Goal: Task Accomplishment & Management: Use online tool/utility

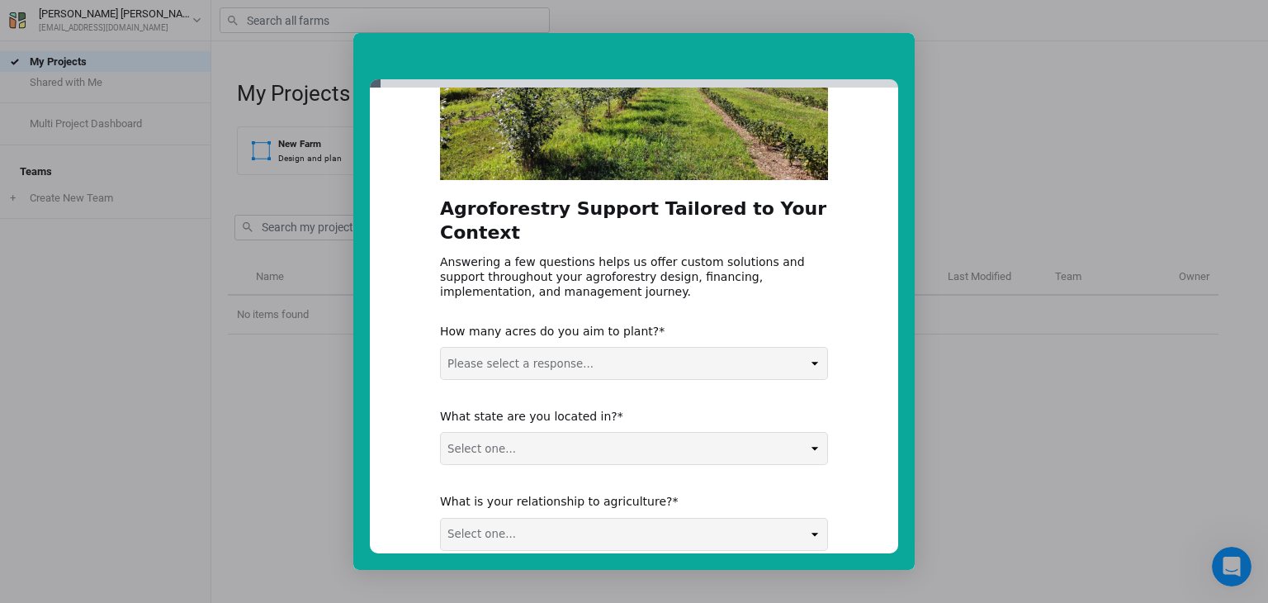
scroll to position [258, 0]
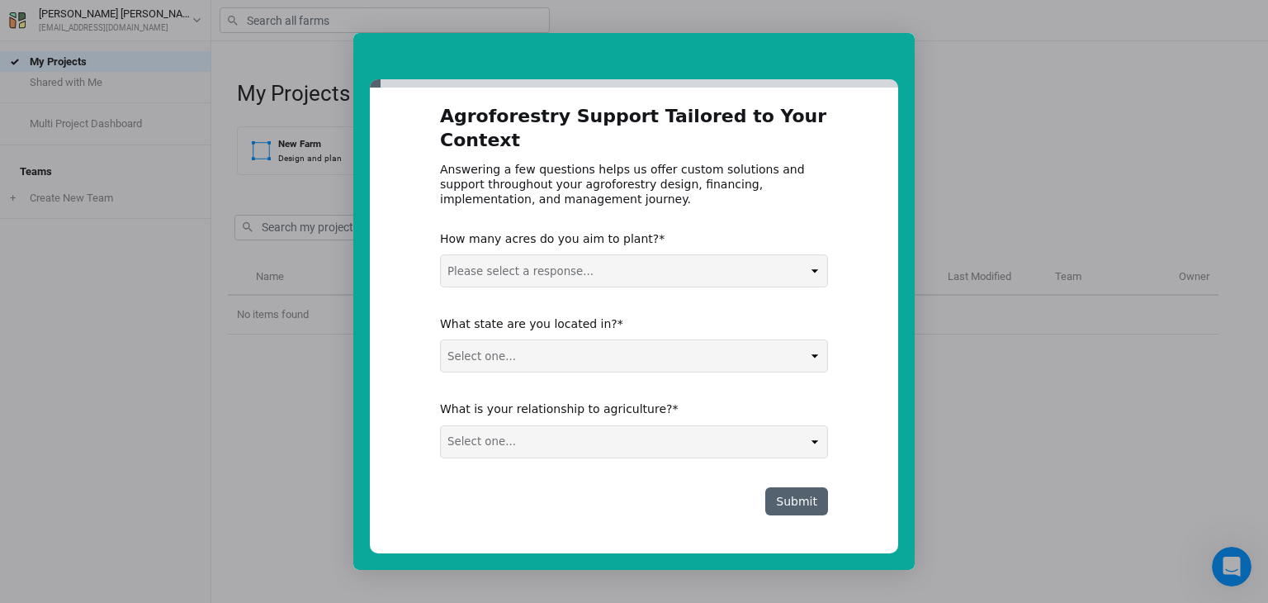
click at [637, 262] on select "Please select a response... 0-5 acres 5-50 acres 50-100 acres 100+ acres" at bounding box center [634, 270] width 386 height 31
select select "5-50 acres"
click at [441, 255] on select "Please select a response... 0-5 acres 5-50 acres 50-100 acres 100+ acres" at bounding box center [634, 270] width 386 height 31
click at [546, 355] on select "Select one... Non-US AL AK AZ AR CA CO CT DE FL [GEOGRAPHIC_DATA] HI ID IL IN I…" at bounding box center [634, 355] width 386 height 31
select select "VA"
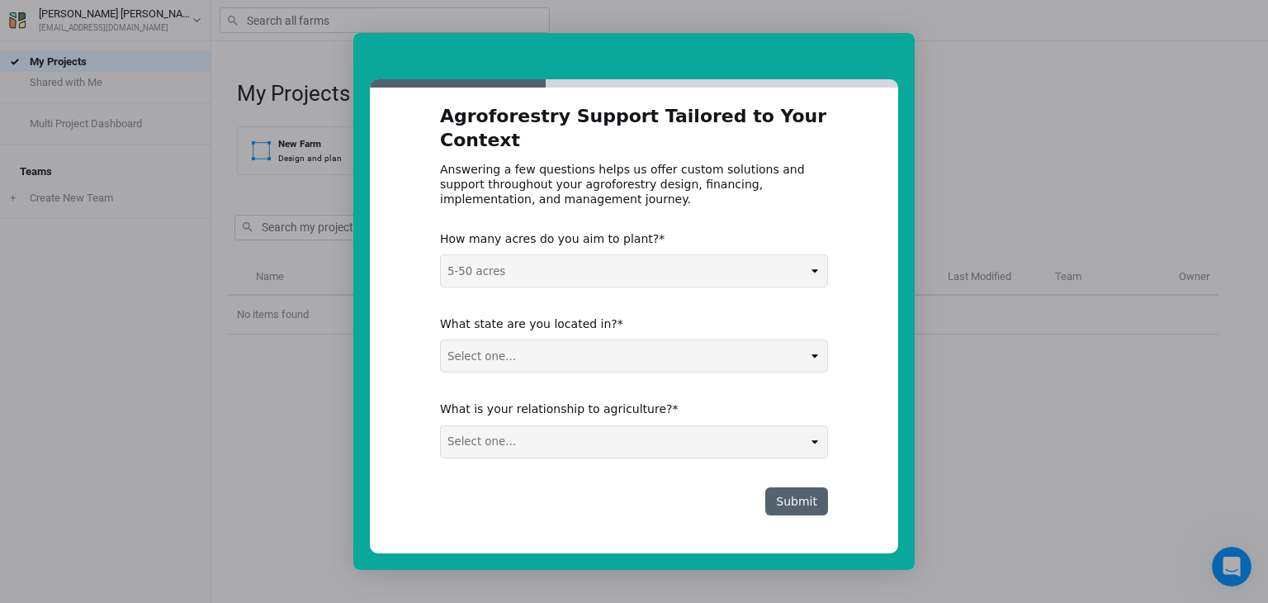
click at [441, 340] on select "Select one... Non-US AL AK AZ AR CA CO CT DE FL [GEOGRAPHIC_DATA] HI ID IL IN I…" at bounding box center [634, 355] width 386 height 31
click at [580, 438] on select "Select one... Agribusiness / Co-op Farmer / Landowner Agri-Food Supply Chain Fo…" at bounding box center [634, 441] width 386 height 31
select select "Agribusiness / Co-op"
click at [441, 426] on select "Select one... Agribusiness / Co-op Farmer / Landowner Agri-Food Supply Chain Fo…" at bounding box center [634, 441] width 386 height 31
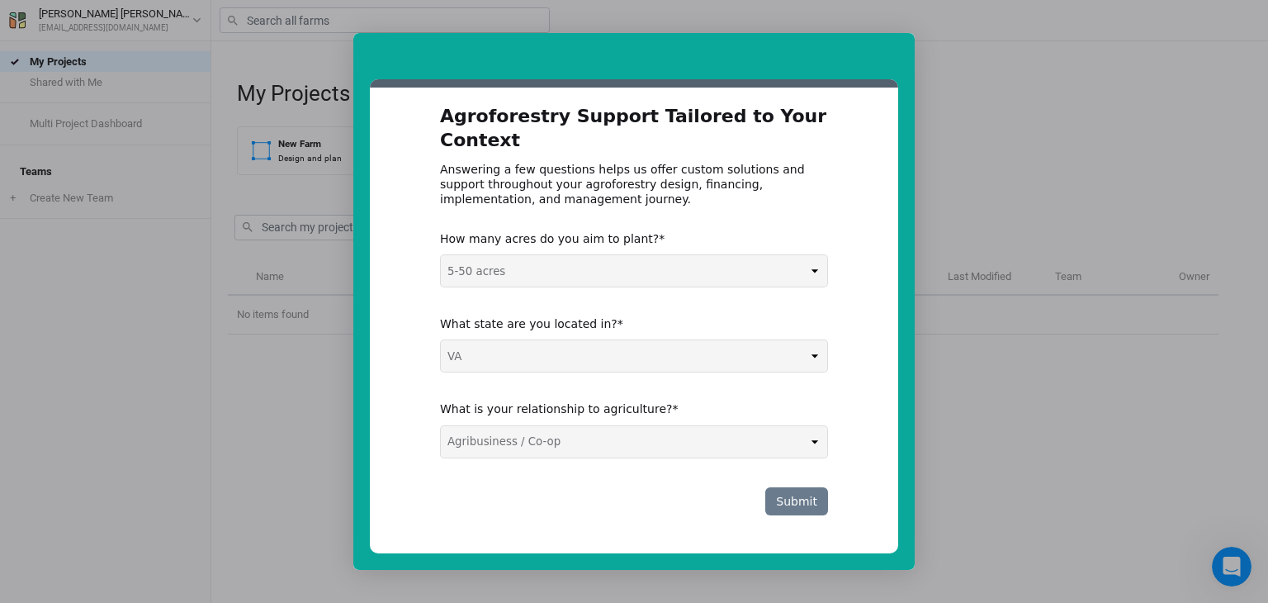
click at [799, 494] on button "Submit" at bounding box center [796, 501] width 63 height 28
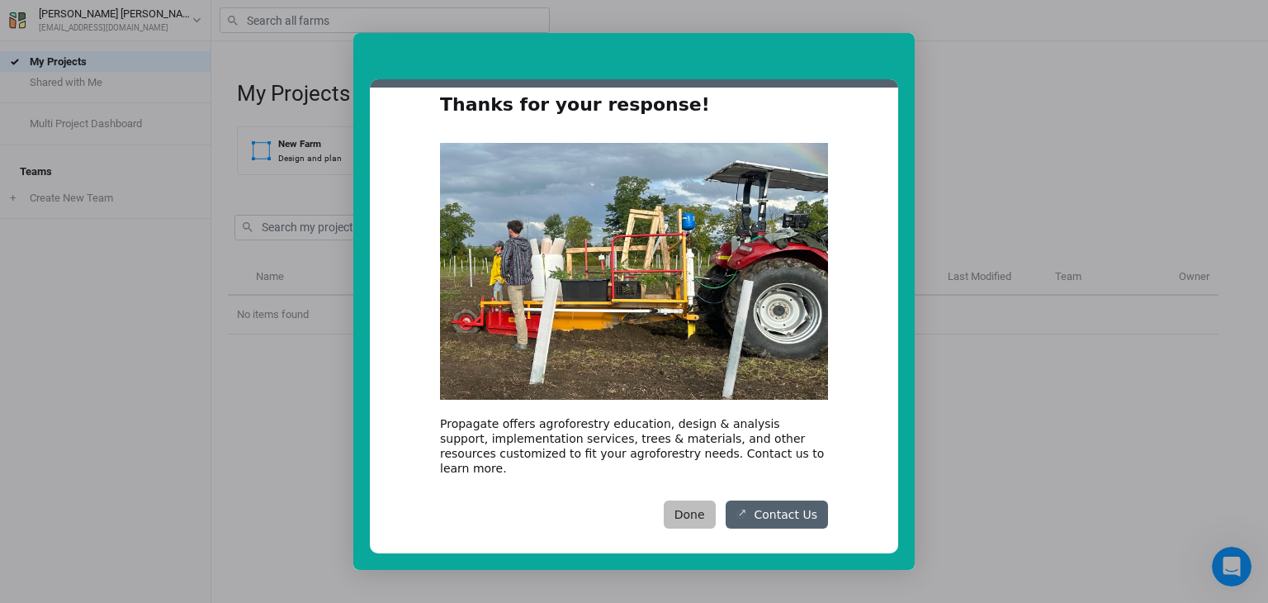
click at [703, 501] on button "Done" at bounding box center [690, 514] width 52 height 28
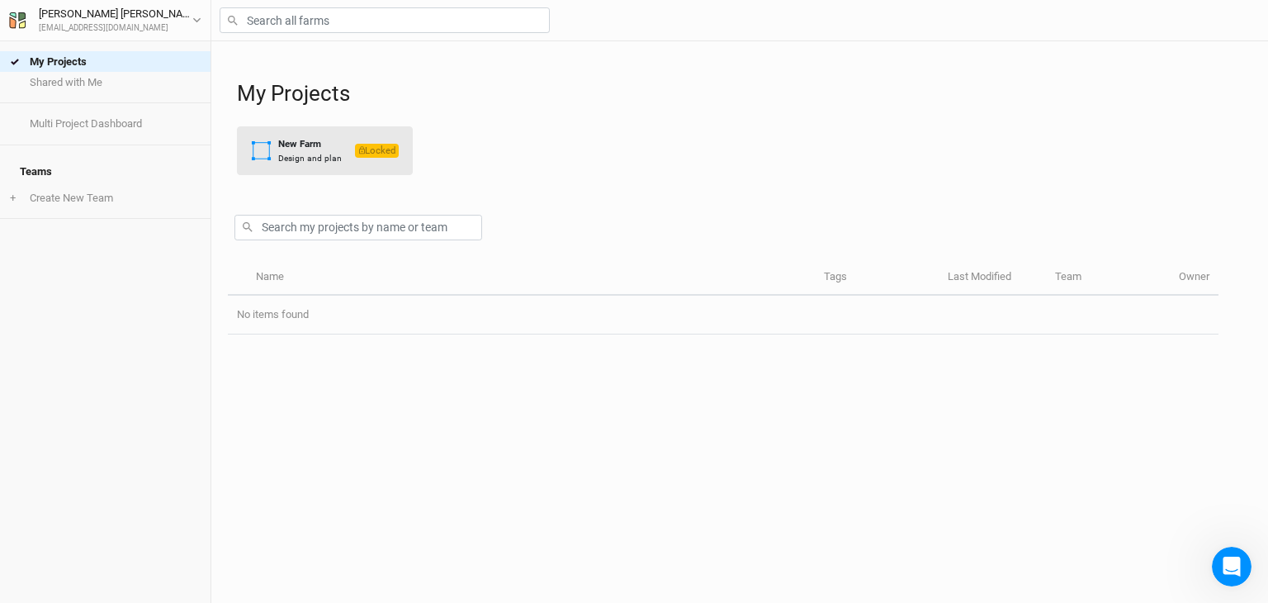
click at [281, 153] on div "Design and plan" at bounding box center [310, 158] width 64 height 12
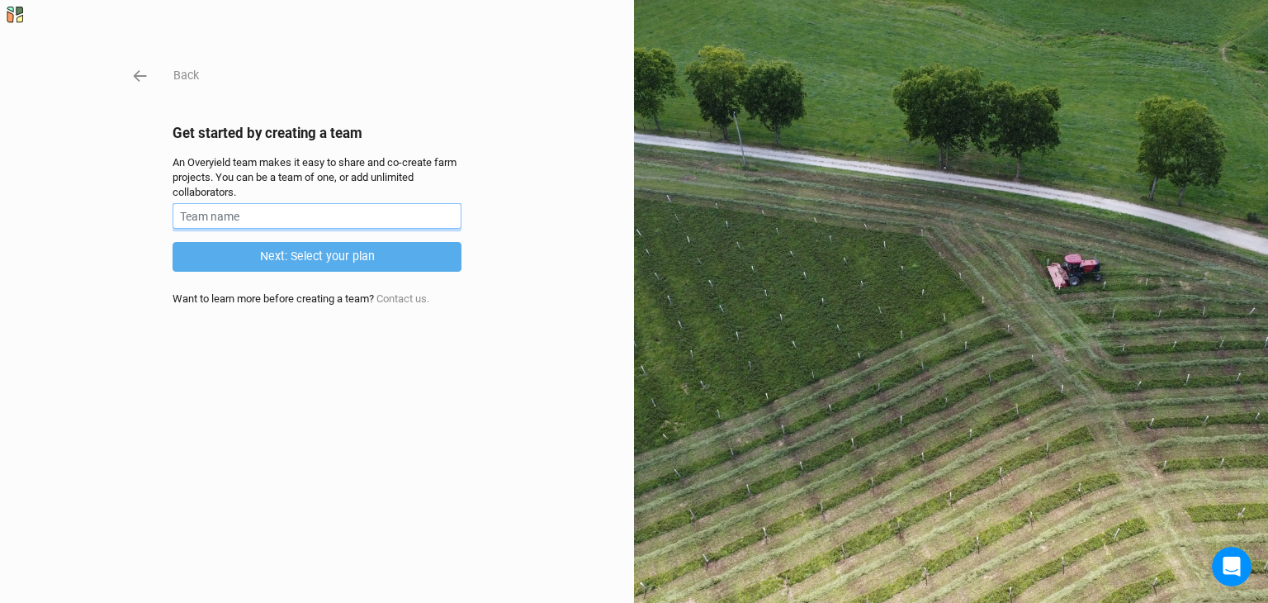
click at [283, 209] on input "text" at bounding box center [317, 216] width 289 height 26
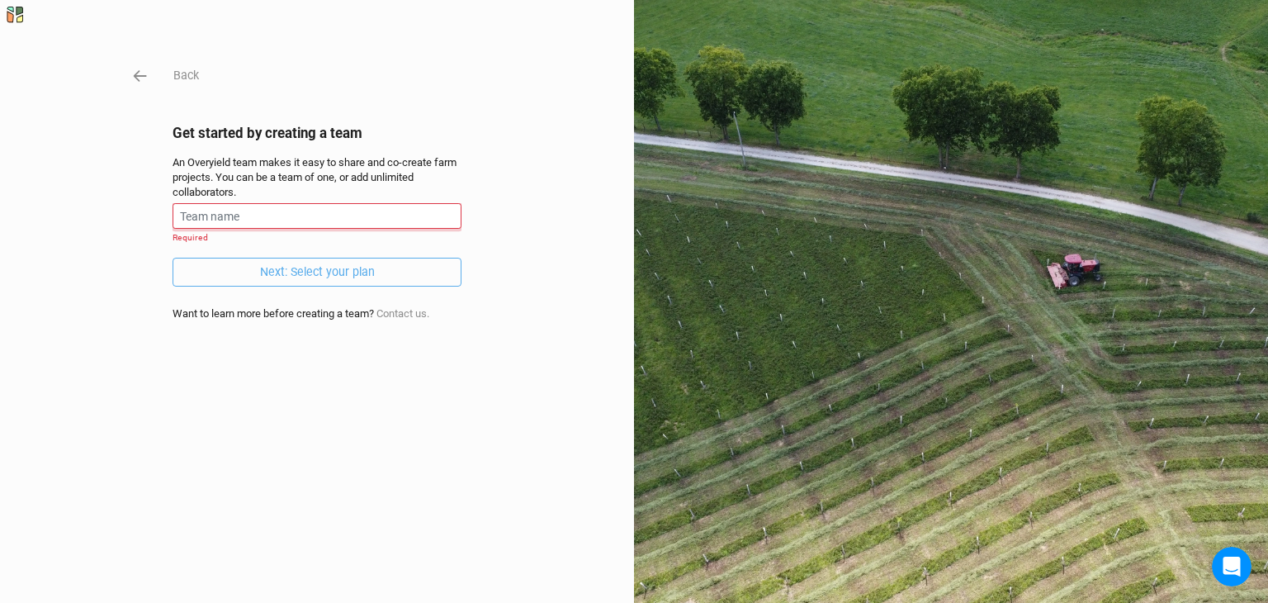
click at [296, 215] on input "text" at bounding box center [317, 216] width 289 height 26
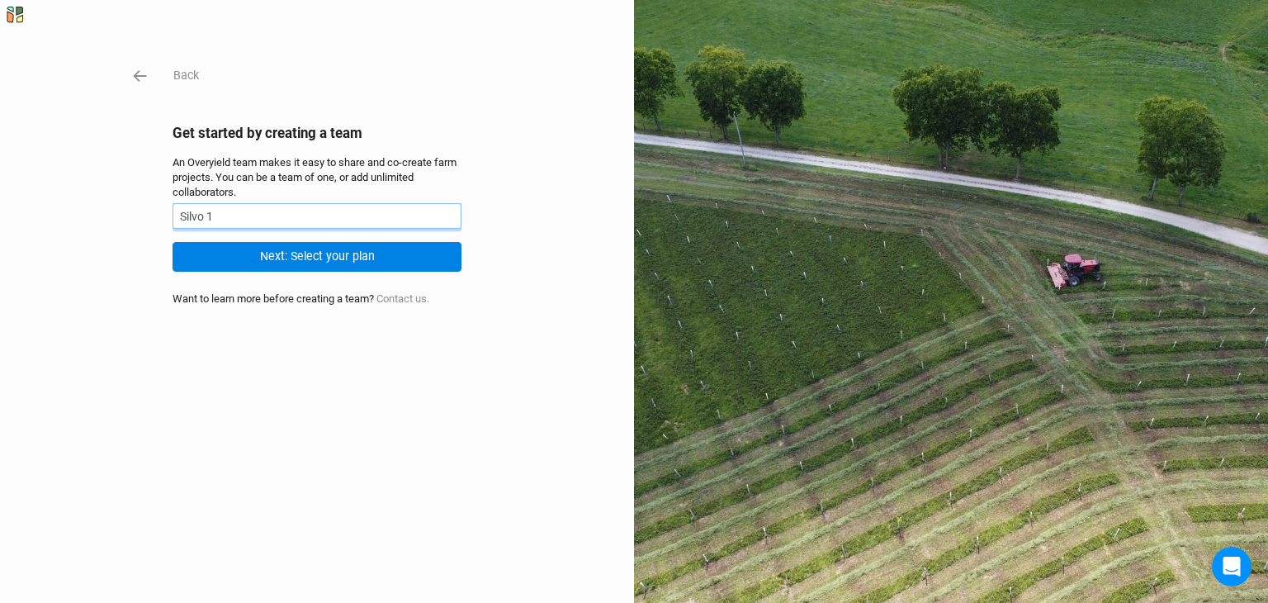
type input "Silvo 1"
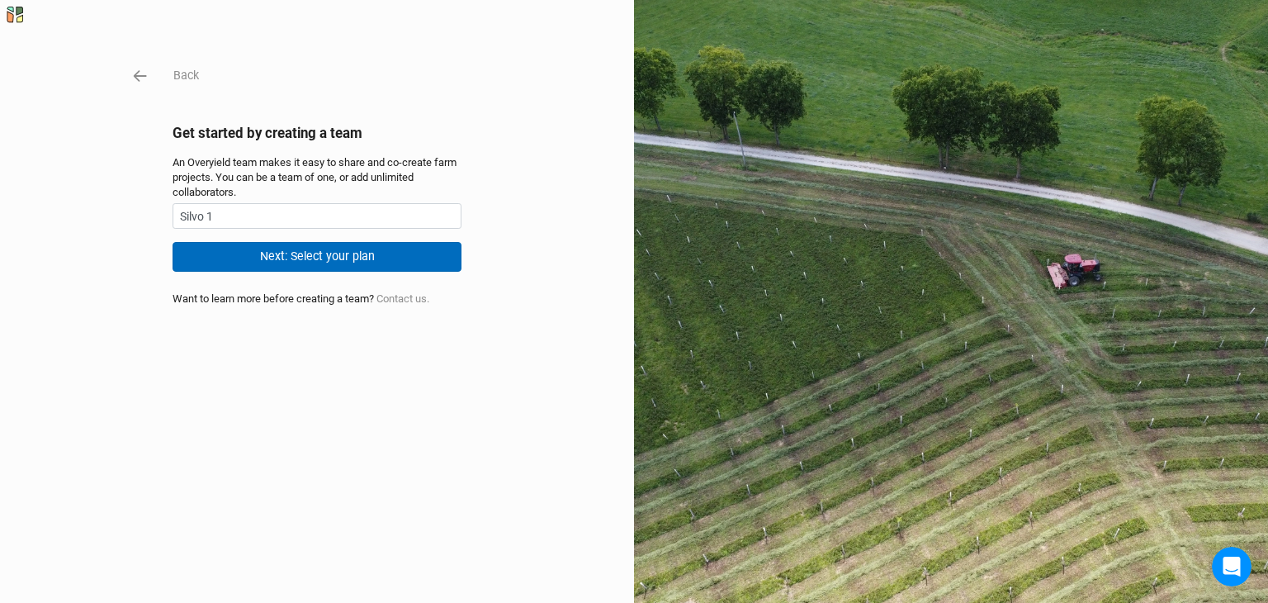
click at [268, 257] on button "Next: Select your plan" at bounding box center [317, 256] width 289 height 29
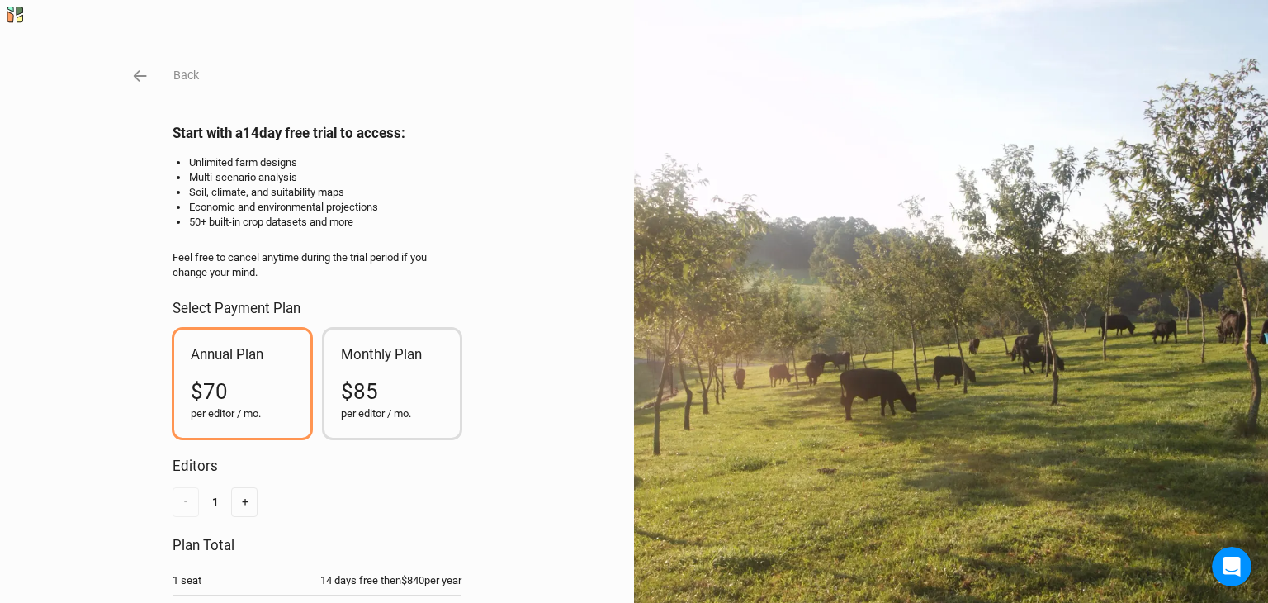
click at [400, 392] on div "$85" at bounding box center [392, 391] width 103 height 30
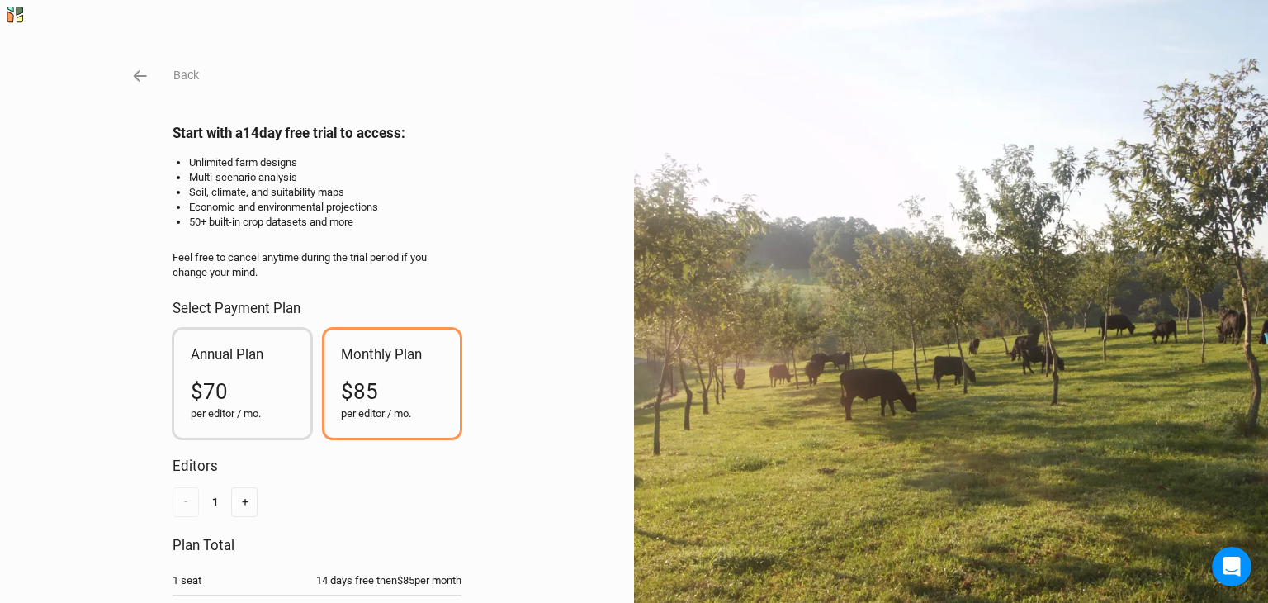
click at [188, 363] on div "Annual Plan $70 per editor / mo." at bounding box center [242, 383] width 136 height 108
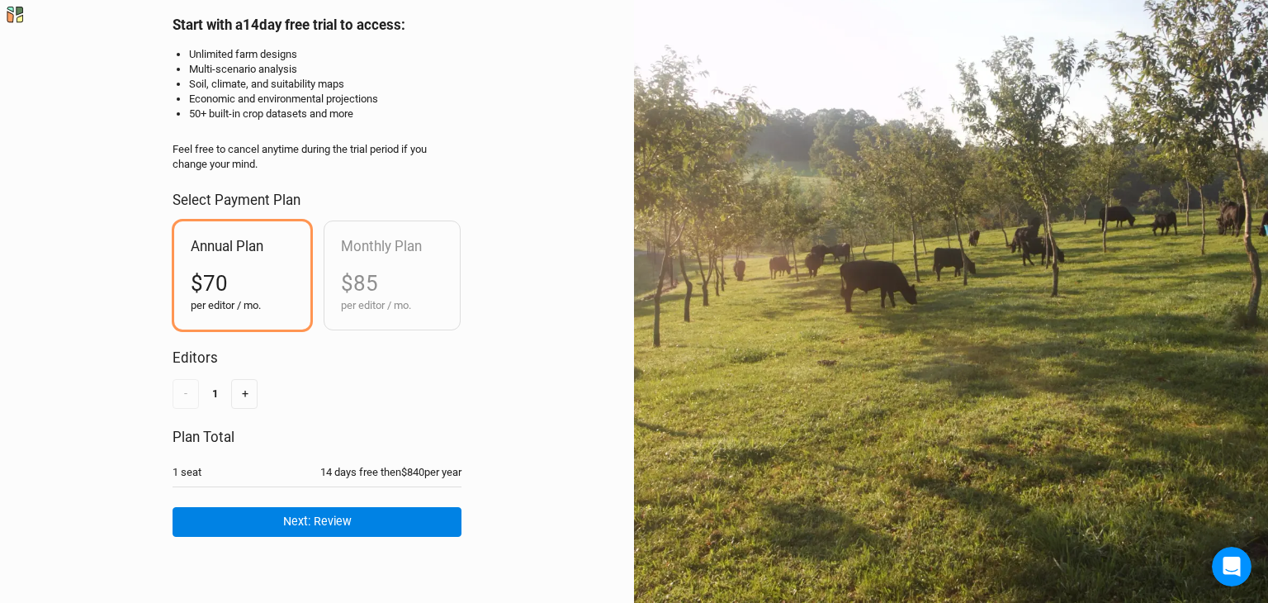
scroll to position [119, 0]
click at [354, 271] on span "$85" at bounding box center [359, 283] width 37 height 25
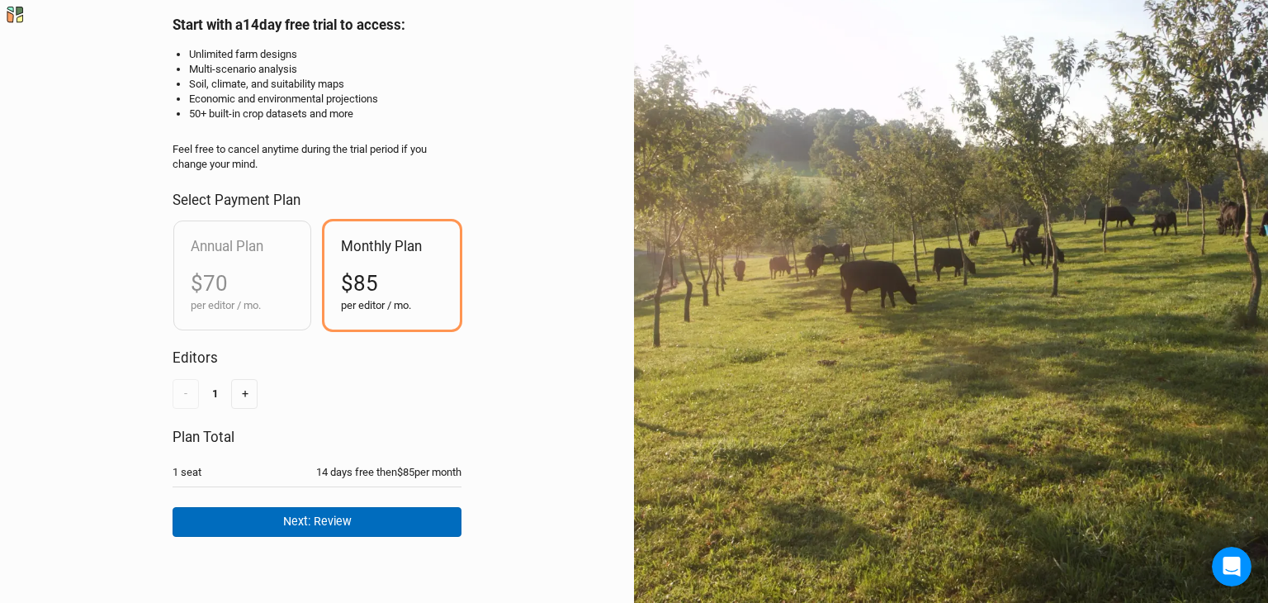
click at [313, 514] on button "Next: Review" at bounding box center [317, 521] width 289 height 29
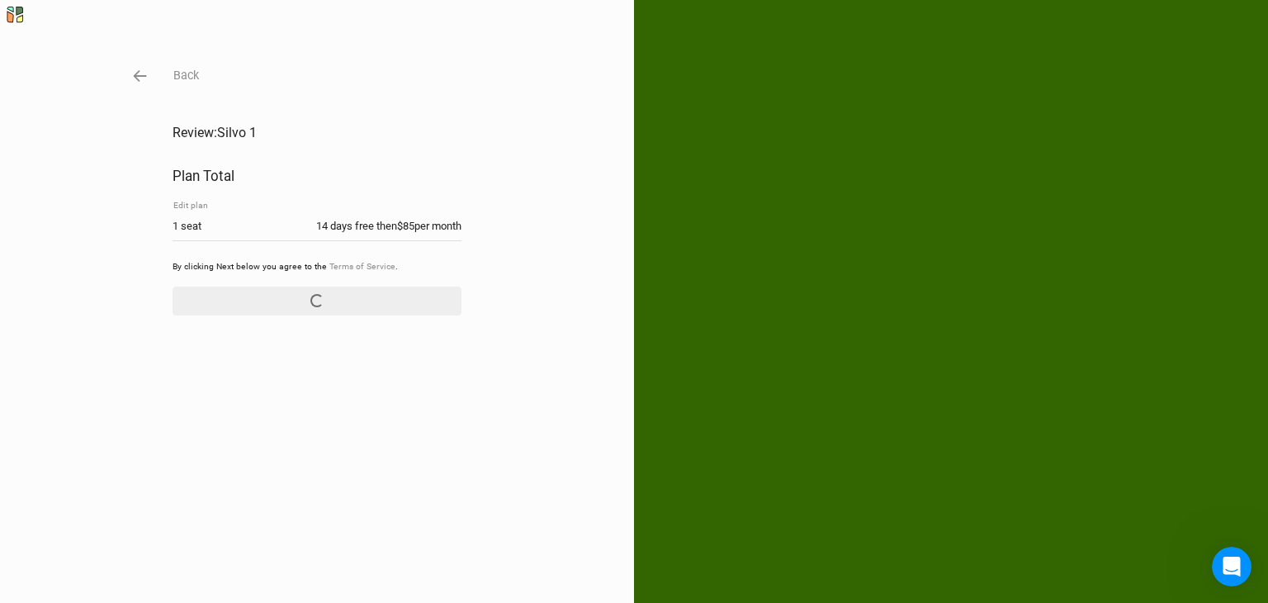
scroll to position [0, 0]
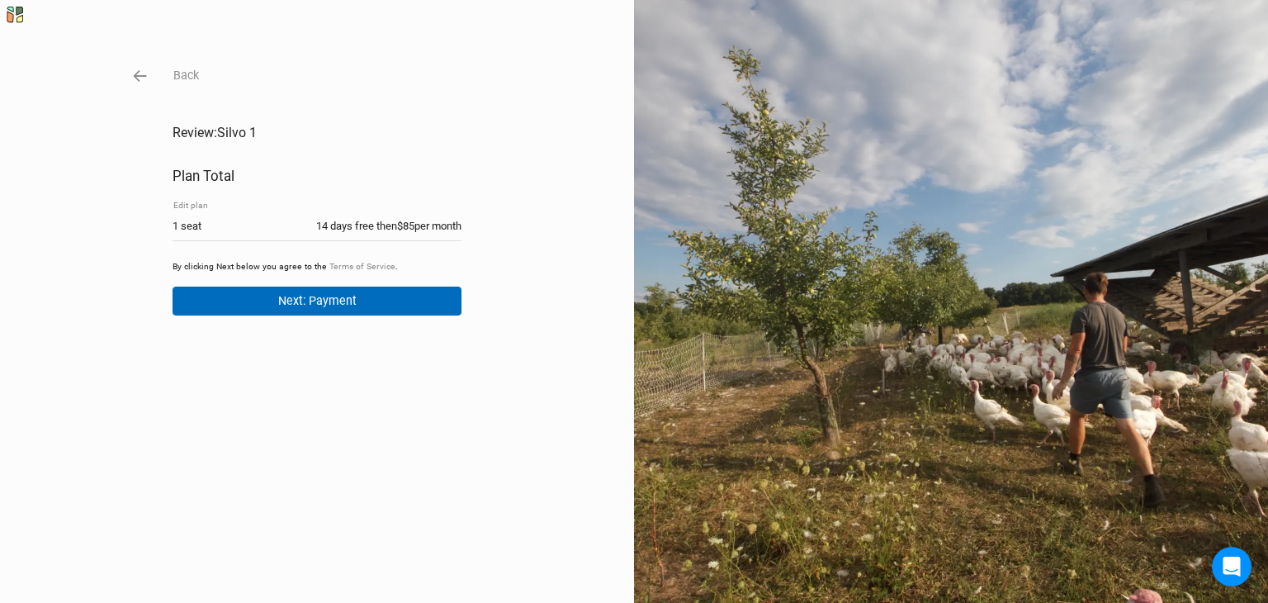
click at [324, 301] on button "Next: Payment" at bounding box center [317, 300] width 289 height 29
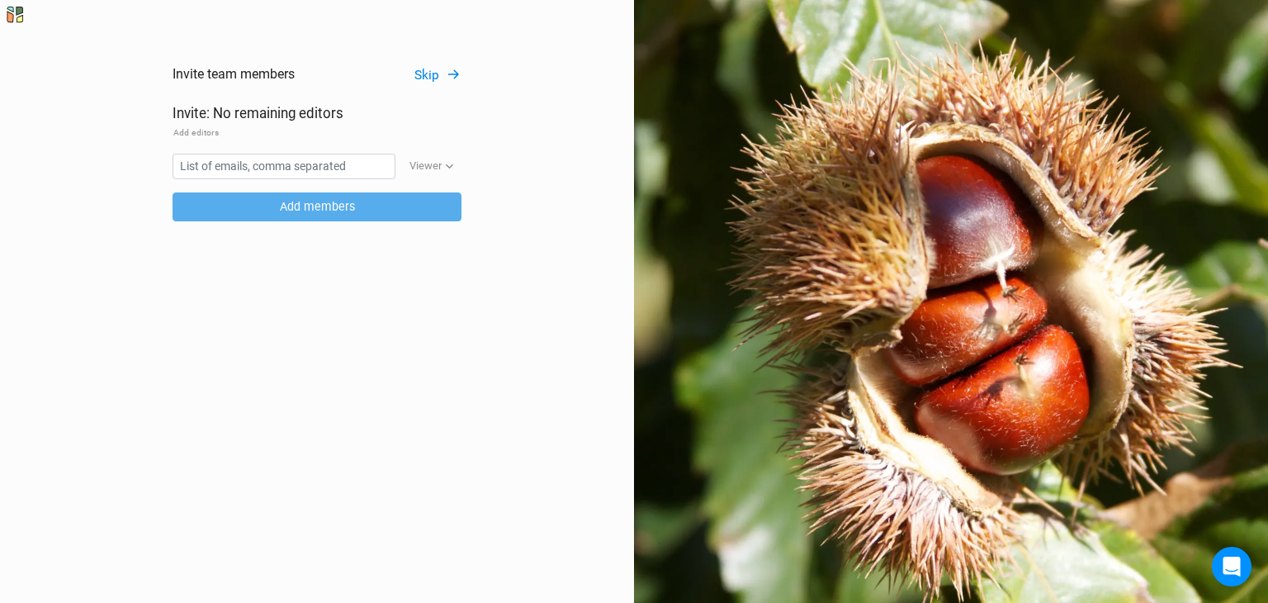
click at [435, 73] on button "Skip" at bounding box center [438, 75] width 48 height 19
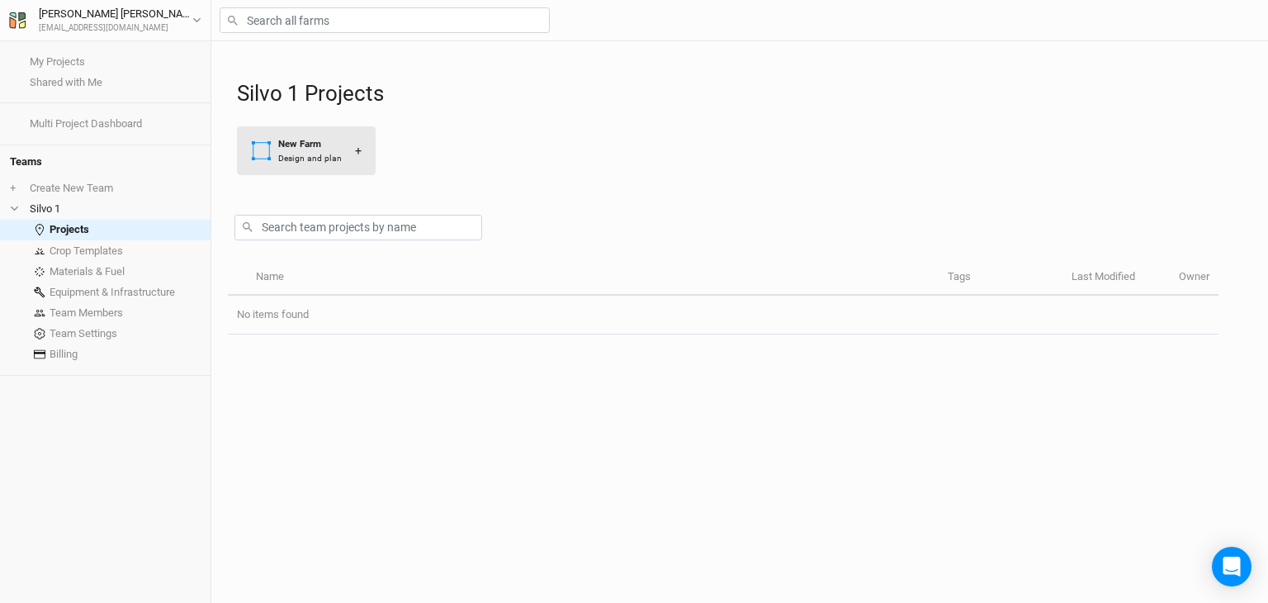
click at [301, 153] on div "Design and plan" at bounding box center [310, 158] width 64 height 12
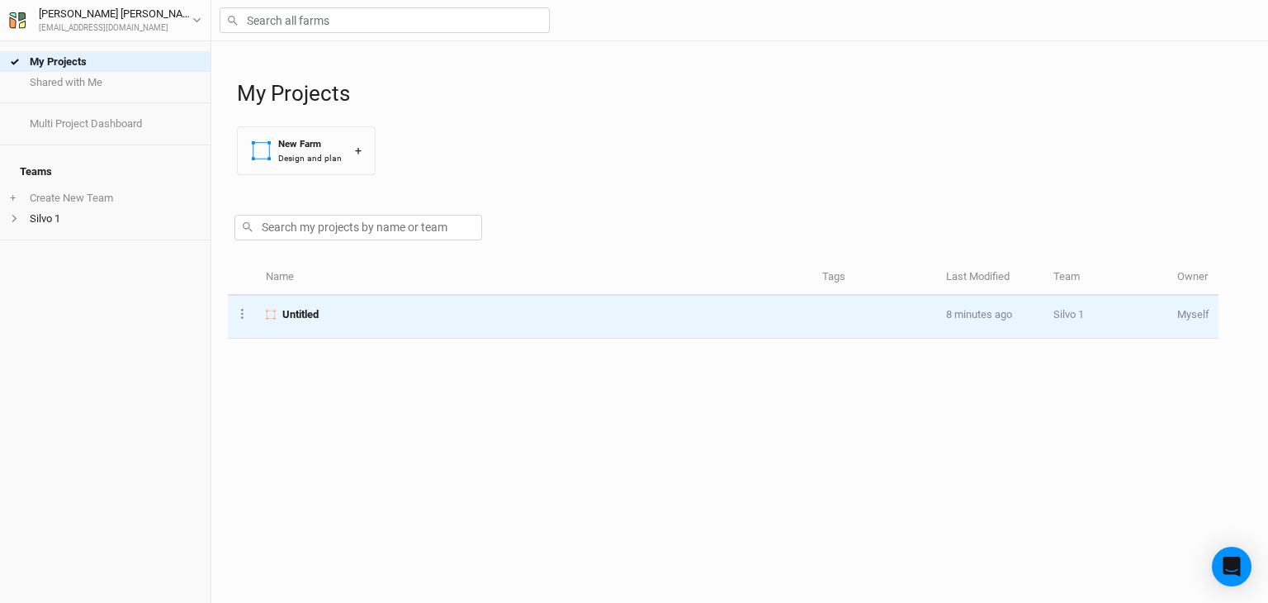
click at [312, 317] on span "Untitled" at bounding box center [300, 314] width 36 height 15
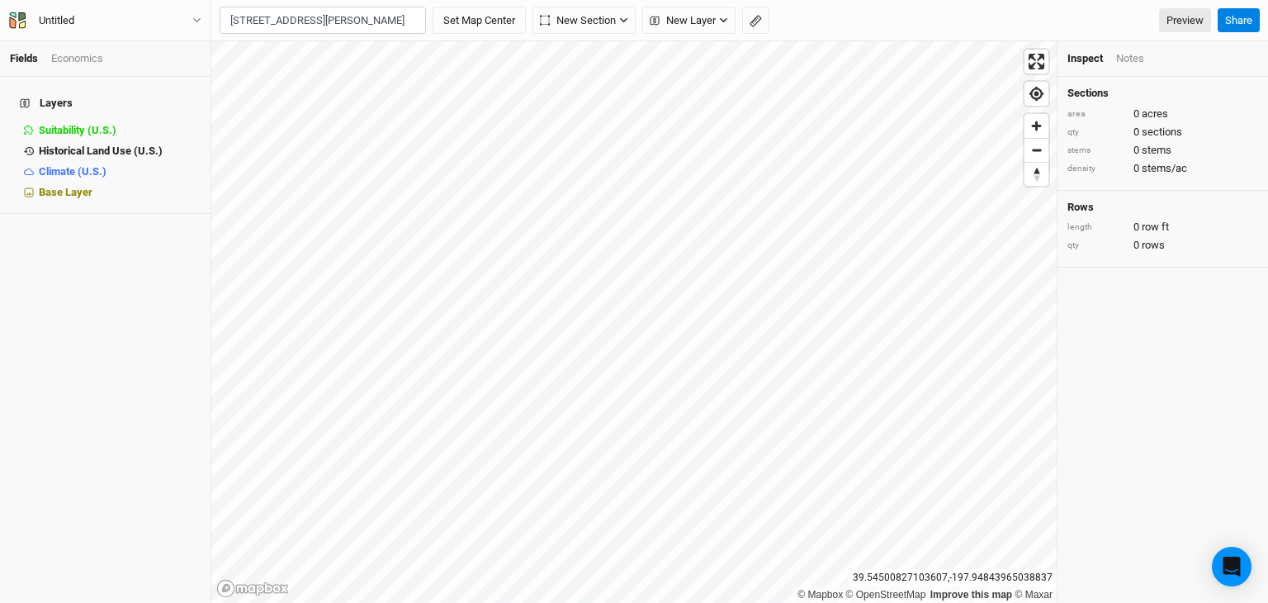
scroll to position [0, 40]
click at [324, 62] on div "Culpeper, Virginia 22701, United States" at bounding box center [345, 69] width 185 height 14
type input "11044 Green Valley Drive, Culpeper, Virginia 22701, United States"
click at [1200, 168] on icon at bounding box center [1200, 168] width 11 height 11
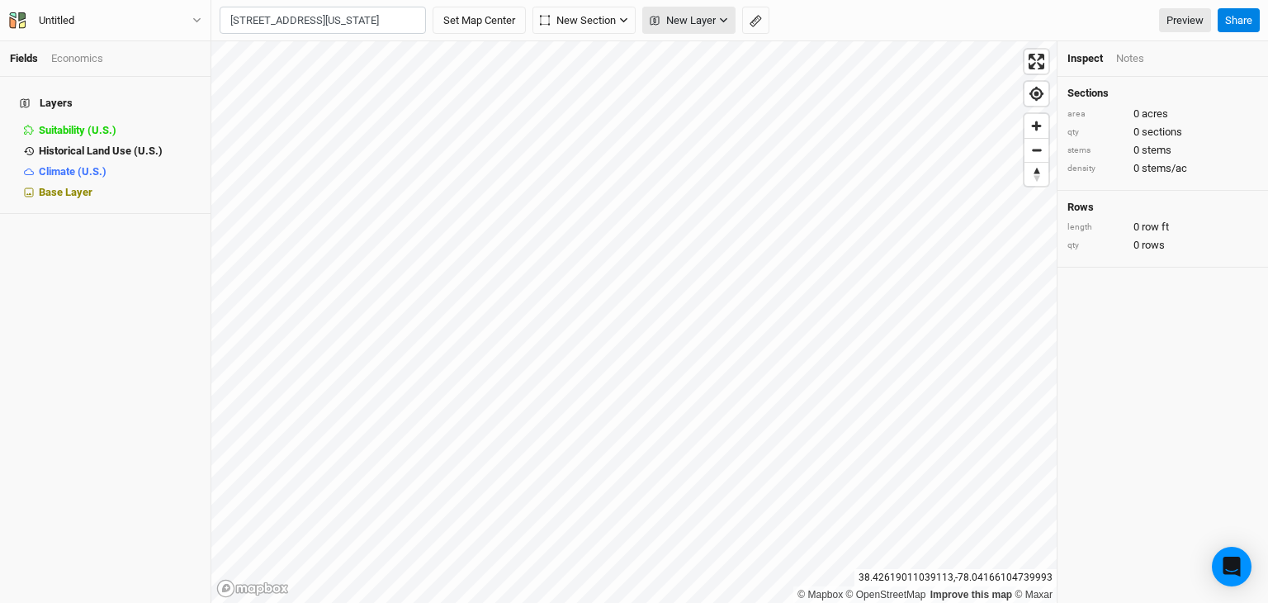
click at [710, 19] on span "New Layer" at bounding box center [683, 20] width 66 height 17
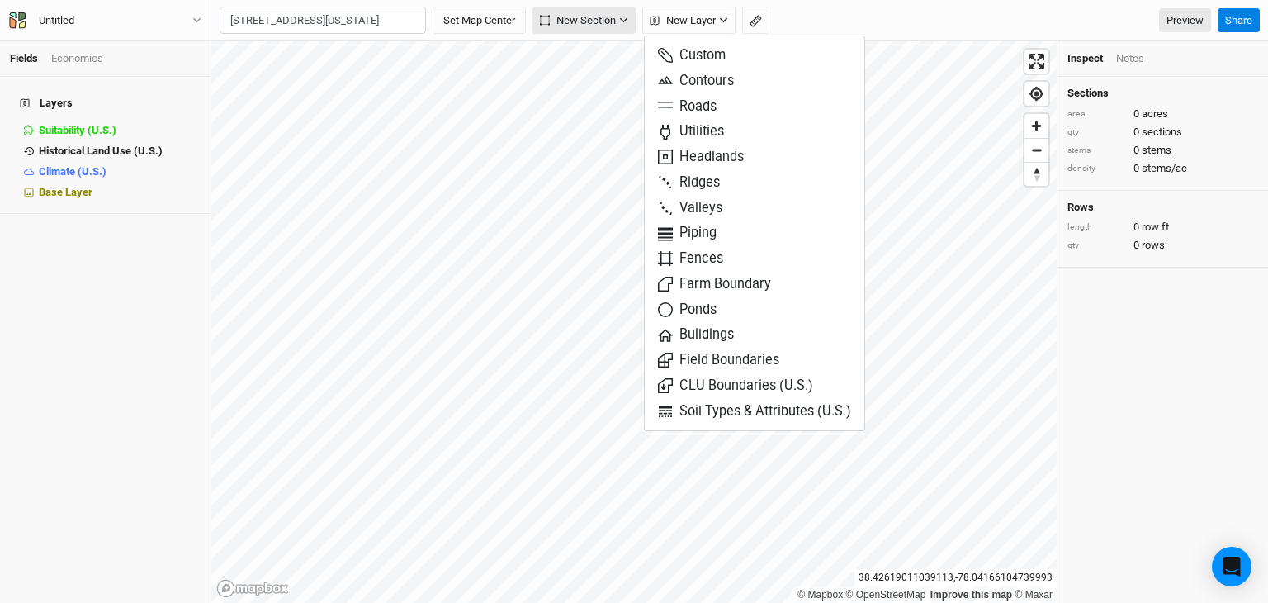
click at [613, 15] on span "New Section" at bounding box center [578, 20] width 76 height 17
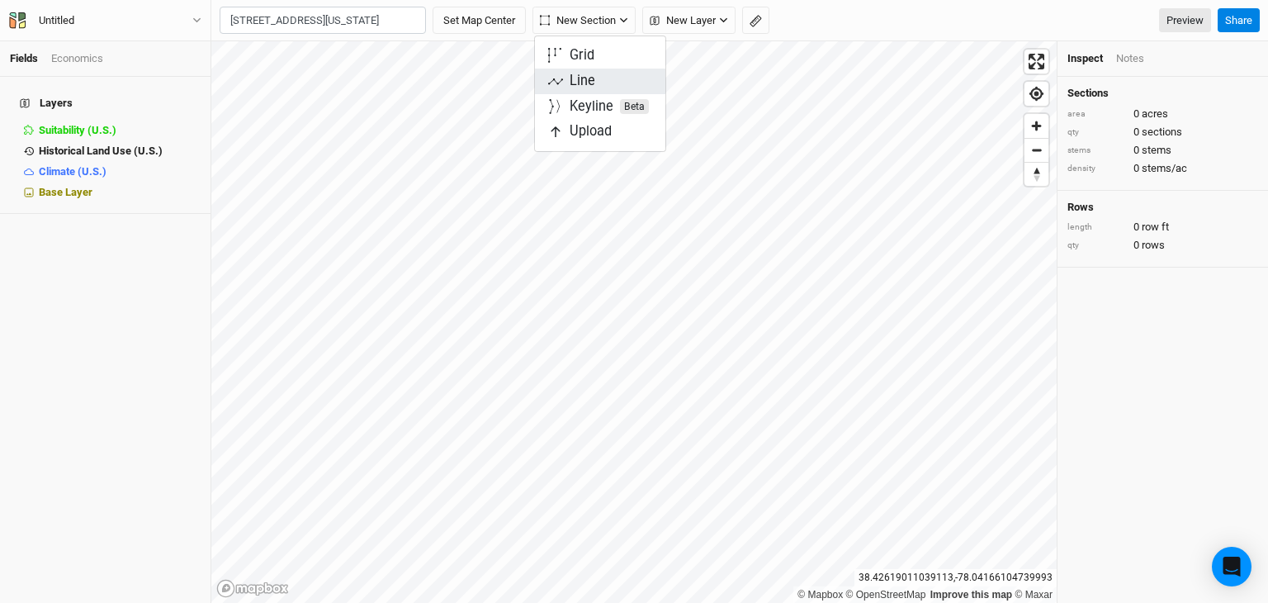
click at [589, 81] on div "Line" at bounding box center [583, 81] width 26 height 19
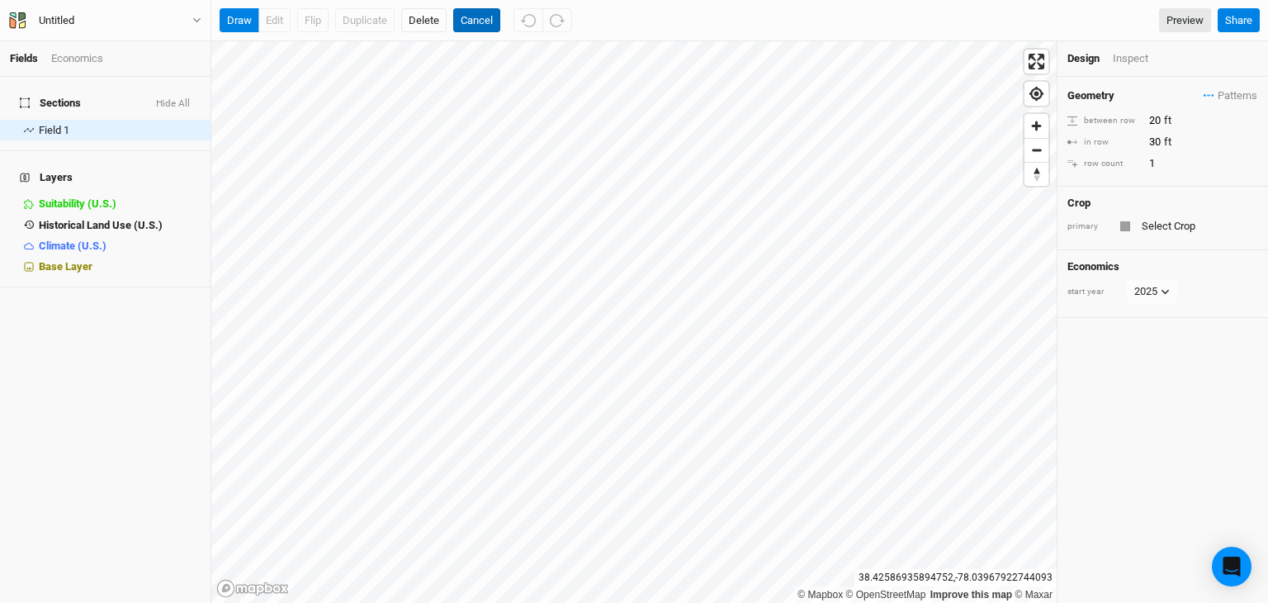
click at [471, 24] on button "Cancel" at bounding box center [476, 20] width 47 height 25
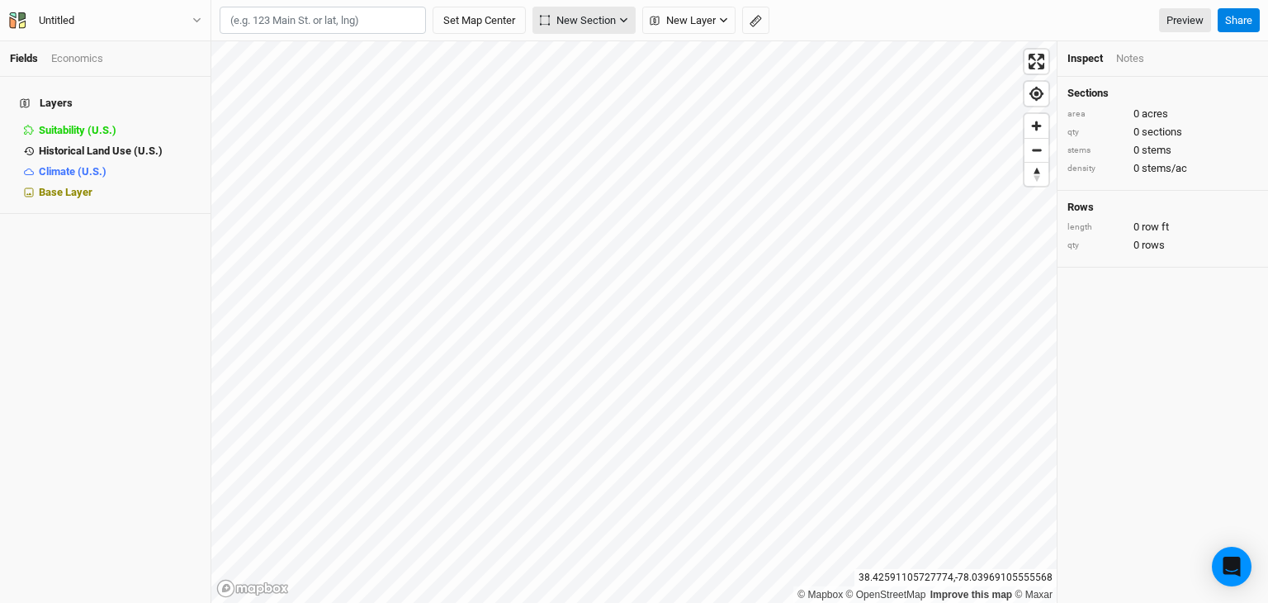
click at [578, 26] on span "New Section" at bounding box center [578, 20] width 76 height 17
click at [575, 86] on div "Line" at bounding box center [583, 81] width 26 height 19
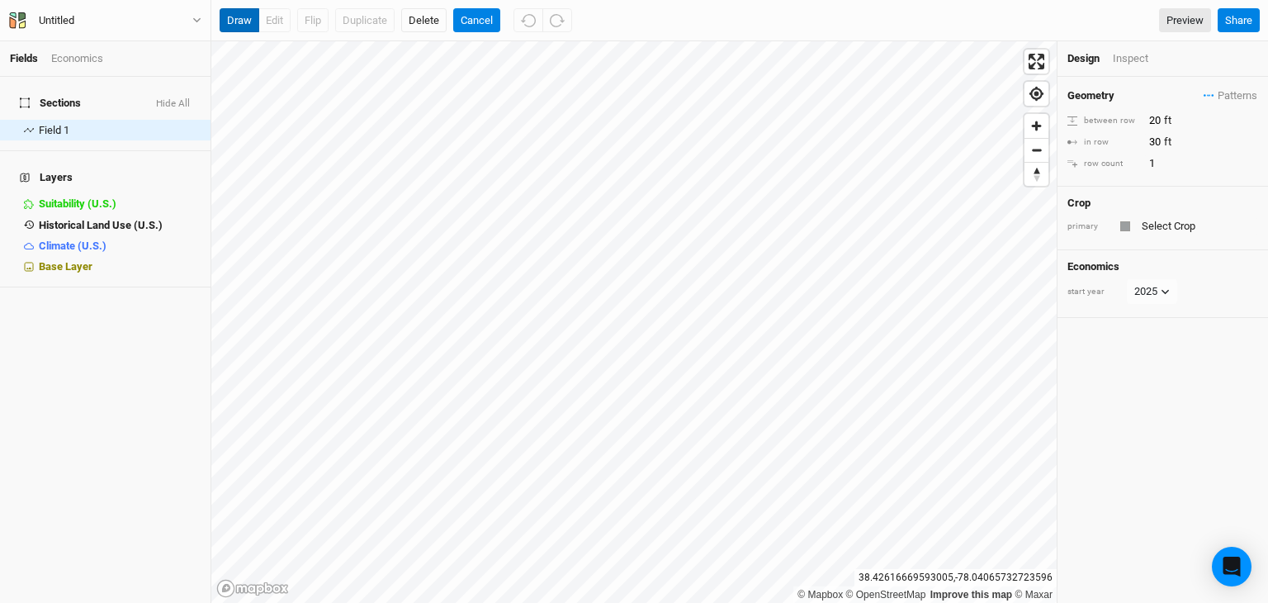
click at [234, 20] on button "draw" at bounding box center [240, 20] width 40 height 25
click at [244, 23] on button "draw" at bounding box center [240, 20] width 40 height 25
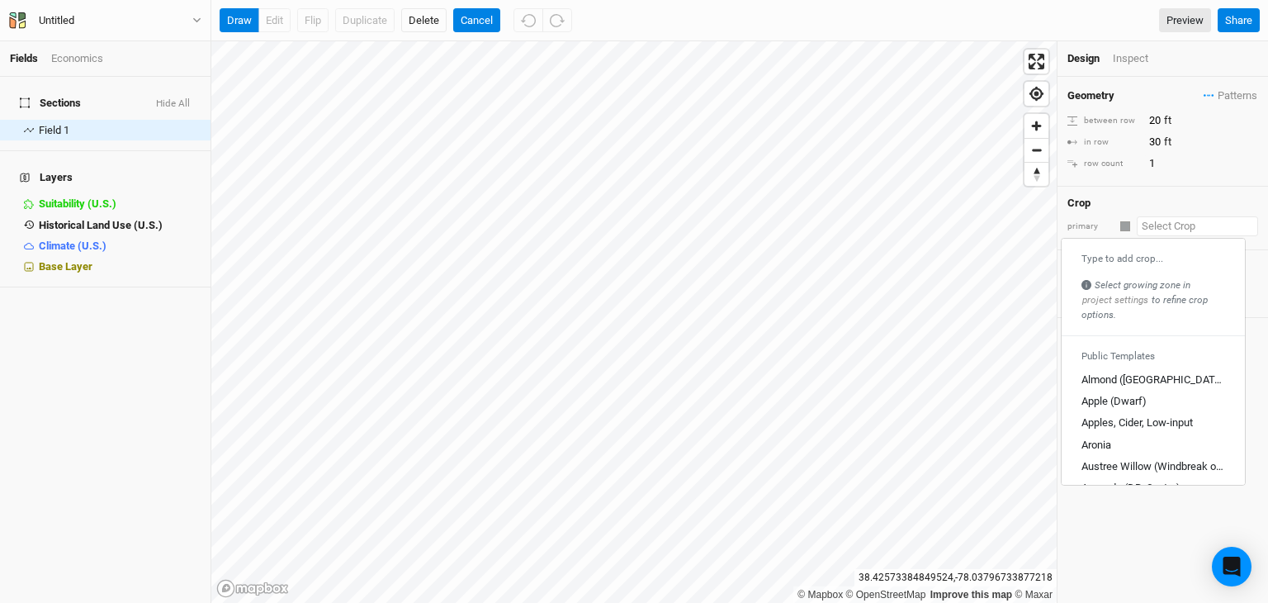
click at [1153, 226] on input "text" at bounding box center [1197, 226] width 121 height 20
click at [124, 124] on div "Field 1" at bounding box center [97, 130] width 117 height 13
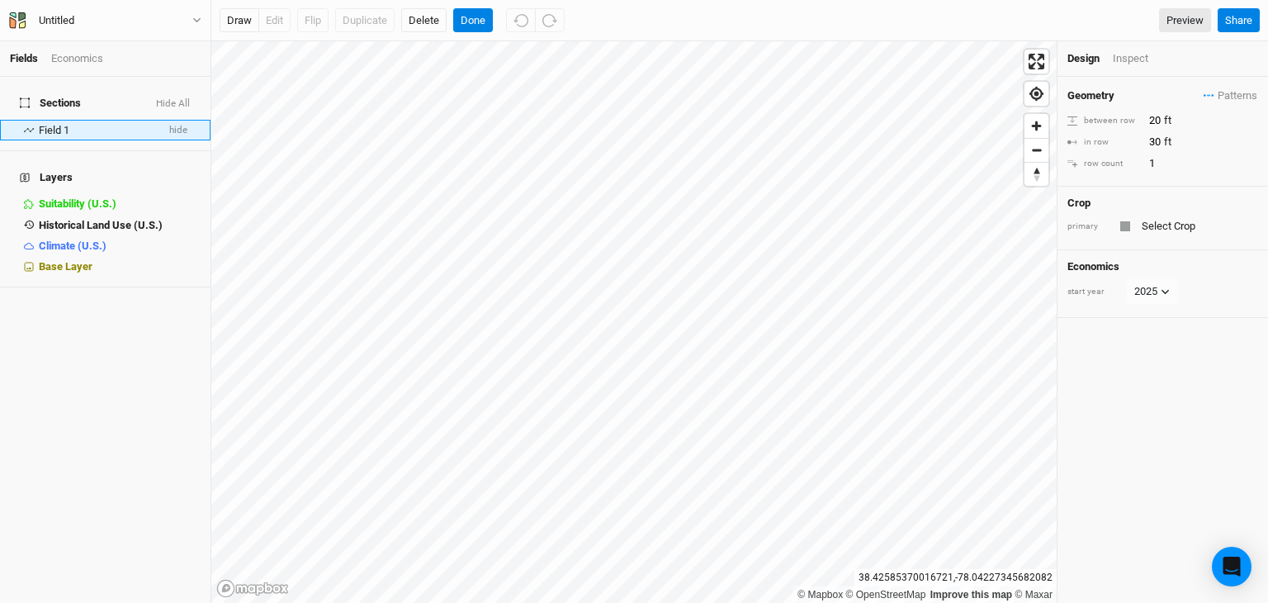
click at [54, 124] on span "Field 1" at bounding box center [54, 130] width 31 height 12
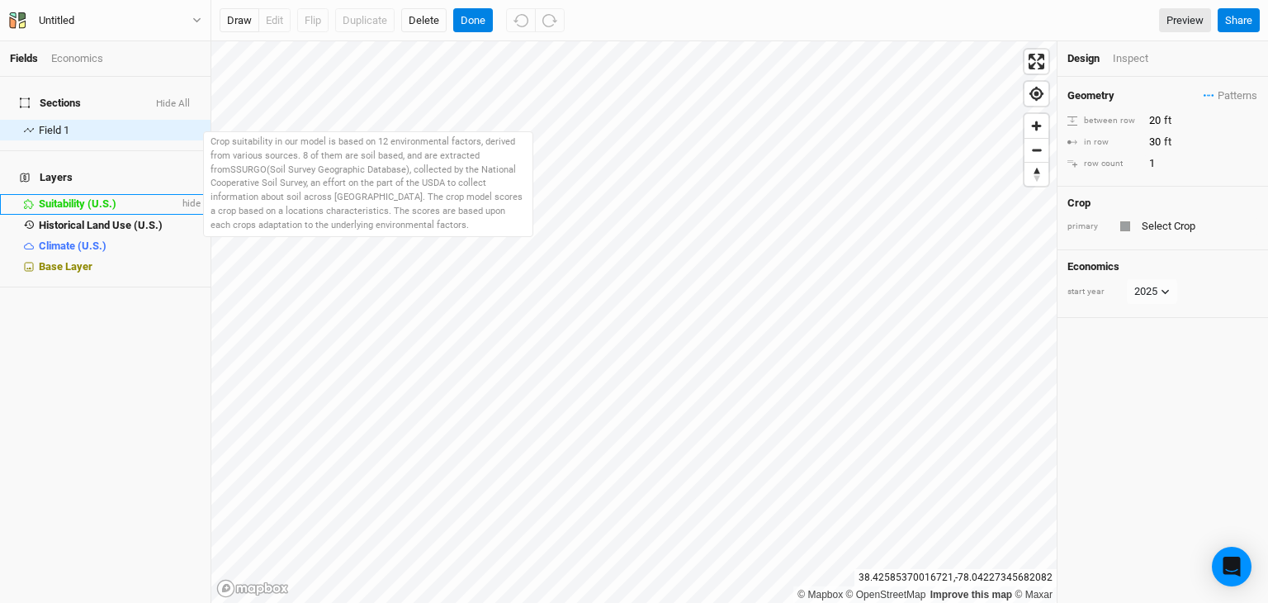
click at [83, 197] on span "Suitability (U.S.)" at bounding box center [78, 203] width 78 height 12
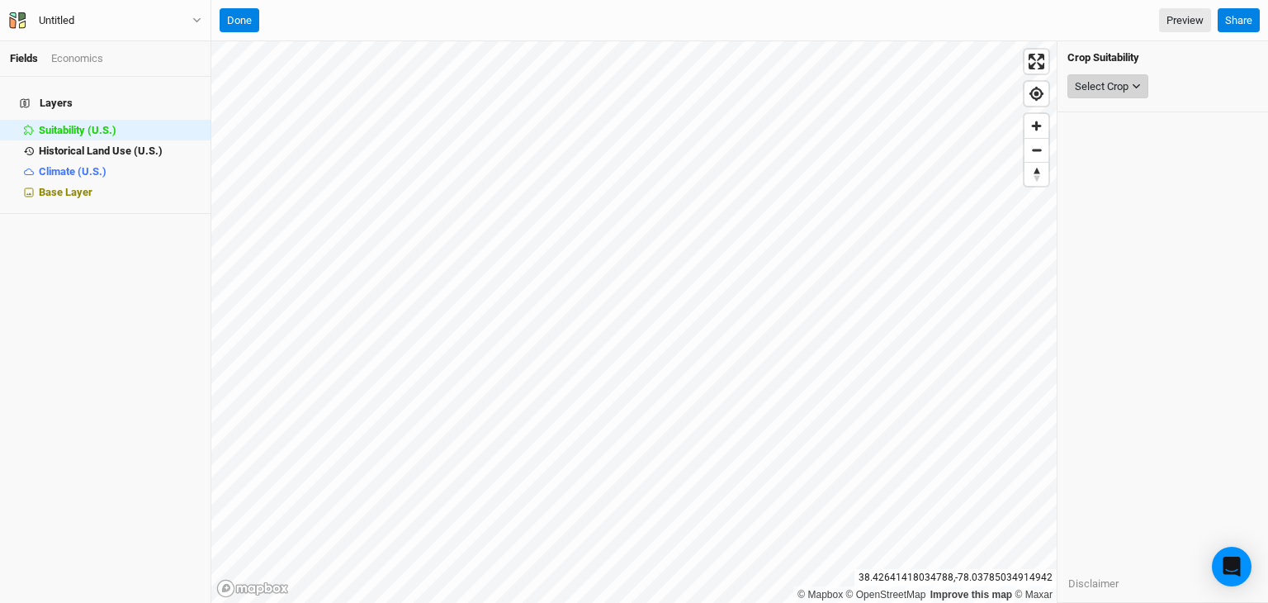
click at [1120, 88] on div "Select Crop" at bounding box center [1102, 86] width 54 height 17
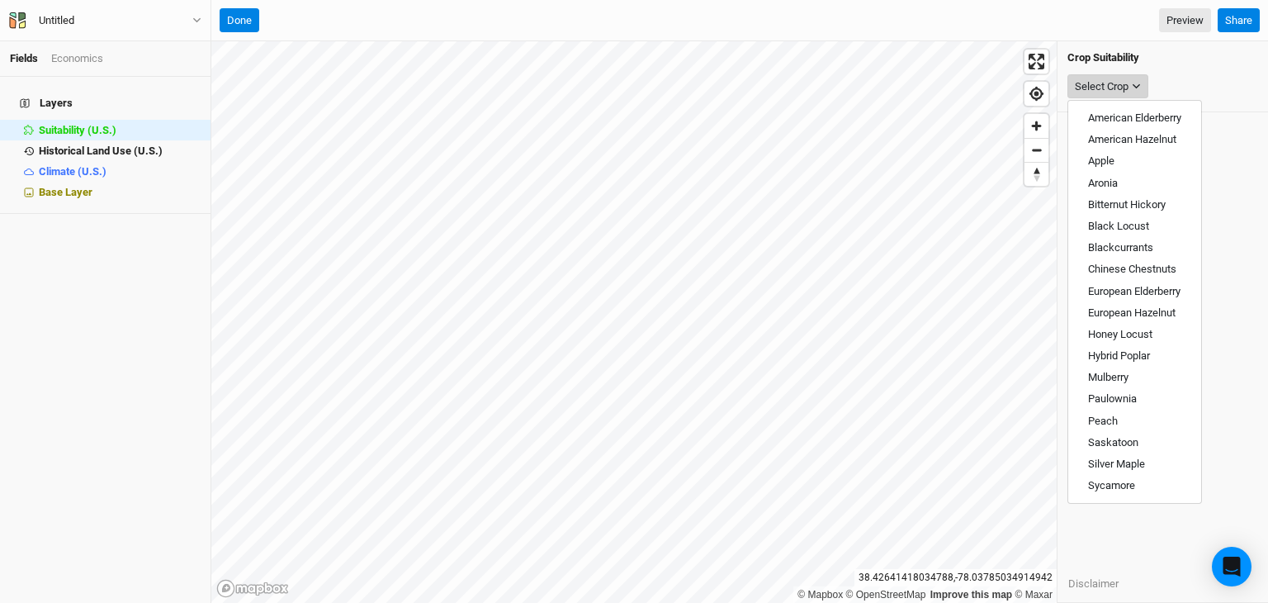
click at [1120, 88] on div "Select Crop" at bounding box center [1102, 86] width 54 height 17
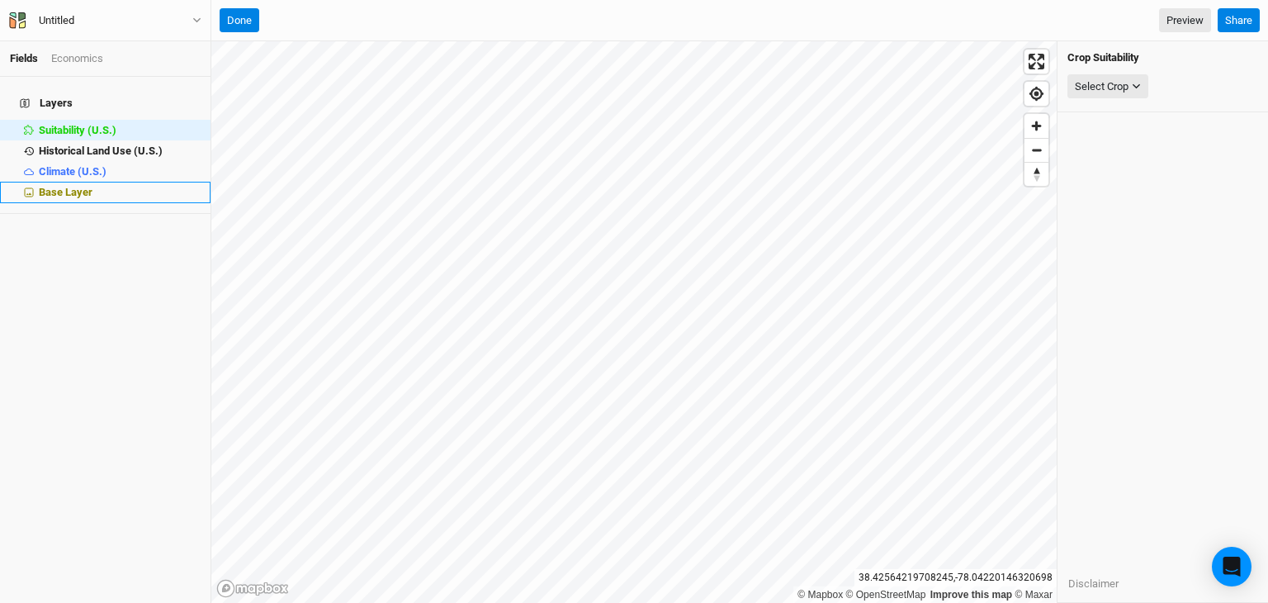
click at [84, 186] on span "Base Layer" at bounding box center [66, 192] width 54 height 12
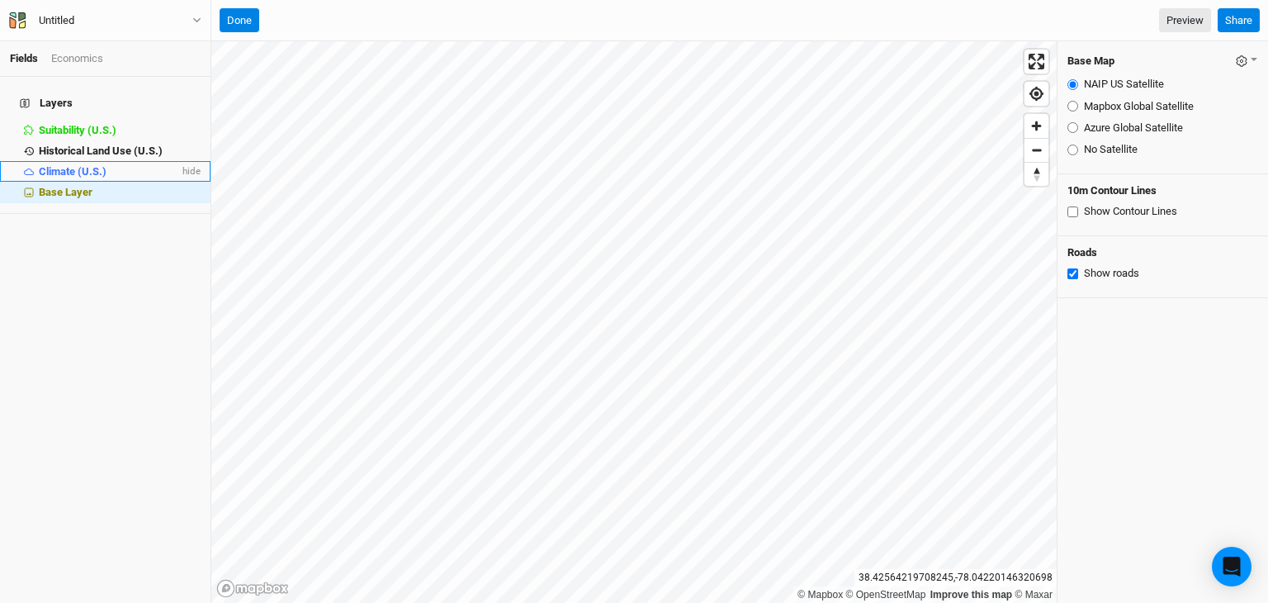
click at [80, 165] on span "Climate (U.S.)" at bounding box center [73, 171] width 68 height 12
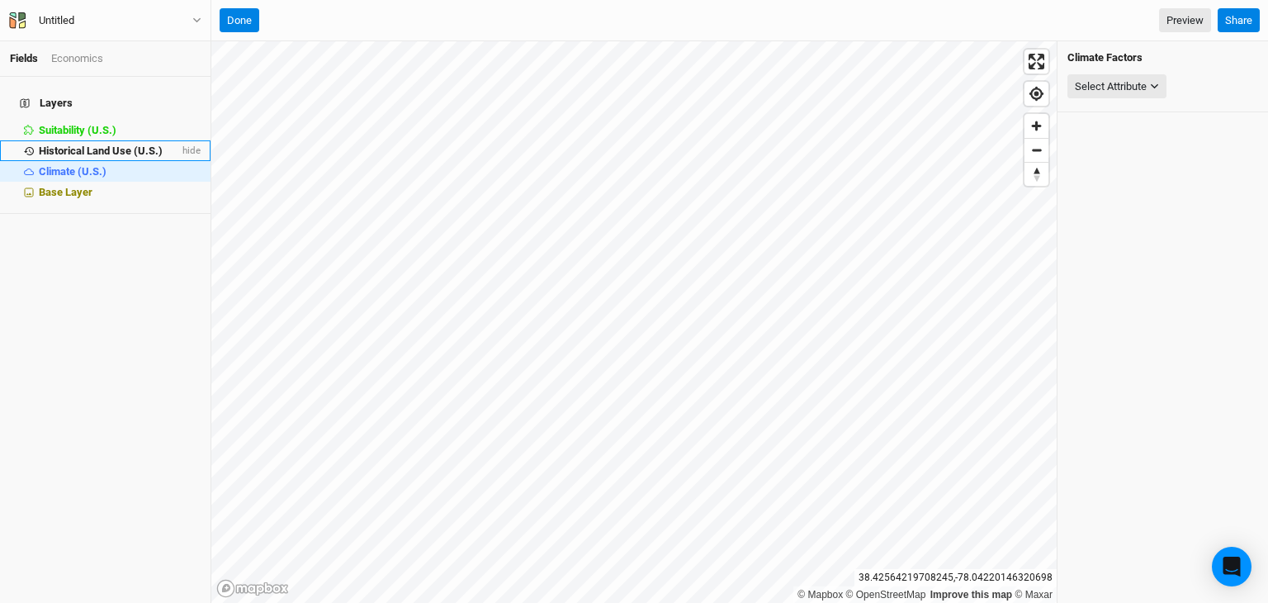
click at [73, 144] on span "Historical Land Use (U.S.)" at bounding box center [101, 150] width 124 height 12
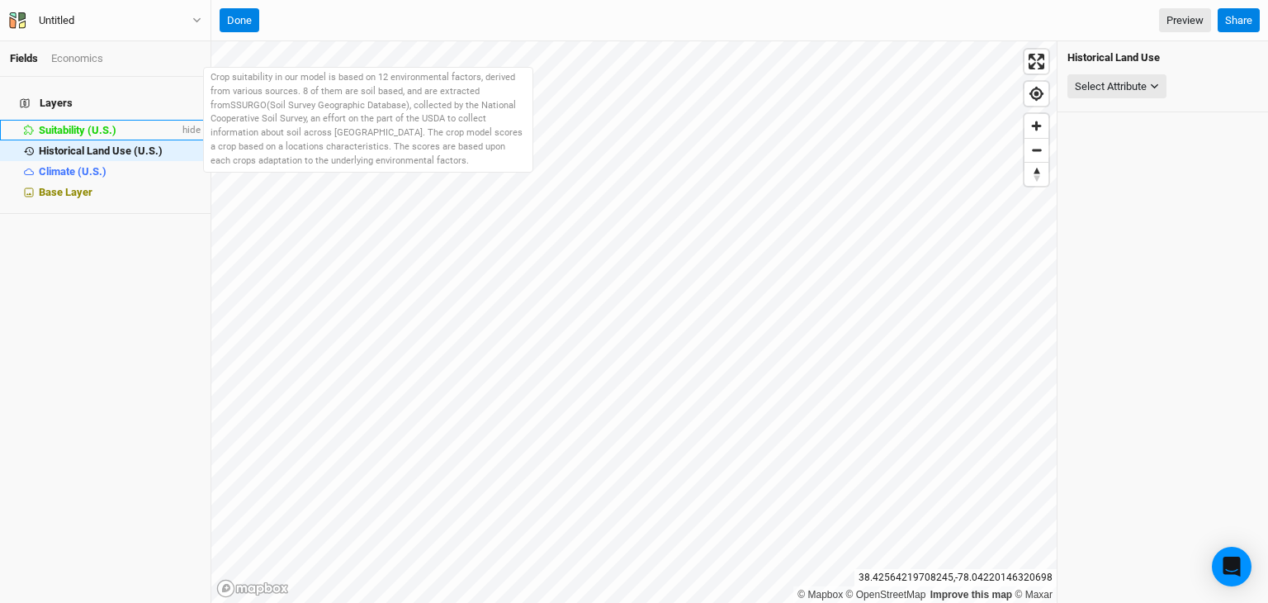
click at [64, 124] on span "Suitability (U.S.)" at bounding box center [78, 130] width 78 height 12
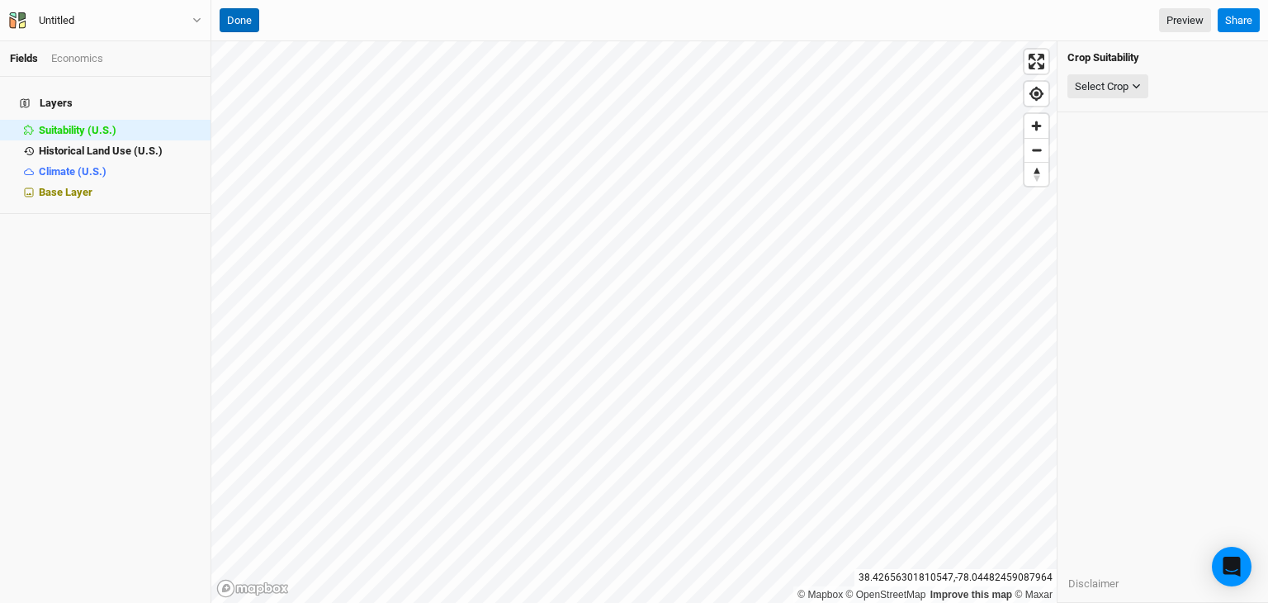
click at [237, 10] on button "Done" at bounding box center [240, 20] width 40 height 25
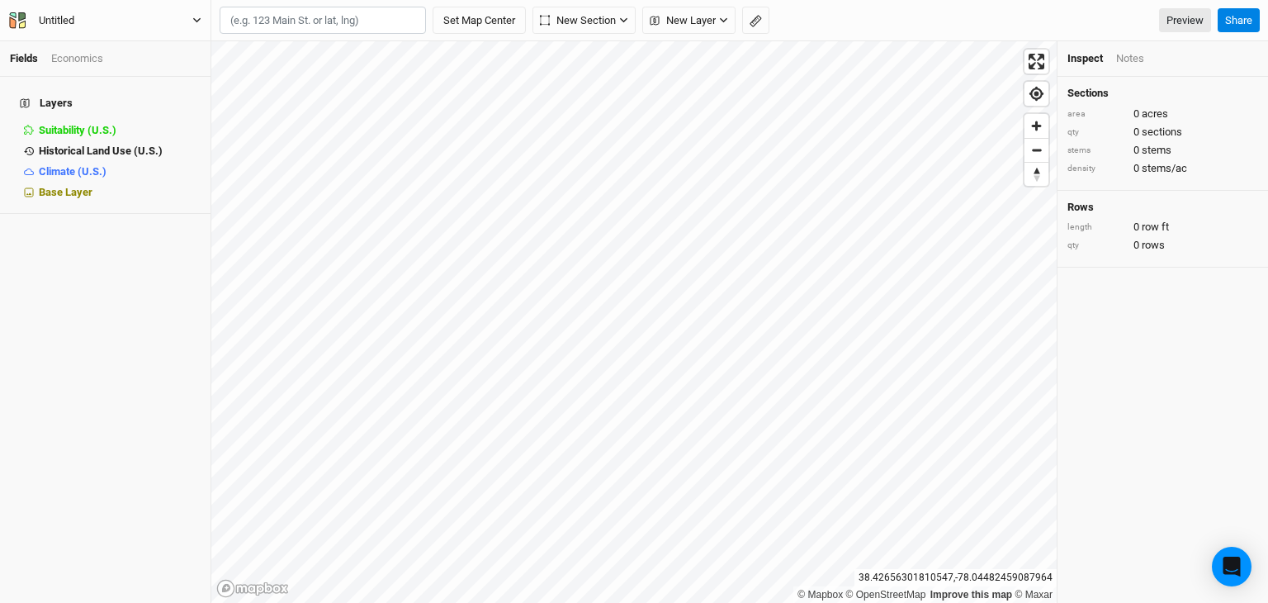
click at [198, 19] on icon "button" at bounding box center [196, 20] width 9 height 9
click at [197, 19] on icon "button" at bounding box center [196, 20] width 9 height 9
click at [700, 12] on span "New Layer" at bounding box center [683, 20] width 66 height 17
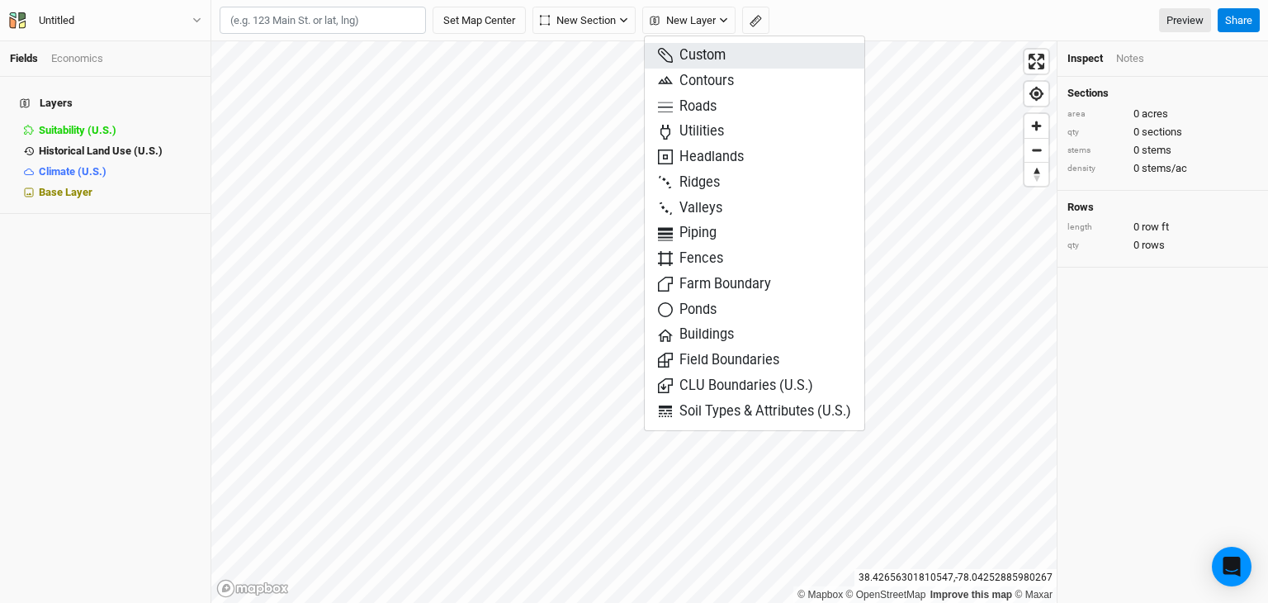
click at [715, 58] on span "Custom" at bounding box center [692, 55] width 68 height 19
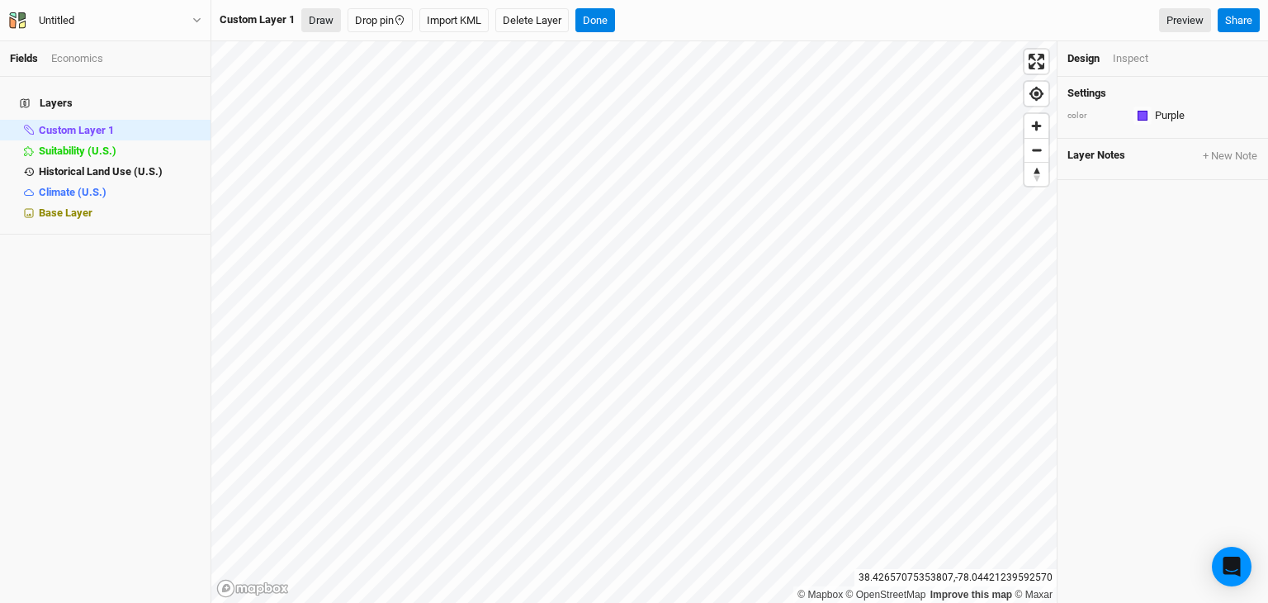
click at [324, 22] on button "Draw" at bounding box center [321, 20] width 40 height 25
click at [384, 26] on icon "button" at bounding box center [389, 20] width 17 height 17
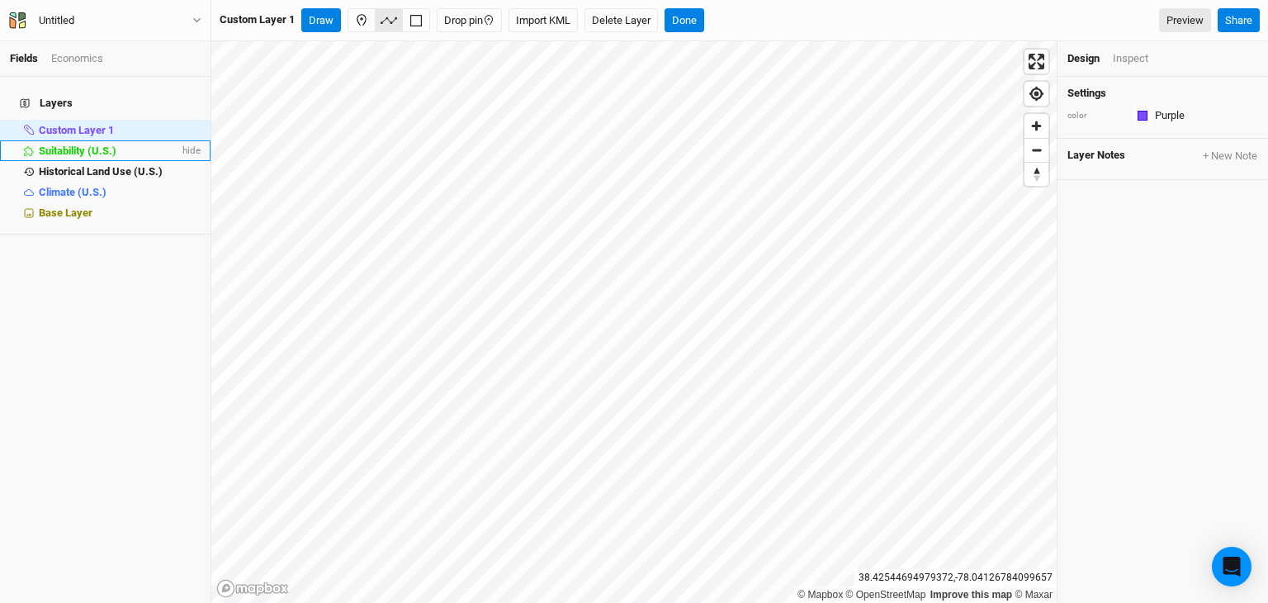
click at [141, 130] on div "Fields Economics Layers Custom Layer 1 hide Suitability (U.S.) hide Historical …" at bounding box center [634, 301] width 1268 height 603
click at [694, 21] on button "Done" at bounding box center [685, 20] width 40 height 25
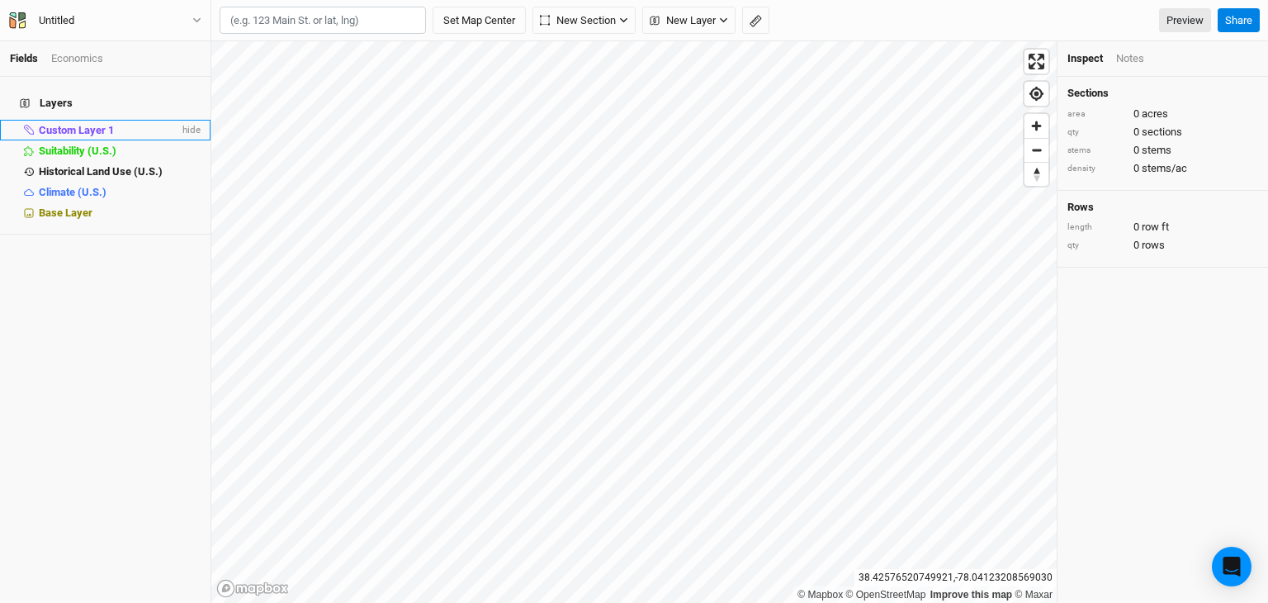
click at [104, 124] on span "Custom Layer 1" at bounding box center [76, 130] width 75 height 12
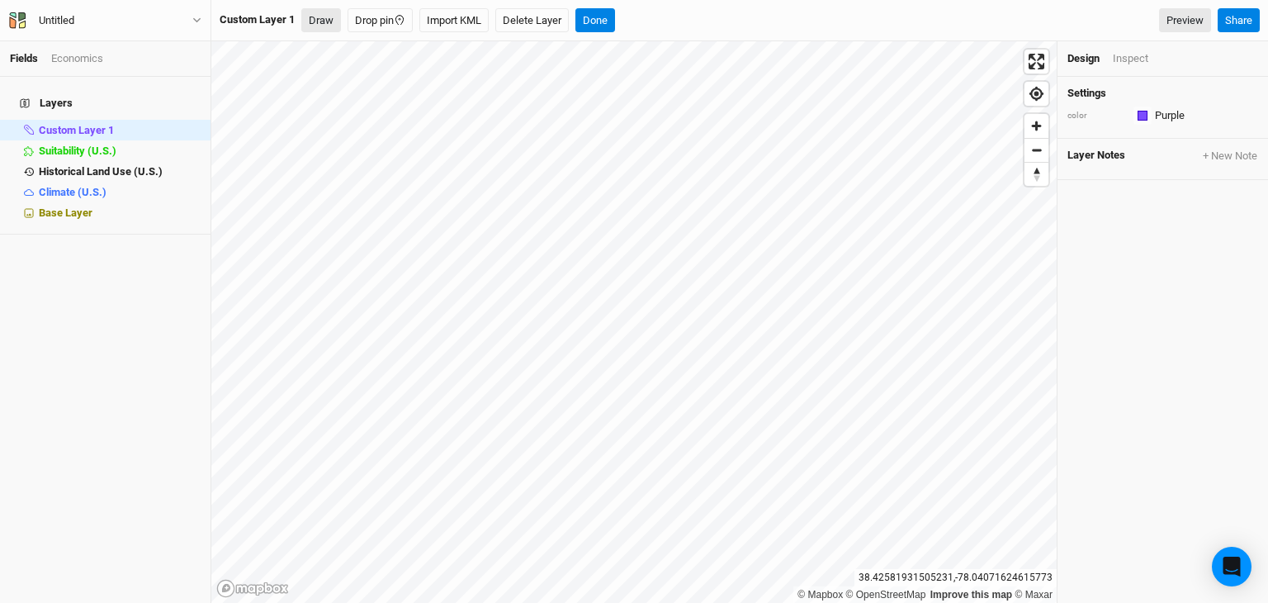
click at [310, 17] on button "Draw" at bounding box center [321, 20] width 40 height 25
click at [382, 19] on icon "button" at bounding box center [389, 20] width 17 height 17
click at [412, 22] on icon "button" at bounding box center [416, 21] width 12 height 12
click at [693, 18] on button "Done" at bounding box center [685, 20] width 40 height 25
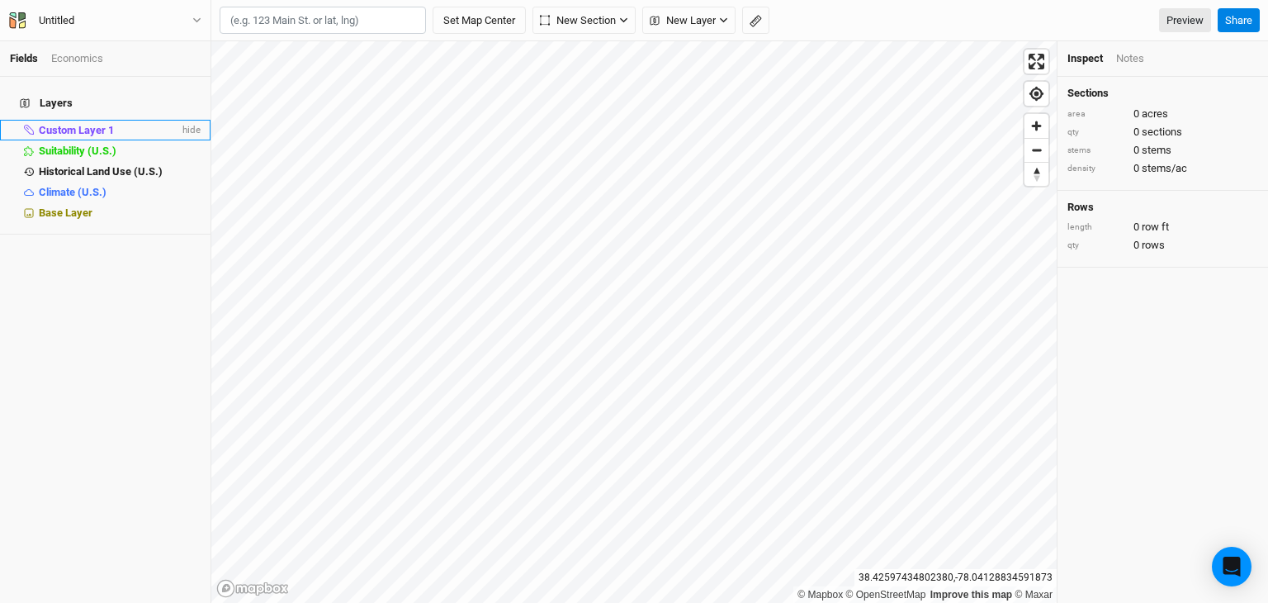
click at [57, 124] on span "Custom Layer 1" at bounding box center [76, 130] width 75 height 12
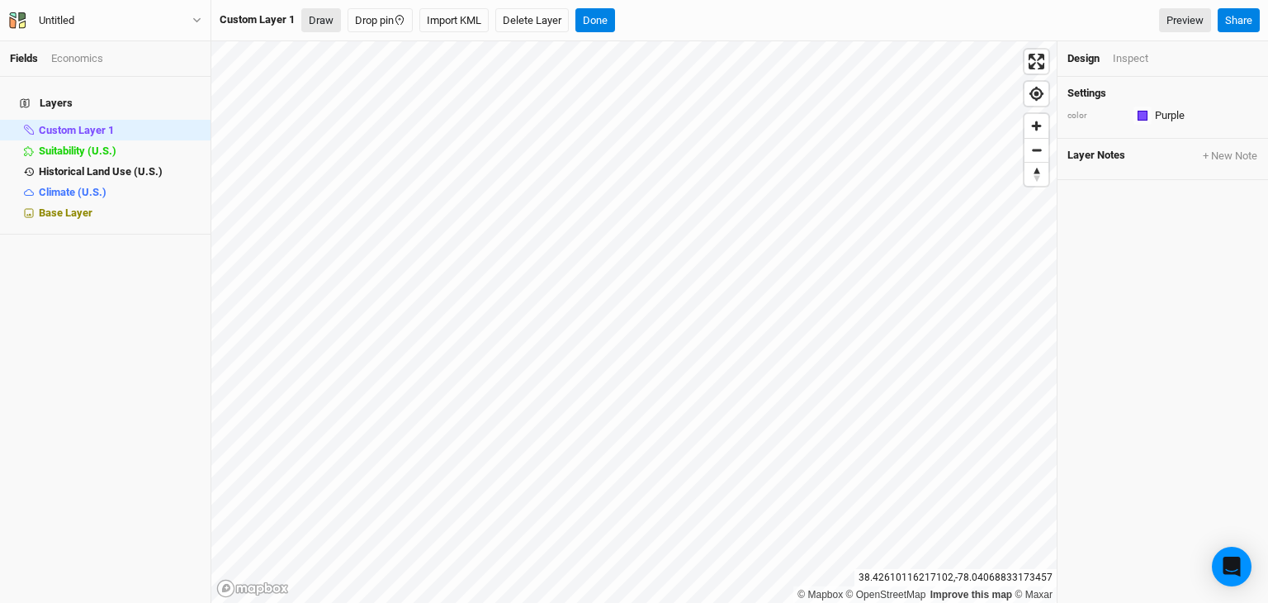
click at [332, 23] on button "Draw" at bounding box center [321, 20] width 40 height 25
click at [410, 21] on icon "button" at bounding box center [416, 21] width 12 height 12
click at [690, 17] on button "Done" at bounding box center [685, 20] width 40 height 25
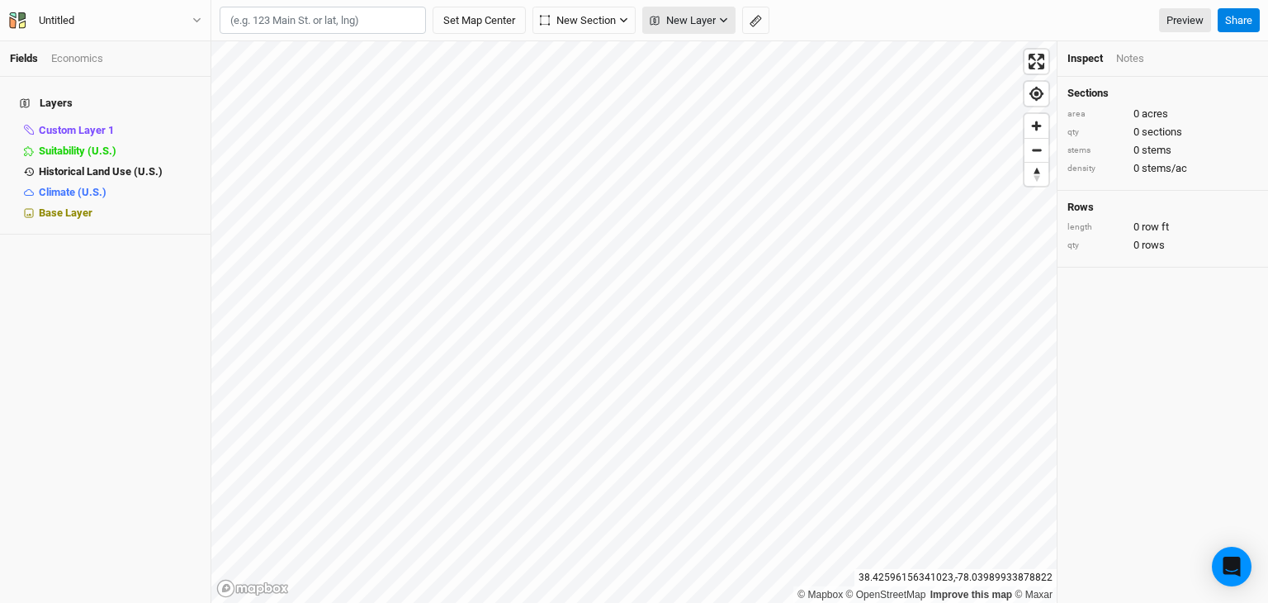
click at [722, 24] on icon "button" at bounding box center [723, 20] width 9 height 9
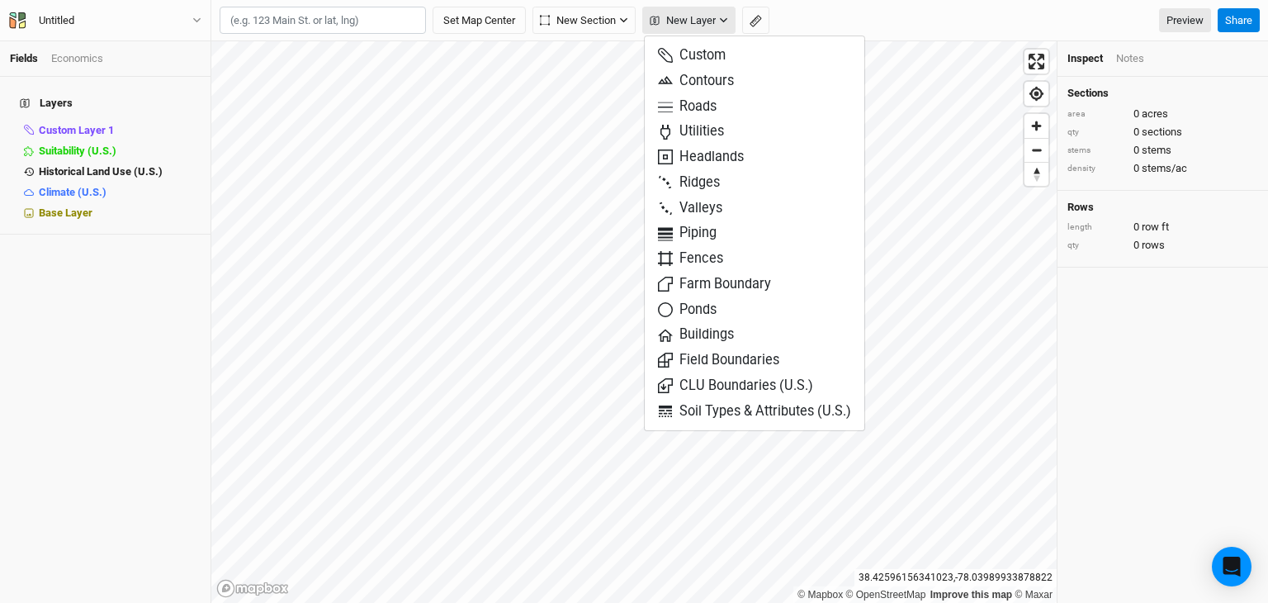
click at [722, 24] on icon "button" at bounding box center [723, 20] width 9 height 9
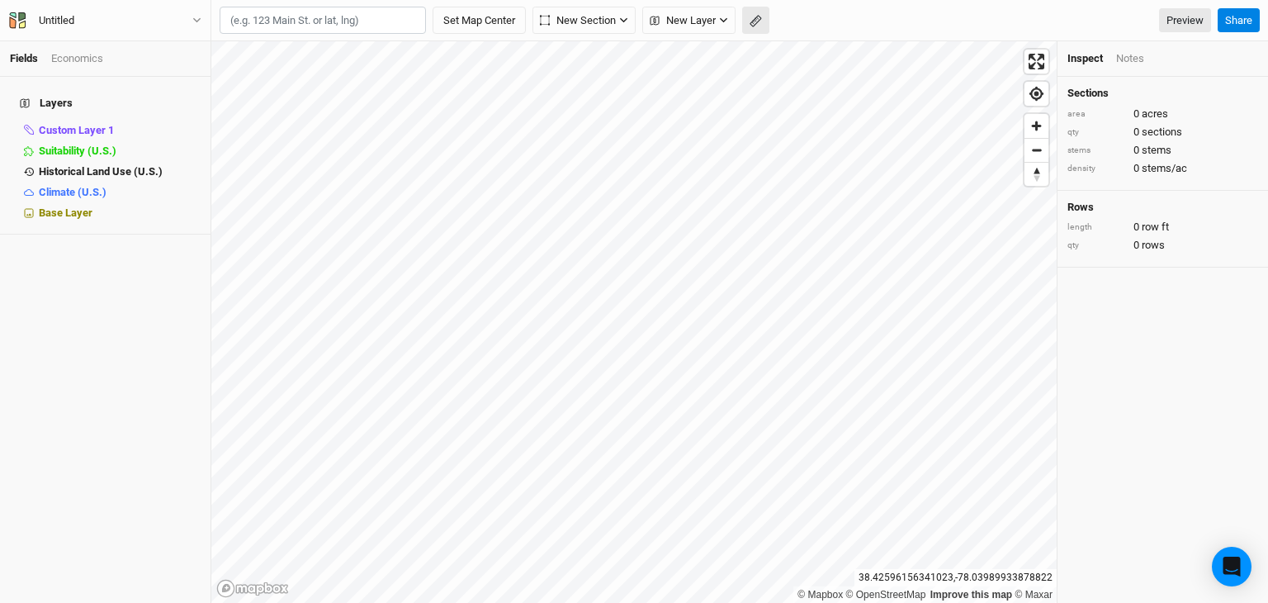
click at [755, 15] on icon "button" at bounding box center [756, 21] width 12 height 12
click at [259, 22] on icon "button" at bounding box center [256, 21] width 9 height 9
click at [301, 27] on button "Done" at bounding box center [295, 20] width 40 height 25
click at [599, 24] on span "New Section" at bounding box center [578, 20] width 76 height 17
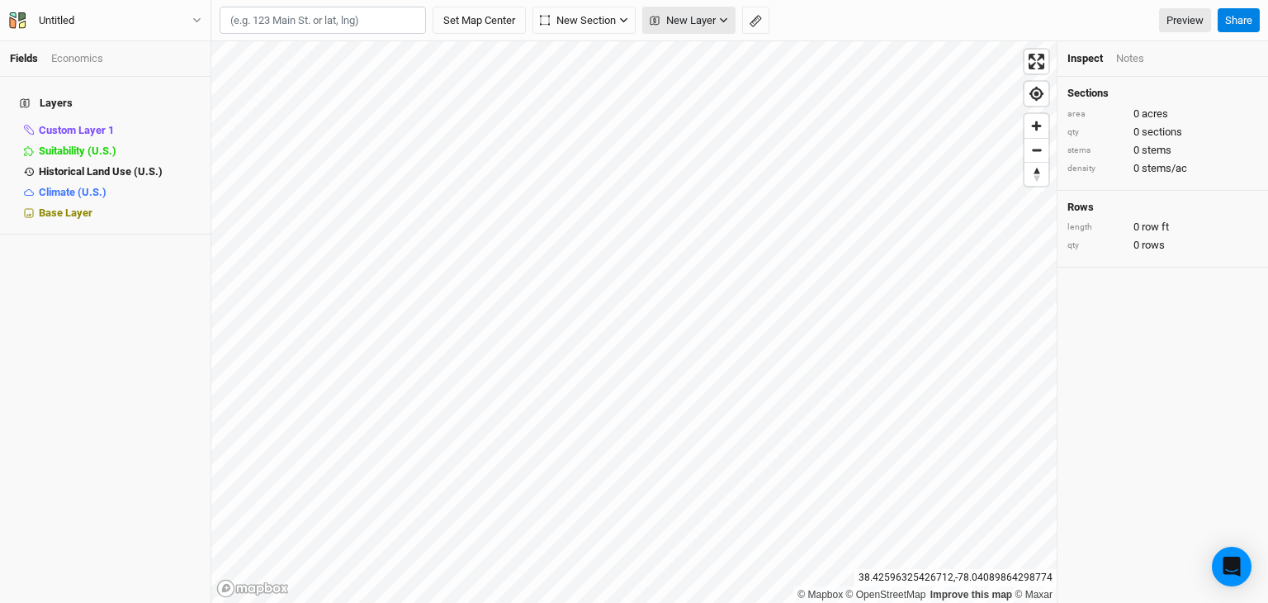
click at [680, 18] on span "New Layer" at bounding box center [683, 20] width 66 height 17
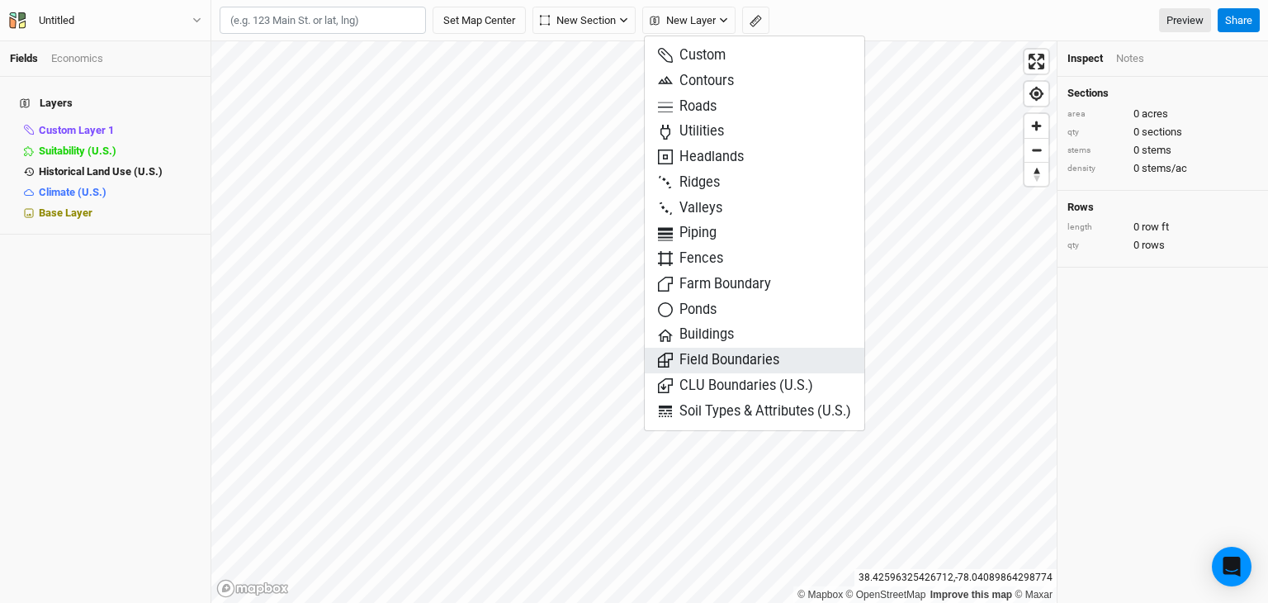
click at [732, 354] on span "Field Boundaries" at bounding box center [718, 360] width 121 height 19
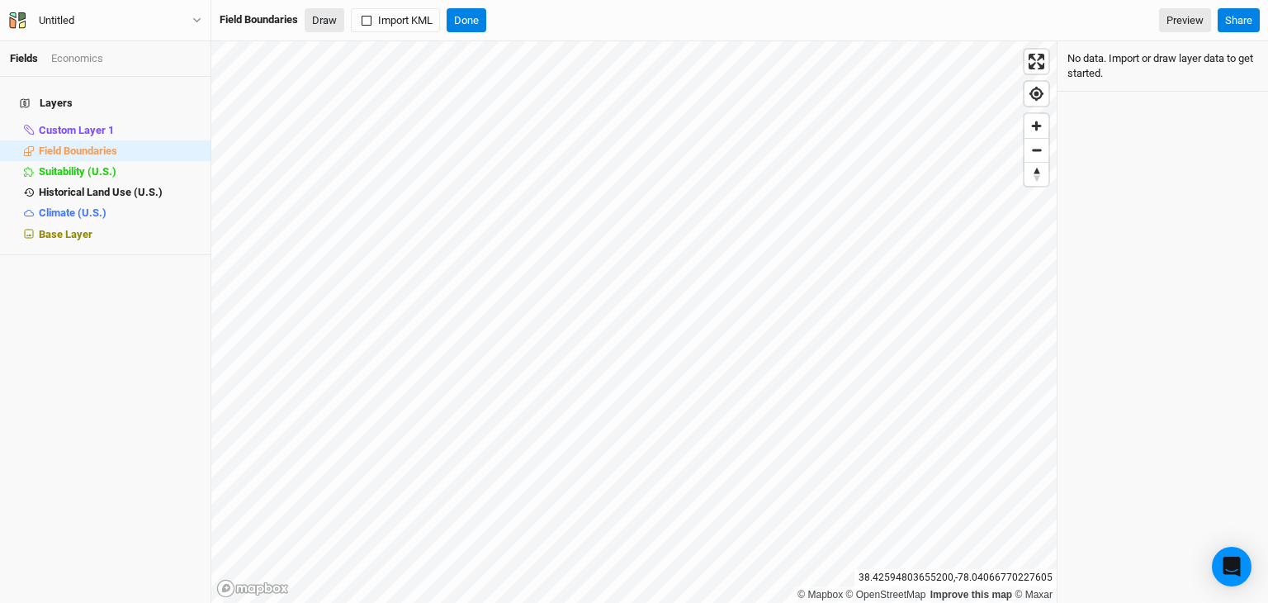
click at [327, 23] on button "Draw" at bounding box center [325, 20] width 40 height 25
click at [469, 16] on button "Done" at bounding box center [467, 20] width 40 height 25
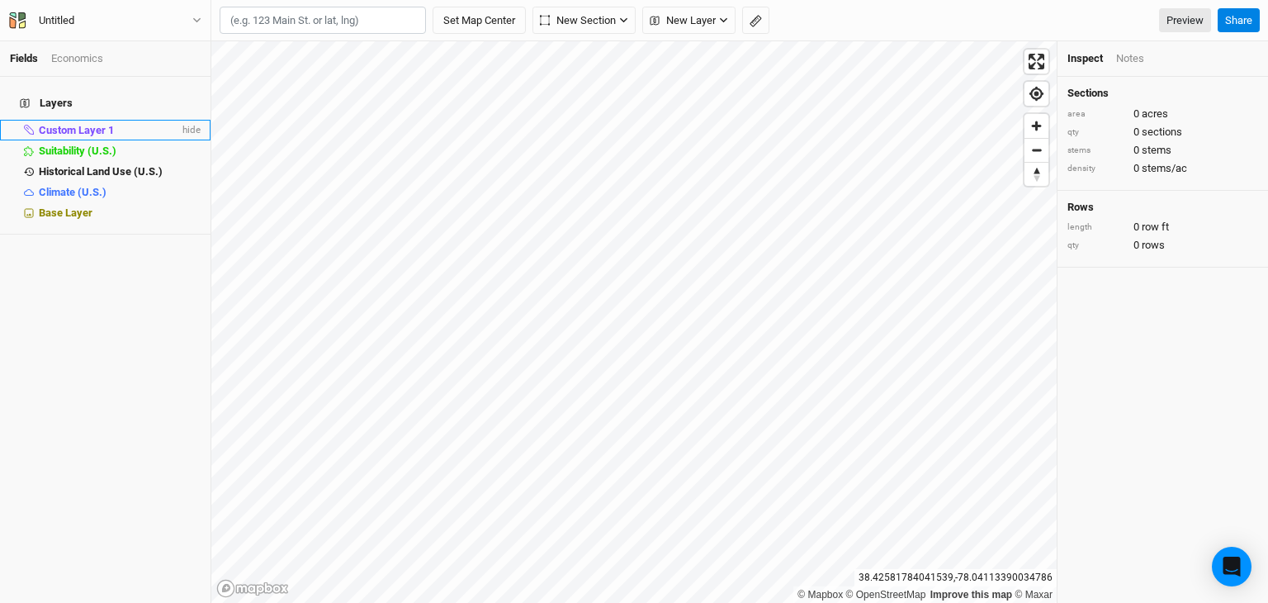
click at [59, 124] on span "Custom Layer 1" at bounding box center [76, 130] width 75 height 12
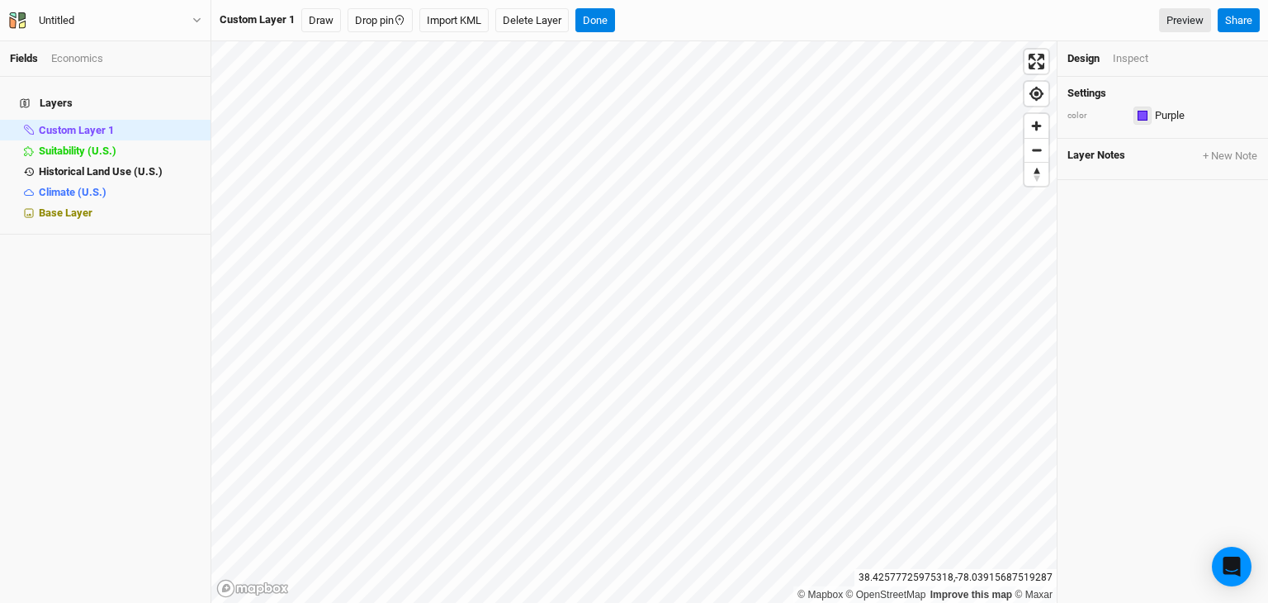
click at [1144, 107] on button "button" at bounding box center [1143, 116] width 18 height 18
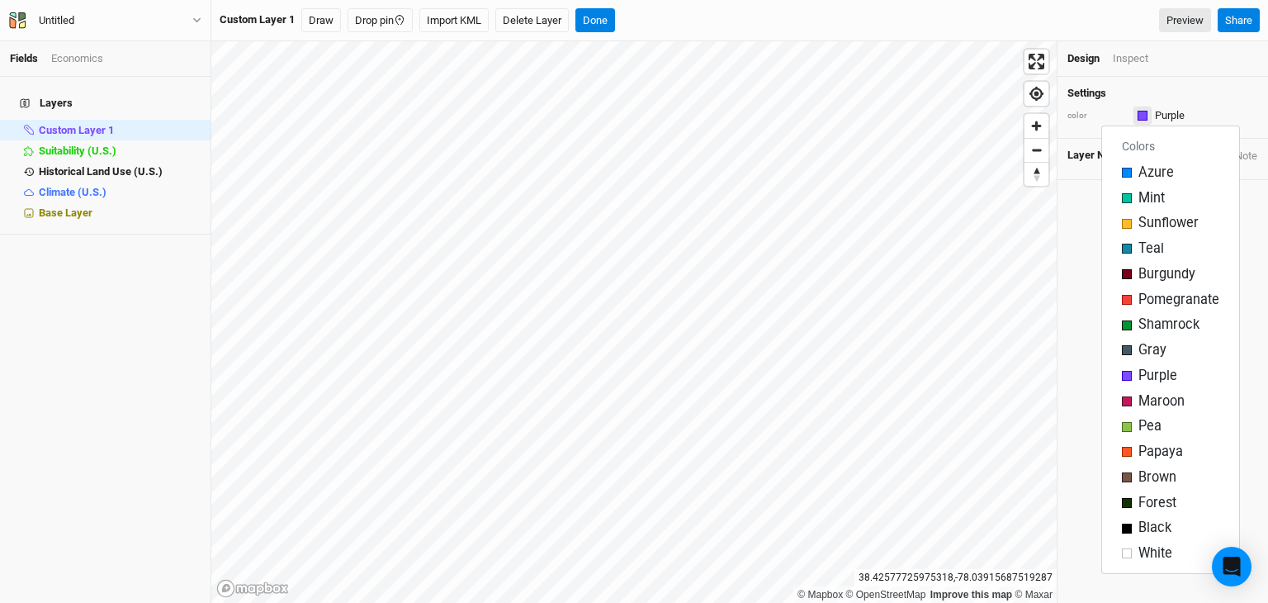
click at [1144, 107] on button "button" at bounding box center [1143, 116] width 18 height 18
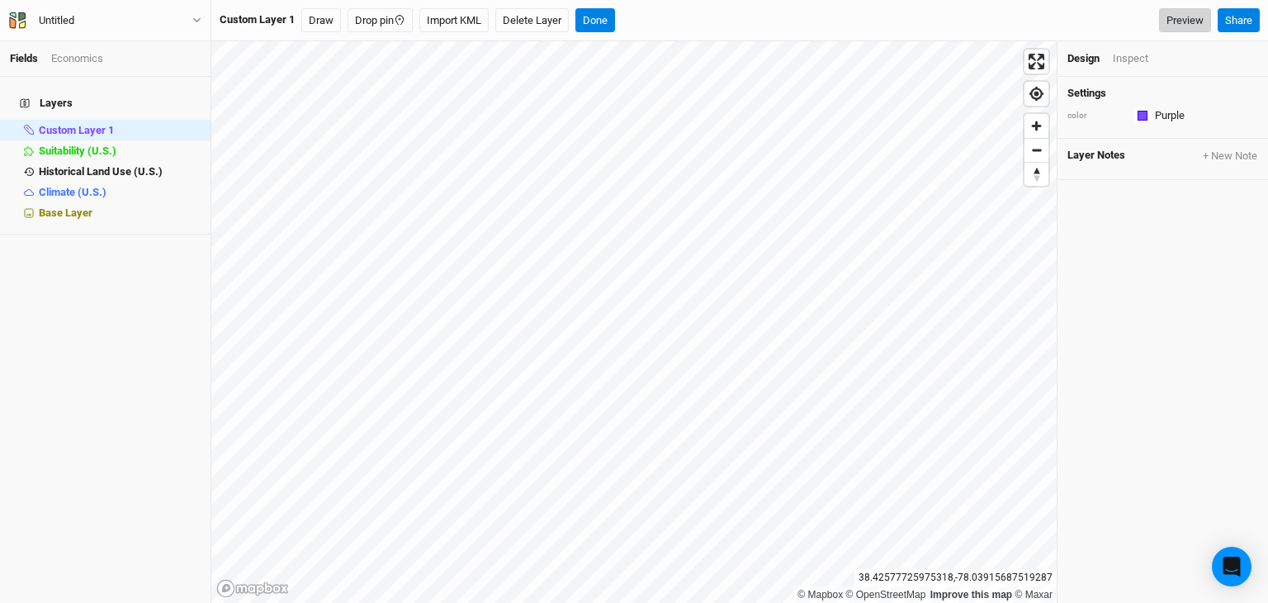
click at [1182, 16] on link "Preview" at bounding box center [1185, 20] width 52 height 25
click at [537, 27] on button "Delete Layer" at bounding box center [531, 20] width 73 height 25
click at [604, 27] on button "Confirm" at bounding box center [599, 20] width 51 height 25
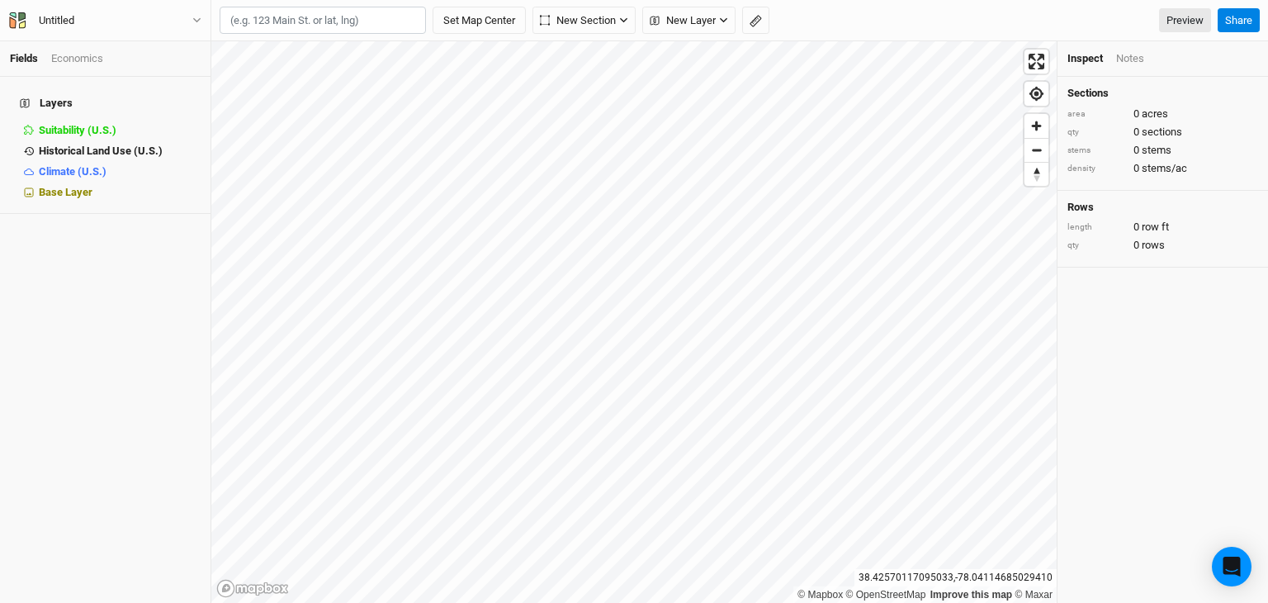
click at [68, 61] on div "Economics" at bounding box center [77, 58] width 52 height 15
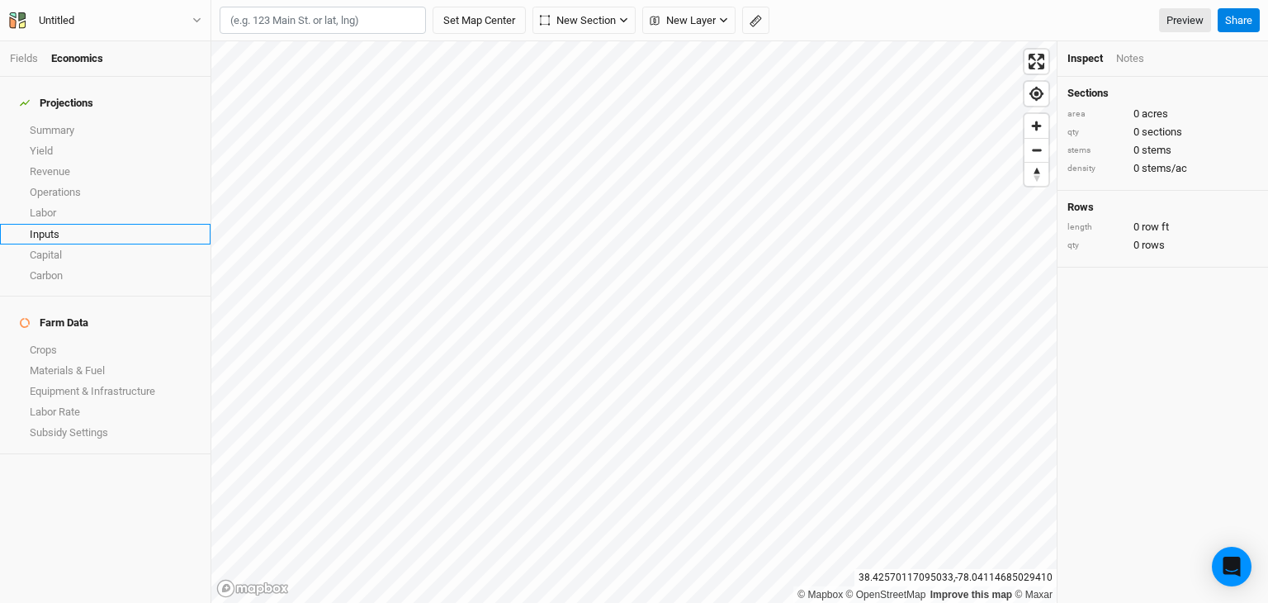
click at [57, 231] on link "Inputs" at bounding box center [105, 234] width 211 height 21
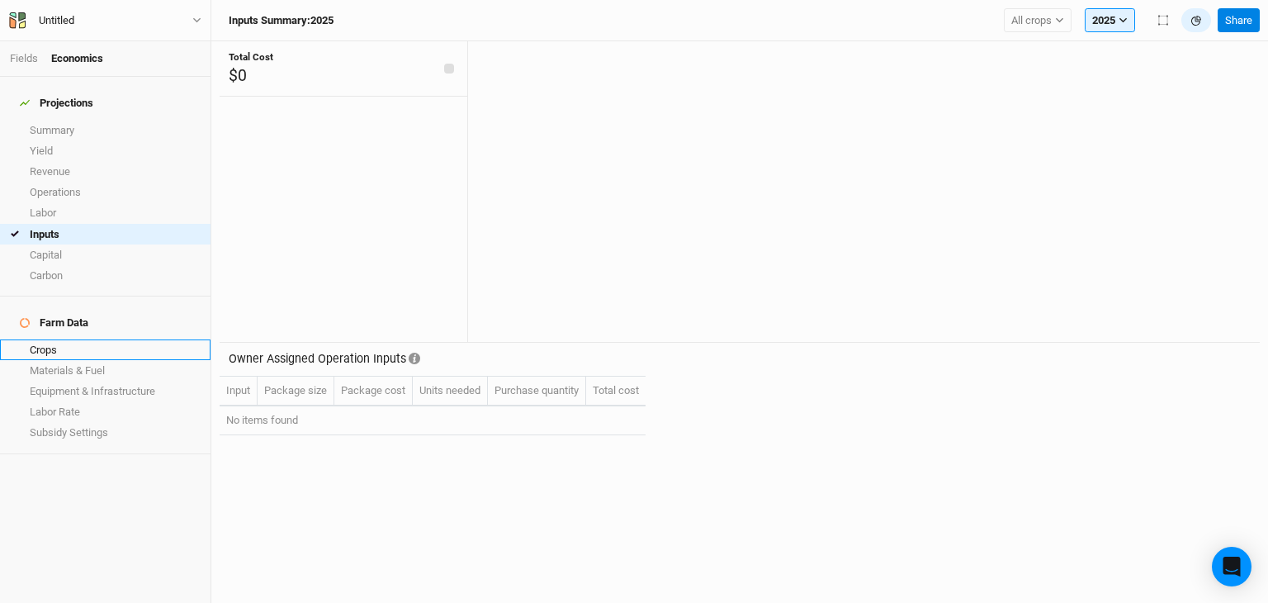
click at [56, 339] on link "Crops" at bounding box center [105, 349] width 211 height 21
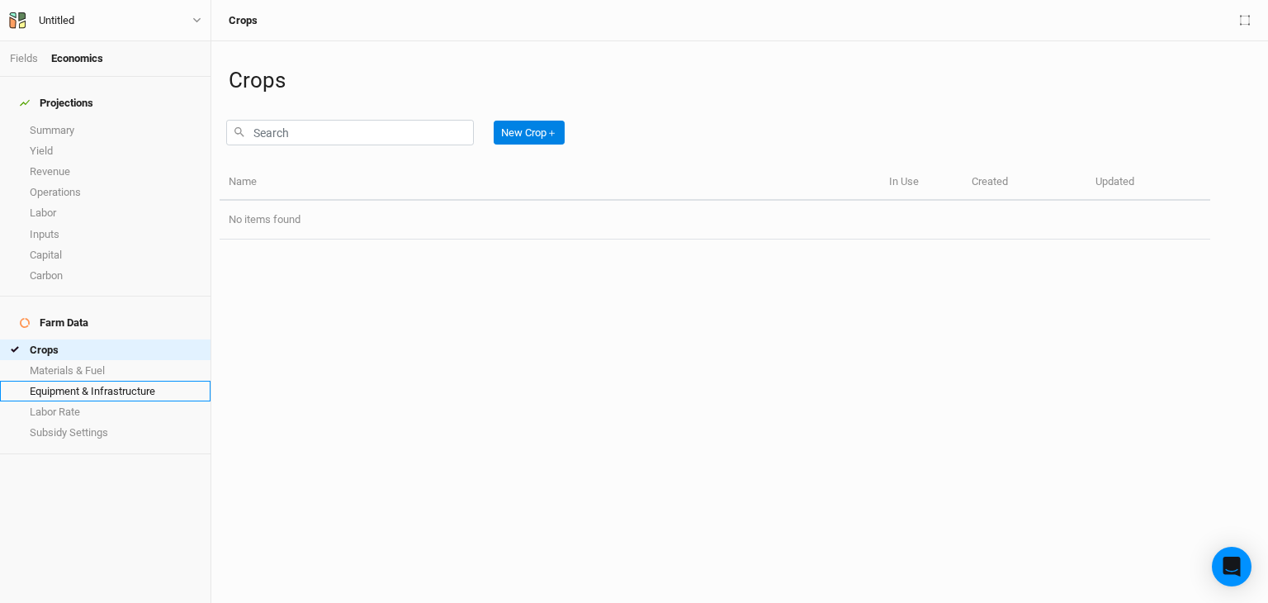
click at [76, 381] on link "Equipment & Infrastructure" at bounding box center [105, 391] width 211 height 21
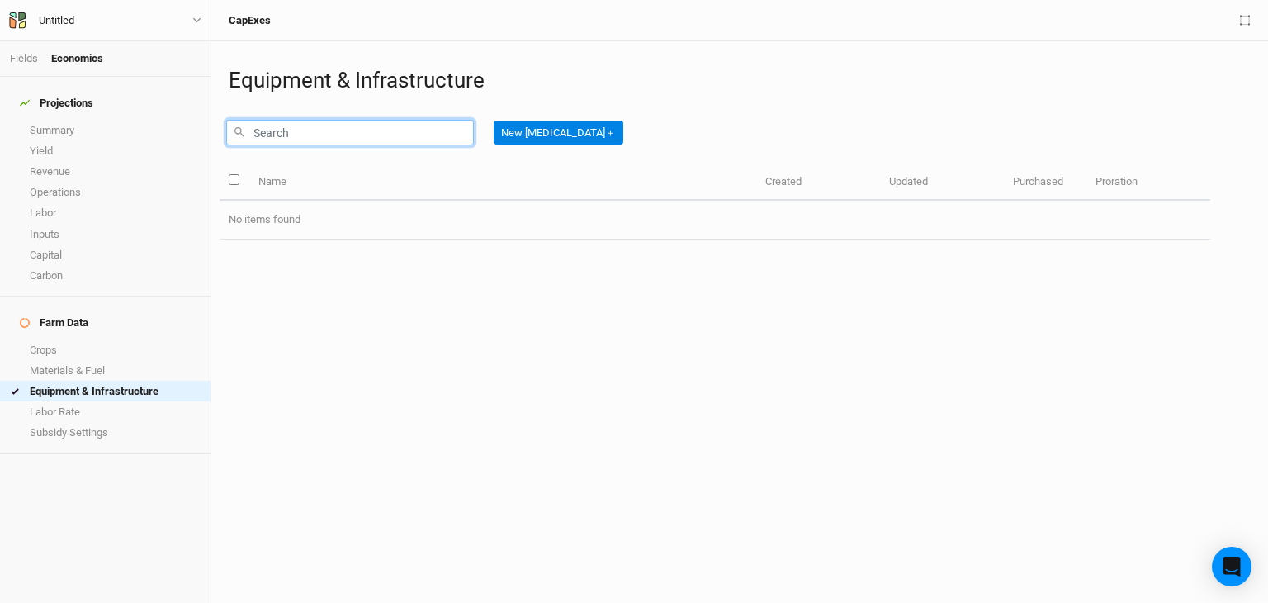
click at [367, 130] on input "text" at bounding box center [350, 133] width 248 height 26
type input "tree tubes"
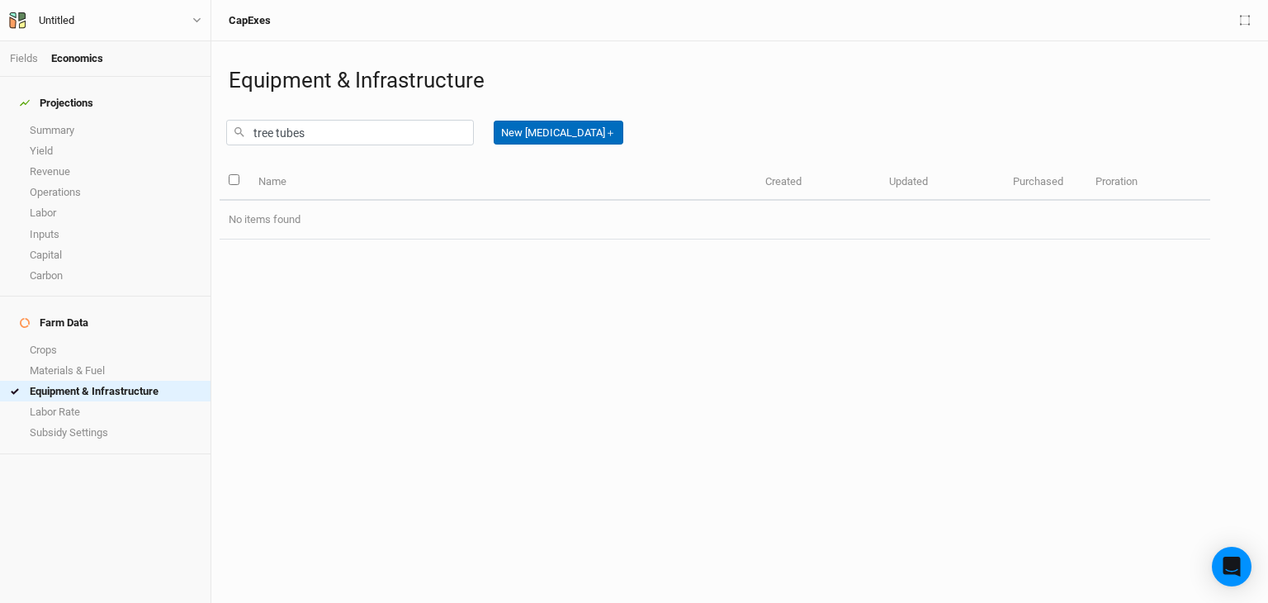
click at [550, 132] on button "New CapEx ＋" at bounding box center [559, 133] width 130 height 25
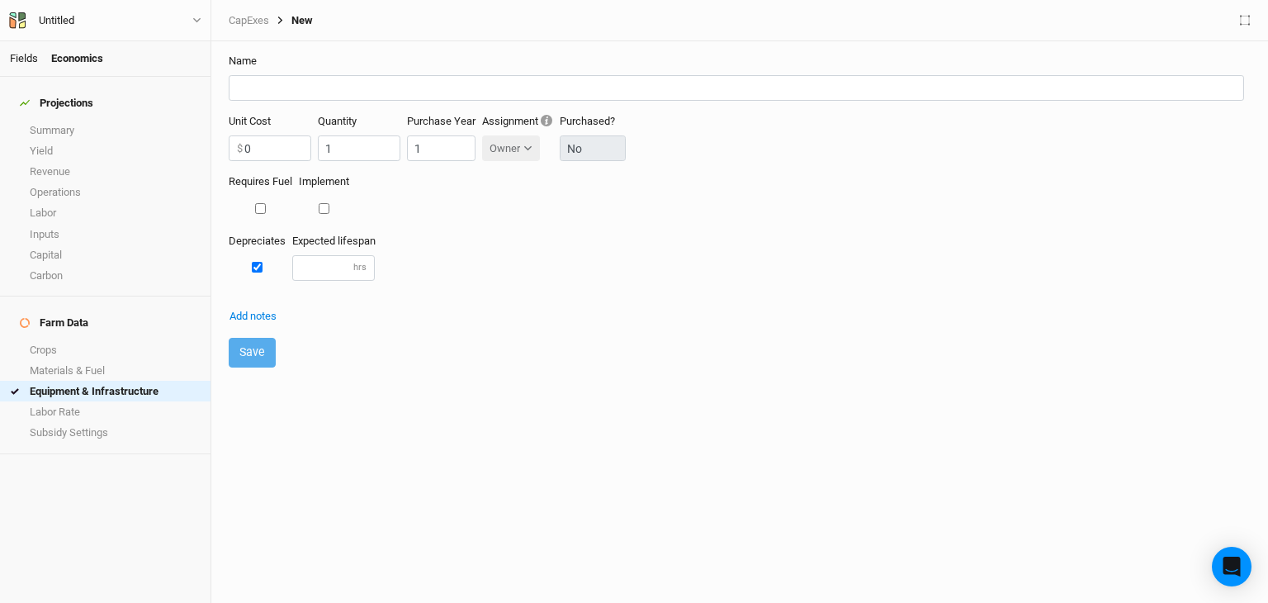
click at [12, 60] on link "Fields" at bounding box center [24, 58] width 28 height 12
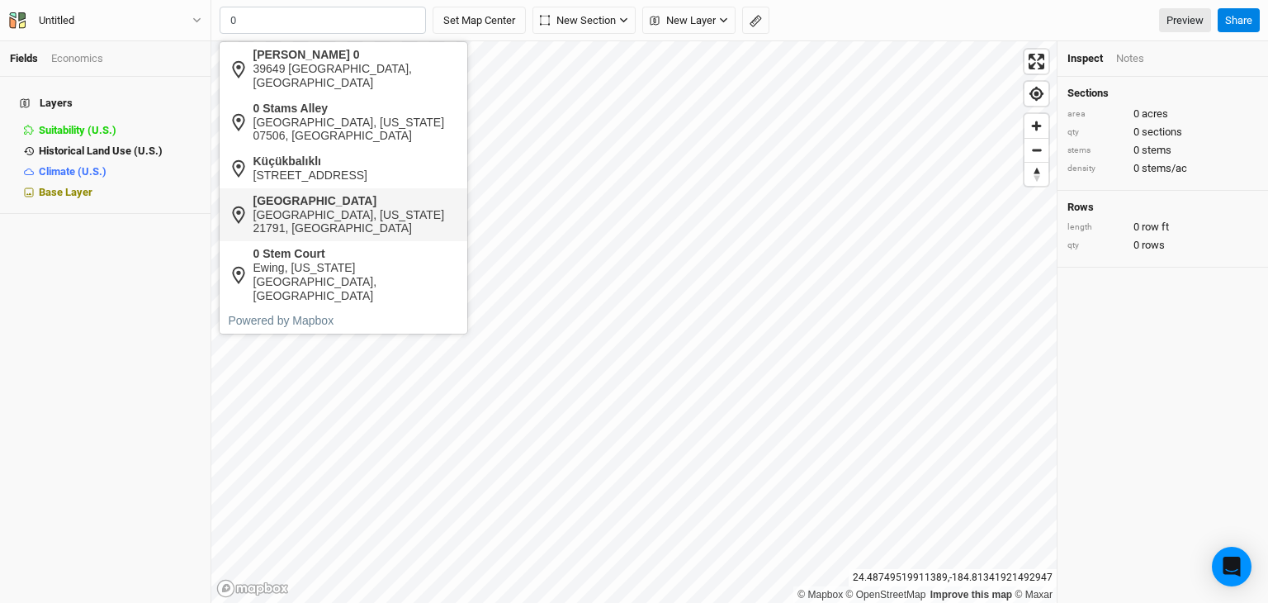
type input "0"
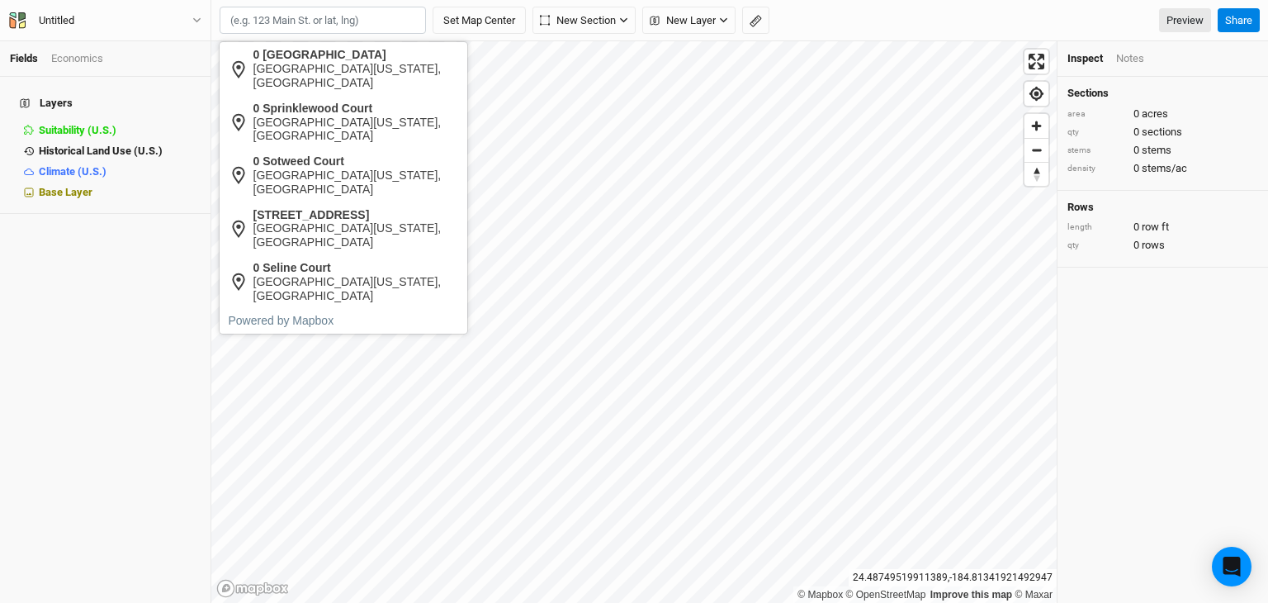
paste input "11044 GREEN VALLEY DR CULPEPER VA 22701"
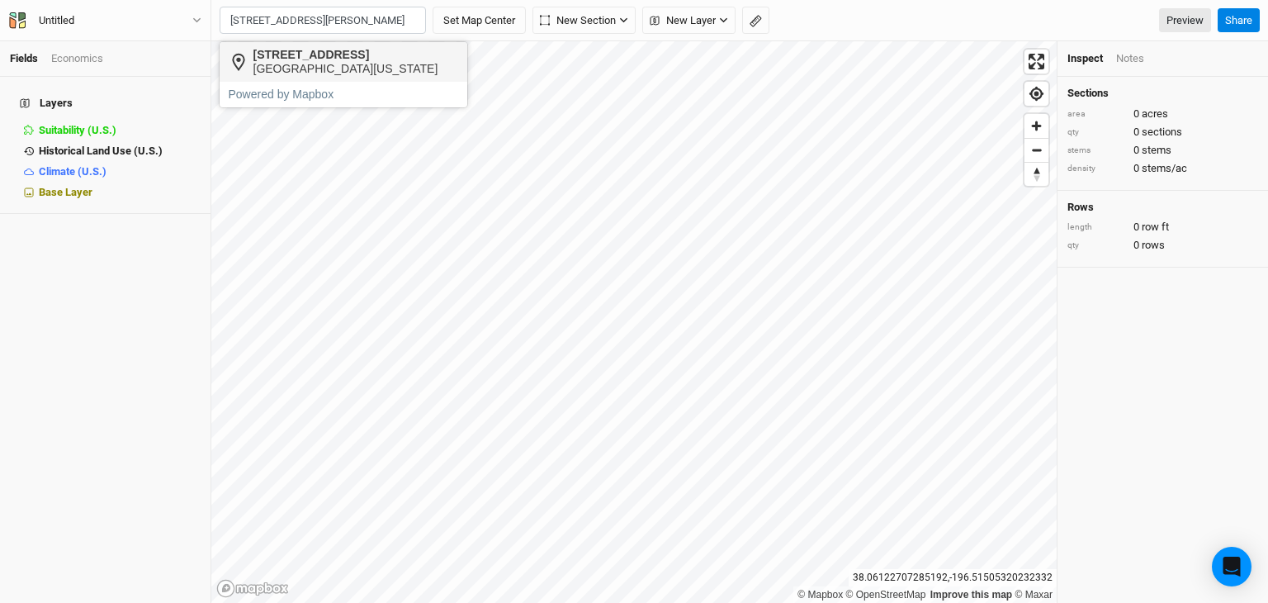
click at [316, 70] on div "Culpeper, Virginia 22701, United States" at bounding box center [345, 69] width 185 height 14
type input "11044 Green Valley Drive, Culpeper, Virginia 22701, United States"
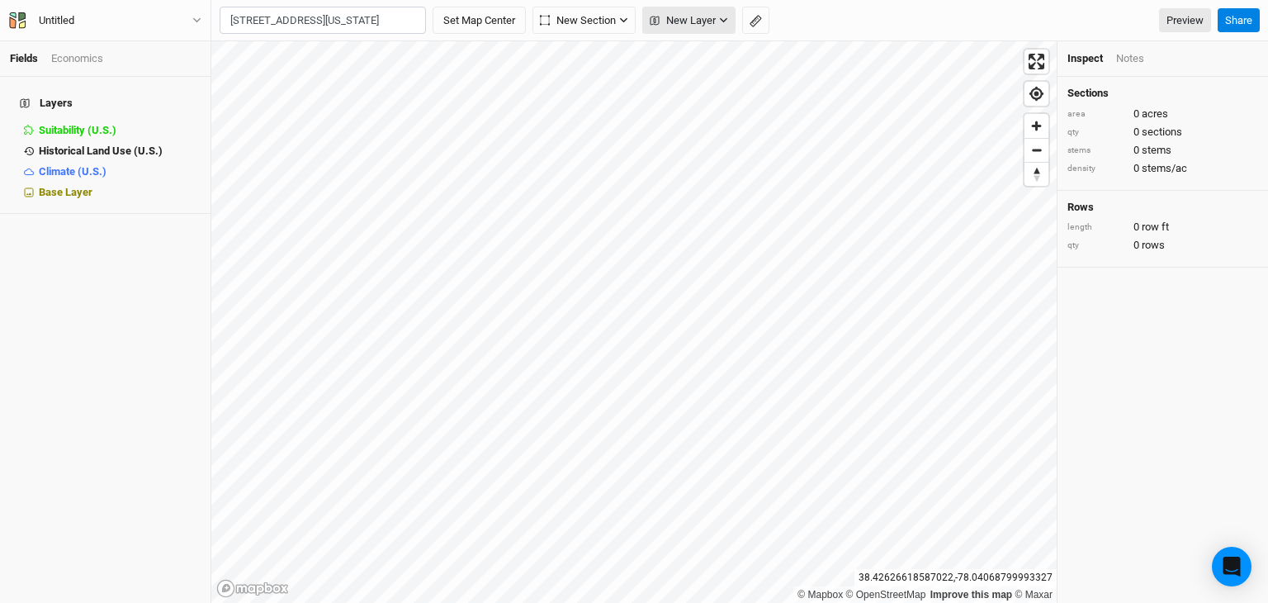
click at [706, 17] on span "New Layer" at bounding box center [683, 20] width 66 height 17
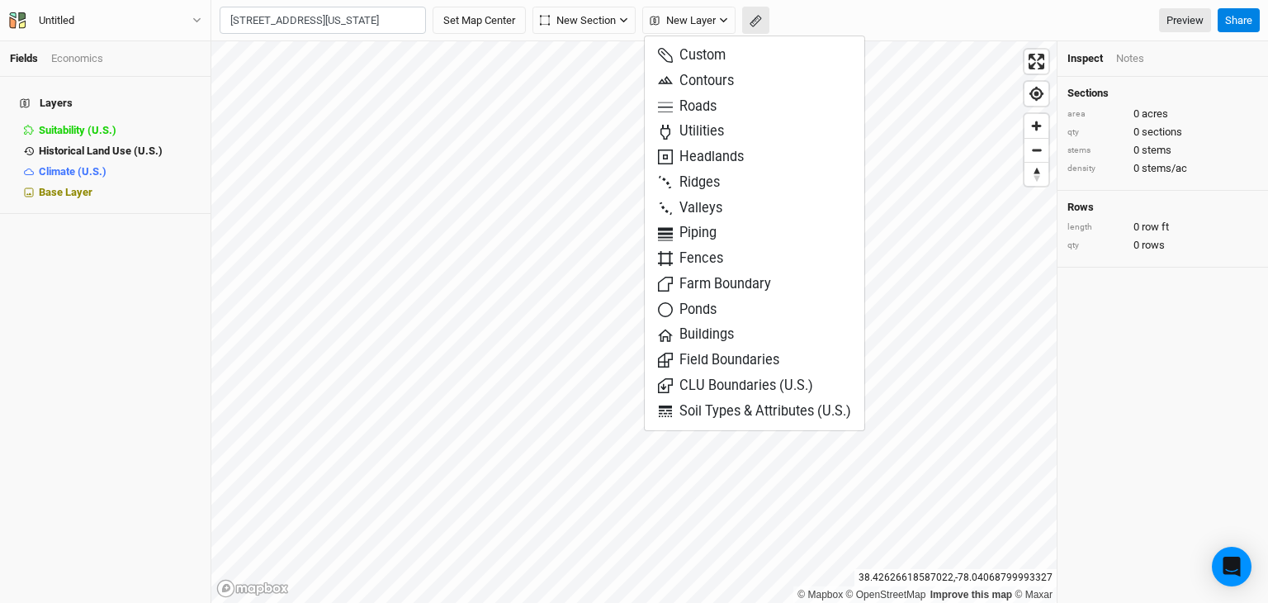
click at [759, 22] on icon "button" at bounding box center [756, 21] width 12 height 12
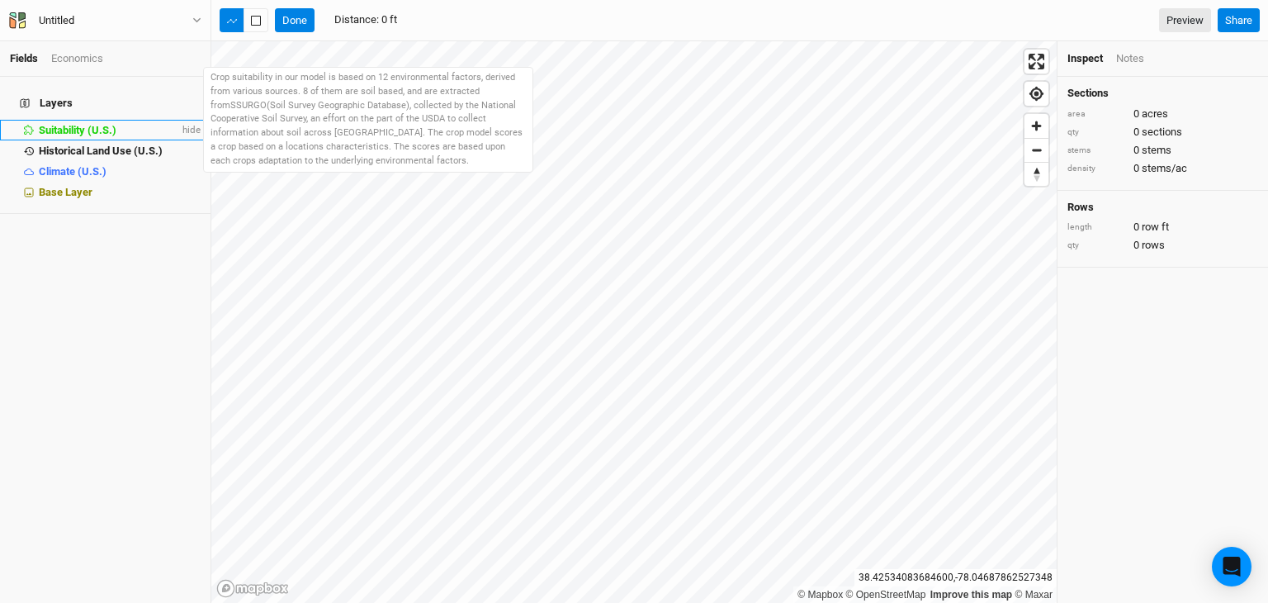
click at [113, 124] on span "Suitability (U.S.)" at bounding box center [78, 130] width 78 height 12
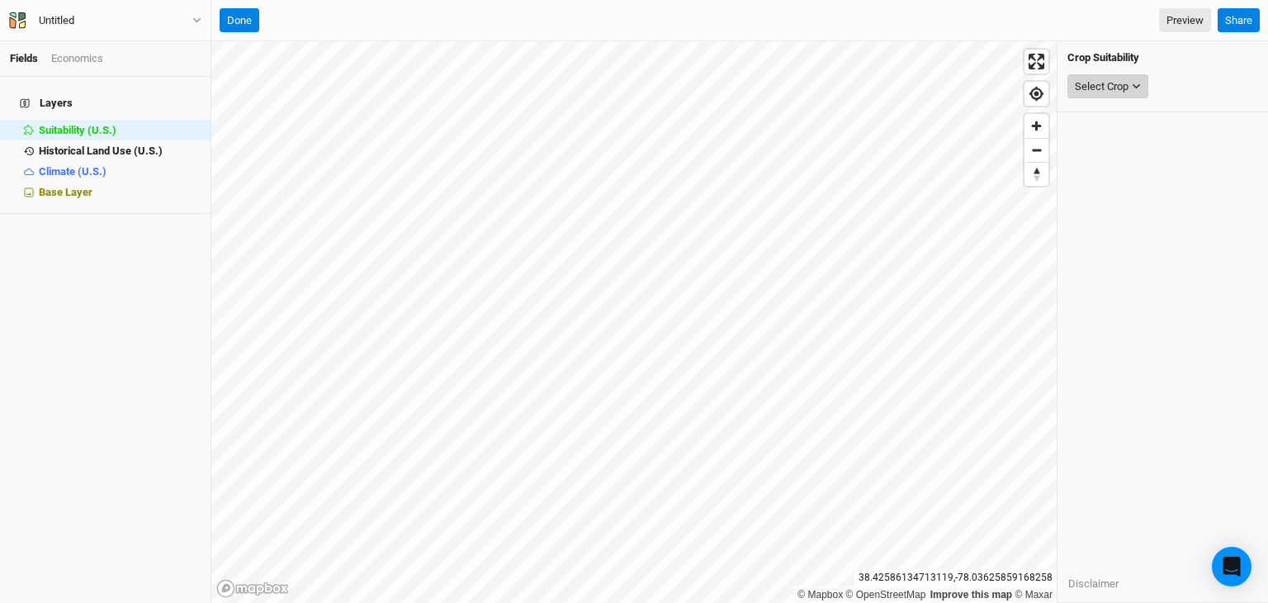
click at [1115, 83] on div "Select Crop" at bounding box center [1102, 86] width 54 height 17
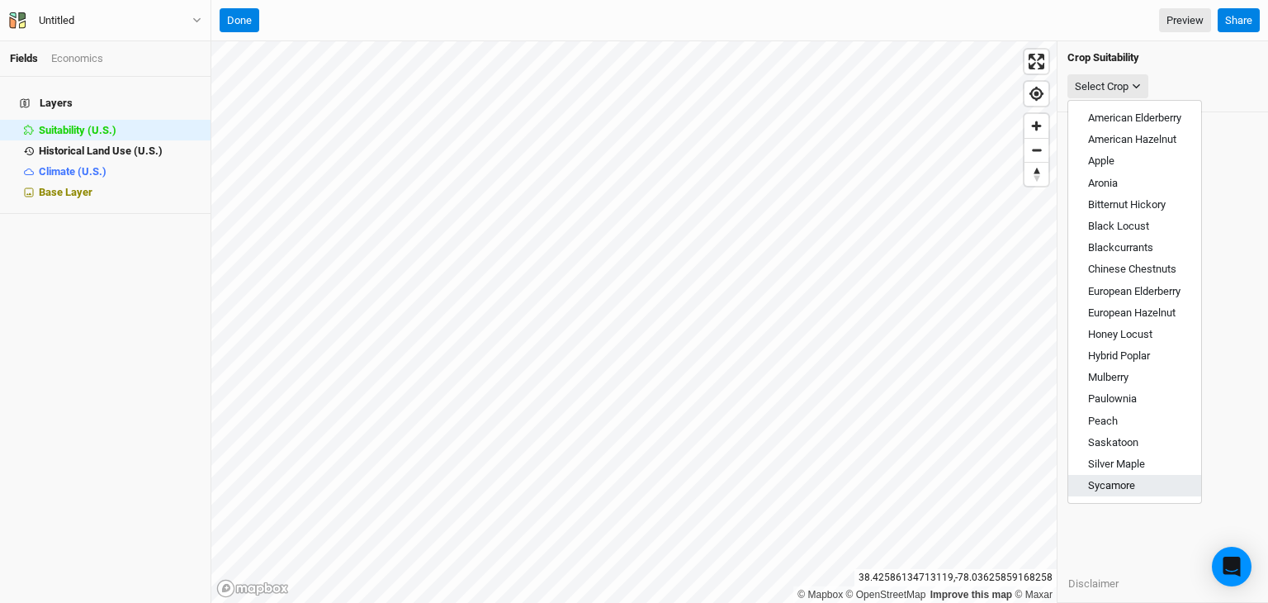
click at [1121, 489] on span "Sycamore" at bounding box center [1111, 485] width 47 height 12
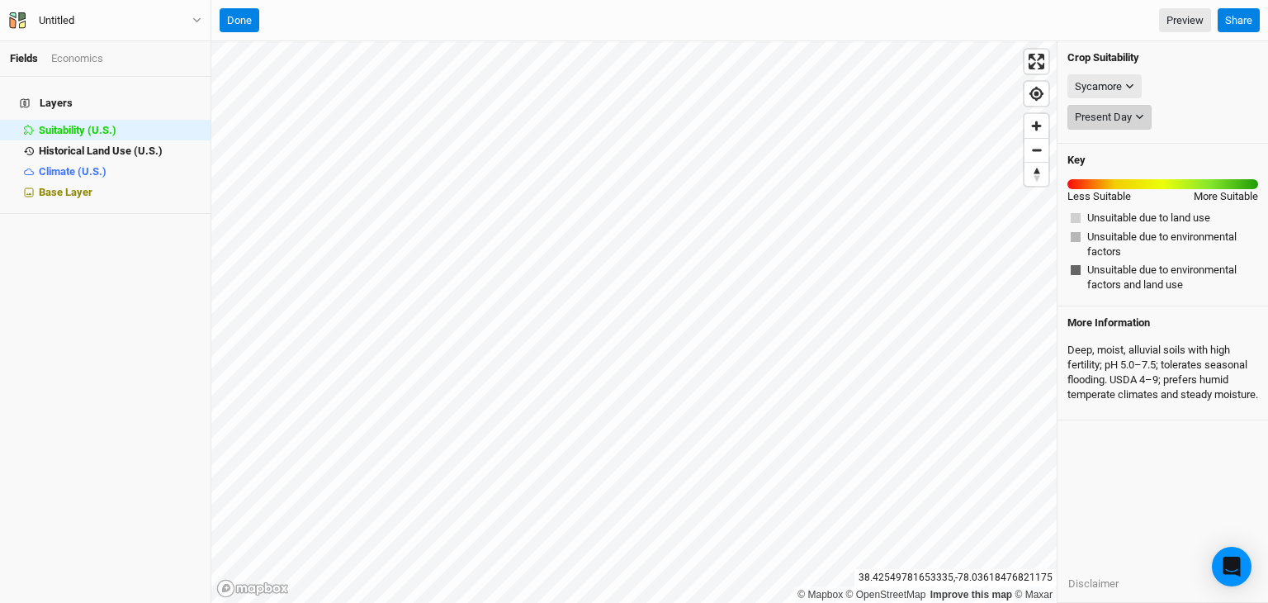
click at [1113, 116] on div "Present Day" at bounding box center [1103, 117] width 57 height 17
click at [1115, 90] on div "Sycamore" at bounding box center [1098, 86] width 47 height 17
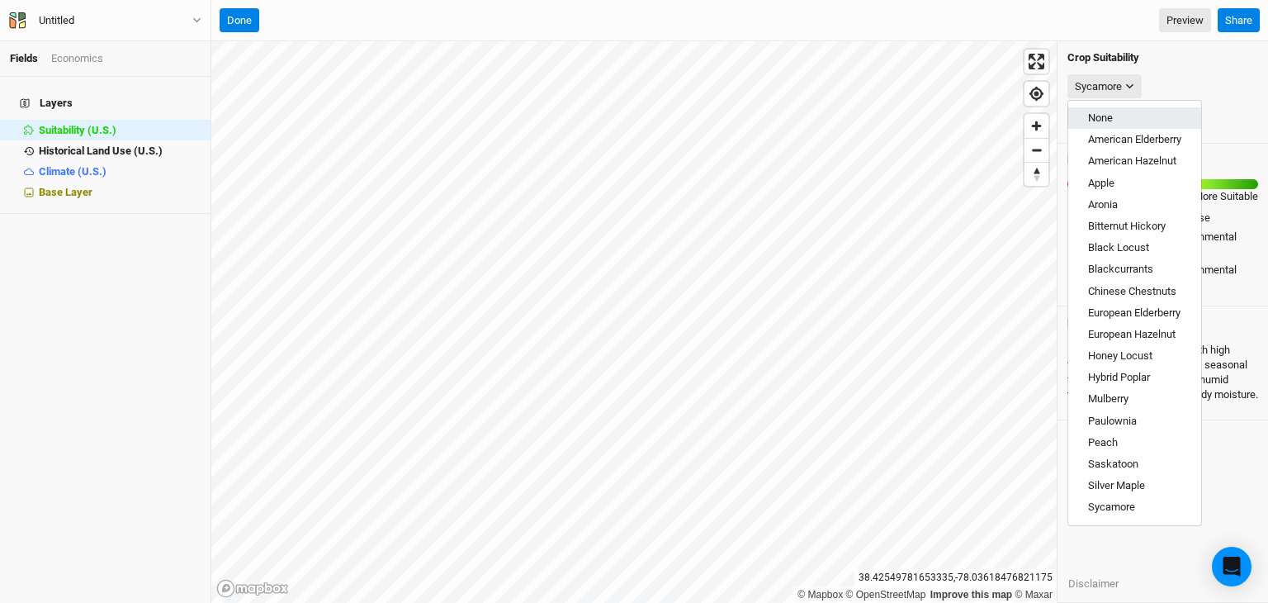
click at [1120, 113] on button "None" at bounding box center [1134, 117] width 133 height 21
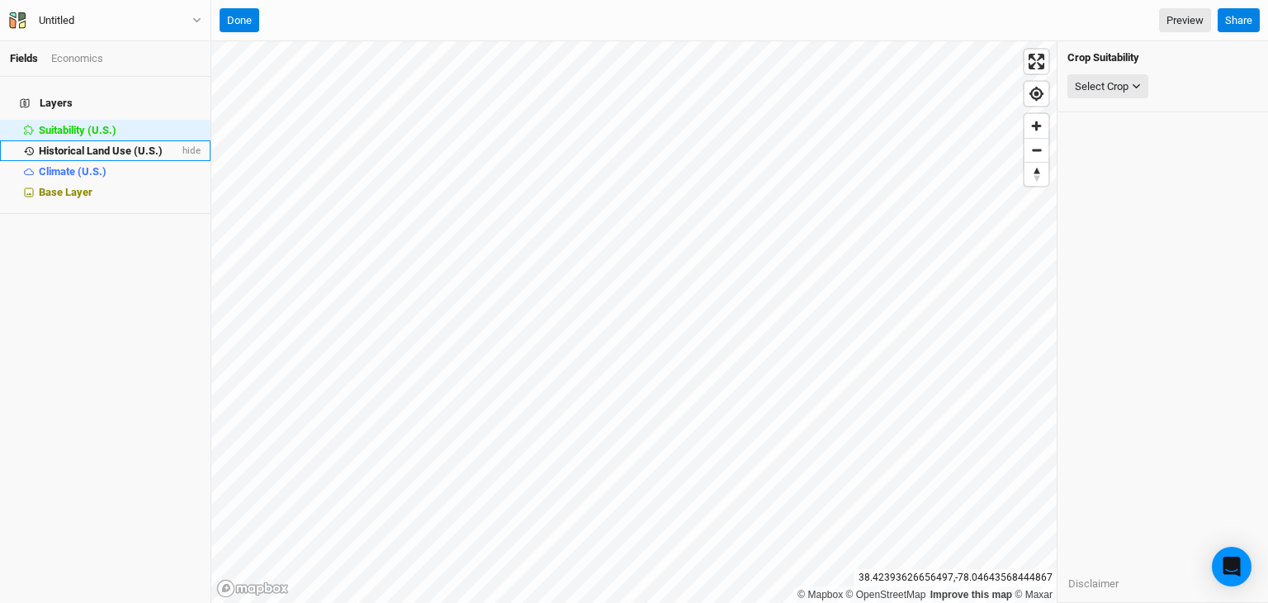
click at [93, 144] on span "Historical Land Use (U.S.)" at bounding box center [101, 150] width 124 height 12
click at [100, 24] on button "Untitled" at bounding box center [105, 21] width 194 height 18
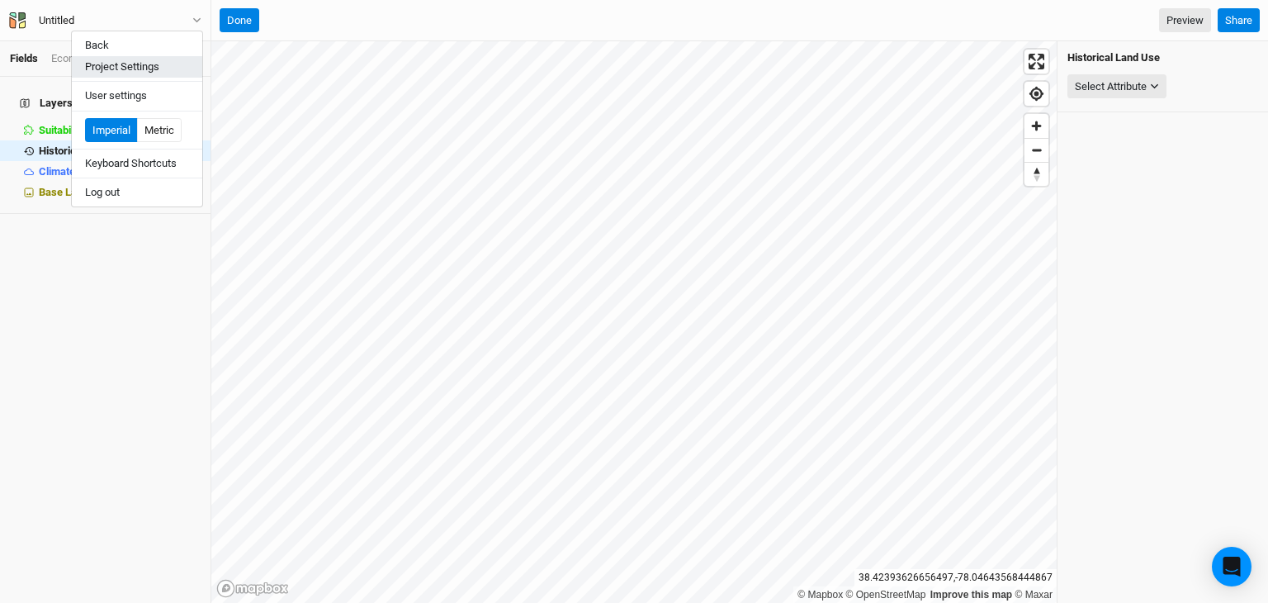
click at [119, 65] on button "Project Settings" at bounding box center [137, 66] width 130 height 21
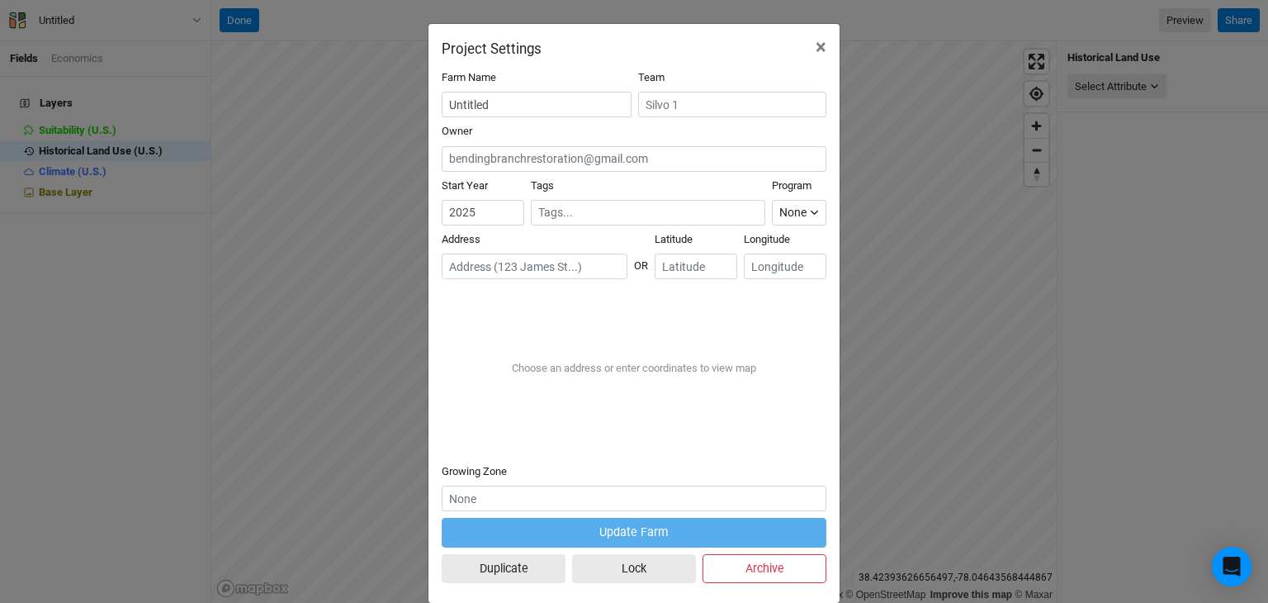
click at [585, 215] on input "text" at bounding box center [648, 212] width 220 height 17
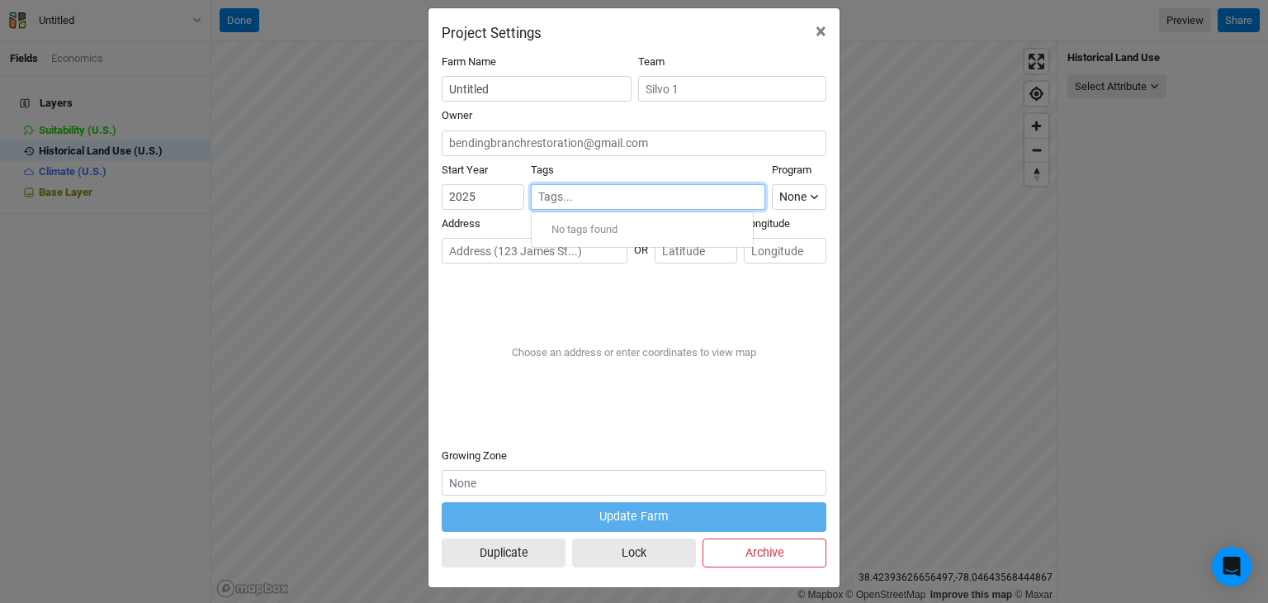
scroll to position [23, 0]
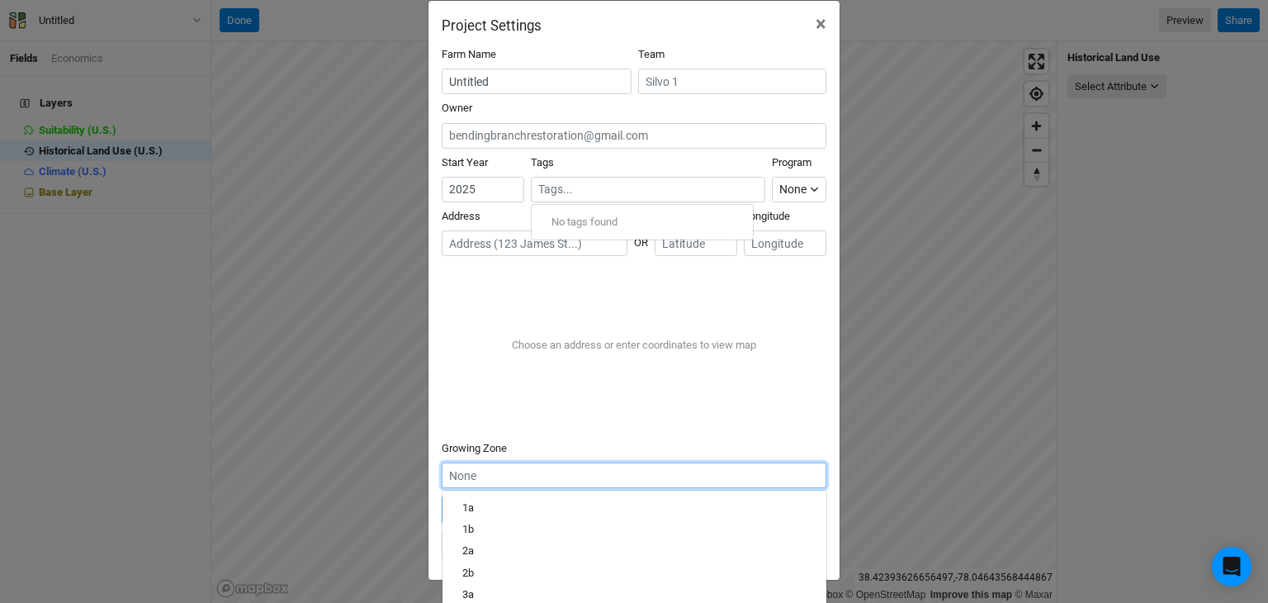
click at [601, 478] on input "text" at bounding box center [634, 475] width 385 height 26
click at [949, 331] on div "Project Settings × Farm Name Untitled Team Owner Start Year 2025 Tags No tags f…" at bounding box center [634, 301] width 1268 height 603
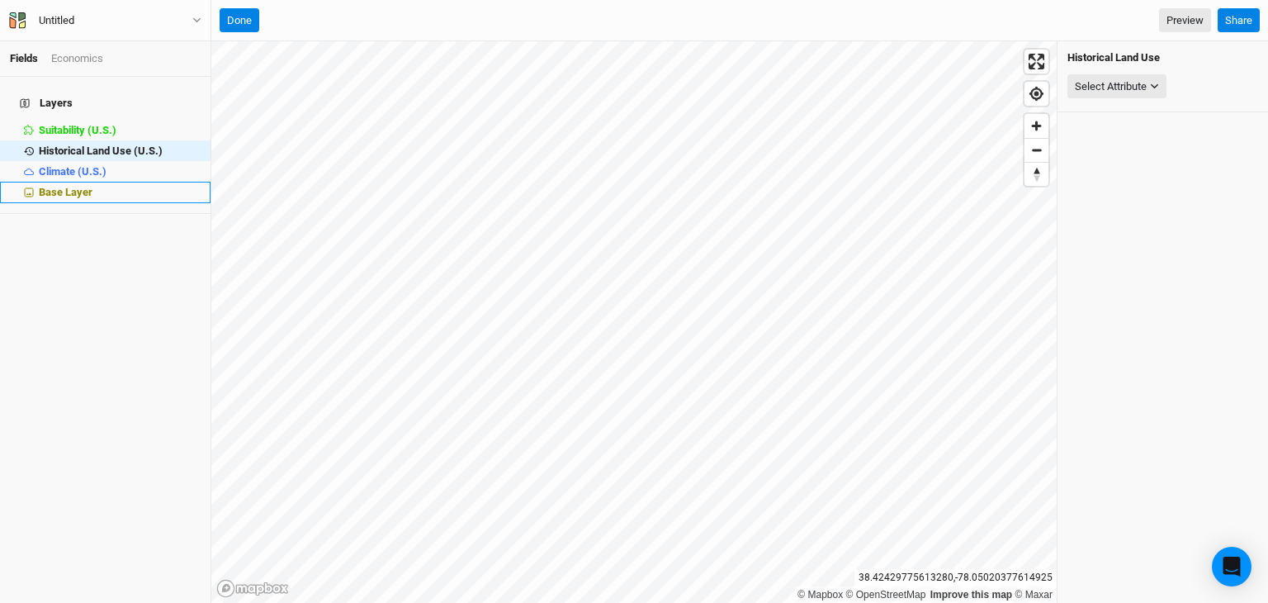
click at [108, 186] on div "Base Layer" at bounding box center [120, 192] width 162 height 13
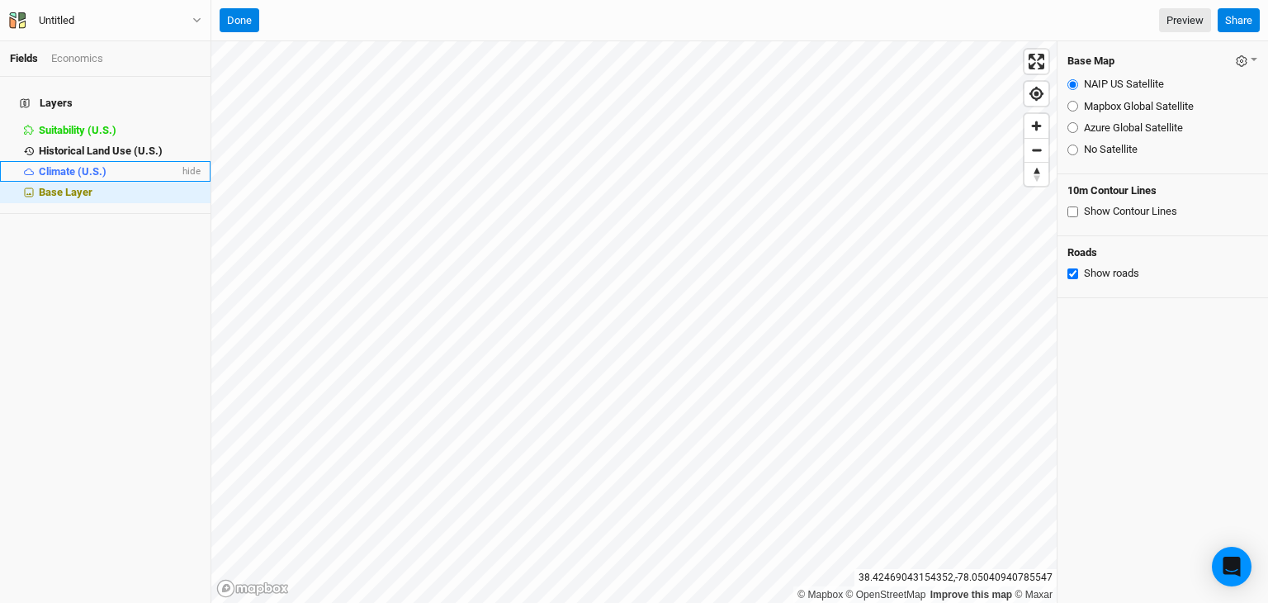
click at [65, 165] on span "Climate (U.S.)" at bounding box center [73, 171] width 68 height 12
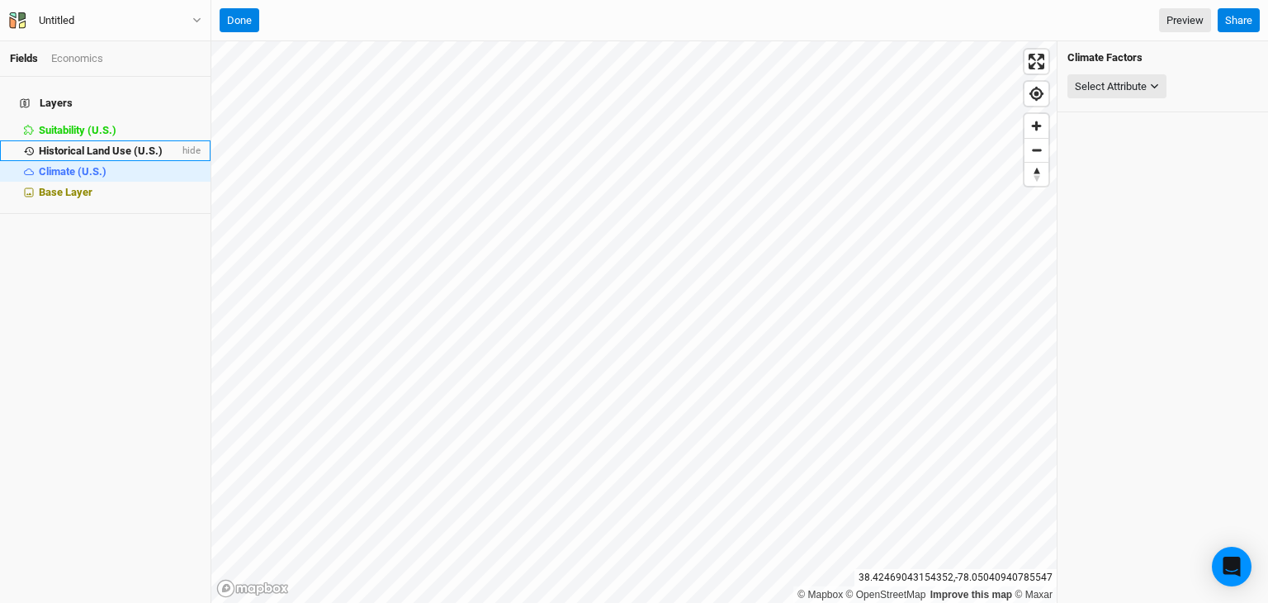
click at [63, 144] on span "Historical Land Use (U.S.)" at bounding box center [101, 150] width 124 height 12
click at [48, 93] on h4 "Layers" at bounding box center [105, 103] width 191 height 33
click at [82, 55] on div "Economics" at bounding box center [77, 58] width 52 height 15
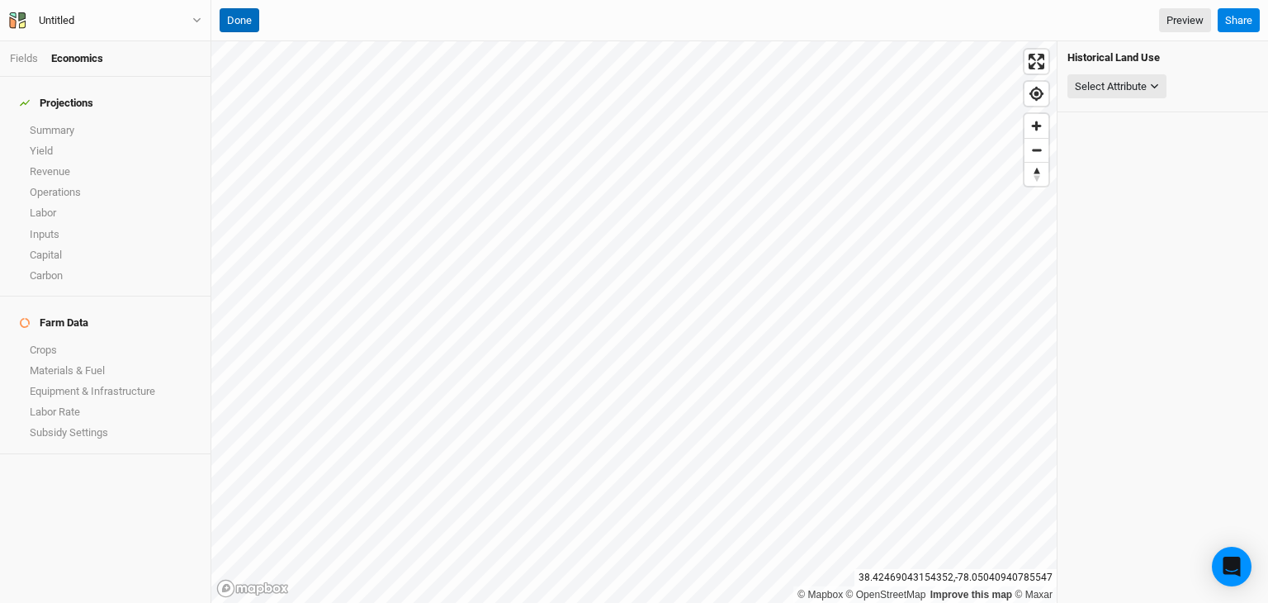
click at [222, 19] on button "Done" at bounding box center [240, 20] width 40 height 25
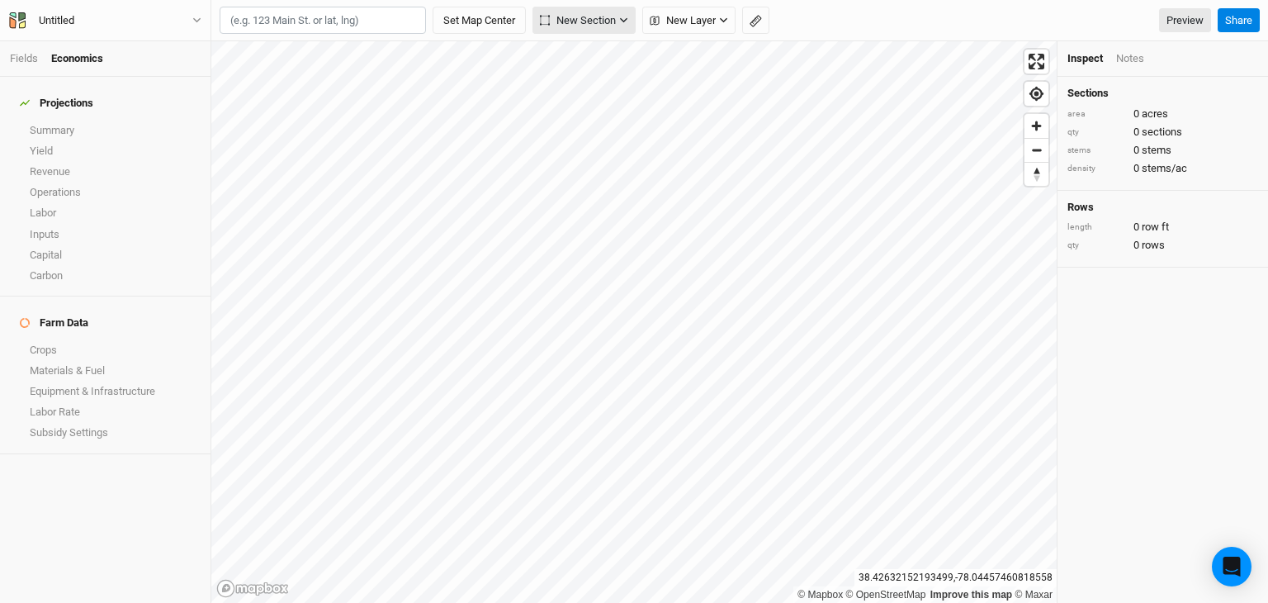
click at [594, 24] on span "New Section" at bounding box center [578, 20] width 76 height 17
click at [601, 83] on button "Line" at bounding box center [600, 82] width 130 height 26
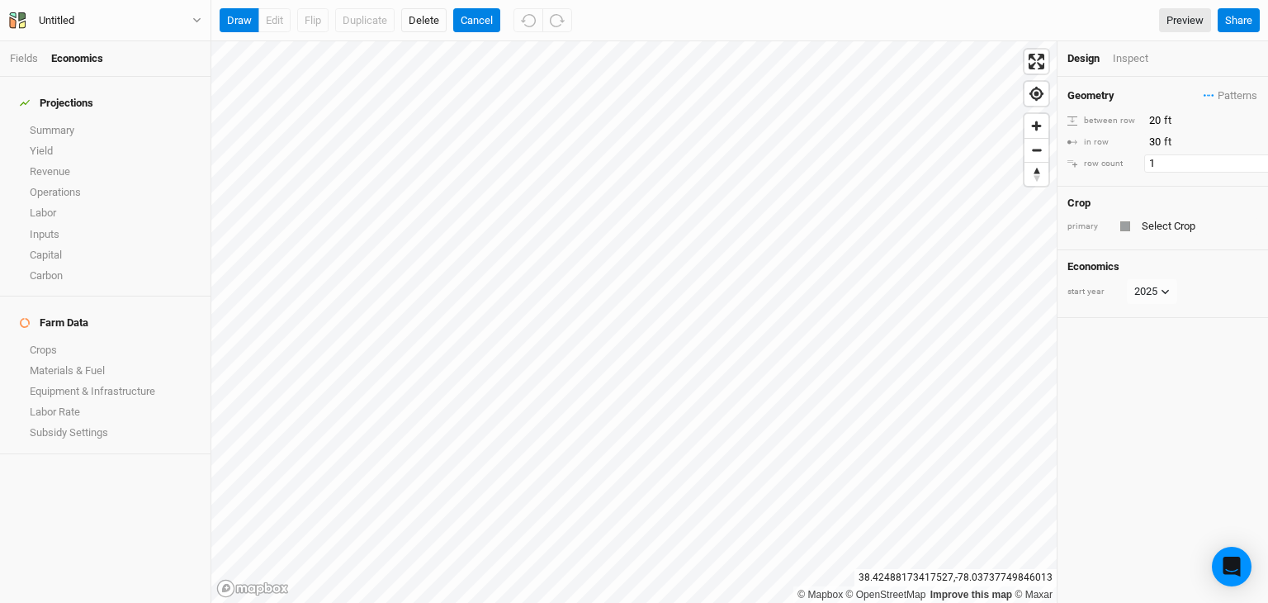
click at [1154, 165] on input "1" at bounding box center [1216, 163] width 144 height 18
type input "1"
click at [1219, 92] on span "Patterns" at bounding box center [1231, 96] width 54 height 17
click at [1171, 77] on div "Geometry Patterns between row 20 ft in row 30 ft row count 1" at bounding box center [1163, 132] width 211 height 110
click at [1181, 118] on input "20" at bounding box center [1216, 120] width 144 height 18
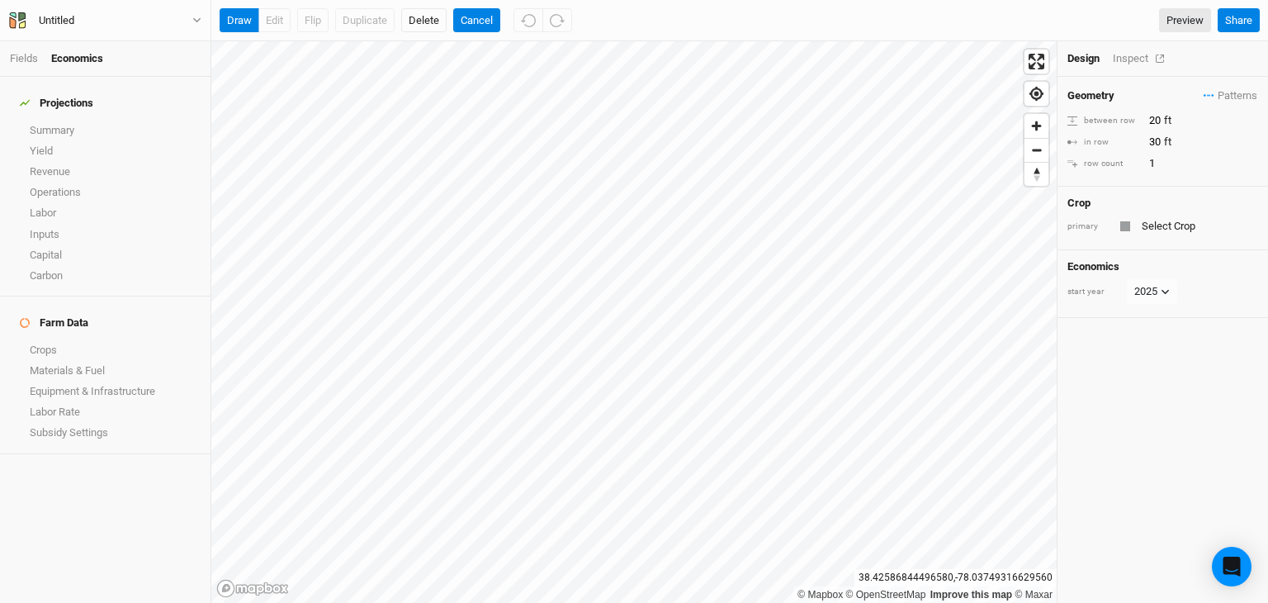
click at [1120, 63] on div "Inspect" at bounding box center [1142, 58] width 59 height 15
click at [1087, 56] on div "Design" at bounding box center [1084, 58] width 33 height 15
click at [1204, 98] on span "Patterns" at bounding box center [1231, 96] width 54 height 17
click at [1142, 229] on input "text" at bounding box center [1197, 226] width 121 height 20
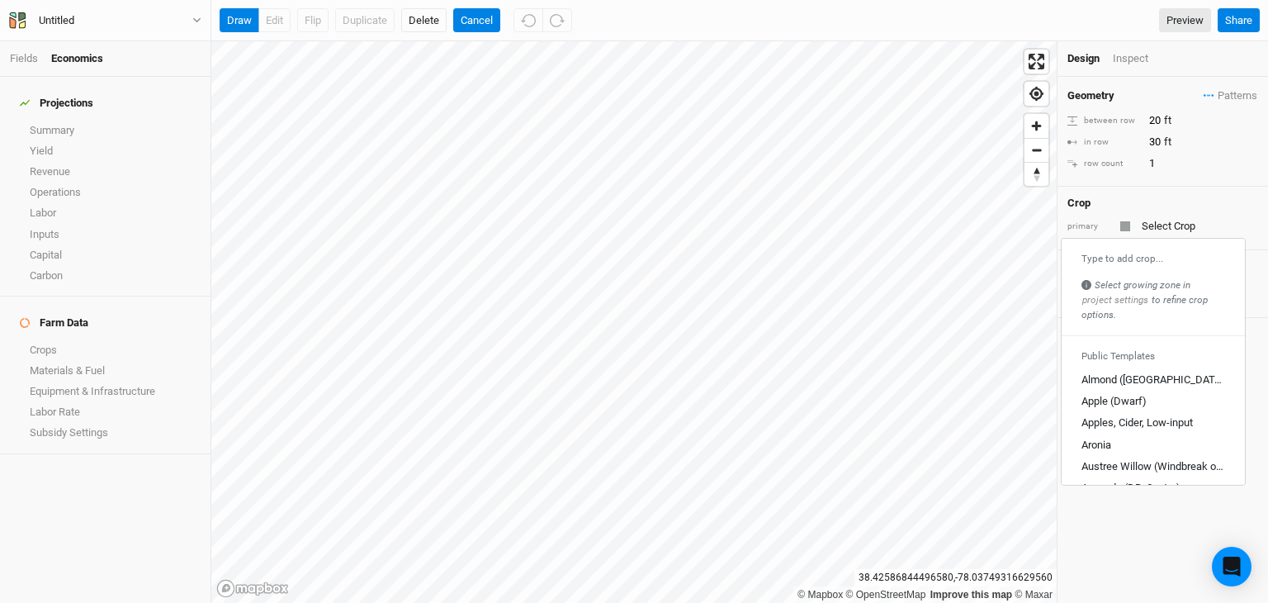
click at [1189, 182] on div "Geometry Patterns ＋ New in-row pattern between row 20 ft in row 30 ft row count…" at bounding box center [1163, 132] width 211 height 110
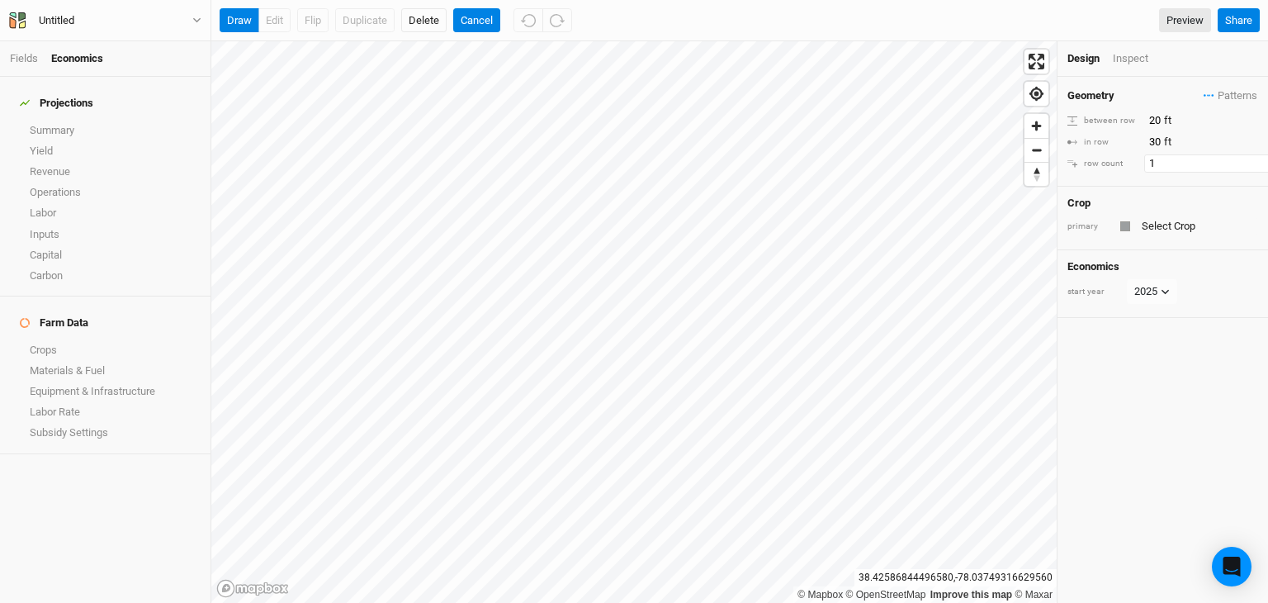
click at [1158, 160] on input "1" at bounding box center [1216, 163] width 144 height 18
type input "30"
click at [1206, 136] on input "30" at bounding box center [1216, 142] width 144 height 18
click at [1146, 430] on div "Geometry Patterns ＋ New in-row pattern between row 20 ft in row 30 ft row count…" at bounding box center [1163, 340] width 211 height 526
click at [1194, 22] on link "Preview" at bounding box center [1185, 20] width 52 height 25
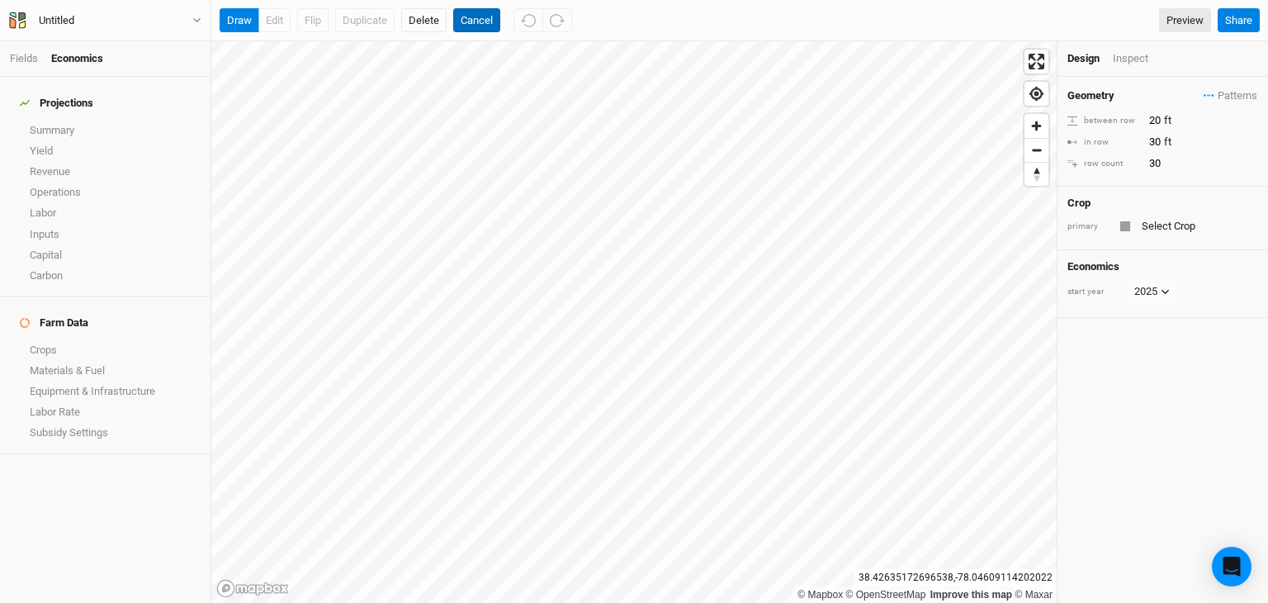
click at [466, 14] on button "Cancel" at bounding box center [476, 20] width 47 height 25
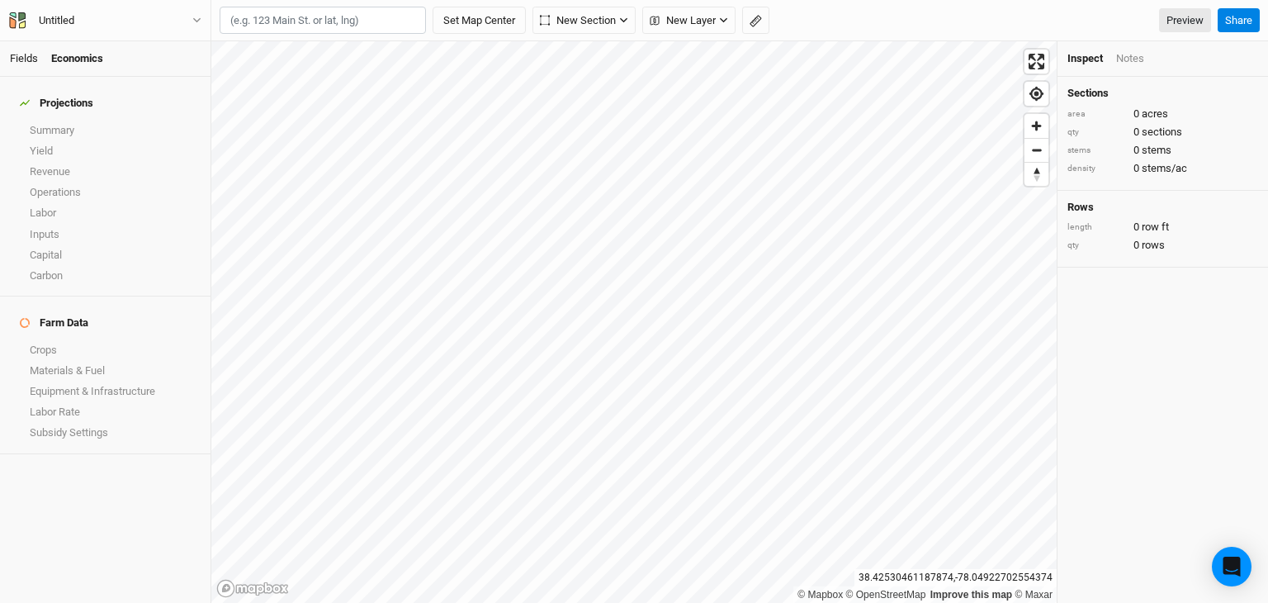
click at [25, 59] on link "Fields" at bounding box center [24, 58] width 28 height 12
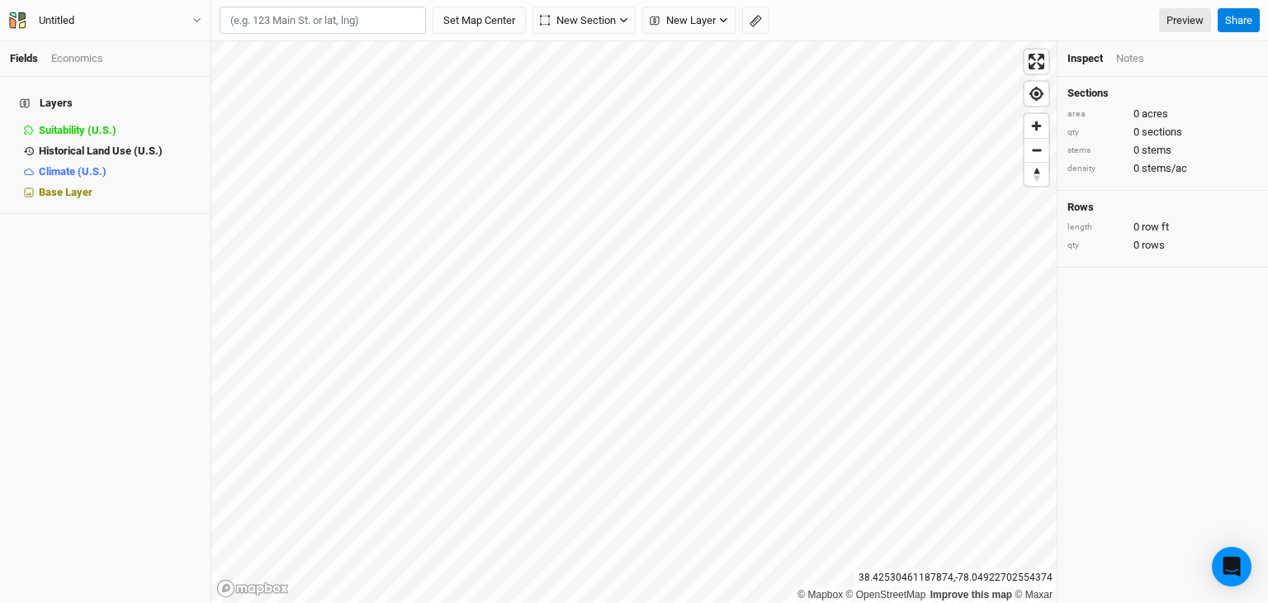
click at [41, 93] on h4 "Layers" at bounding box center [105, 103] width 191 height 33
click at [678, 20] on span "New Layer" at bounding box center [683, 20] width 66 height 17
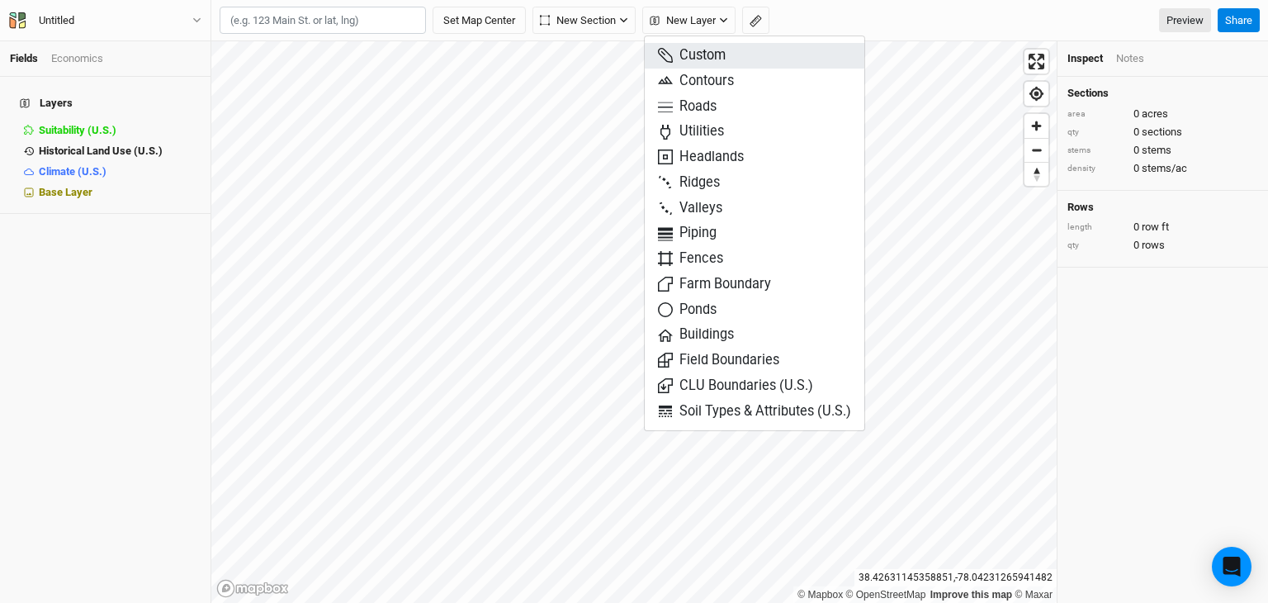
click at [703, 52] on span "Custom" at bounding box center [692, 55] width 68 height 19
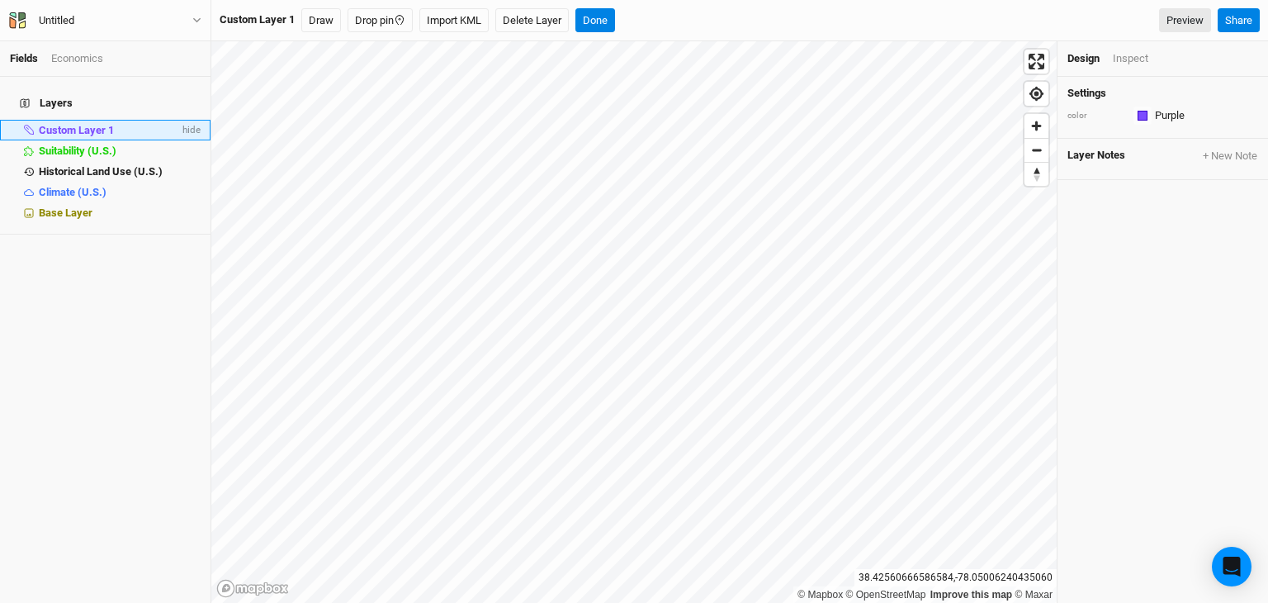
click at [79, 124] on span "Custom Layer 1" at bounding box center [76, 130] width 75 height 12
drag, startPoint x: 79, startPoint y: 119, endPoint x: 69, endPoint y: 120, distance: 9.9
click at [69, 124] on span "Custom Layer 1" at bounding box center [76, 130] width 75 height 12
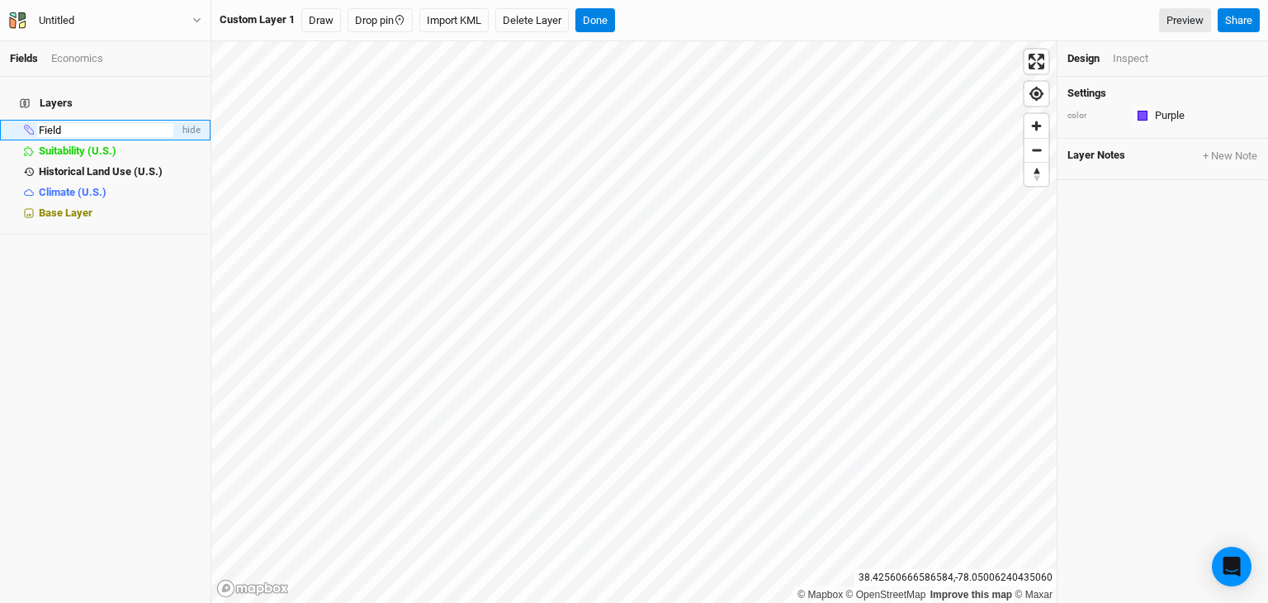
type input "Field 1"
click at [556, 21] on button "Done" at bounding box center [551, 20] width 40 height 25
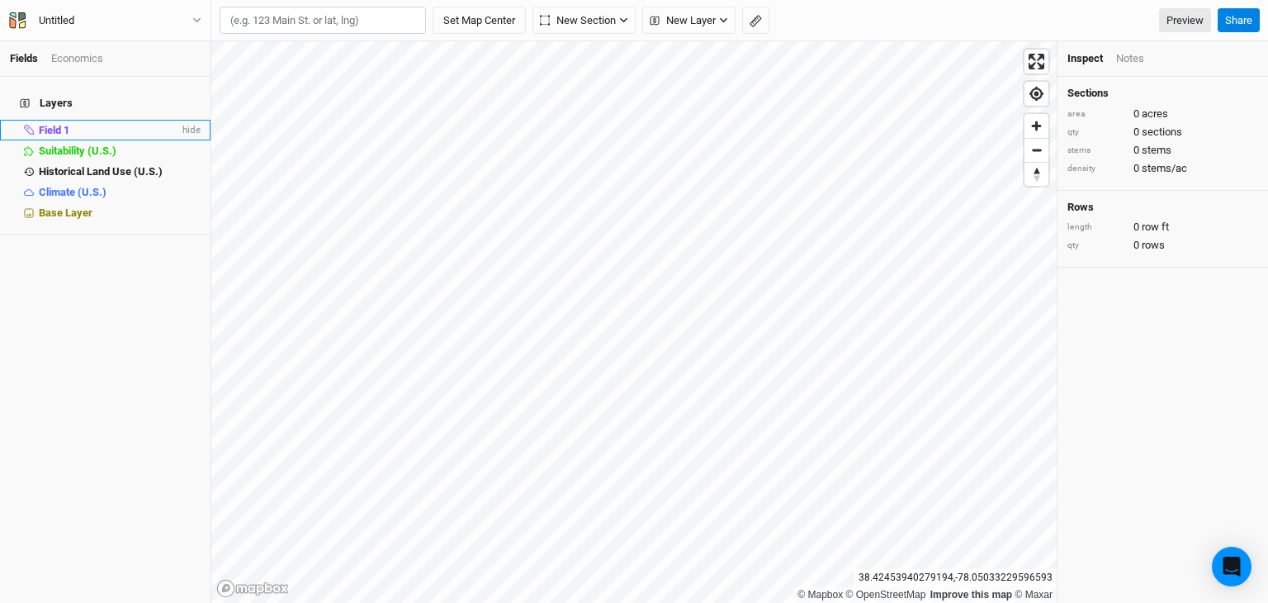
click at [45, 124] on span "Field 1" at bounding box center [54, 130] width 31 height 12
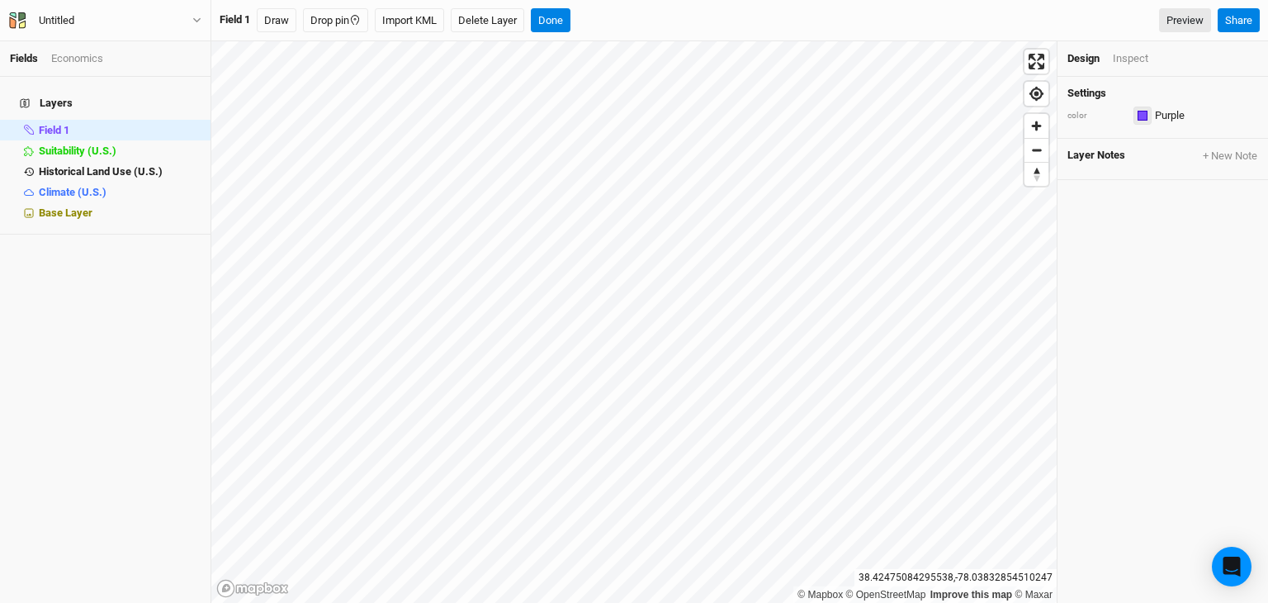
click at [1143, 113] on div "button" at bounding box center [1143, 116] width 10 height 10
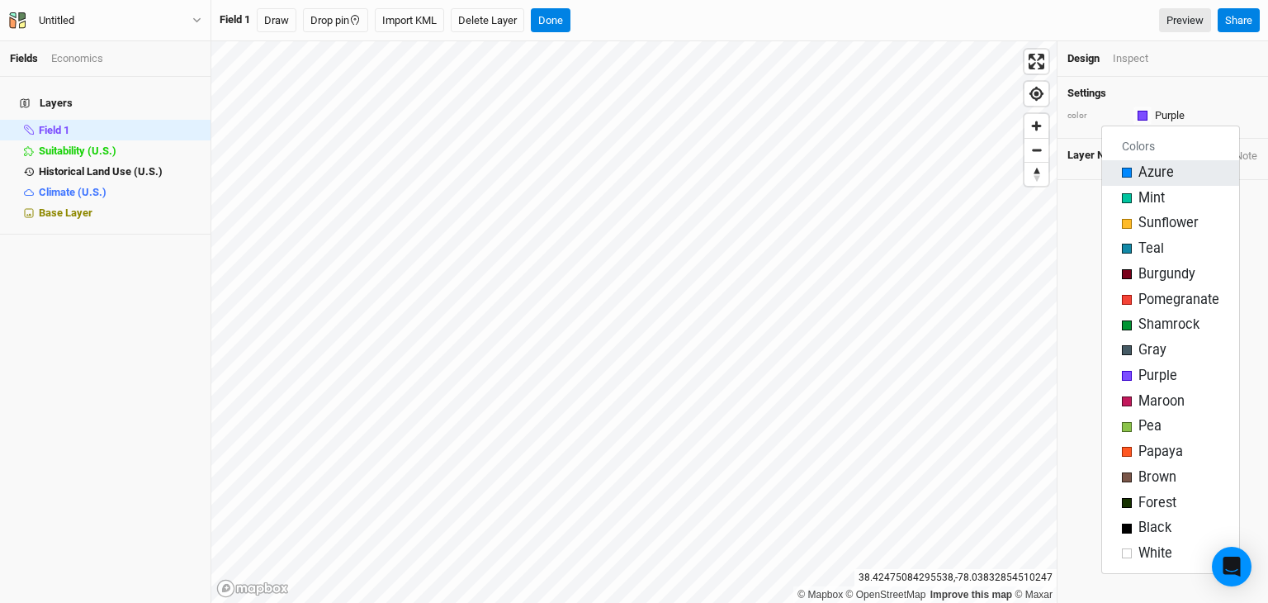
click at [1161, 171] on span "Azure" at bounding box center [1157, 172] width 36 height 19
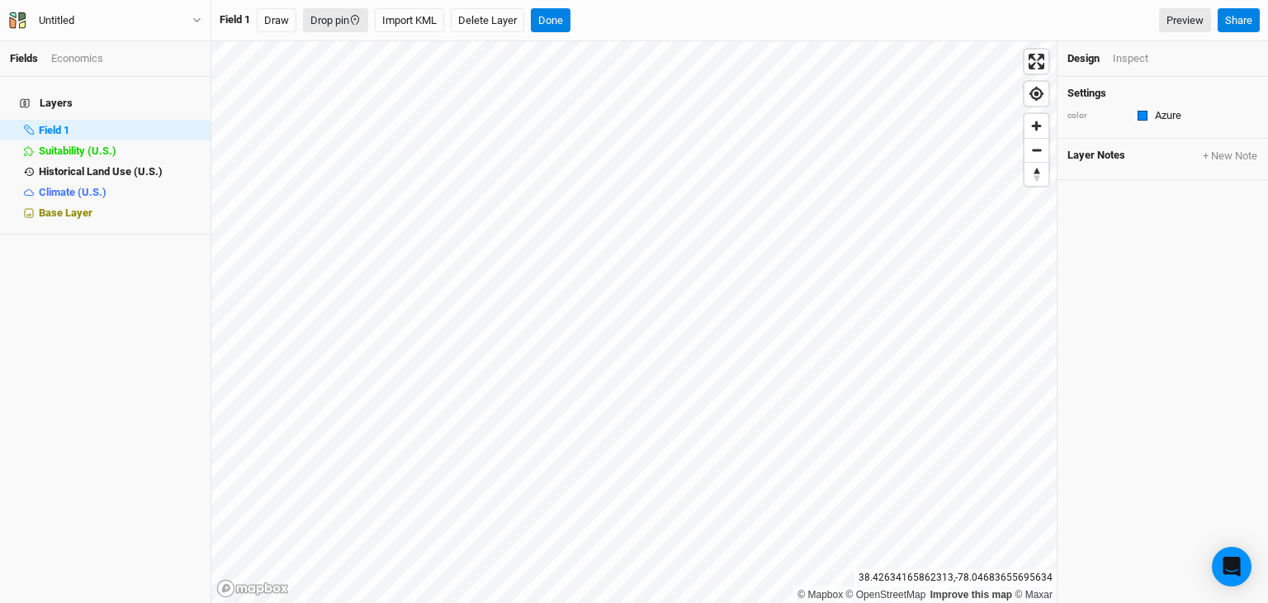
click at [353, 22] on icon "button" at bounding box center [355, 21] width 12 height 12
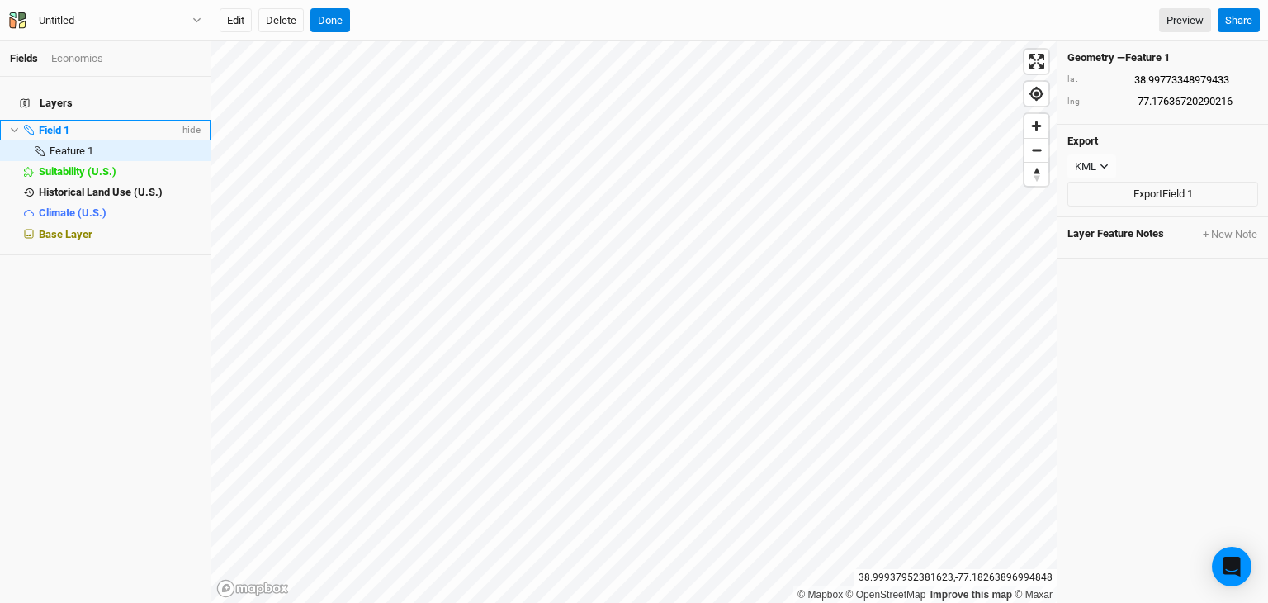
click at [50, 124] on span "Field 1" at bounding box center [54, 130] width 31 height 12
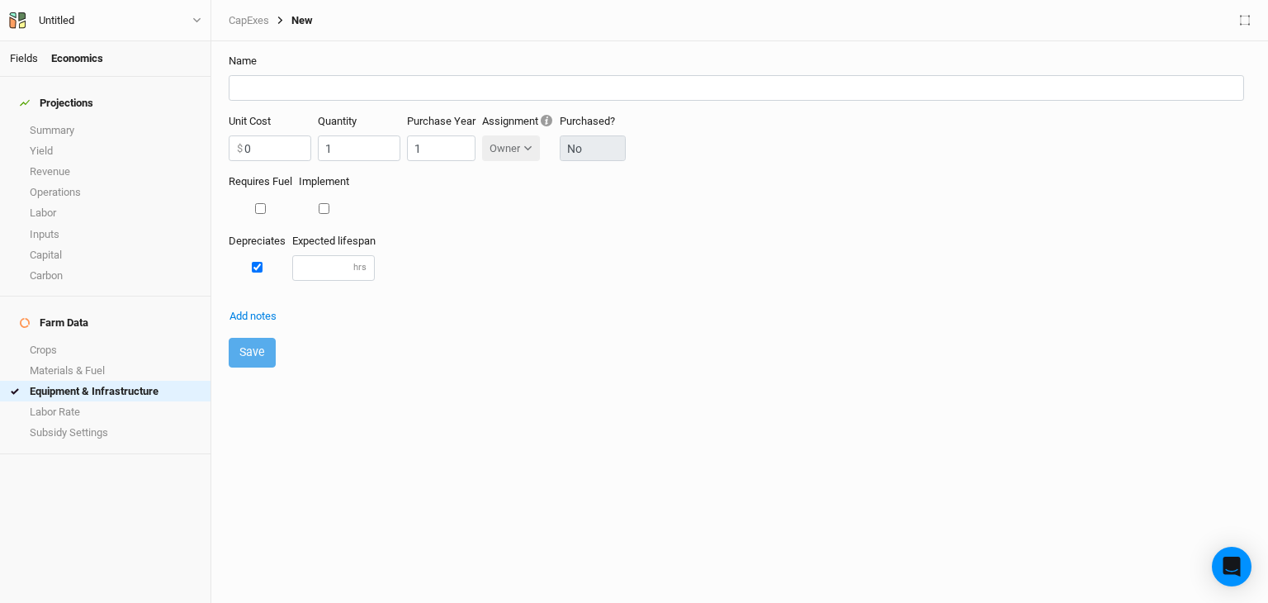
click at [31, 58] on link "Fields" at bounding box center [24, 58] width 28 height 12
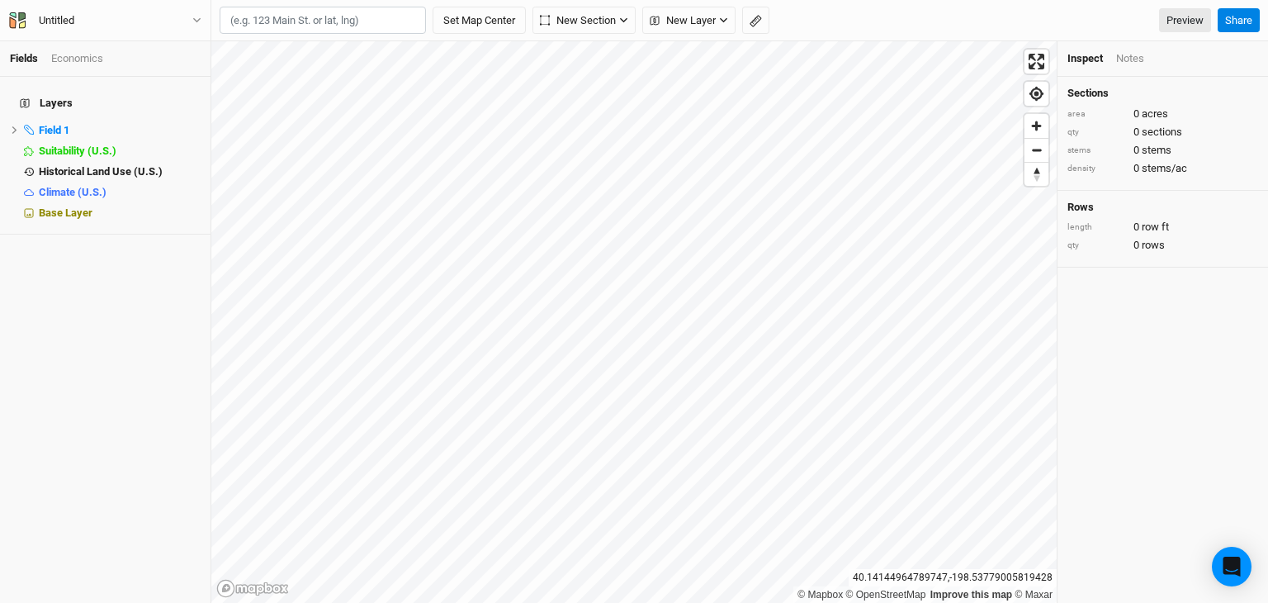
click at [284, 22] on input "text" at bounding box center [323, 21] width 206 height 28
click at [301, 62] on div "Culpeper, Virginia 22701, United States" at bounding box center [345, 69] width 185 height 14
type input "11044 Green Valley Drive, Culpeper, Virginia 22701, United States"
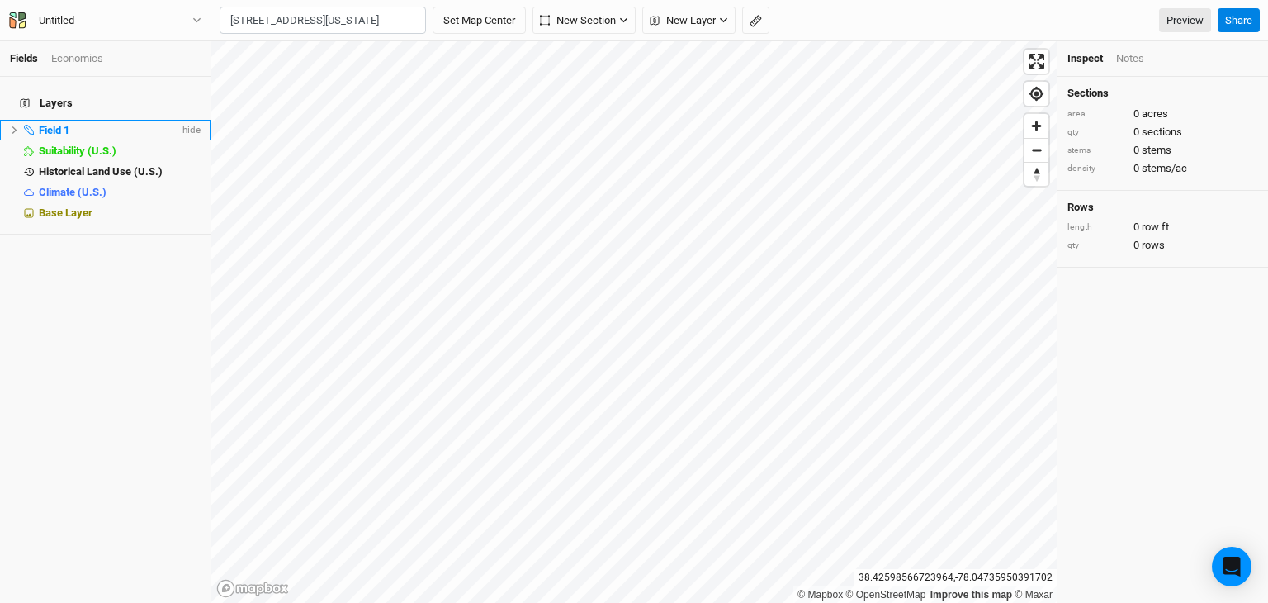
click at [37, 125] on li "Field 1 hide" at bounding box center [105, 130] width 211 height 21
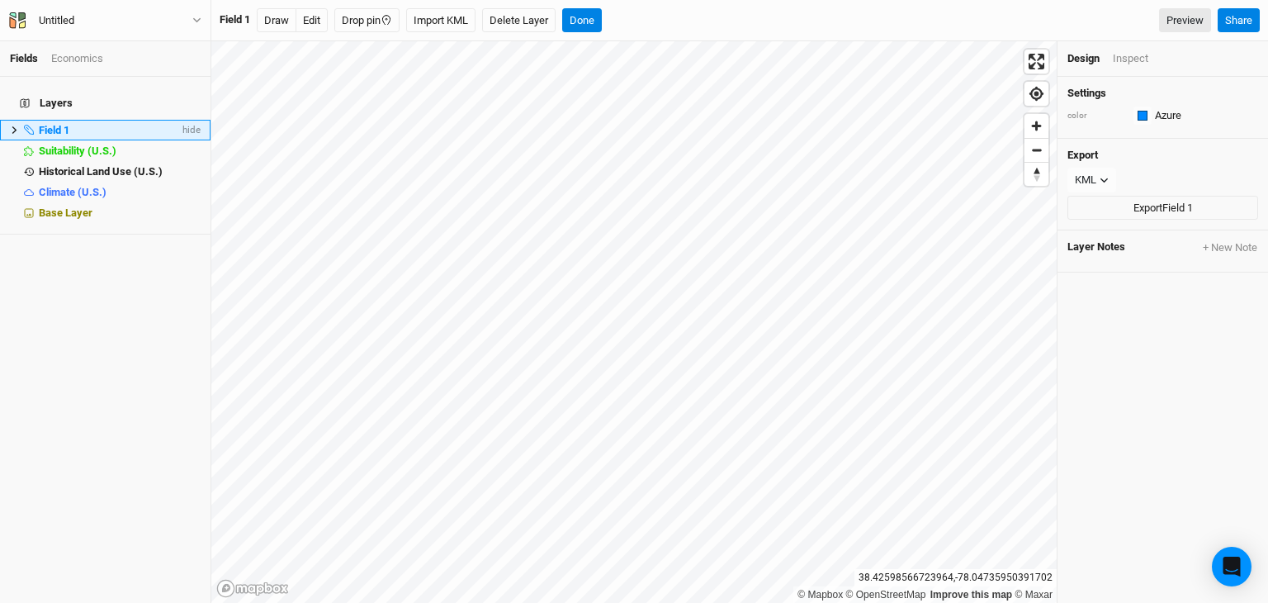
click at [16, 125] on icon at bounding box center [14, 129] width 9 height 9
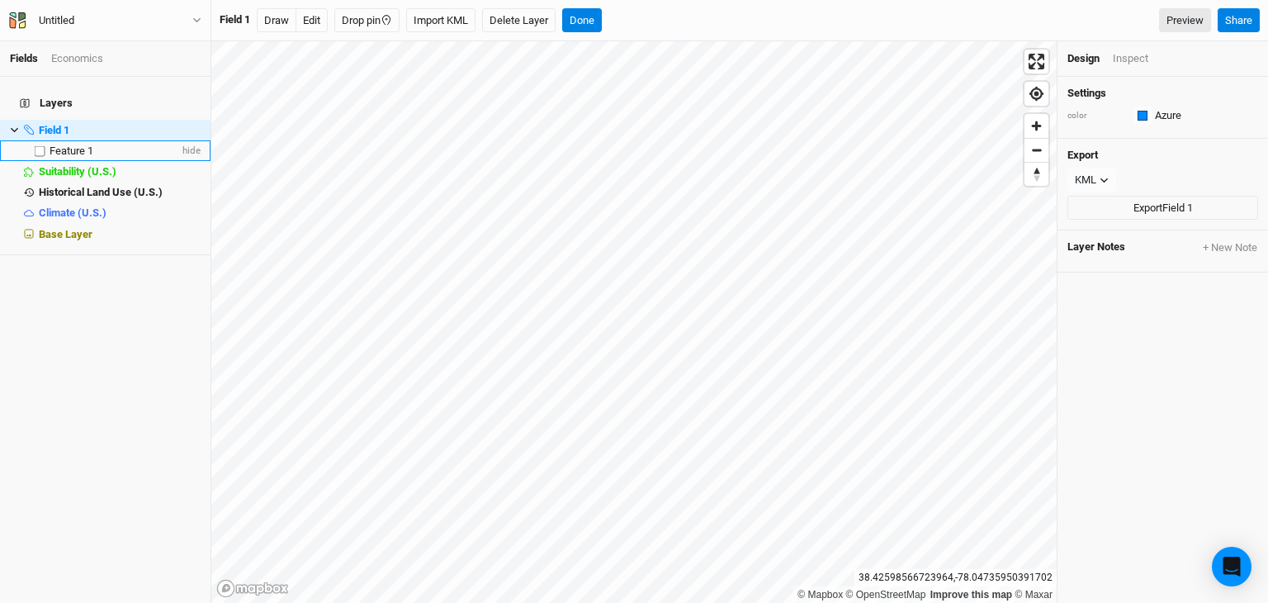
click at [57, 144] on span "Feature 1" at bounding box center [72, 150] width 44 height 12
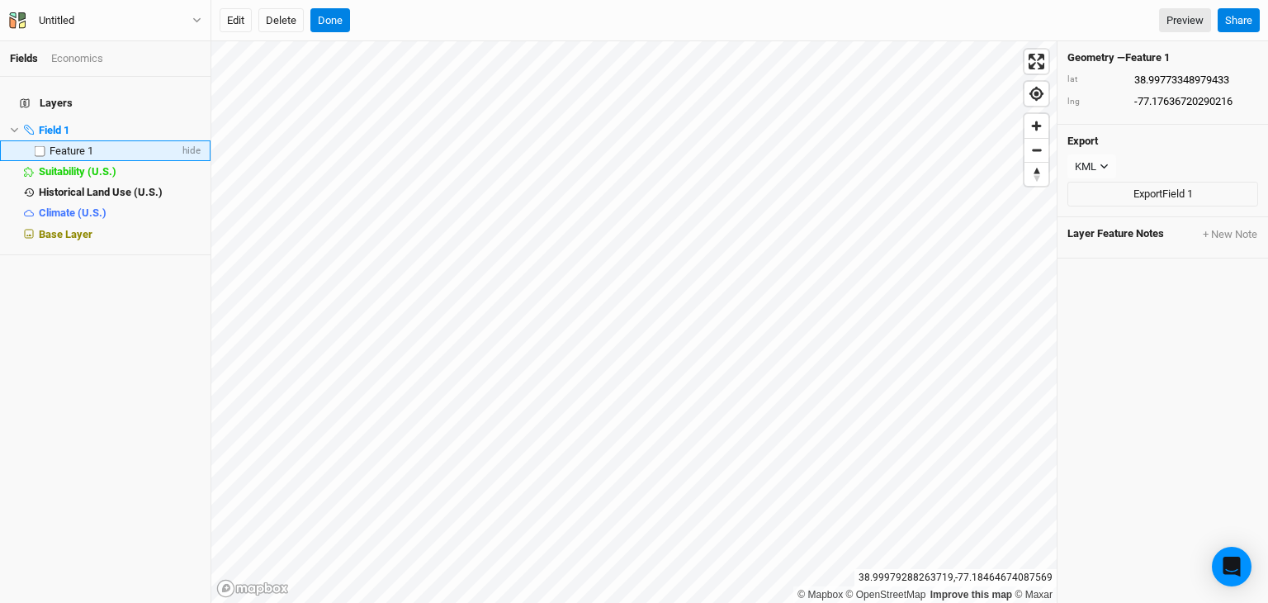
click at [40, 140] on label at bounding box center [40, 150] width 21 height 21
click at [40, 145] on input "checkbox" at bounding box center [40, 150] width 11 height 11
checkbox input "true"
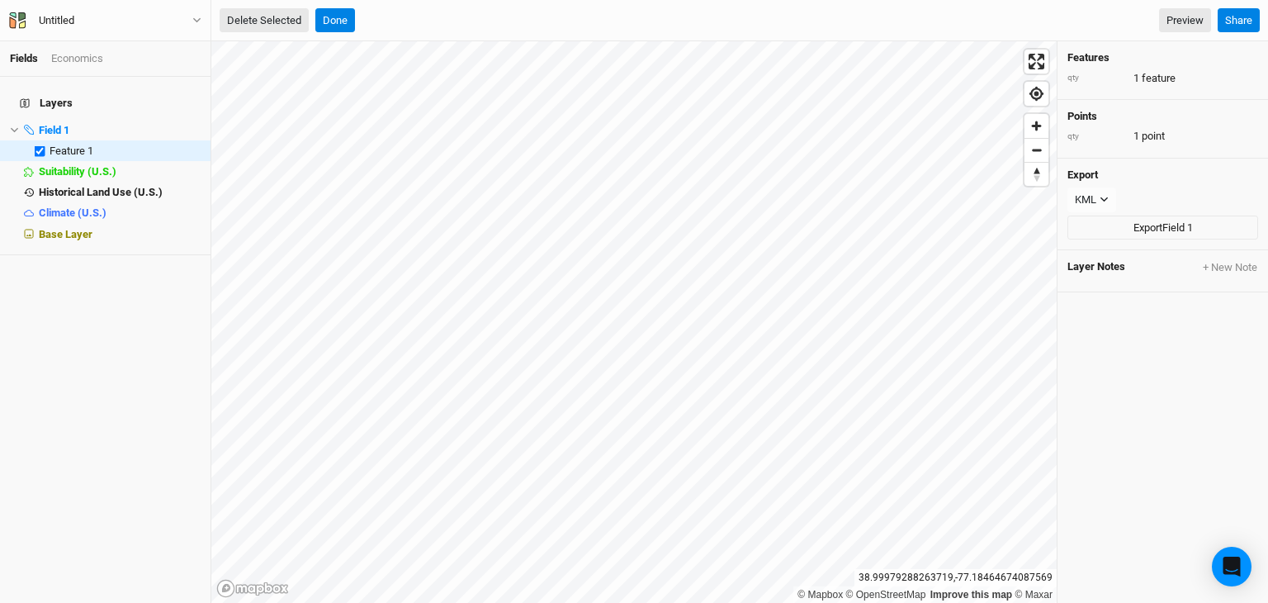
click at [252, 19] on button "Delete Selected" at bounding box center [264, 20] width 89 height 25
click at [512, 22] on button "Confirm" at bounding box center [498, 20] width 51 height 25
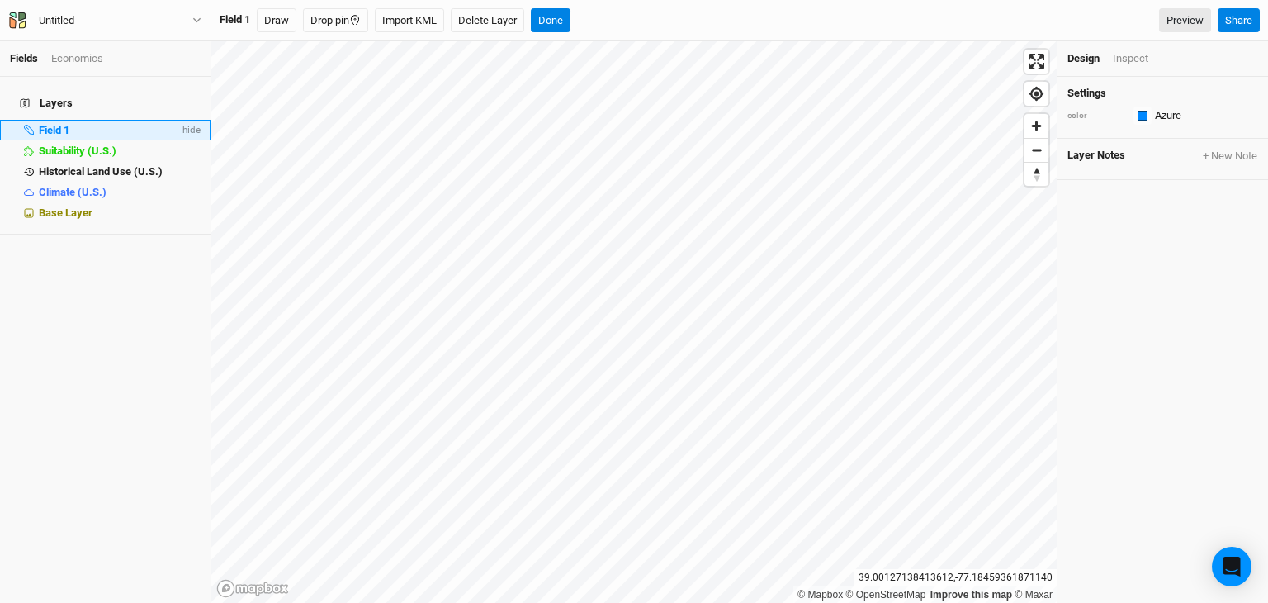
click at [54, 124] on span "Field 1" at bounding box center [54, 130] width 31 height 12
click at [556, 20] on button "Done" at bounding box center [551, 20] width 40 height 25
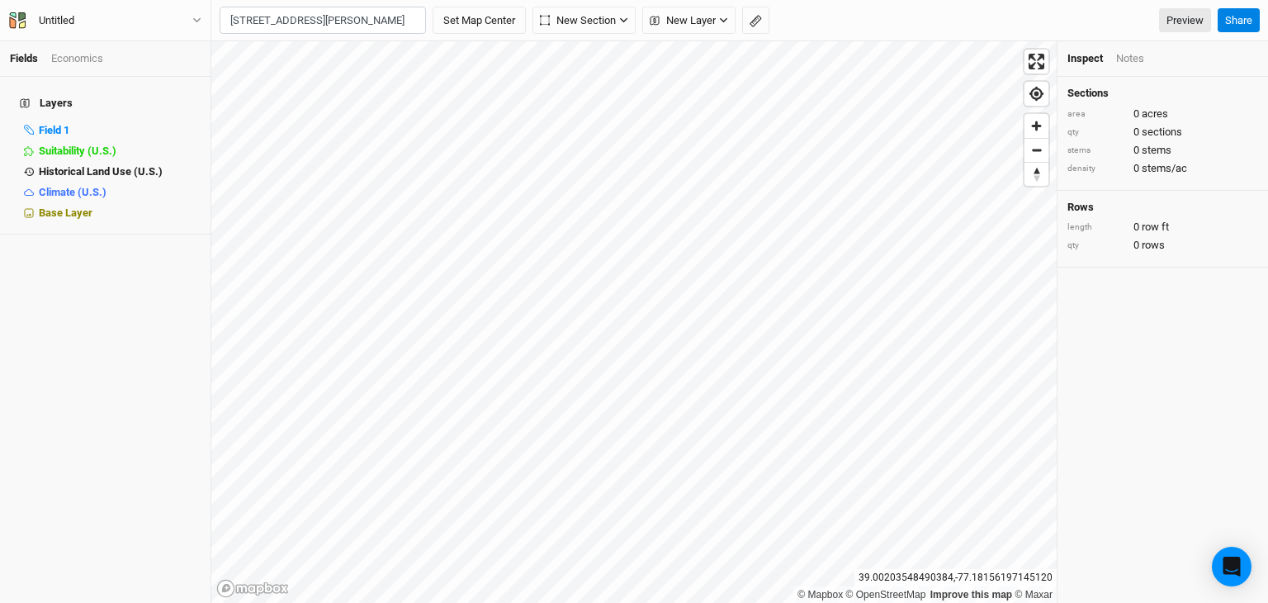
scroll to position [0, 40]
click at [295, 60] on div "11044 Green Valley Drive" at bounding box center [345, 55] width 185 height 14
type input "11044 Green Valley Drive, Culpeper, Virginia 22701, United States"
click at [88, 124] on div "Field 1" at bounding box center [109, 130] width 140 height 13
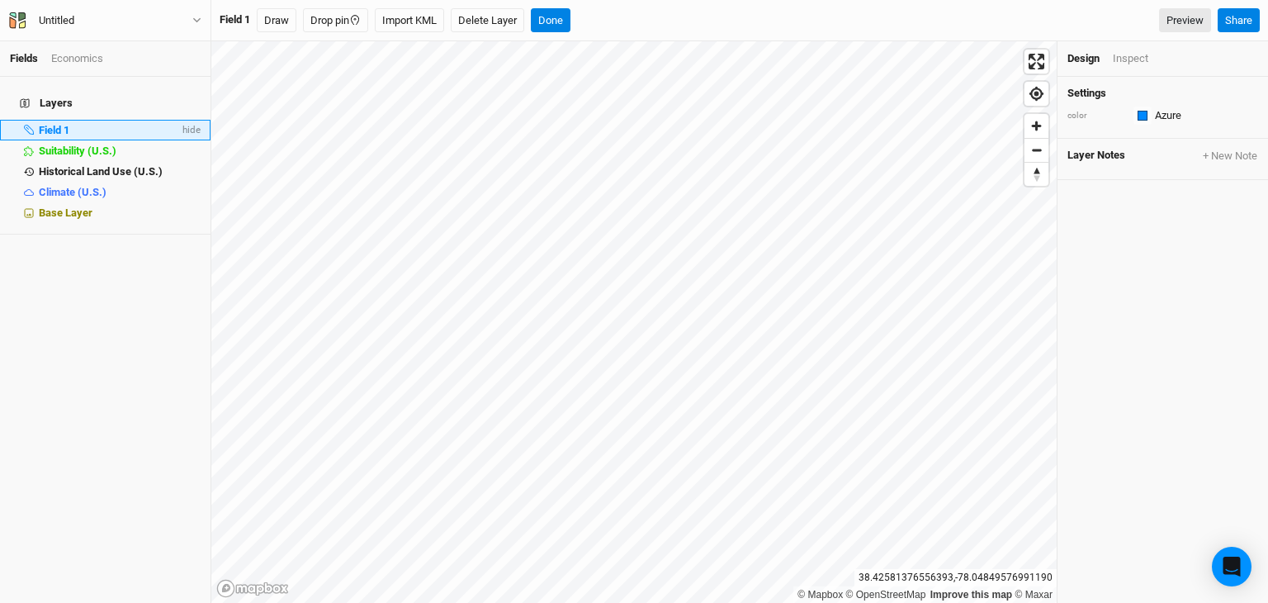
click at [50, 124] on span "Field 1" at bounding box center [54, 130] width 31 height 12
click at [40, 124] on span "Field 1" at bounding box center [54, 130] width 31 height 12
click at [561, 23] on button "Done" at bounding box center [551, 20] width 40 height 25
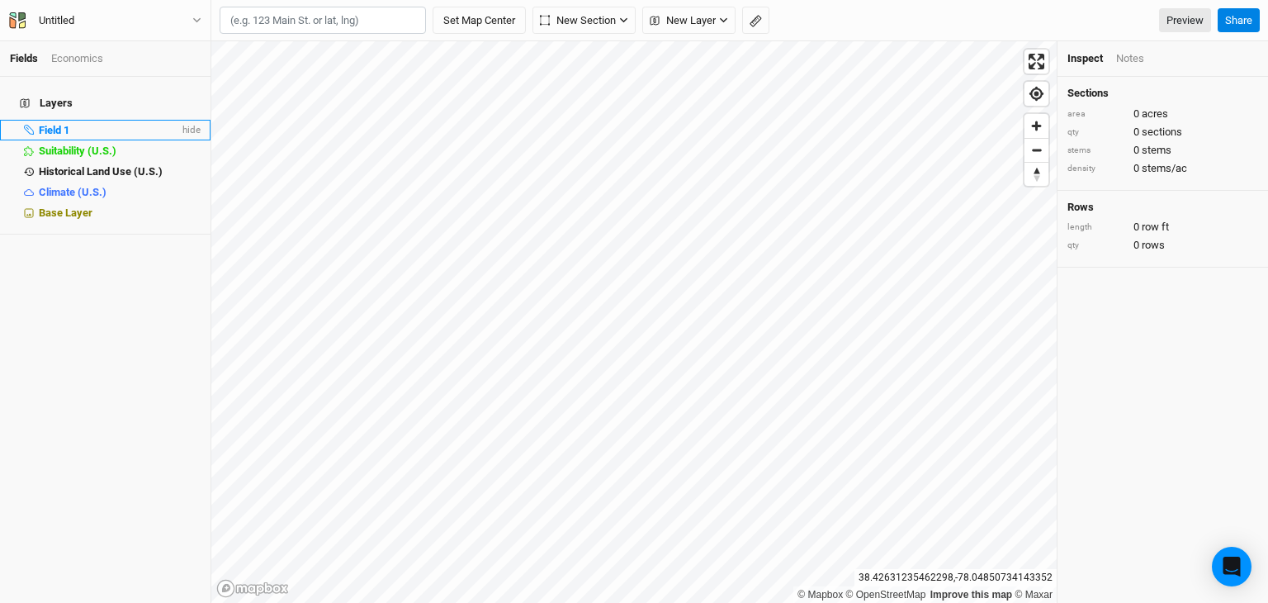
click at [56, 124] on span "Field 1" at bounding box center [54, 130] width 31 height 12
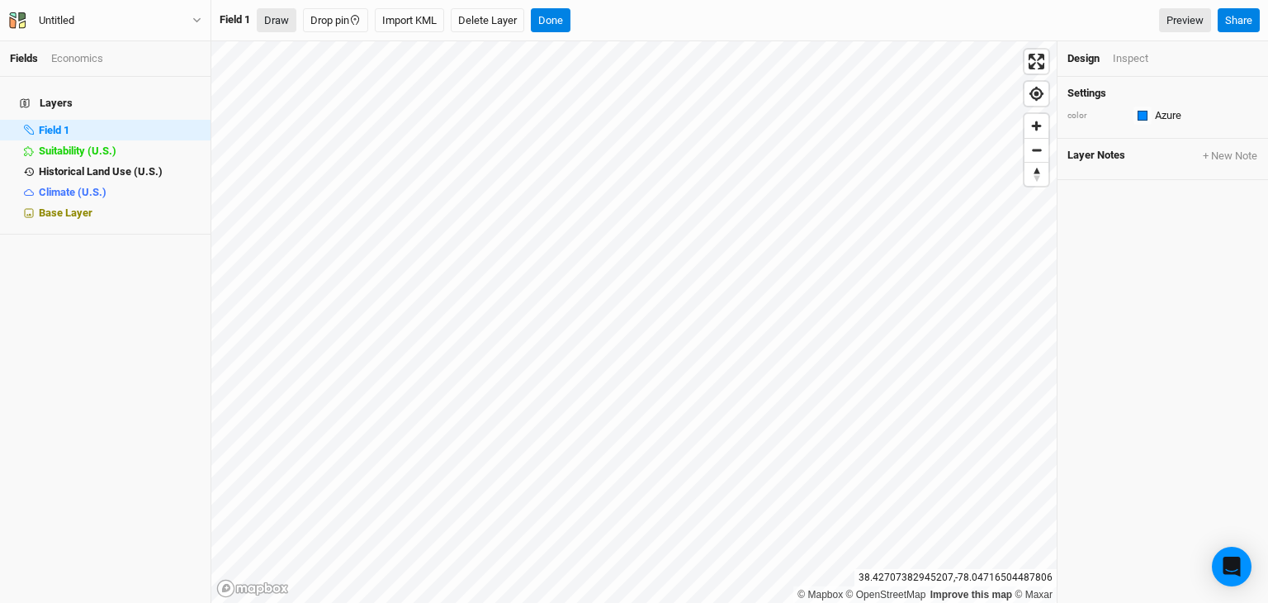
click at [281, 20] on button "Draw" at bounding box center [277, 20] width 40 height 25
click at [320, 21] on icon "button" at bounding box center [316, 20] width 13 height 13
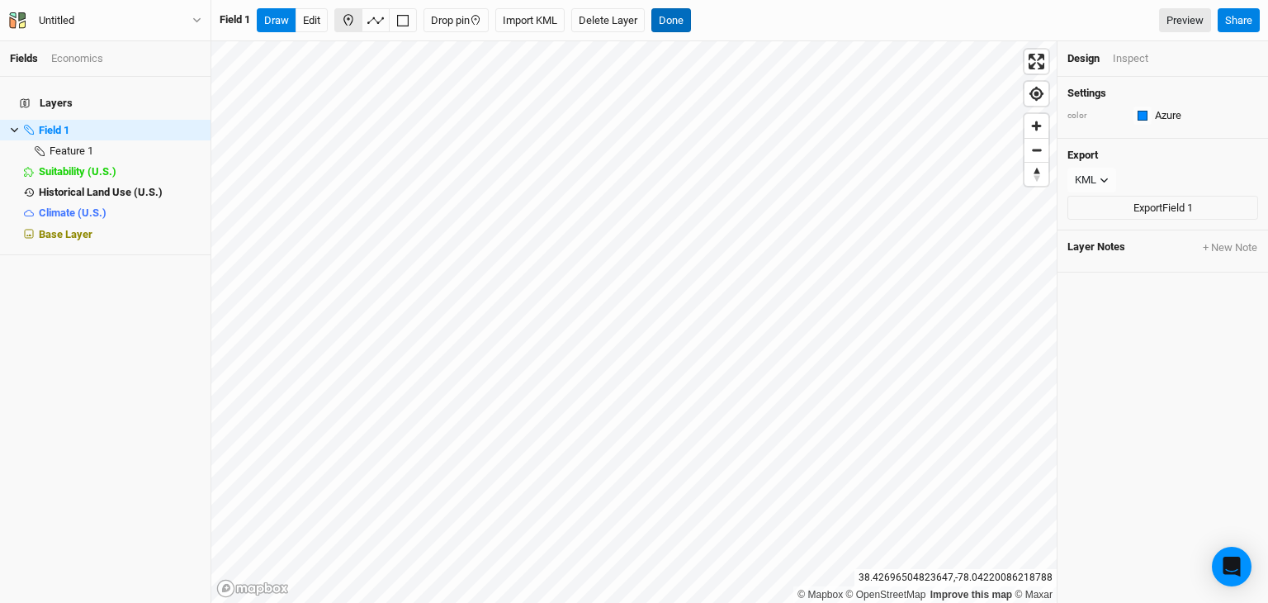
click at [673, 21] on button "Done" at bounding box center [671, 20] width 40 height 25
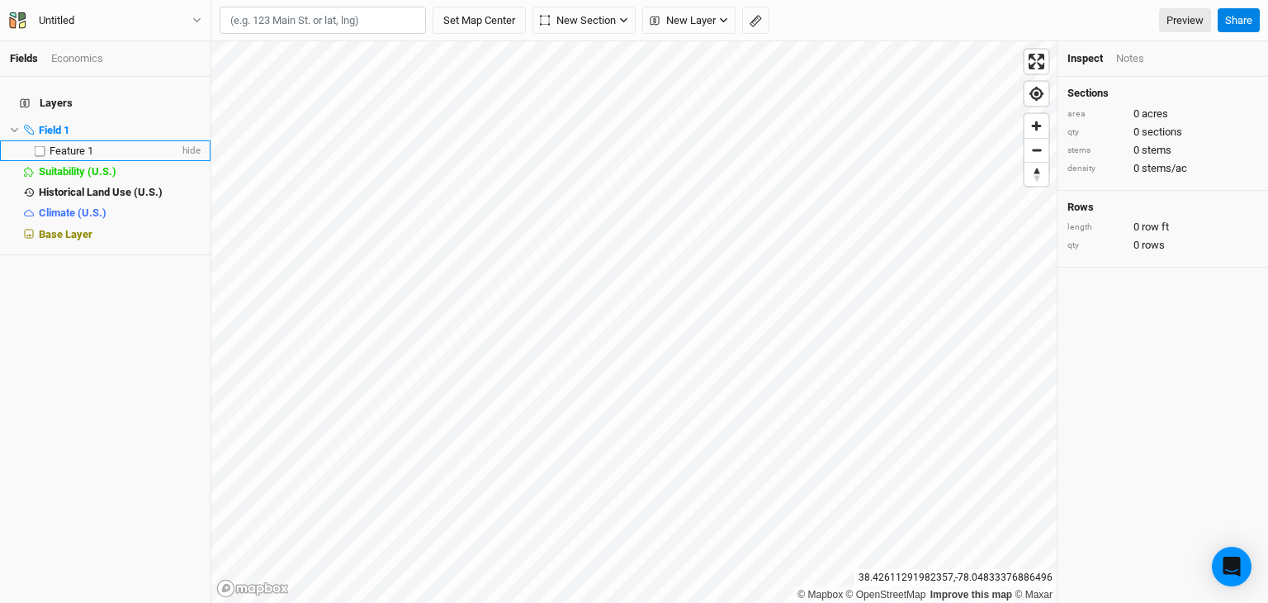
click at [59, 144] on span "Feature 1" at bounding box center [72, 150] width 44 height 12
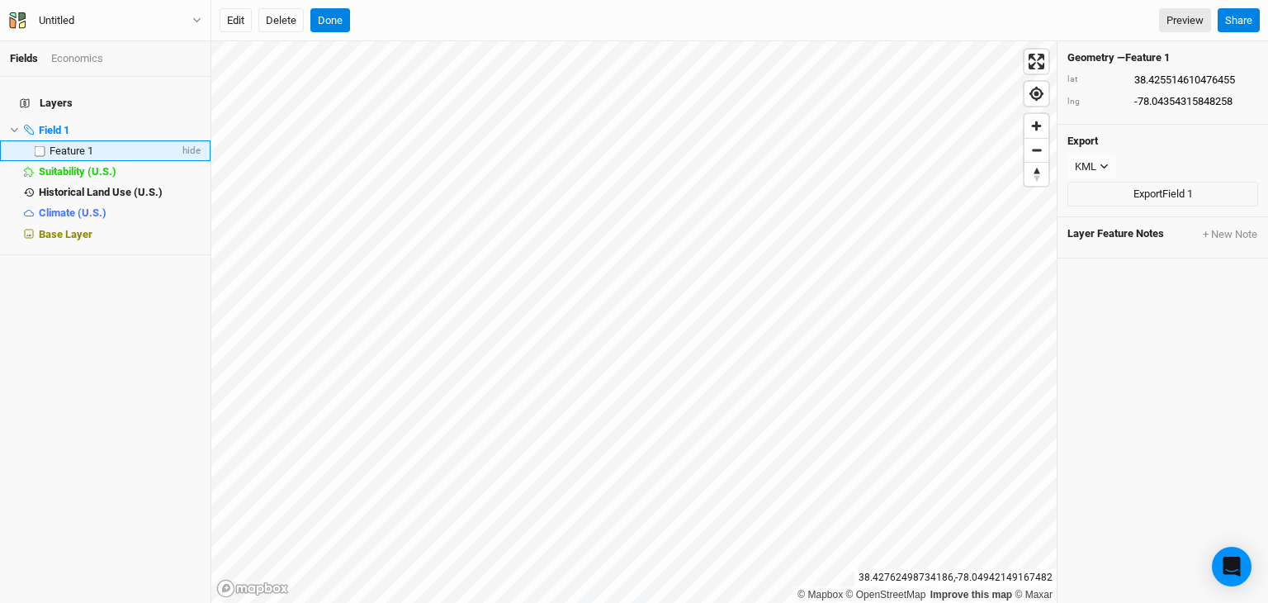
click at [58, 144] on span "Feature 1" at bounding box center [72, 150] width 44 height 12
click at [53, 124] on span "Field 1" at bounding box center [54, 130] width 31 height 12
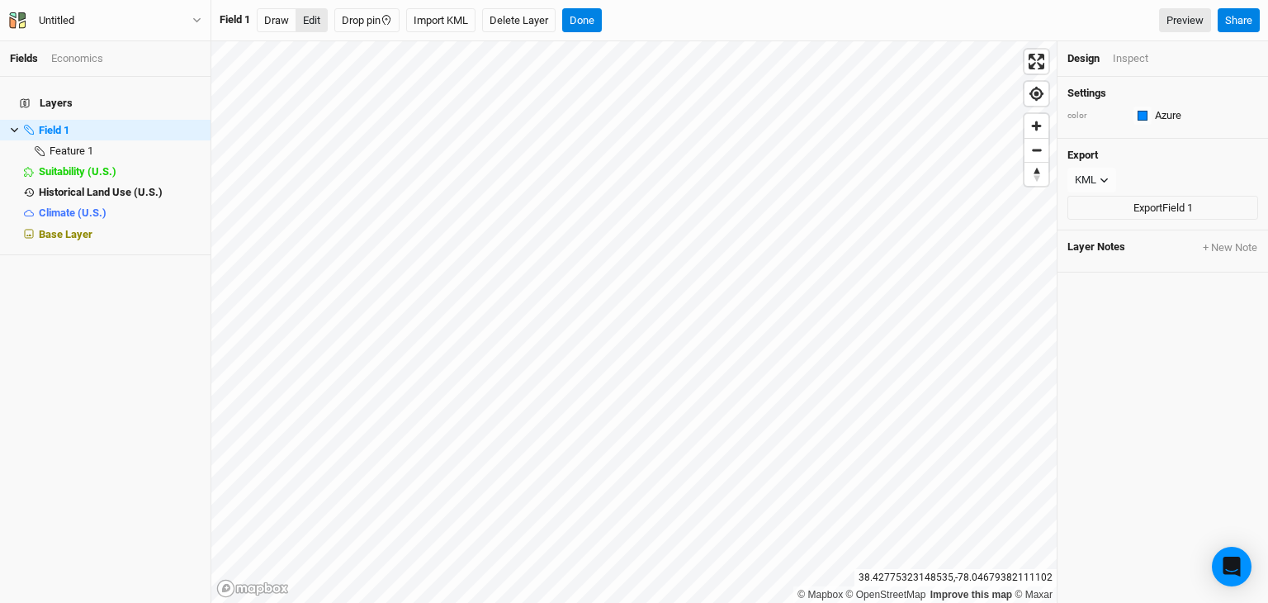
click at [316, 21] on button "Edit" at bounding box center [312, 20] width 32 height 25
click at [272, 12] on button "Draw" at bounding box center [277, 20] width 40 height 25
click at [1104, 178] on icon "button" at bounding box center [1104, 180] width 9 height 9
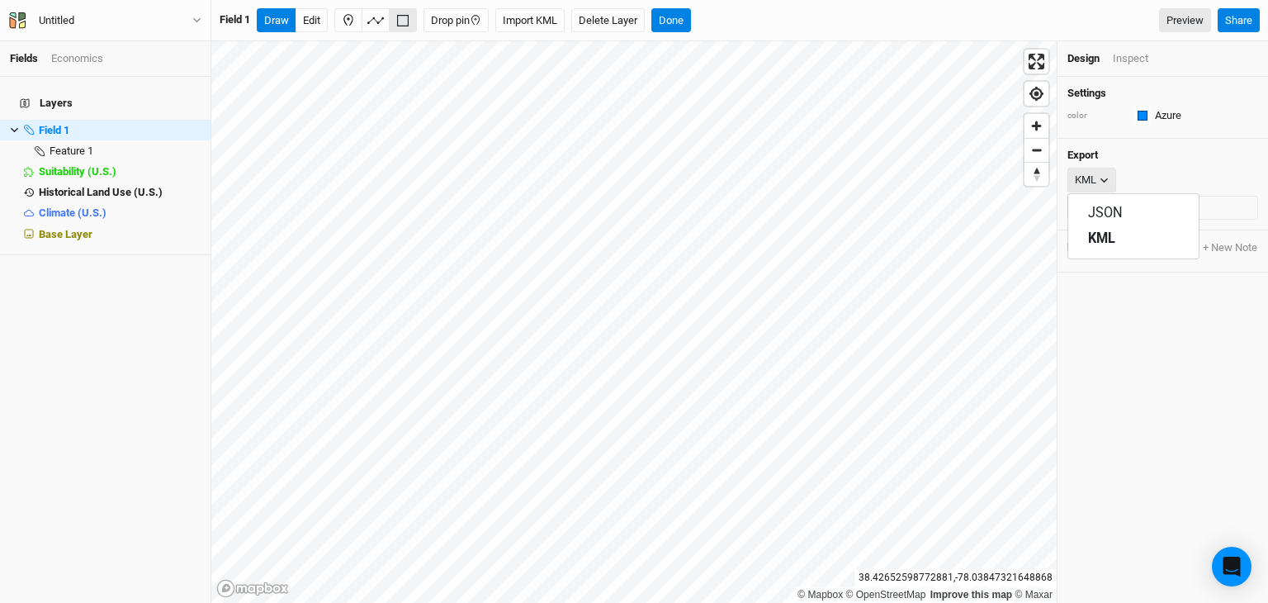
click at [1104, 178] on icon "button" at bounding box center [1104, 180] width 9 height 9
click at [615, 21] on button "Delete Layer" at bounding box center [607, 20] width 73 height 25
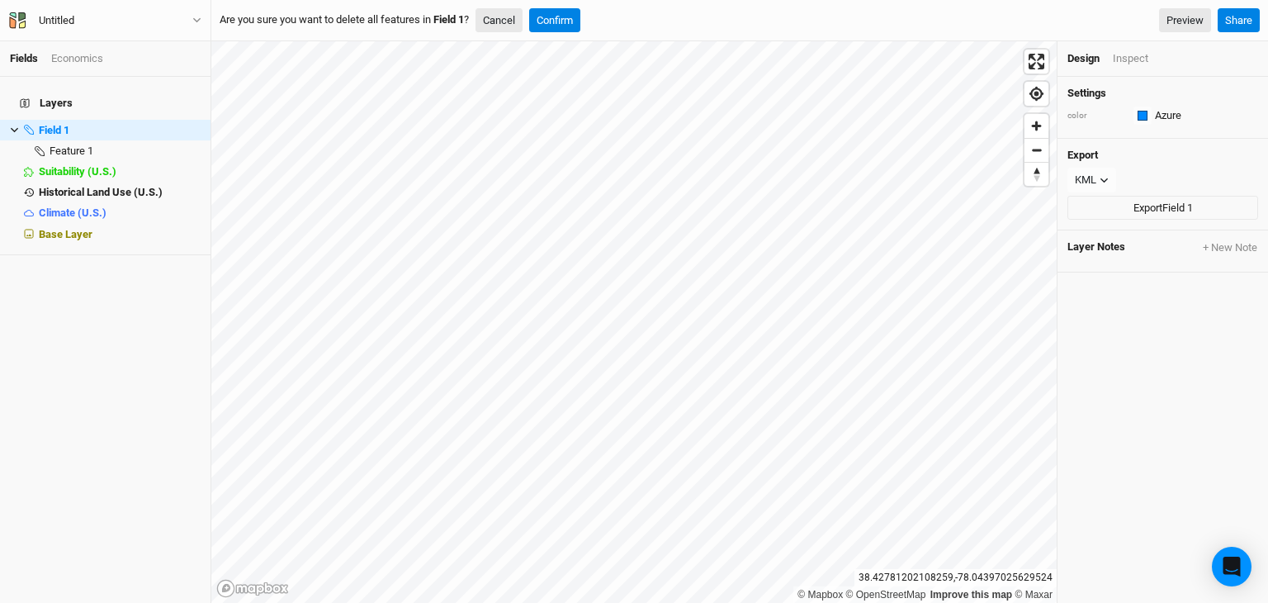
click at [502, 17] on button "Cancel" at bounding box center [499, 20] width 47 height 25
click at [674, 17] on button "Done" at bounding box center [671, 20] width 40 height 25
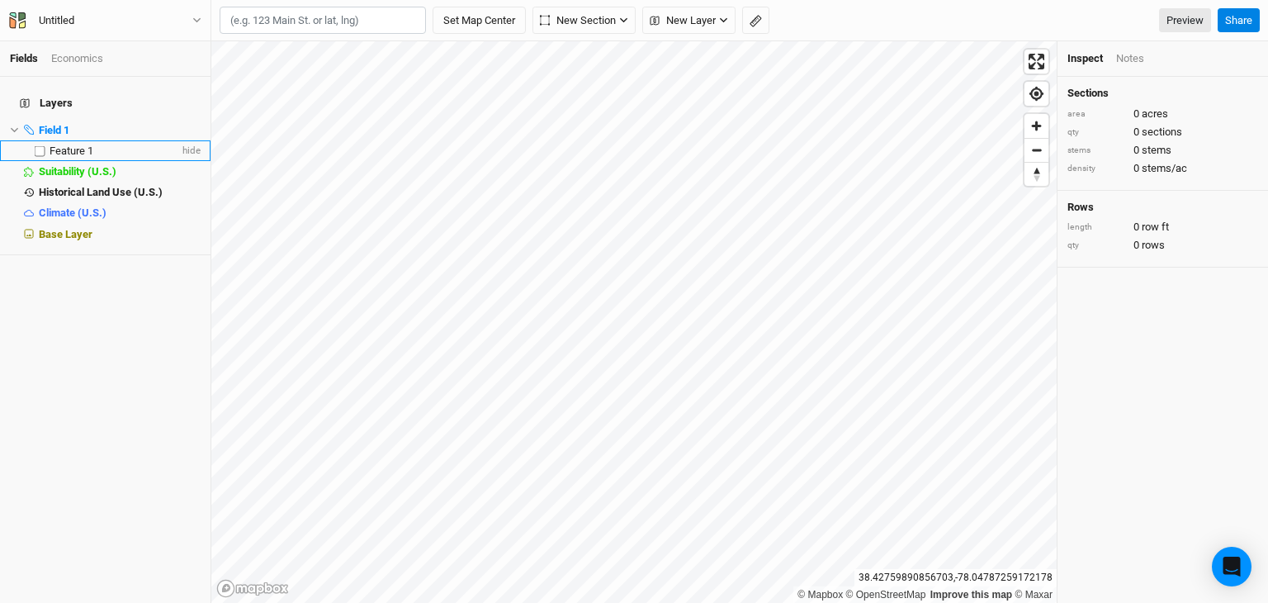
click at [91, 144] on span "Feature 1" at bounding box center [72, 150] width 44 height 12
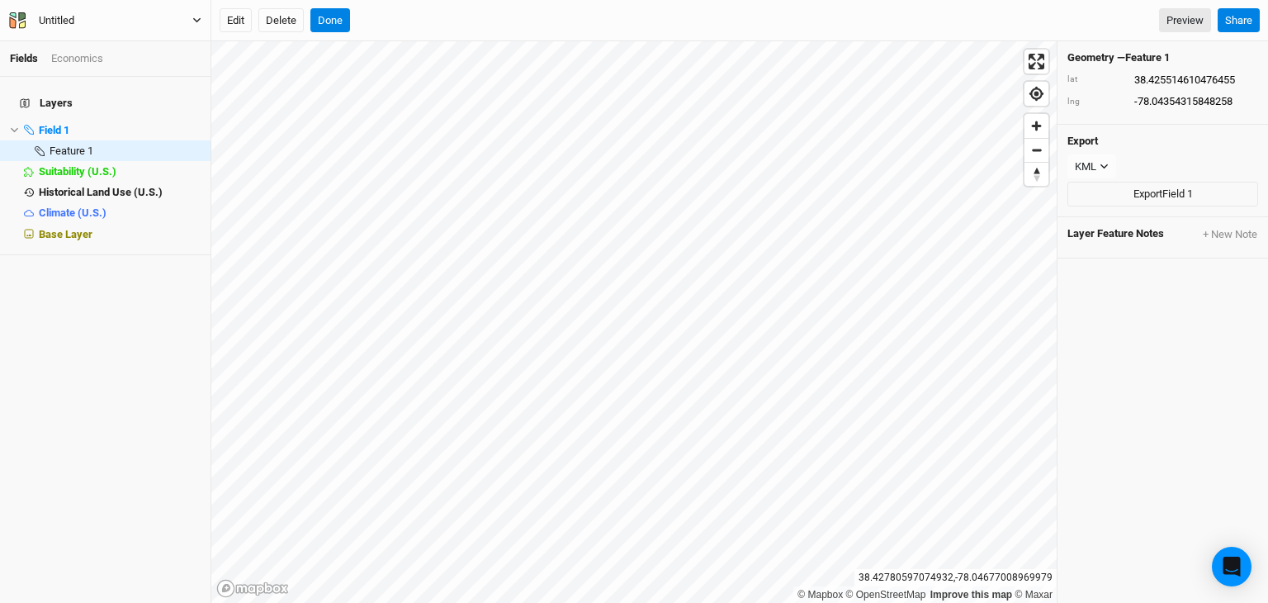
click at [195, 17] on icon "button" at bounding box center [196, 20] width 9 height 9
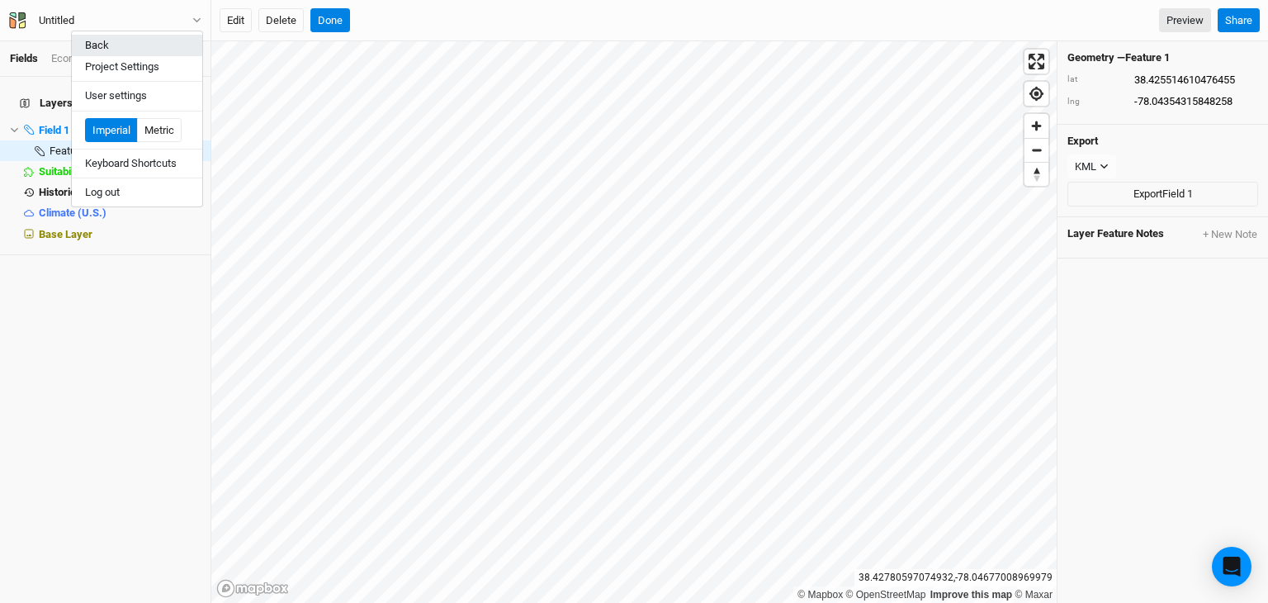
click at [116, 45] on button "Back" at bounding box center [137, 45] width 130 height 21
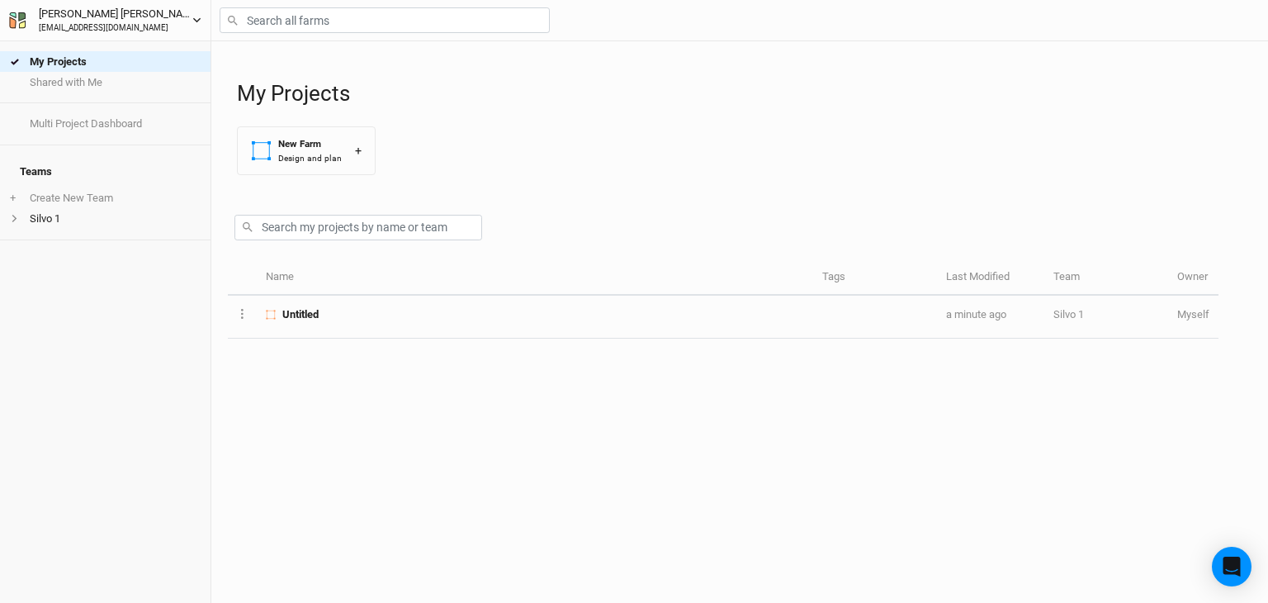
click at [196, 21] on icon "button" at bounding box center [196, 20] width 7 height 5
click at [93, 21] on div "Michael Shaw bendingbranchrestoration@gmail.com" at bounding box center [116, 20] width 180 height 28
click at [67, 14] on div "Michael Shaw" at bounding box center [116, 14] width 154 height 17
click at [66, 13] on div "Michael Shaw" at bounding box center [116, 14] width 154 height 17
click at [195, 16] on icon "button" at bounding box center [196, 20] width 9 height 9
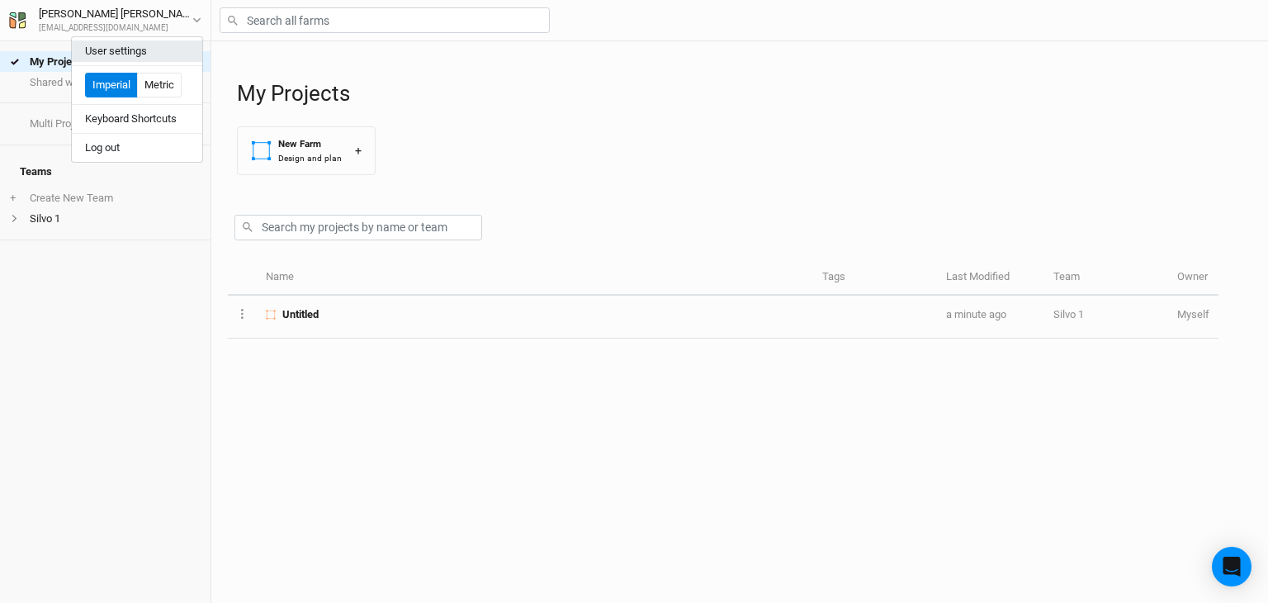
click at [109, 49] on button "User settings" at bounding box center [137, 50] width 130 height 21
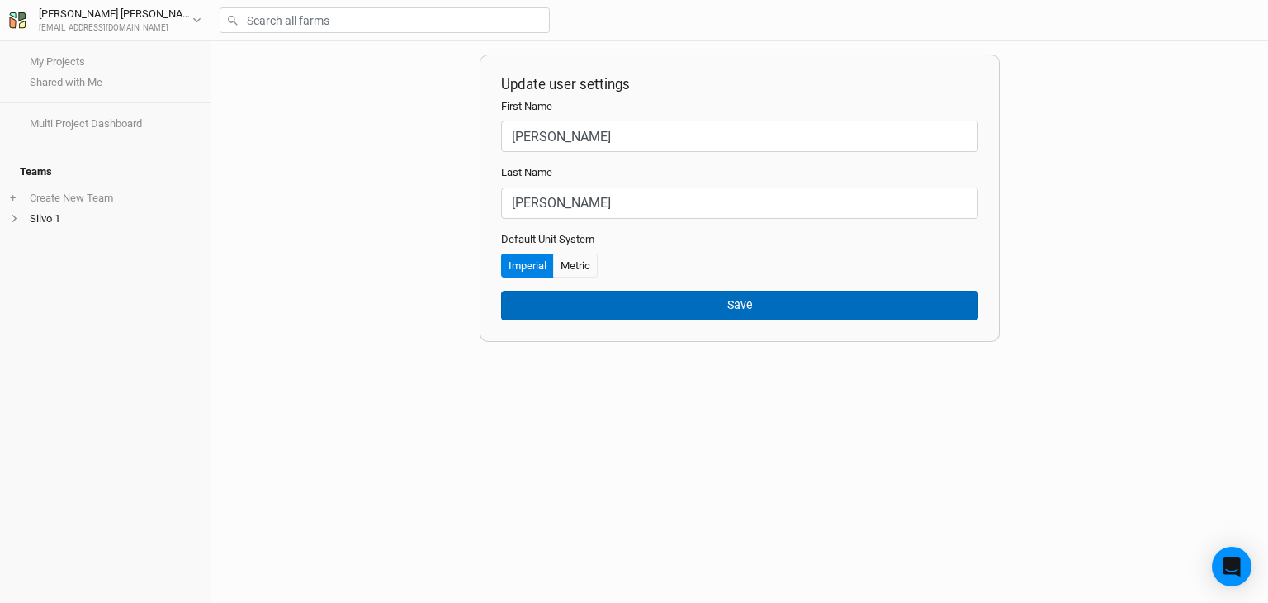
click at [719, 305] on button "Save" at bounding box center [739, 305] width 477 height 29
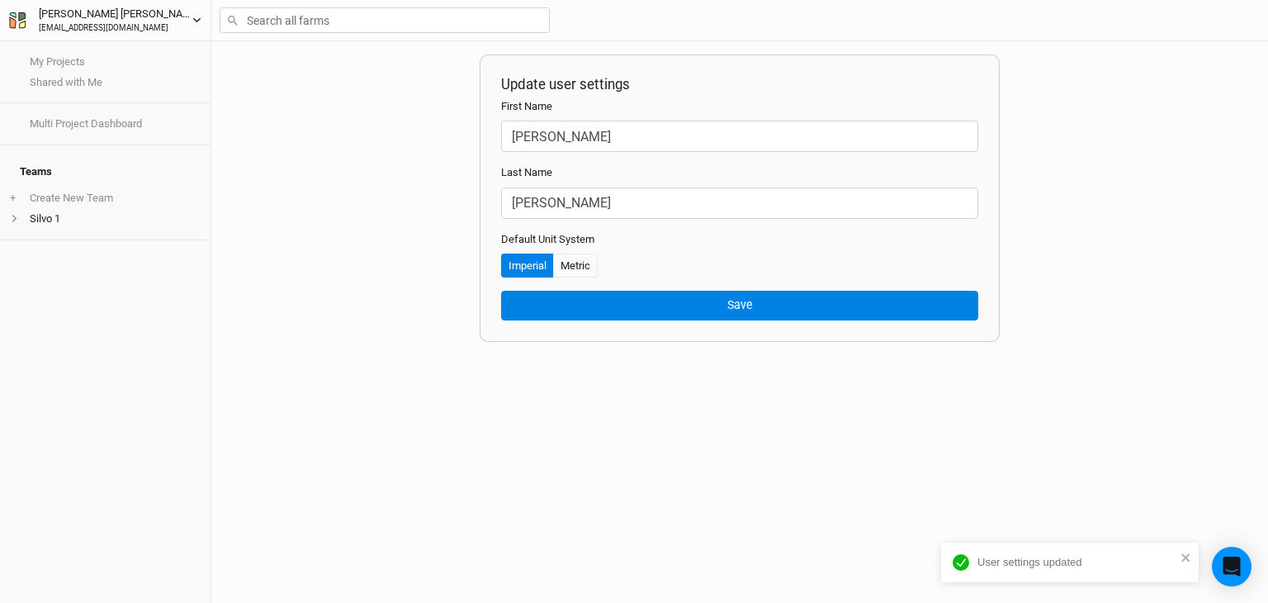
click at [66, 12] on div "Michael Shaw" at bounding box center [116, 14] width 154 height 17
click at [26, 19] on div "Michael Shaw bendingbranchrestoration@gmail.com" at bounding box center [116, 20] width 180 height 28
click at [54, 55] on link "My Projects" at bounding box center [105, 61] width 211 height 21
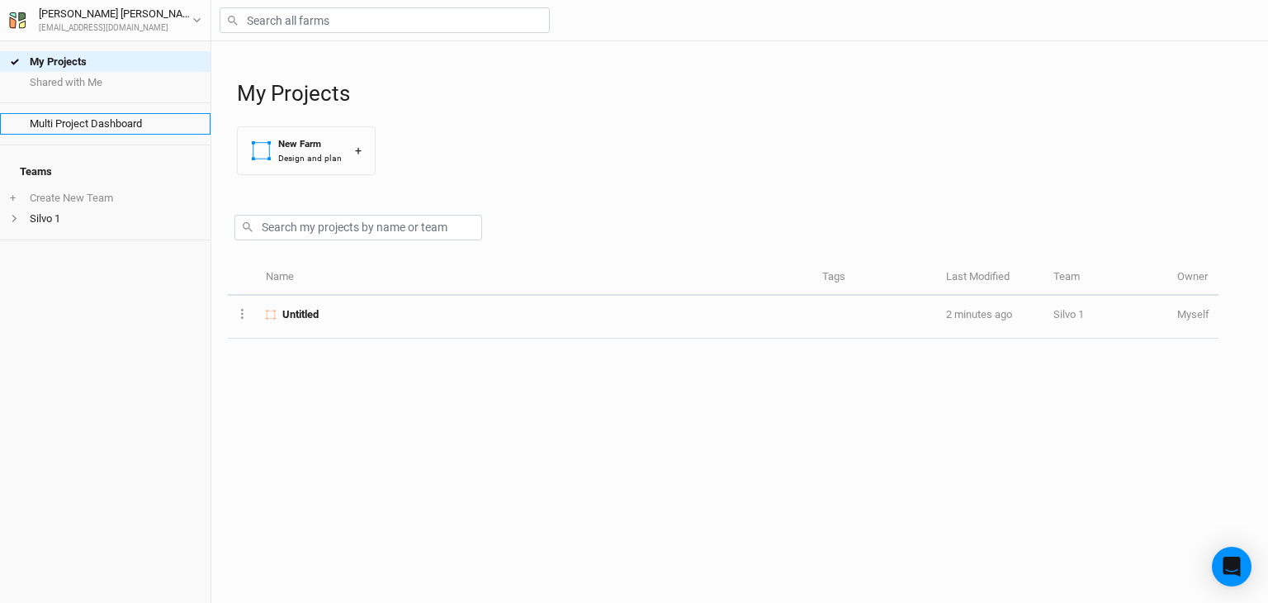
click at [71, 131] on link "Multi Project Dashboard" at bounding box center [105, 123] width 211 height 21
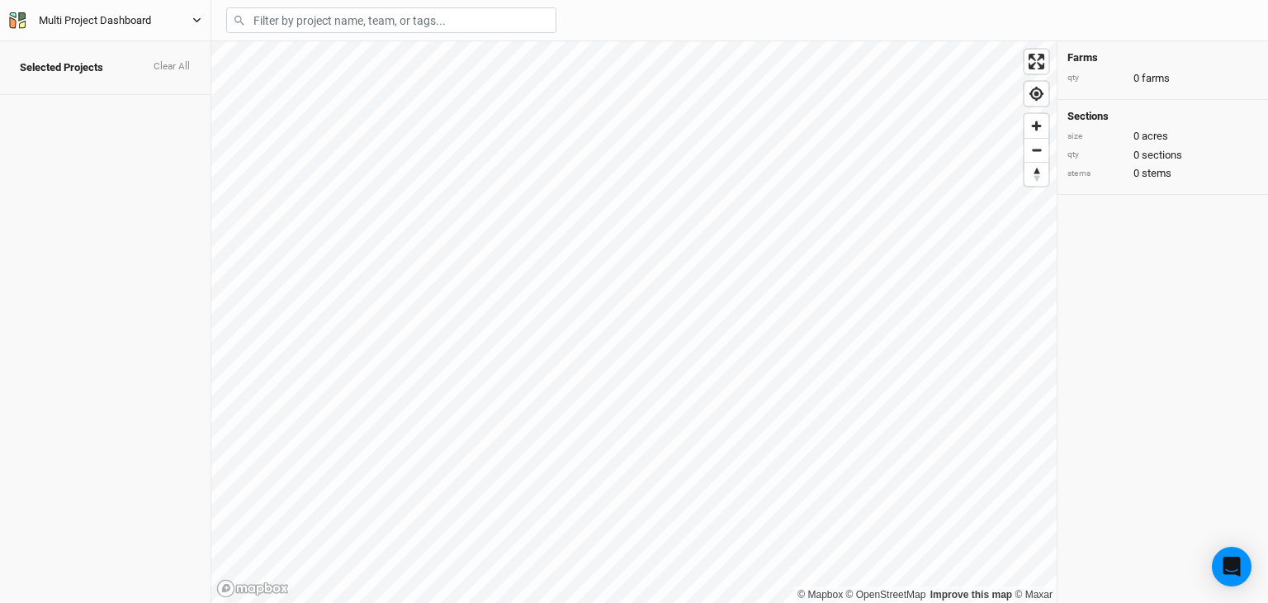
click at [92, 21] on div "Multi Project Dashboard" at bounding box center [95, 20] width 112 height 17
click at [99, 45] on button "Back" at bounding box center [137, 45] width 130 height 21
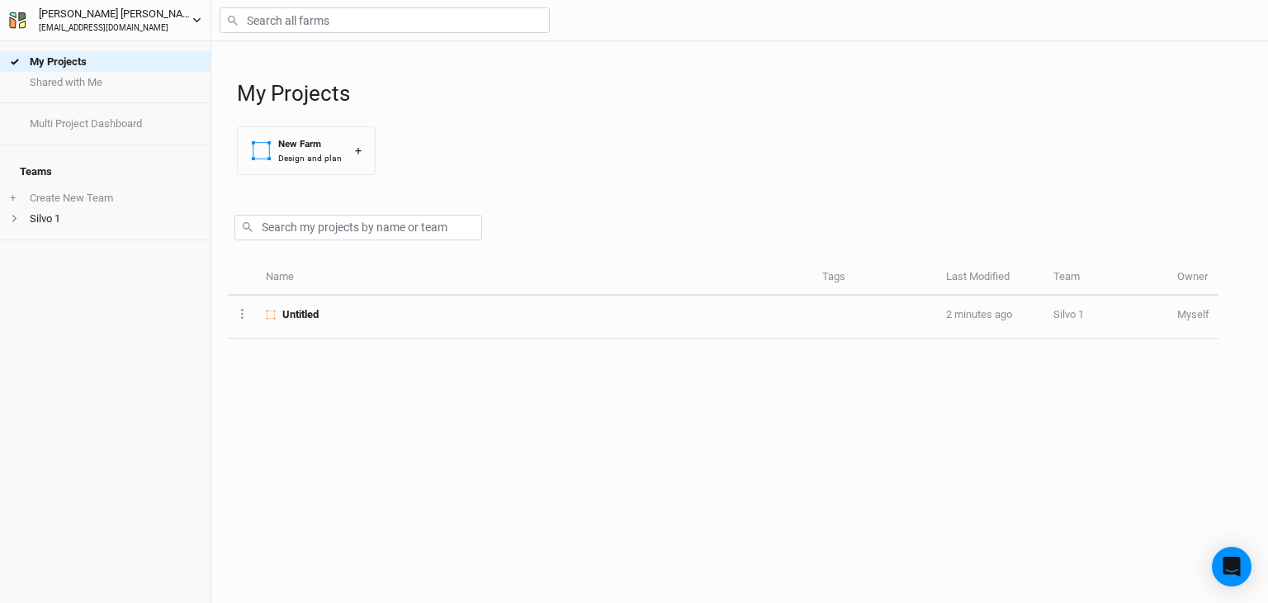
click at [26, 20] on div "Michael Shaw bendingbranchrestoration@gmail.com" at bounding box center [116, 20] width 180 height 28
click at [123, 324] on div "My Projects Shared with Me Multi Project Dashboard Teams + Create New Team Silv…" at bounding box center [105, 321] width 211 height 561
click at [50, 209] on li "Silvo 1" at bounding box center [105, 218] width 211 height 21
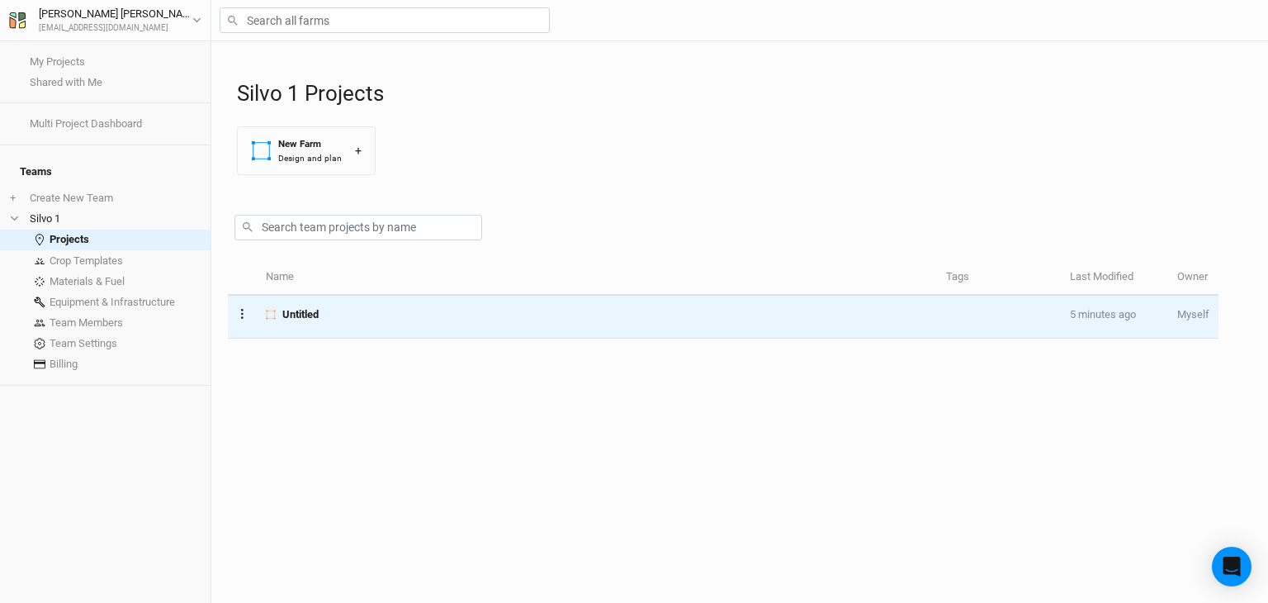
click at [244, 311] on button "Layer 1" at bounding box center [242, 313] width 11 height 19
click at [267, 293] on button "Project Settings" at bounding box center [305, 286] width 135 height 26
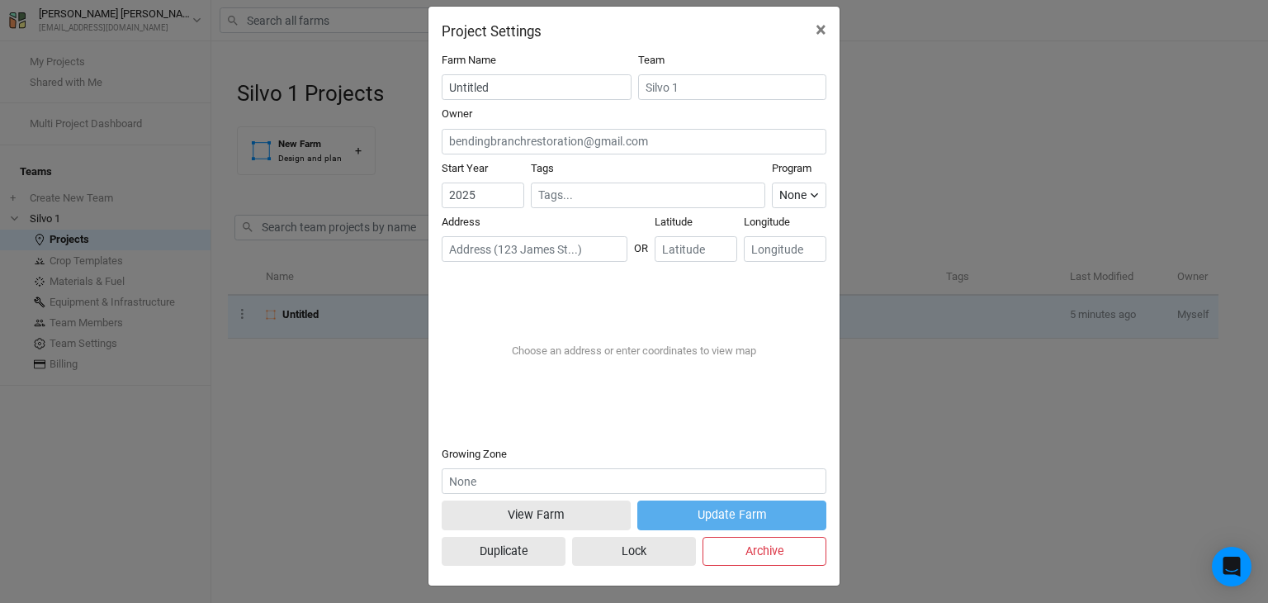
scroll to position [23, 0]
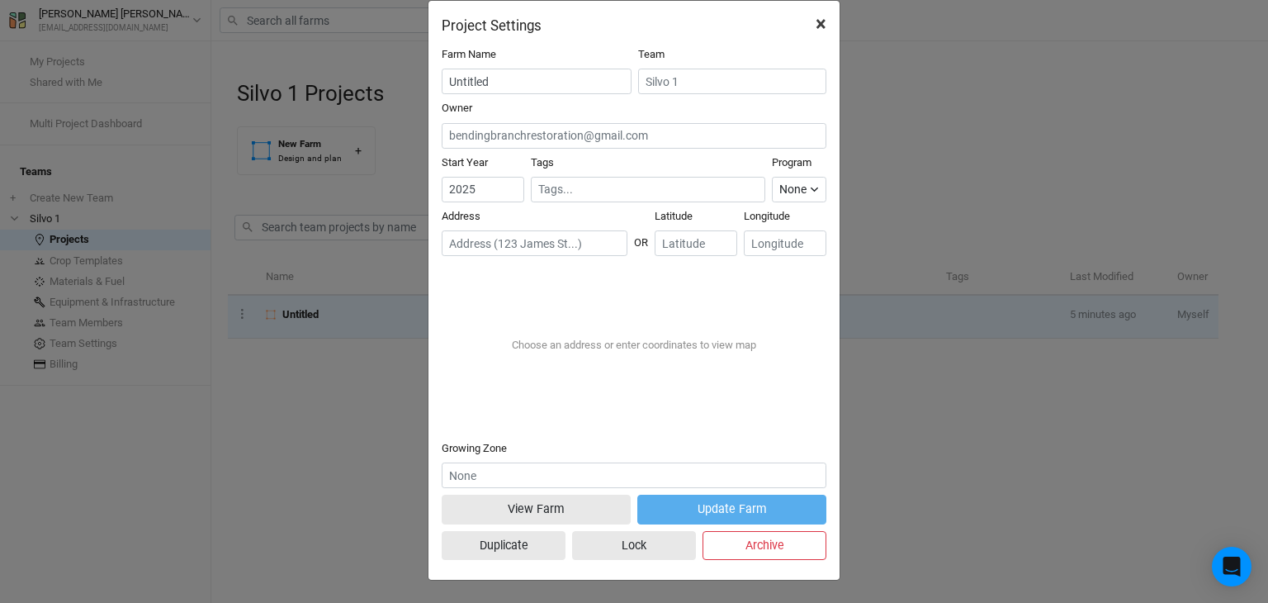
click at [816, 21] on span "×" at bounding box center [821, 23] width 11 height 23
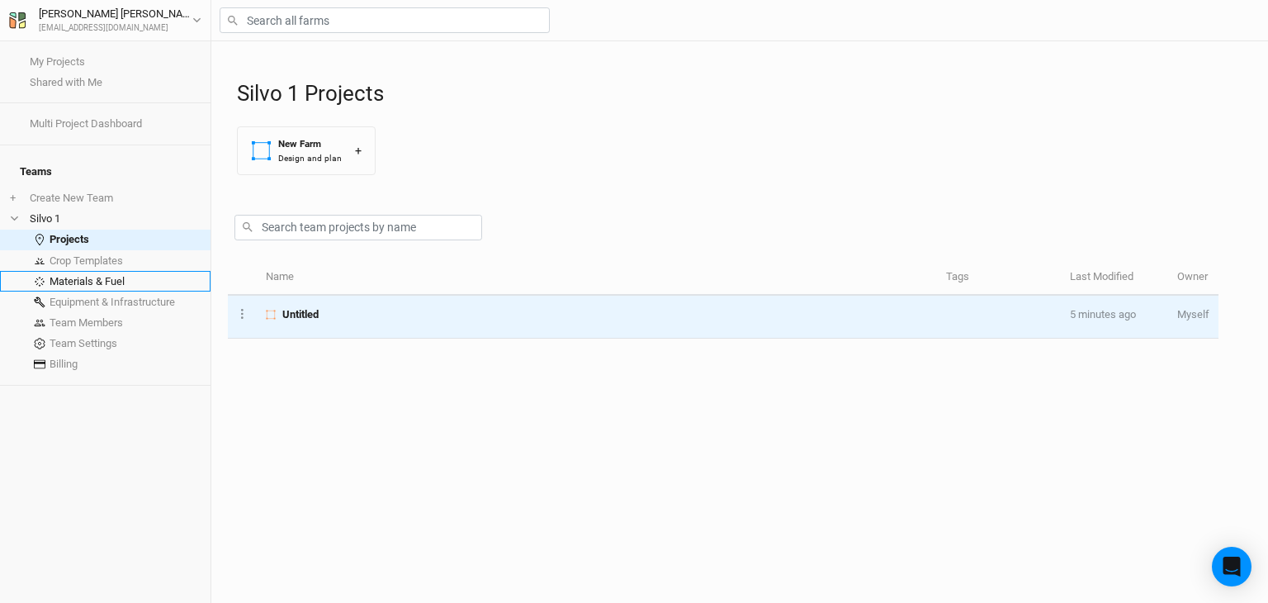
click at [107, 271] on link "Materials & Fuel" at bounding box center [105, 281] width 211 height 21
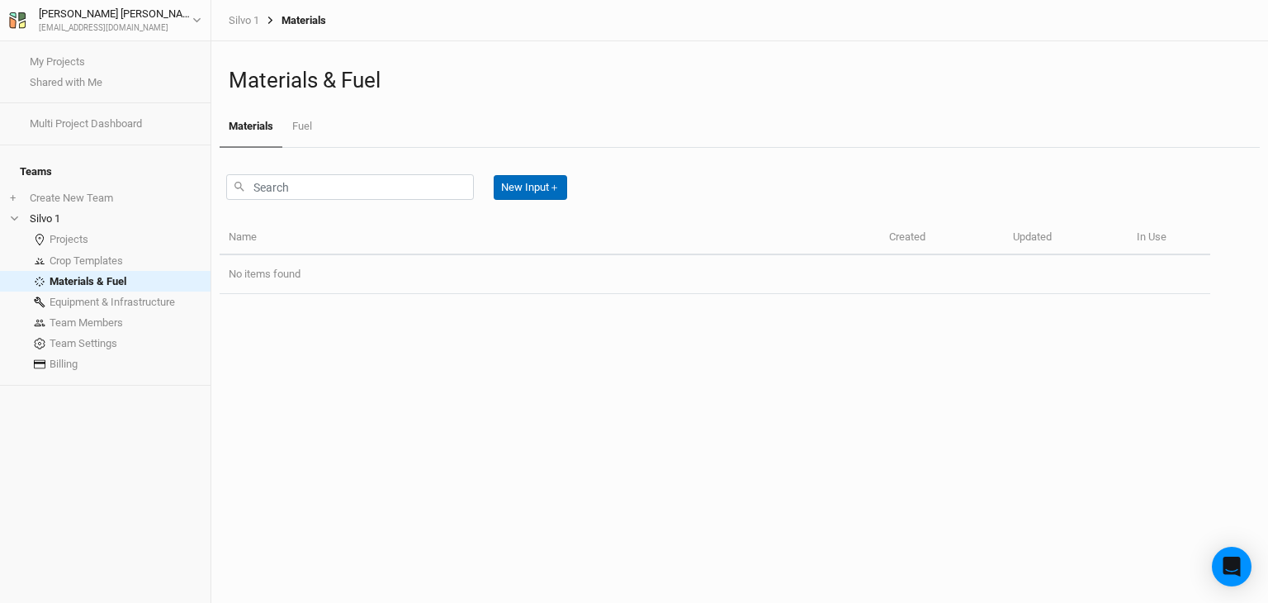
click at [532, 188] on button "New Input ＋" at bounding box center [530, 187] width 73 height 25
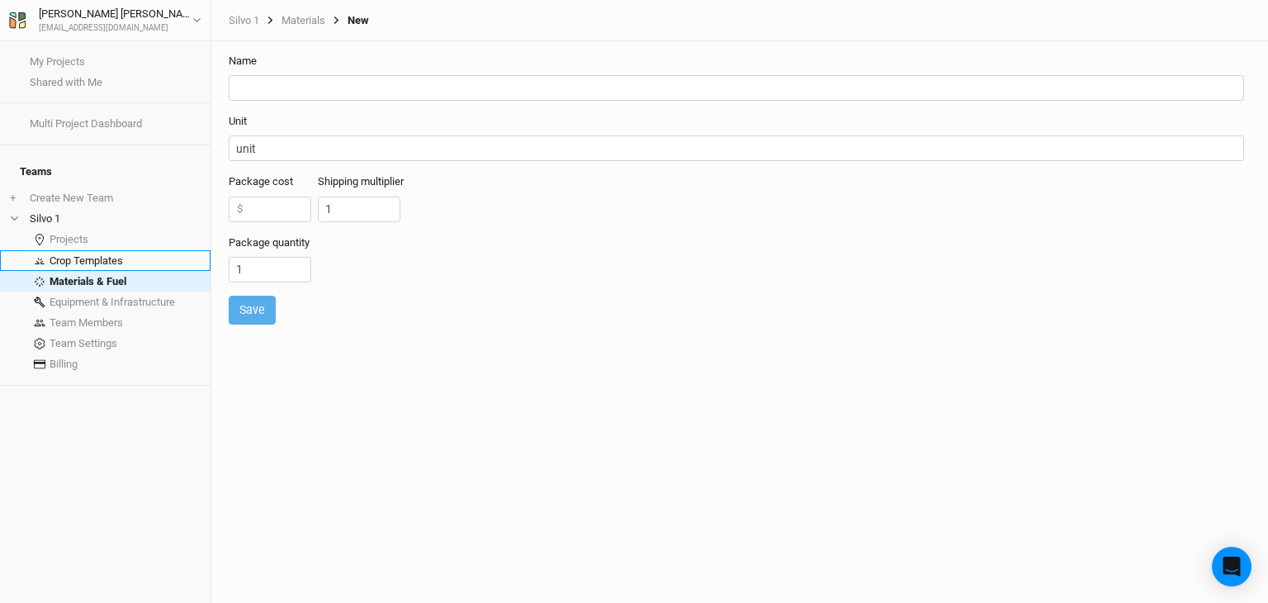
click at [88, 250] on link "Crop Templates" at bounding box center [105, 260] width 211 height 21
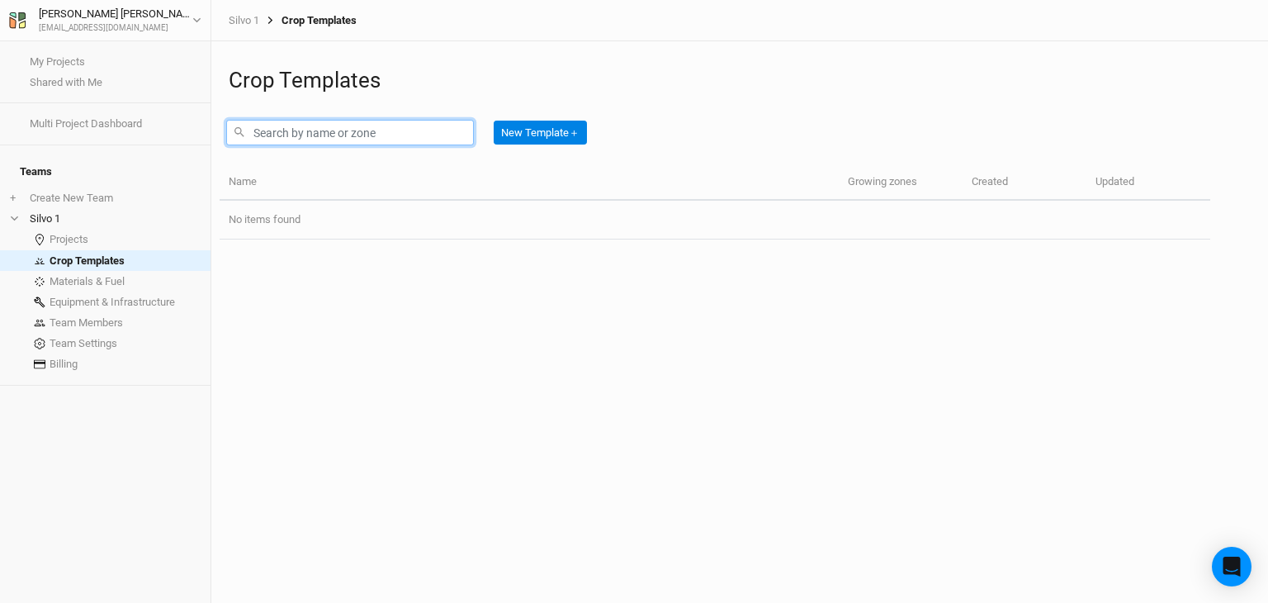
click at [357, 132] on input "text" at bounding box center [350, 133] width 248 height 26
type input "Tree palnting"
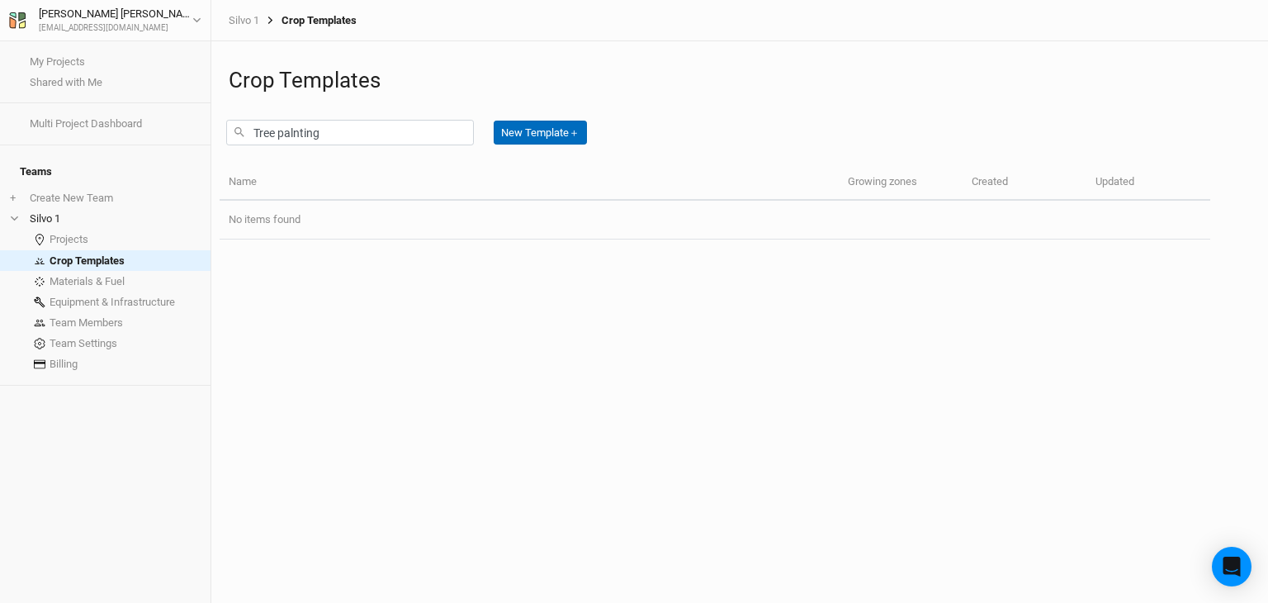
click at [542, 133] on button "New Template ＋" at bounding box center [540, 133] width 93 height 25
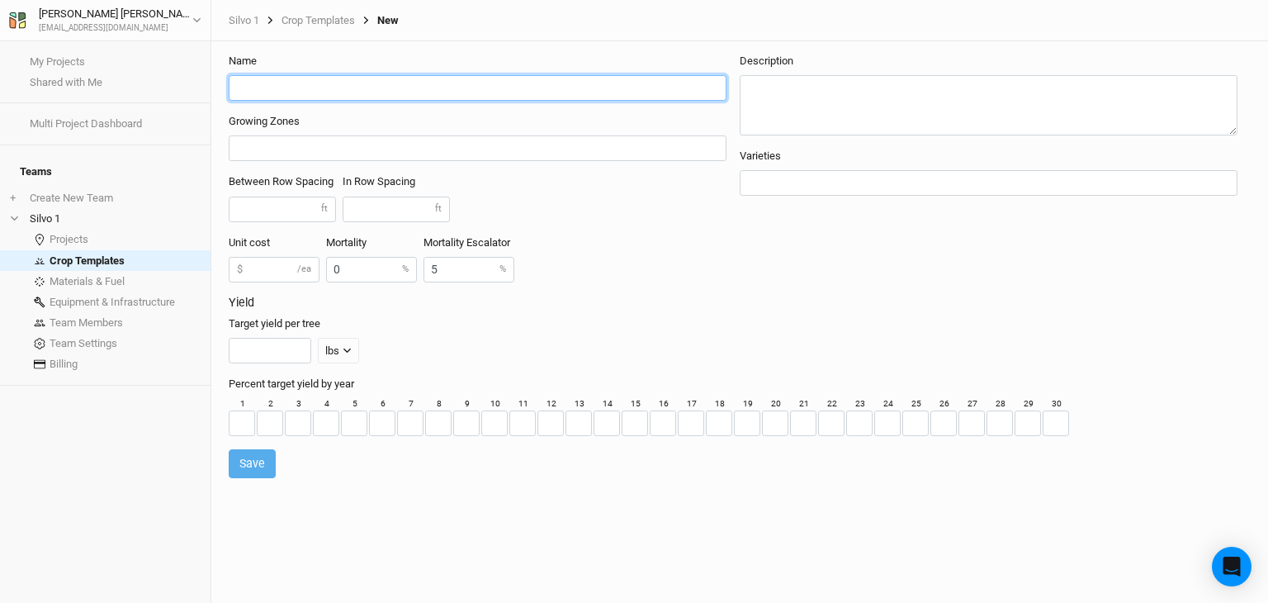
click at [298, 88] on input "text" at bounding box center [478, 88] width 498 height 26
type input "Pasture 1"
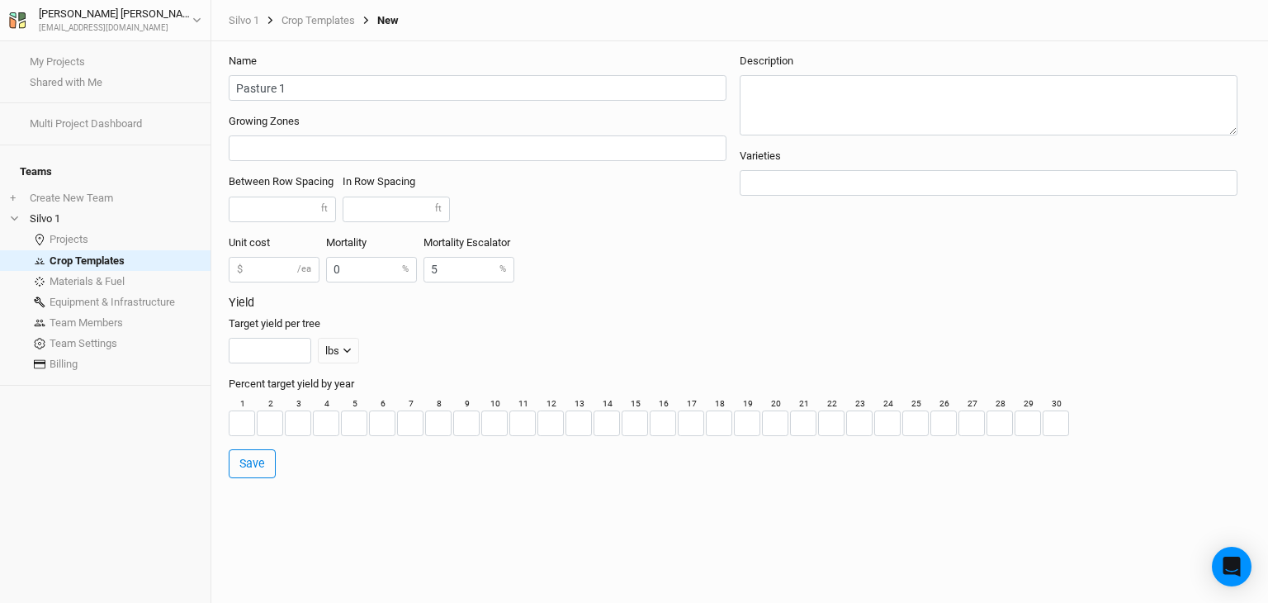
click at [317, 139] on div at bounding box center [477, 149] width 483 height 21
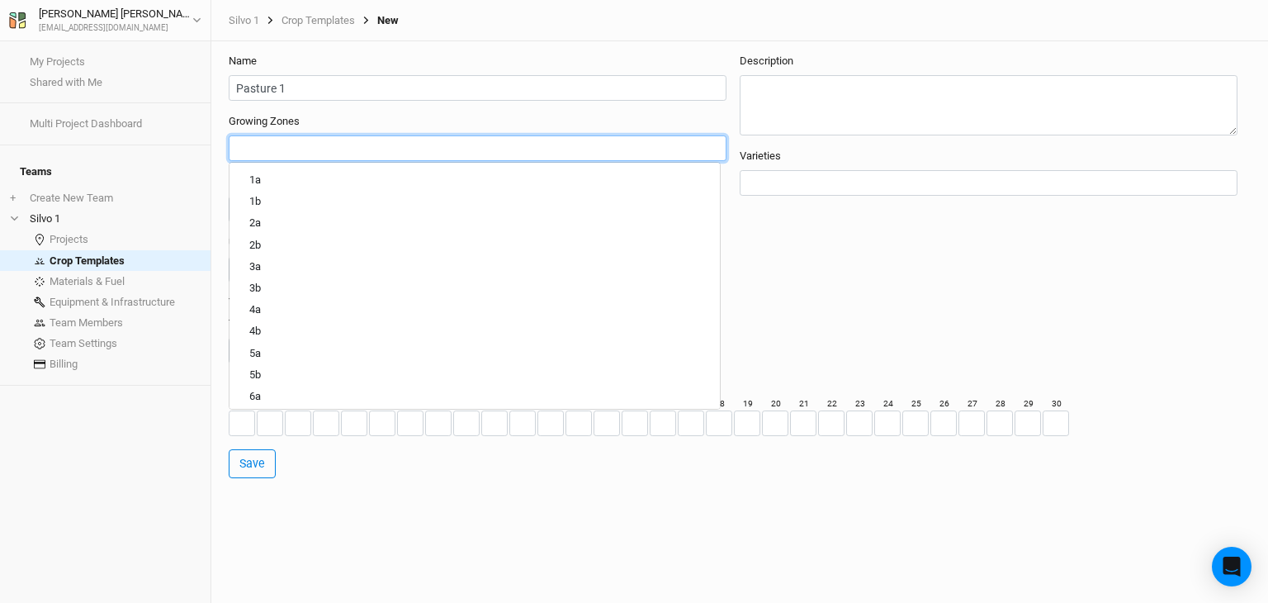
click at [946, 296] on h3 "Yield" at bounding box center [740, 303] width 1022 height 14
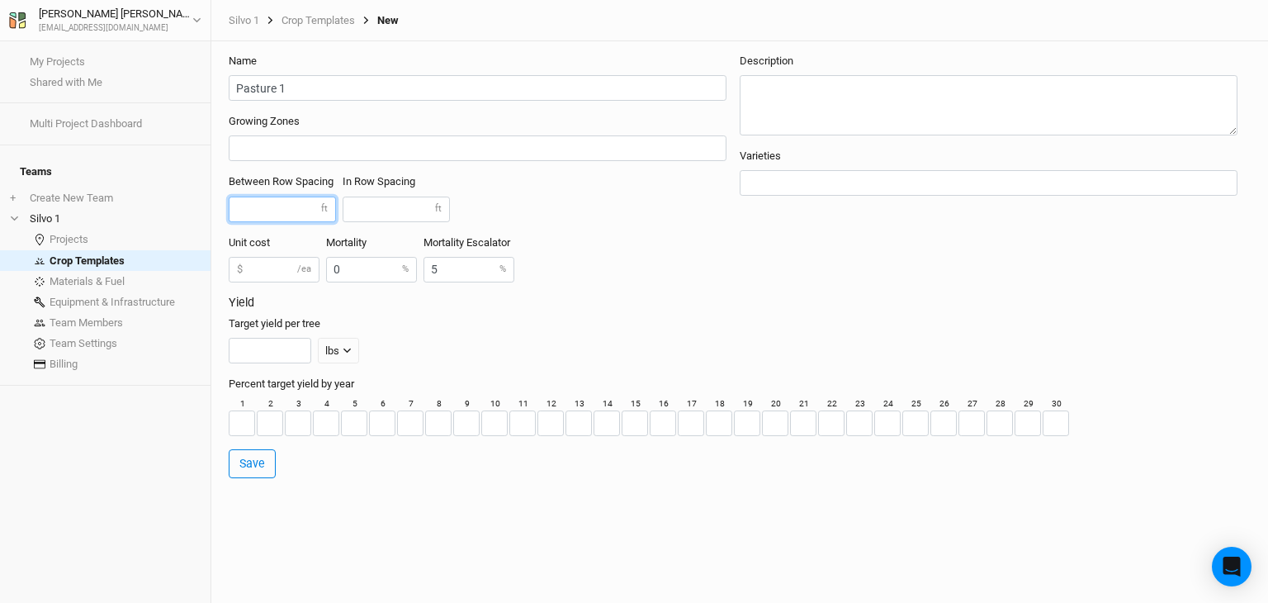
click at [277, 204] on input "number" at bounding box center [282, 209] width 107 height 26
type input "20"
click at [410, 203] on input "number" at bounding box center [396, 209] width 107 height 26
type input "30"
click at [548, 252] on div "Unit cost $ /ea Mortality 0 % Mortality Escalator 5 %" at bounding box center [484, 265] width 511 height 60
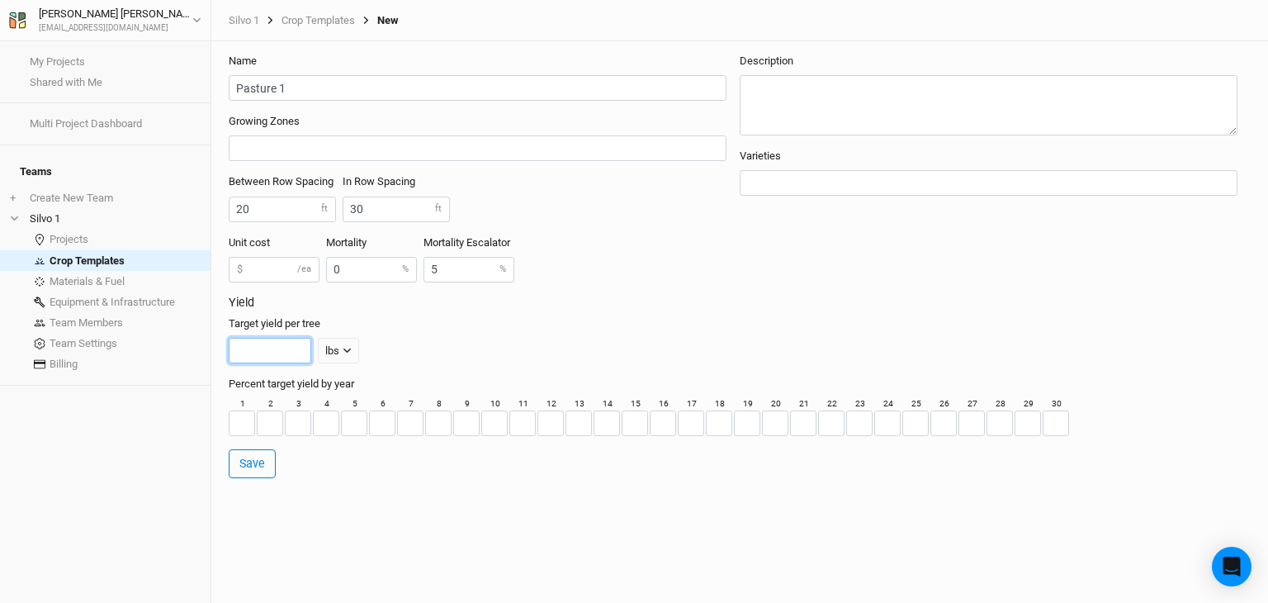
click at [291, 356] on input "number" at bounding box center [270, 351] width 83 height 26
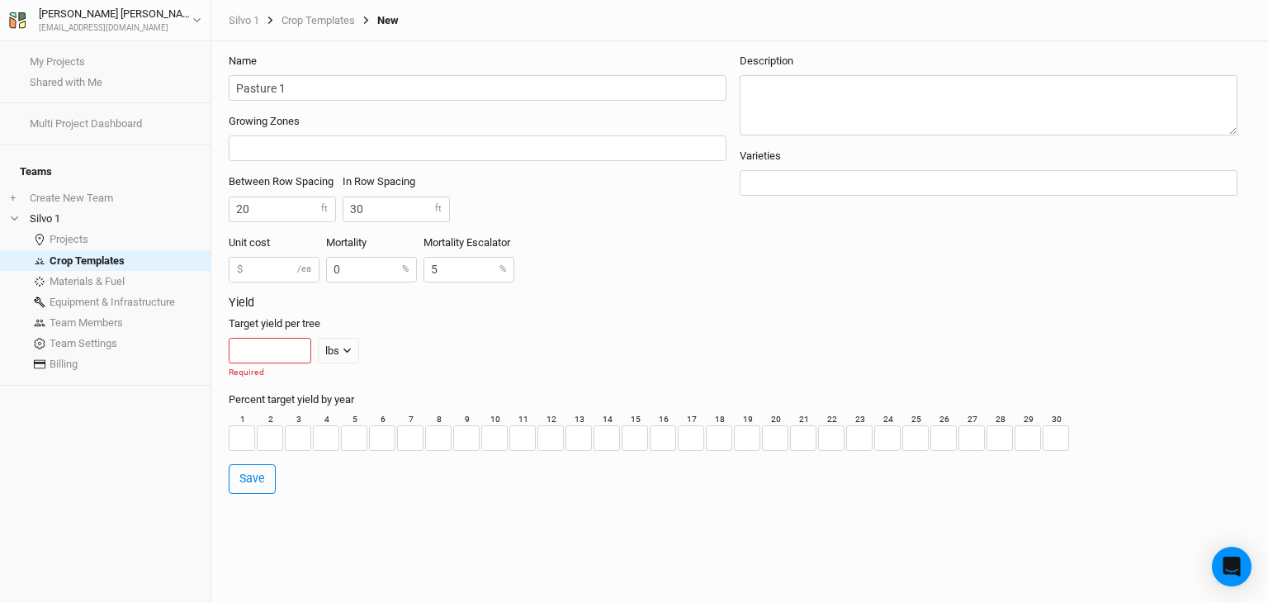
click at [638, 331] on div "Target yield per tree lbs lbs bft Required" at bounding box center [737, 347] width 1016 height 63
click at [610, 252] on div "Unit cost $ /ea Mortality 0 % Mortality Escalator 5 %" at bounding box center [484, 265] width 511 height 60
click at [274, 273] on input "number" at bounding box center [274, 270] width 91 height 26
click at [257, 484] on button "Save" at bounding box center [252, 478] width 47 height 29
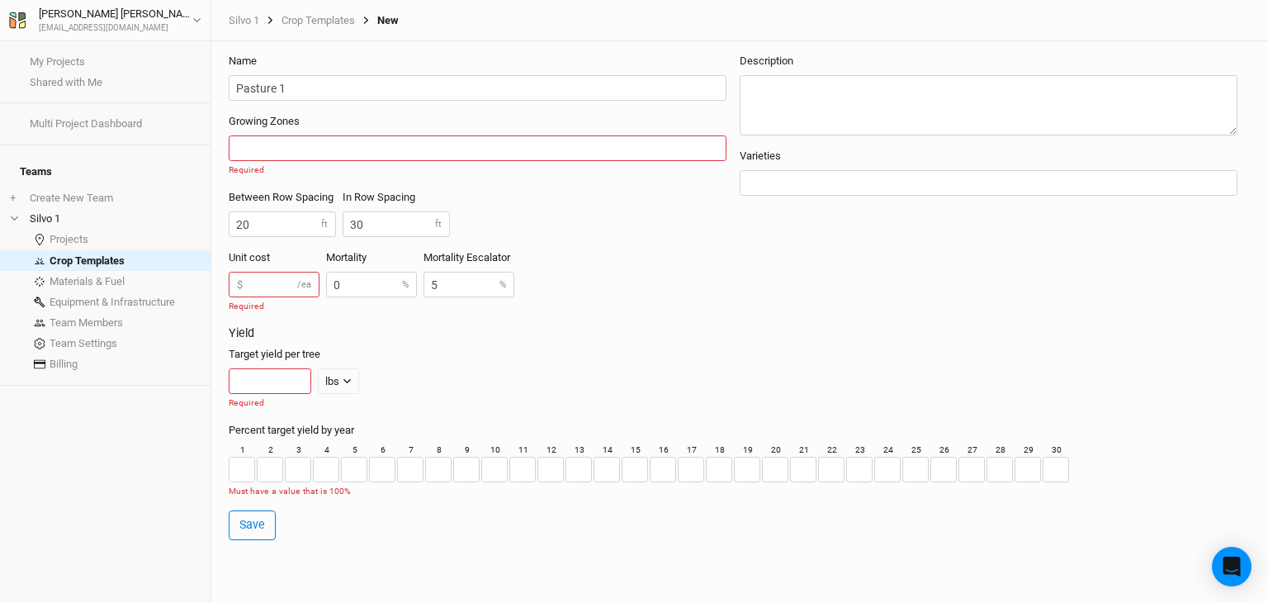
click at [291, 144] on input "text" at bounding box center [477, 148] width 483 height 17
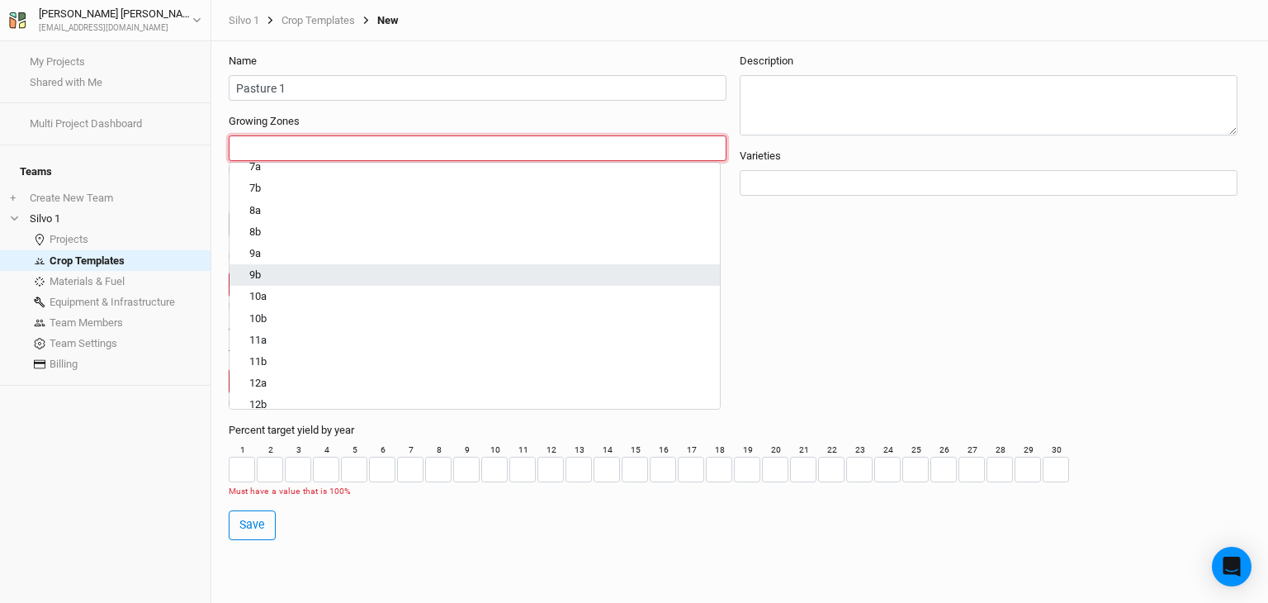
scroll to position [247, 0]
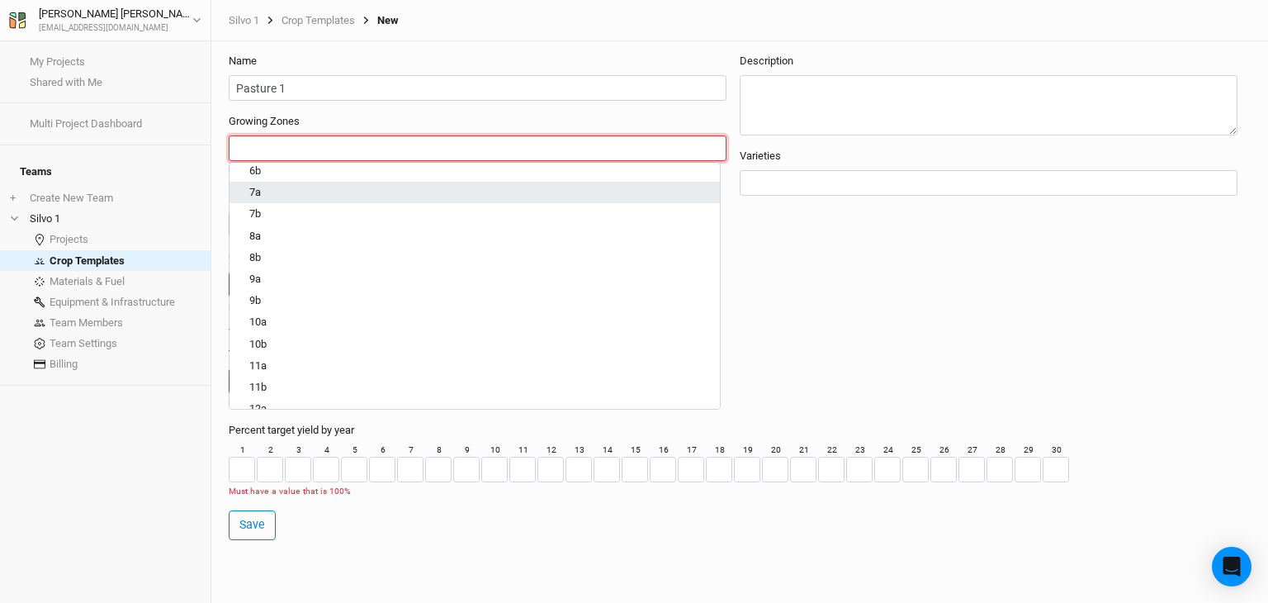
click at [281, 193] on div "7a" at bounding box center [474, 193] width 451 height 15
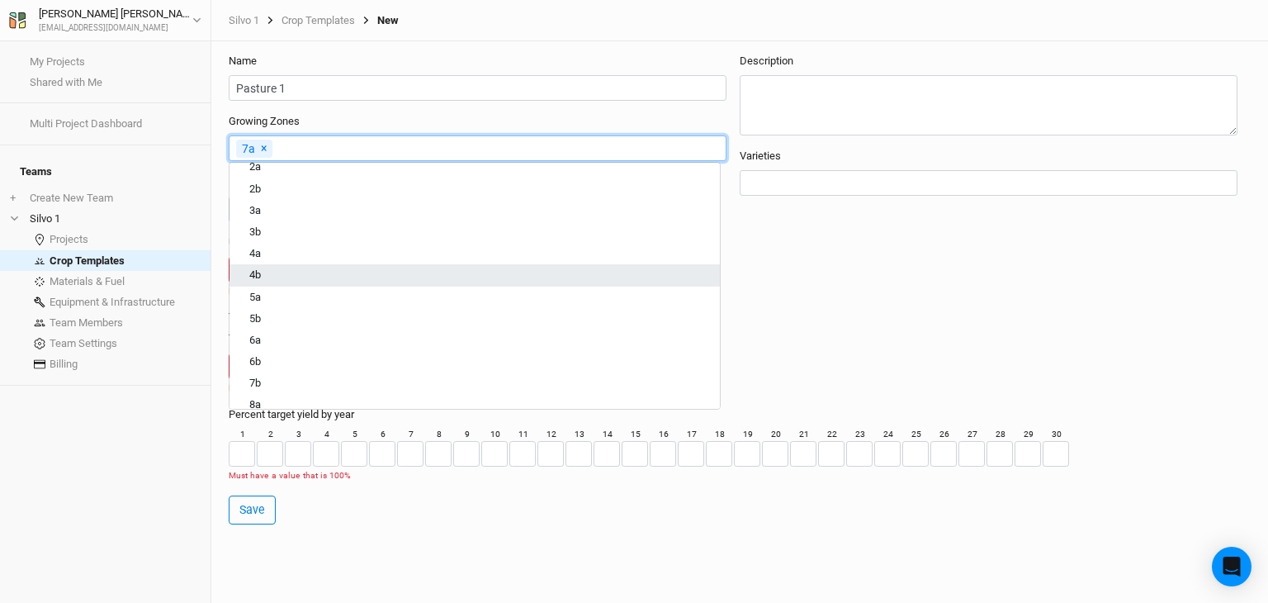
scroll to position [83, 0]
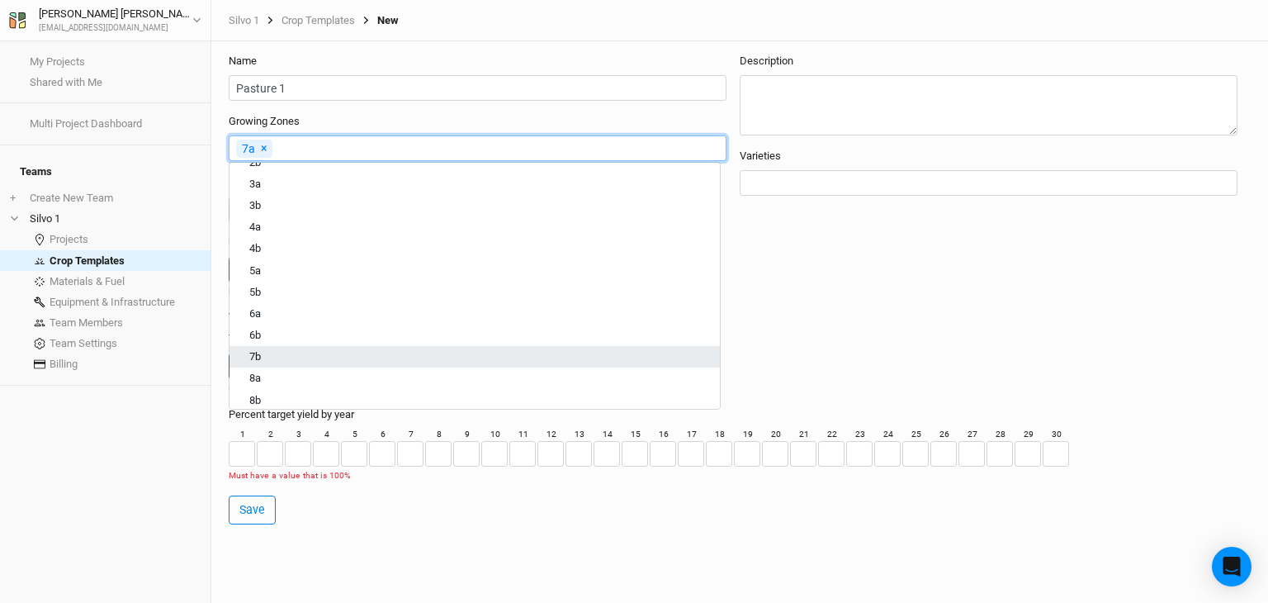
click at [287, 354] on div "7b" at bounding box center [474, 357] width 451 height 15
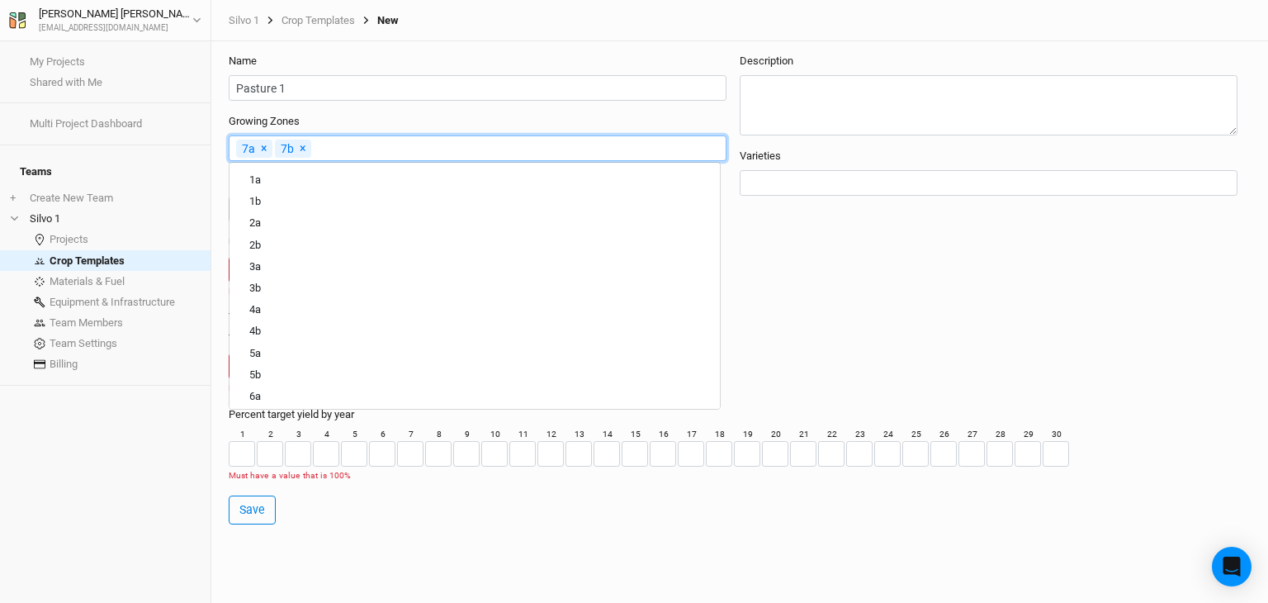
click at [847, 262] on div "Description Varieties" at bounding box center [995, 182] width 511 height 257
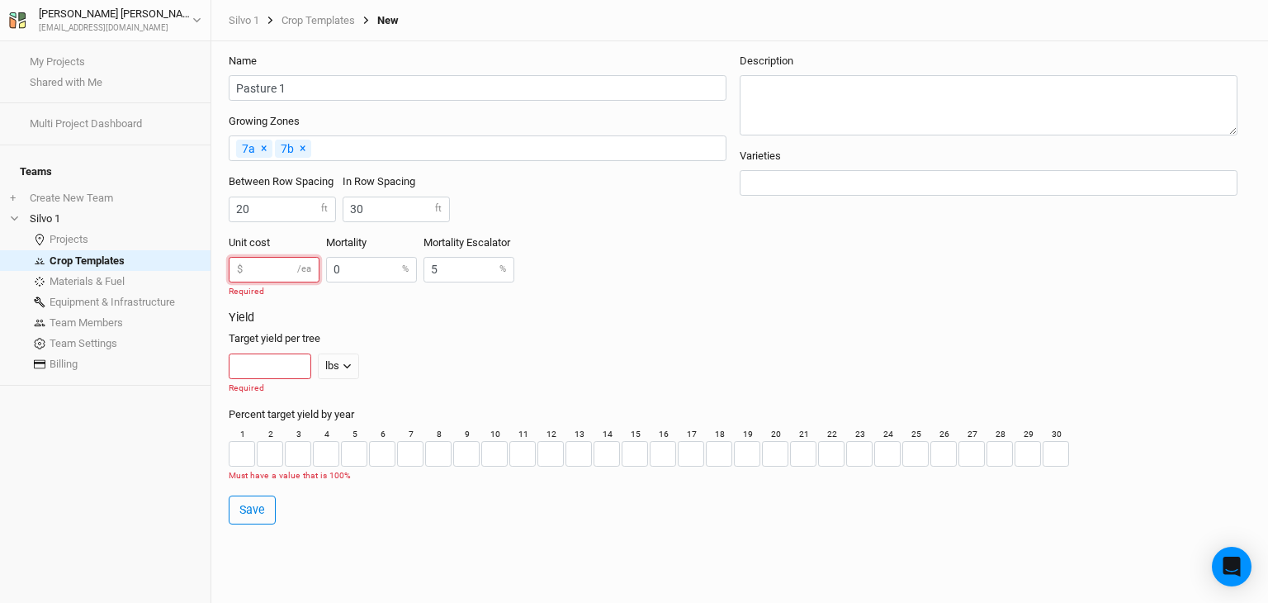
click at [262, 265] on input "number" at bounding box center [274, 270] width 91 height 26
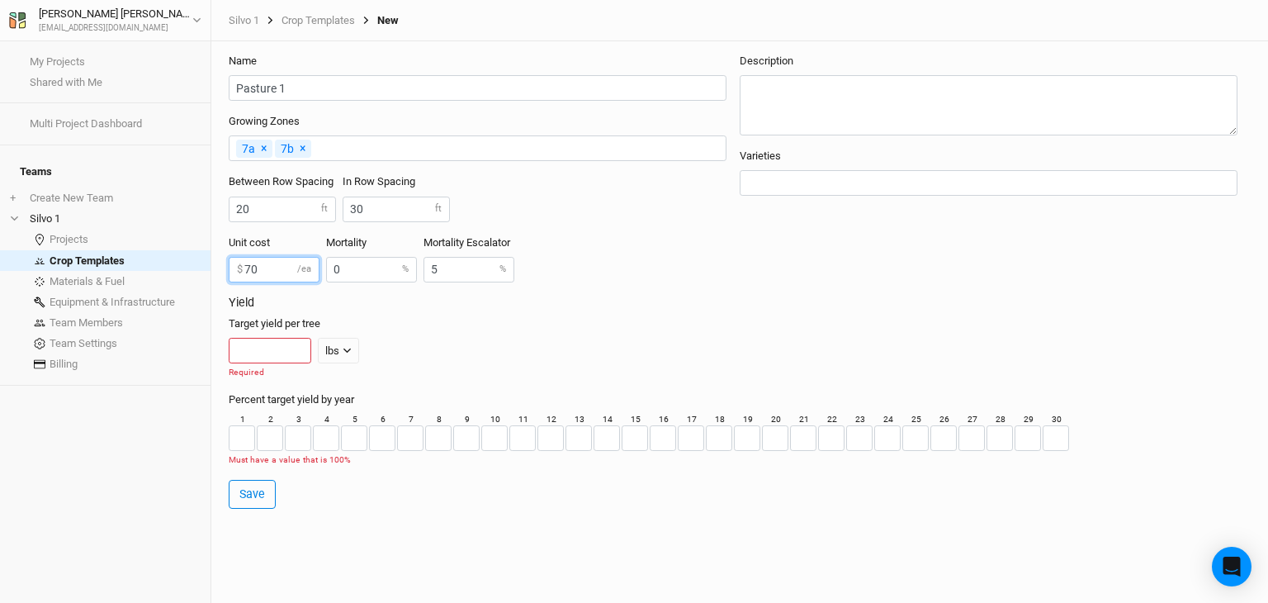
type input "70"
click at [627, 263] on div "Unit cost 70 $ /ea Mortality 0 % Mortality Escalator 5 %" at bounding box center [484, 265] width 511 height 60
click at [284, 355] on input "number" at bounding box center [270, 351] width 83 height 26
click at [334, 346] on div "lbs" at bounding box center [332, 351] width 14 height 17
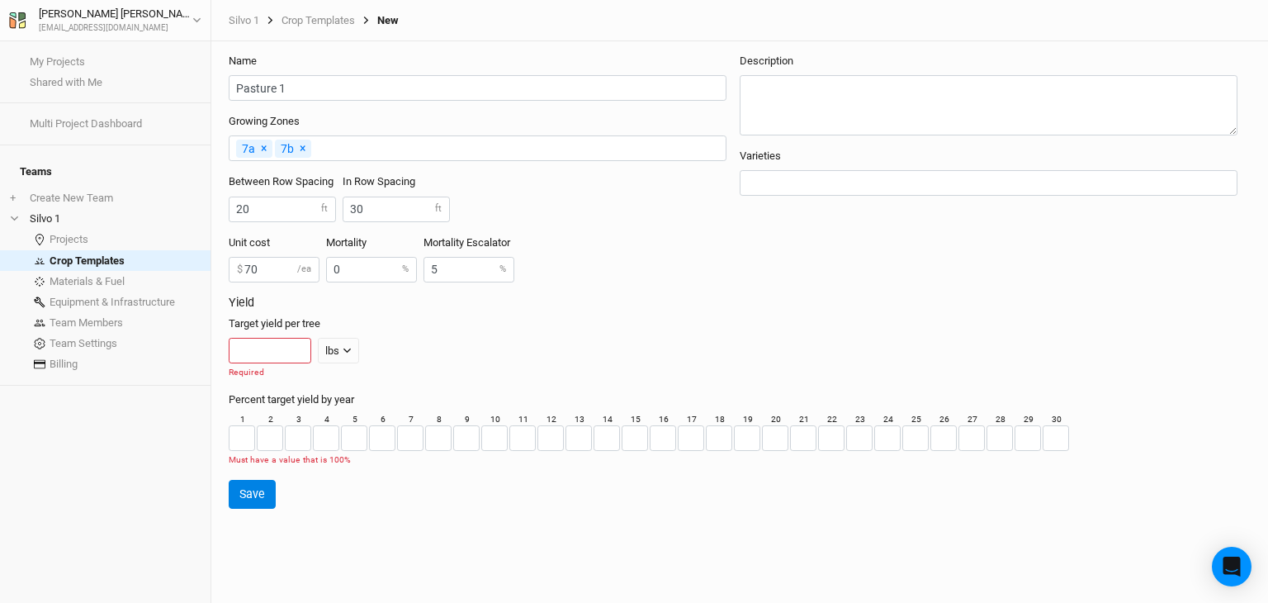
click at [261, 495] on button "Save" at bounding box center [252, 494] width 47 height 29
click at [58, 272] on link "Materials & Fuel" at bounding box center [105, 281] width 211 height 21
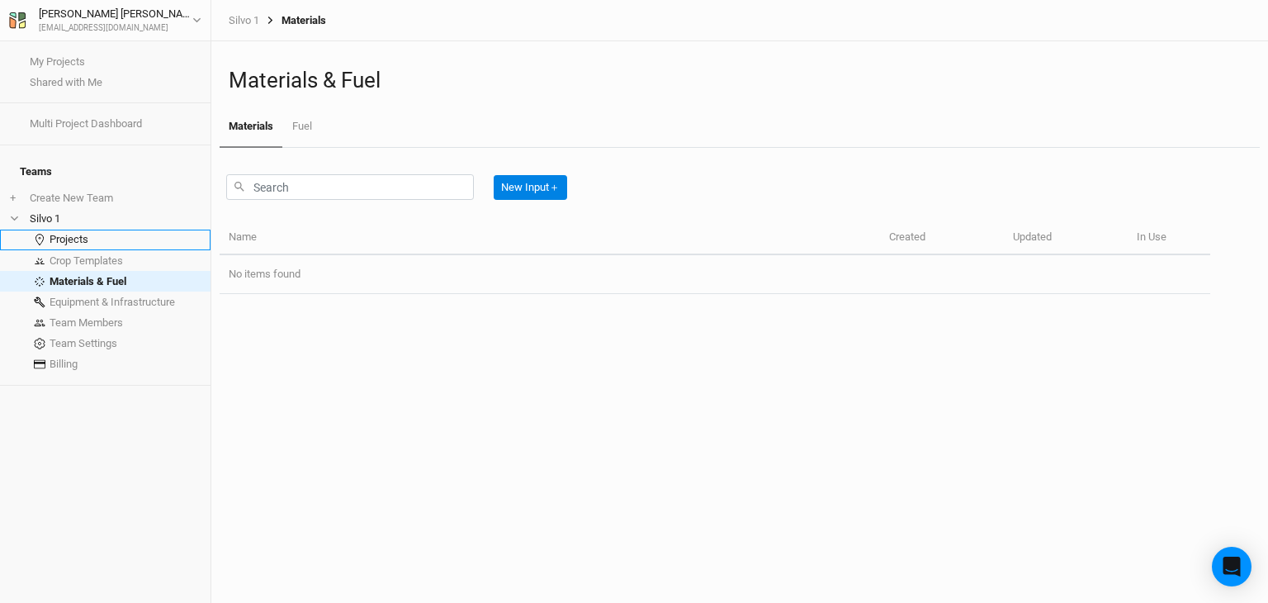
click at [50, 230] on link "Projects" at bounding box center [105, 240] width 211 height 21
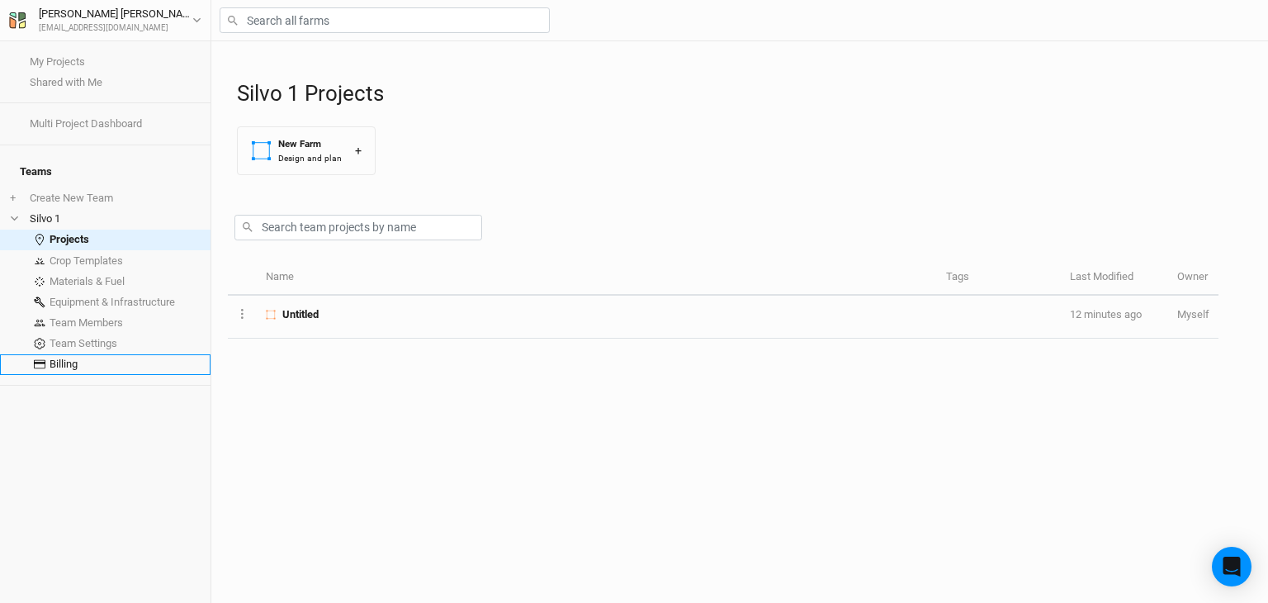
click at [64, 354] on link "Billing" at bounding box center [105, 364] width 211 height 21
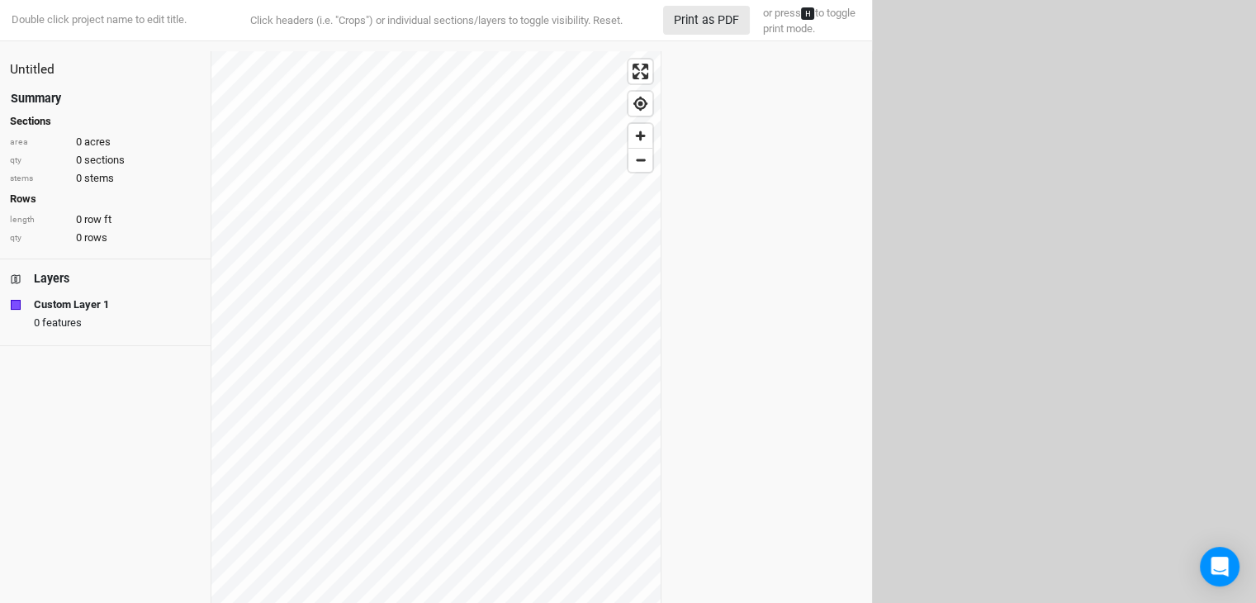
click at [78, 307] on strong "Custom Layer 1" at bounding box center [71, 304] width 75 height 17
click at [54, 305] on strong "Custom Layer 1" at bounding box center [71, 304] width 75 height 17
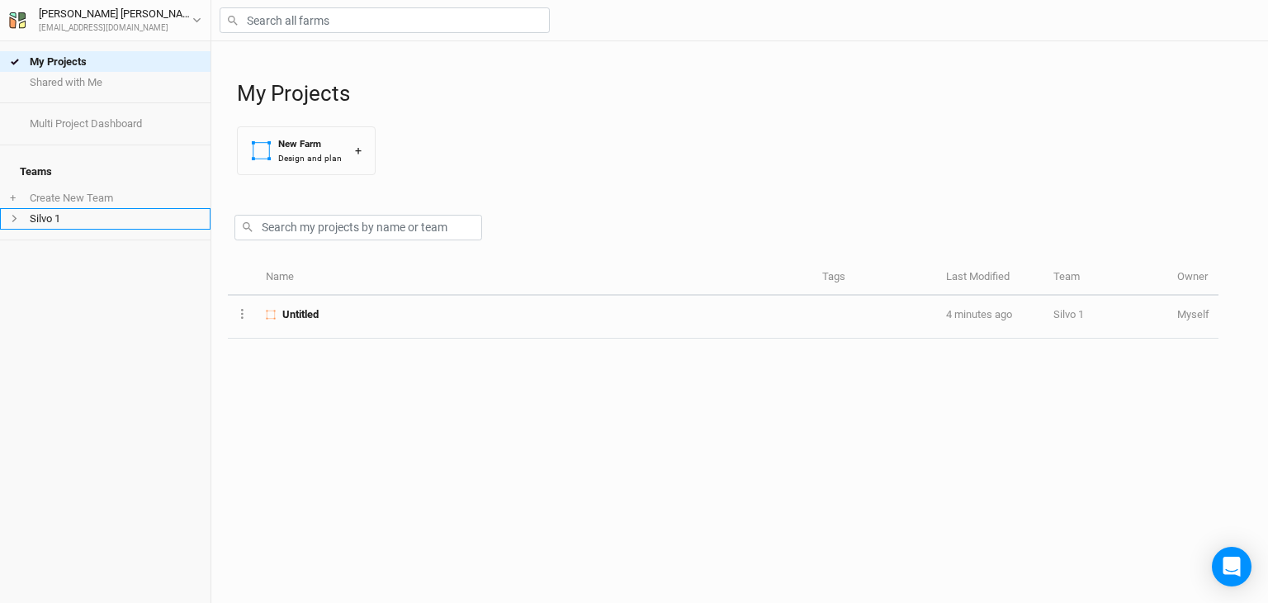
click at [40, 208] on li "Silvo 1" at bounding box center [105, 218] width 211 height 21
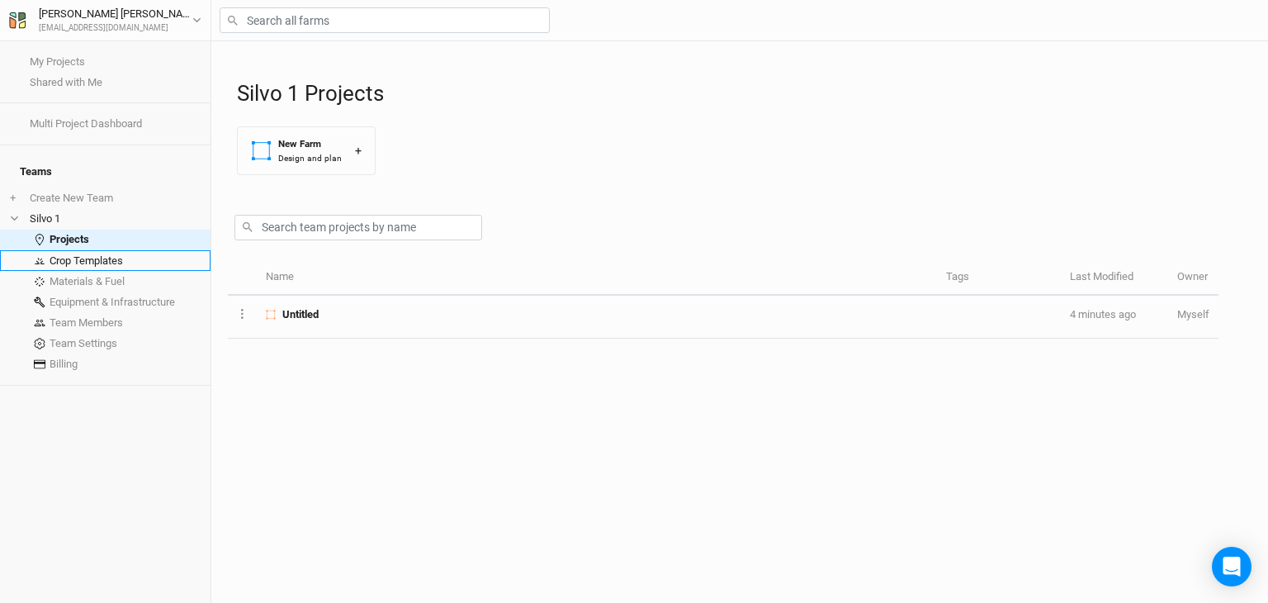
click at [76, 250] on link "Crop Templates" at bounding box center [105, 260] width 211 height 21
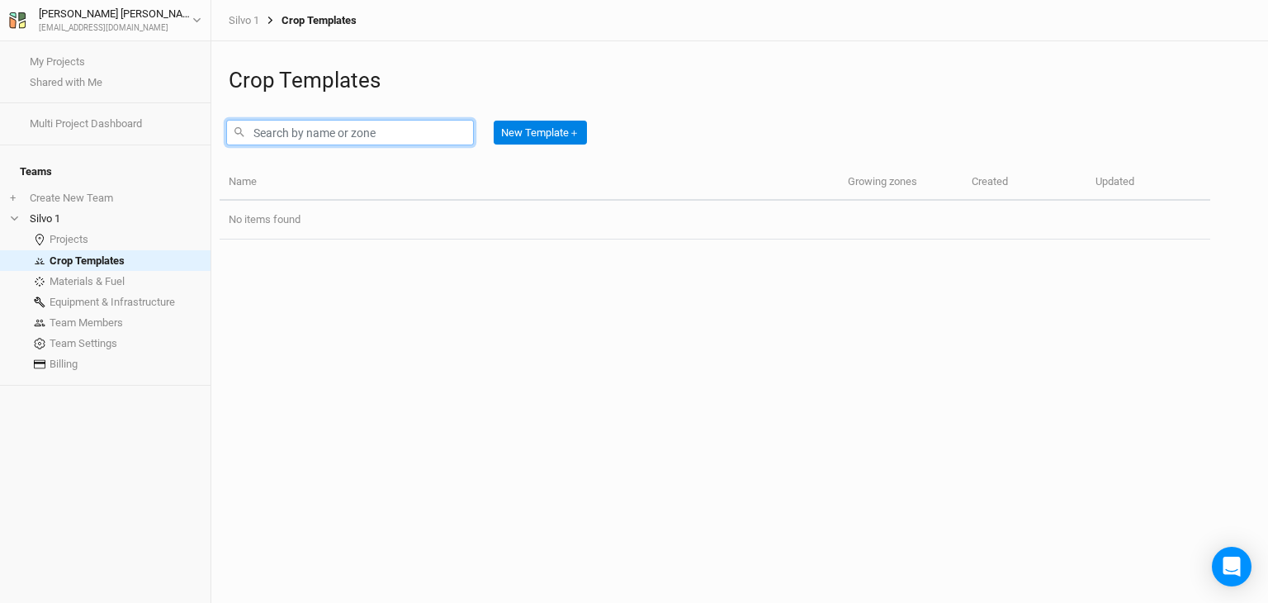
click at [291, 132] on input "text" at bounding box center [350, 133] width 248 height 26
click at [354, 131] on input "silvo pasture" at bounding box center [350, 133] width 248 height 26
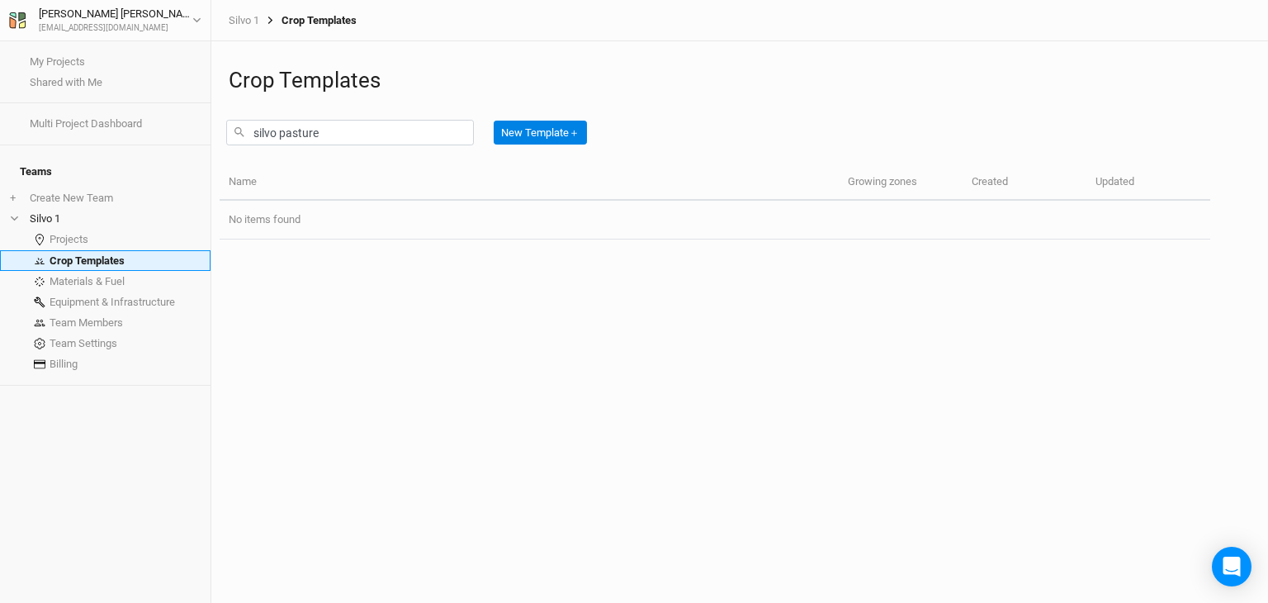
click at [82, 250] on link "Crop Templates" at bounding box center [105, 260] width 211 height 21
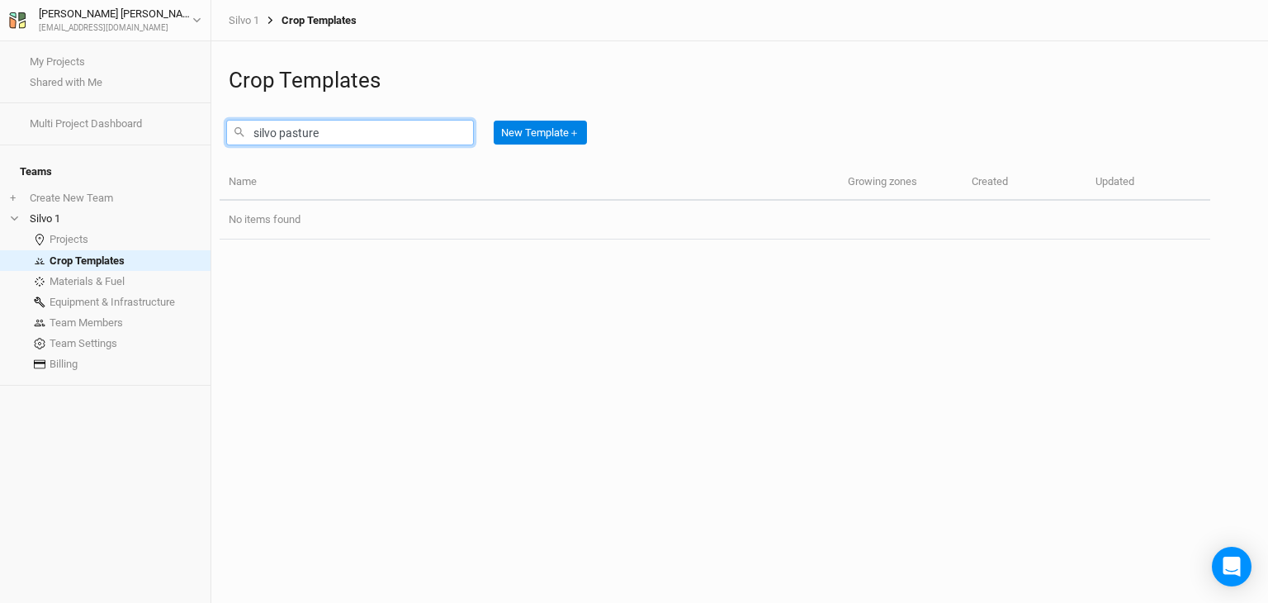
click at [329, 132] on input "silvo pasture" at bounding box center [350, 133] width 248 height 26
type input "s"
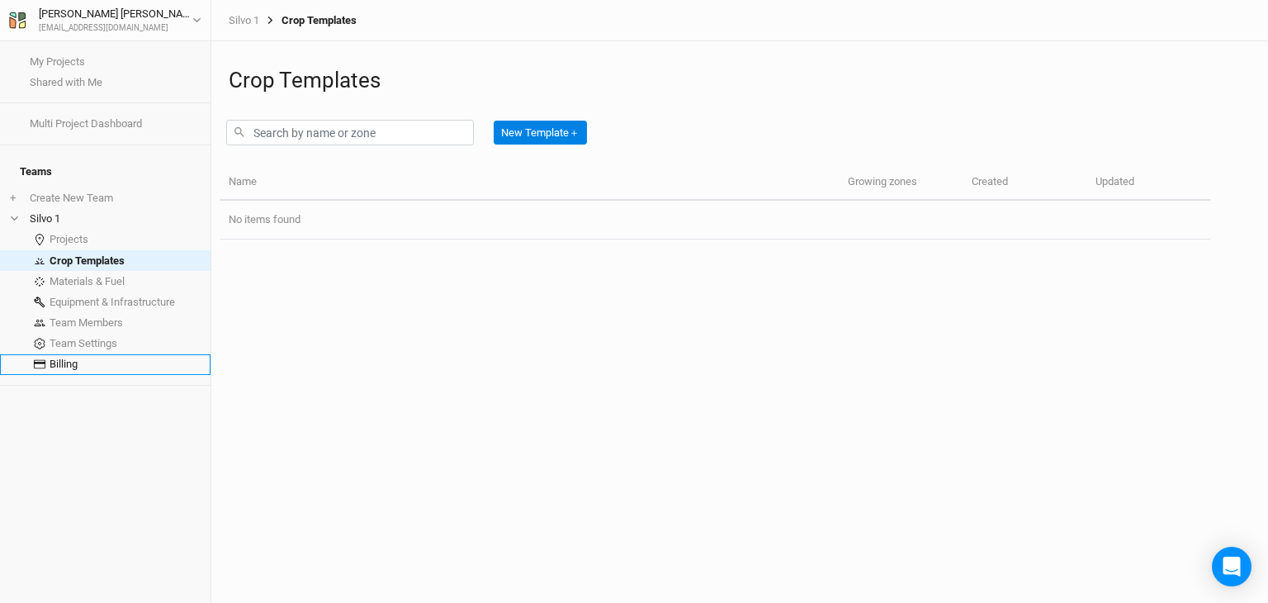
click at [92, 354] on link "Billing" at bounding box center [105, 364] width 211 height 21
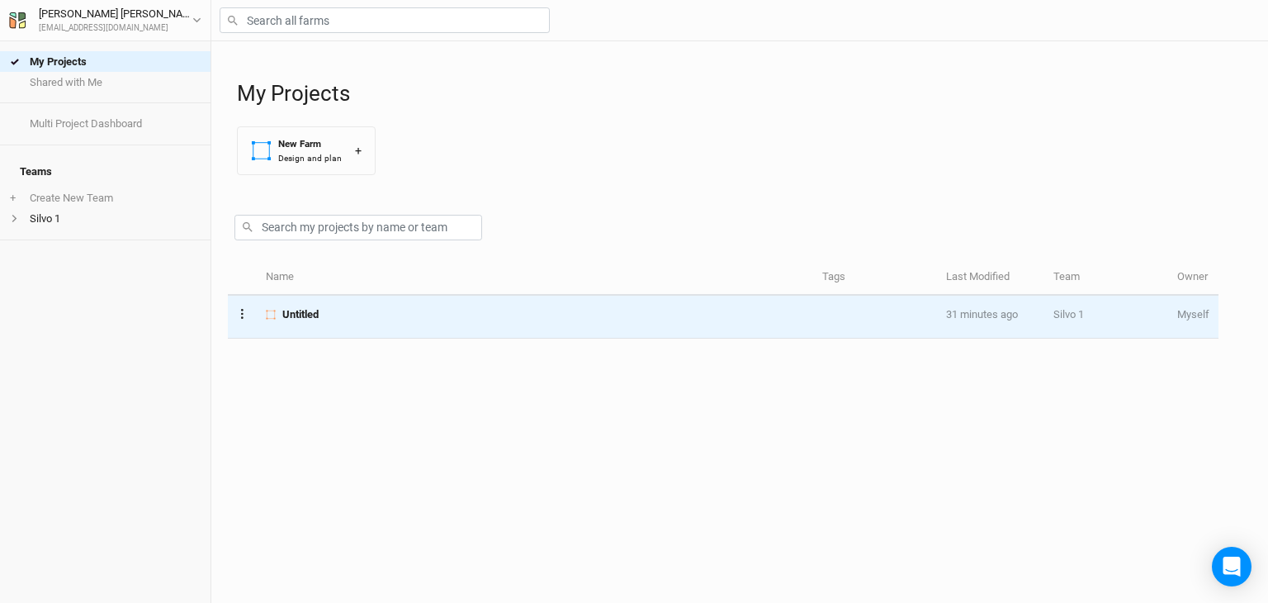
click at [240, 313] on button "Layer 1" at bounding box center [242, 313] width 11 height 19
click at [434, 322] on td "Untitled" at bounding box center [535, 317] width 556 height 43
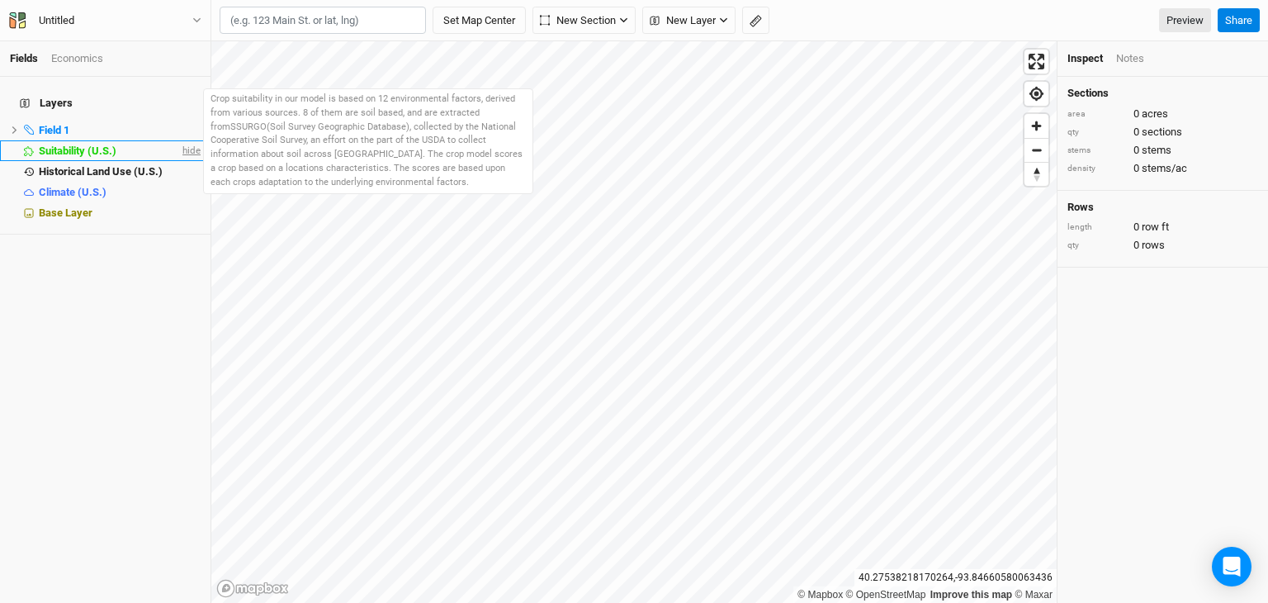
click at [179, 140] on span "hide" at bounding box center [189, 150] width 21 height 21
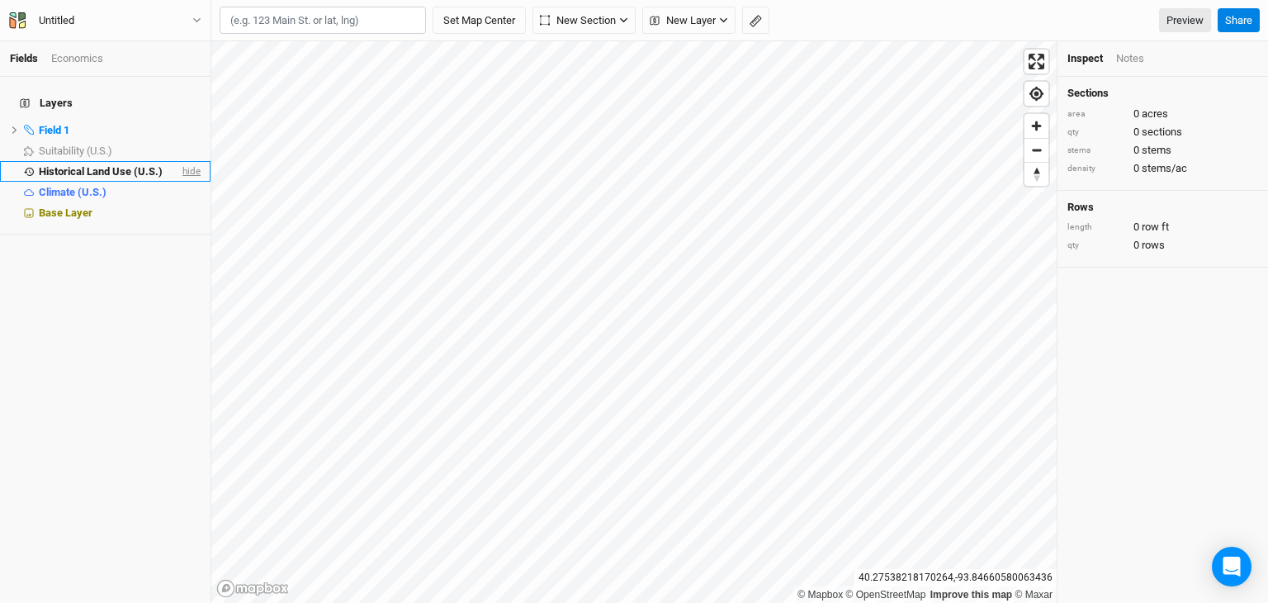
click at [179, 161] on span "hide" at bounding box center [189, 171] width 21 height 21
click at [179, 182] on span "hide" at bounding box center [189, 192] width 21 height 21
click at [15, 126] on icon at bounding box center [14, 129] width 5 height 7
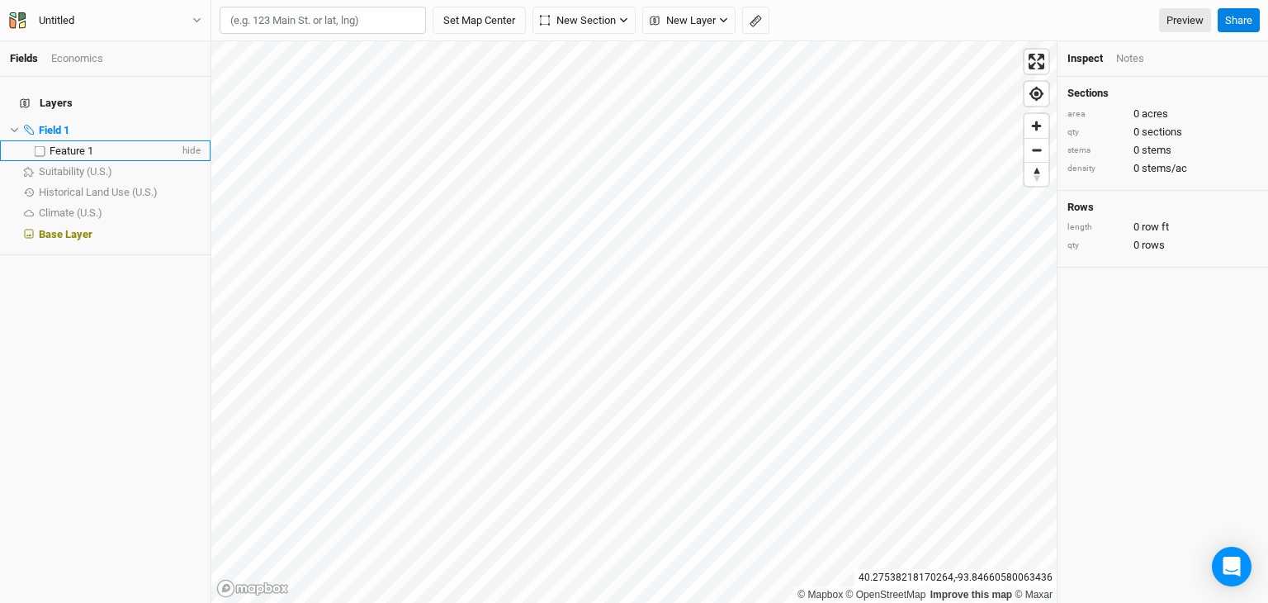
click at [55, 144] on span "Feature 1" at bounding box center [72, 150] width 44 height 12
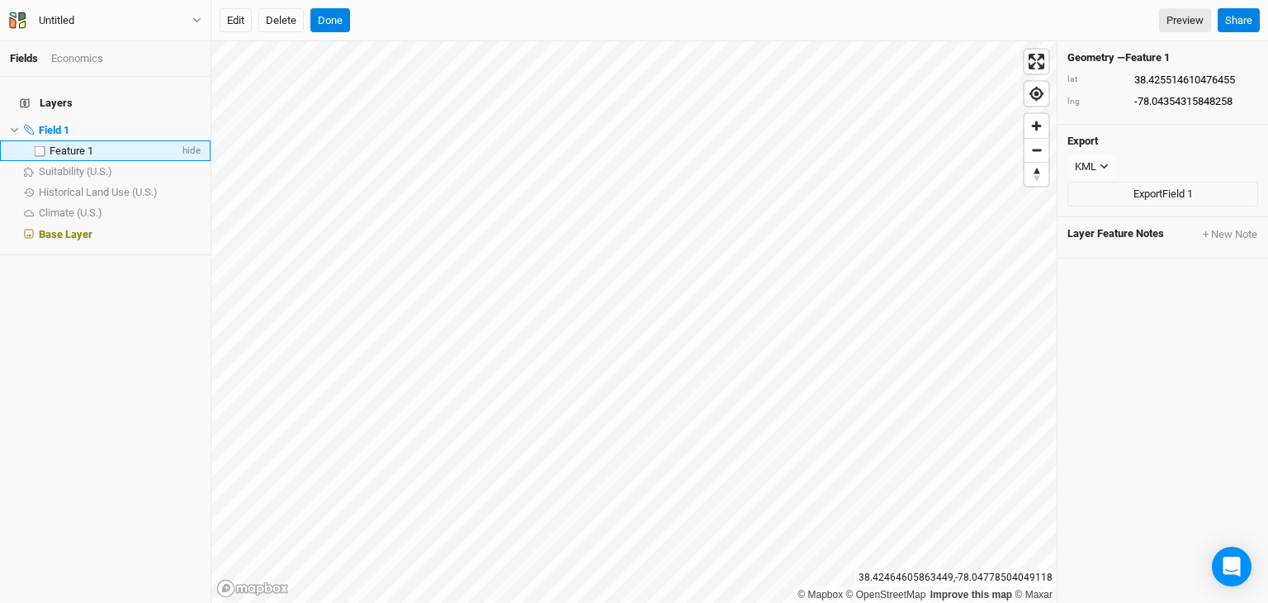
click at [40, 140] on label at bounding box center [40, 150] width 21 height 21
click at [40, 145] on input "checkbox" at bounding box center [40, 150] width 11 height 11
checkbox input "true"
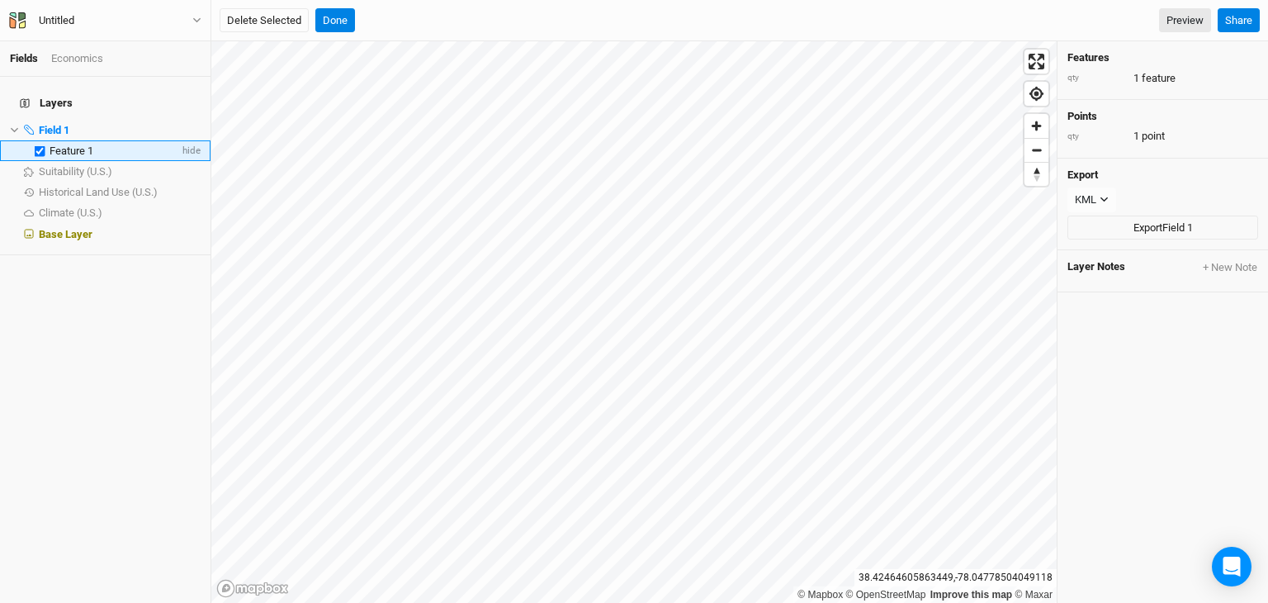
drag, startPoint x: 92, startPoint y: 140, endPoint x: 80, endPoint y: 141, distance: 12.4
click at [80, 144] on span "Feature 1" at bounding box center [72, 150] width 44 height 12
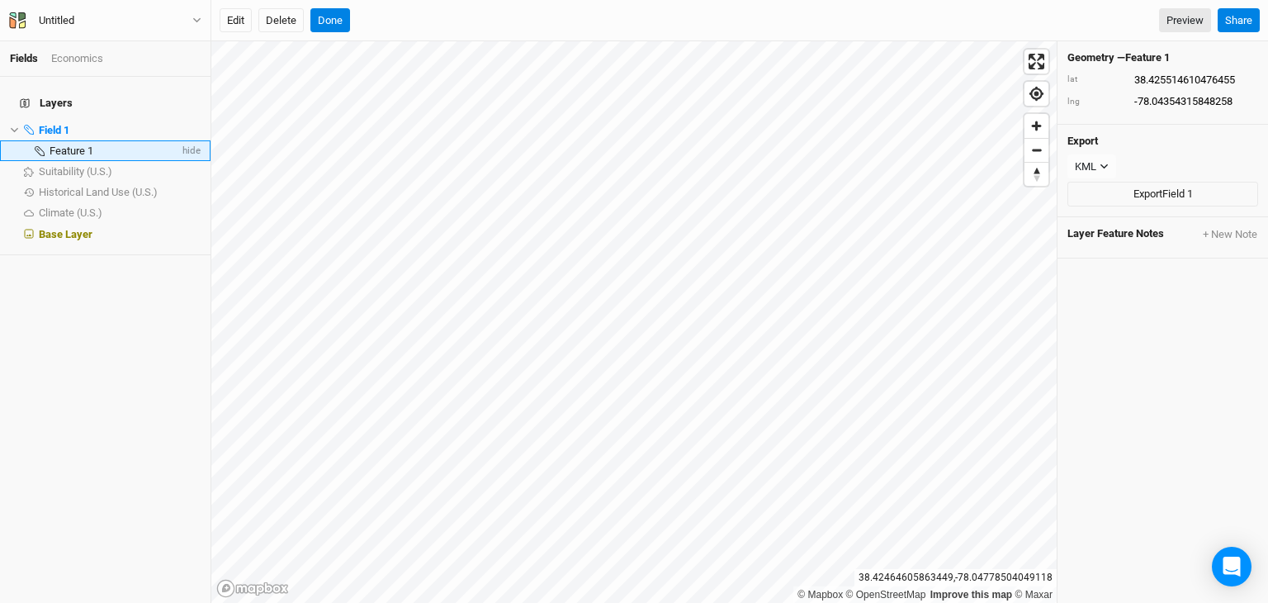
click at [73, 144] on span "Feature 1" at bounding box center [72, 150] width 44 height 12
click at [45, 146] on span at bounding box center [40, 151] width 20 height 10
click at [41, 140] on label at bounding box center [40, 150] width 21 height 21
click at [41, 145] on input "checkbox" at bounding box center [40, 150] width 11 height 11
checkbox input "true"
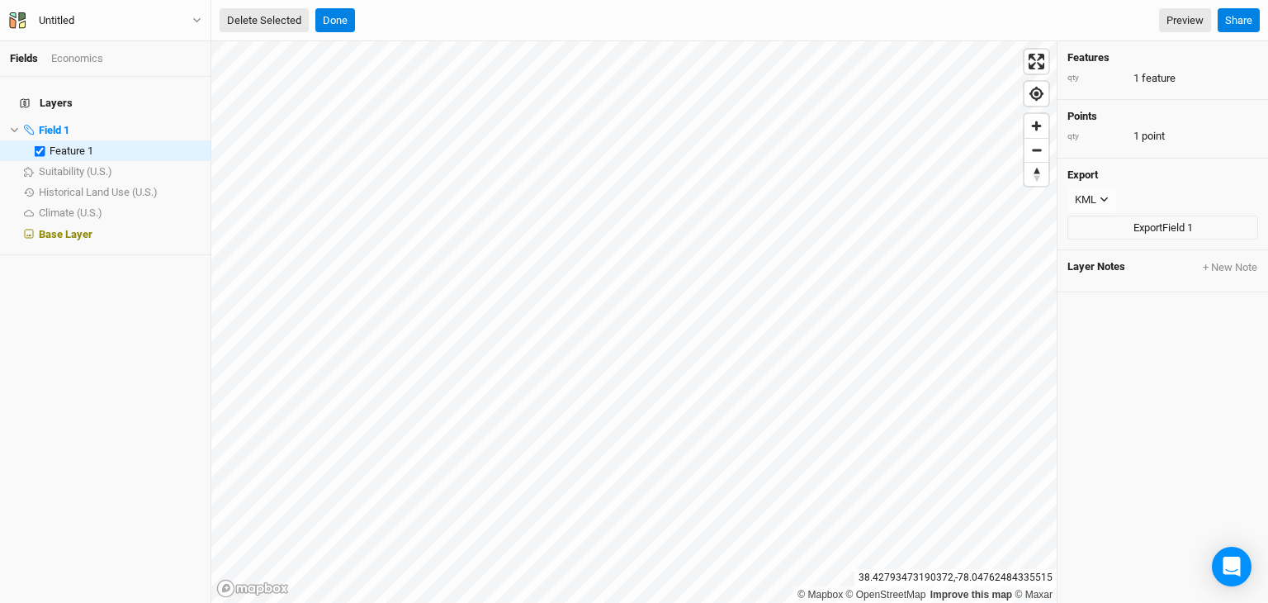
click at [231, 20] on button "Delete Selected" at bounding box center [264, 20] width 89 height 25
click at [504, 21] on button "Confirm" at bounding box center [498, 20] width 51 height 25
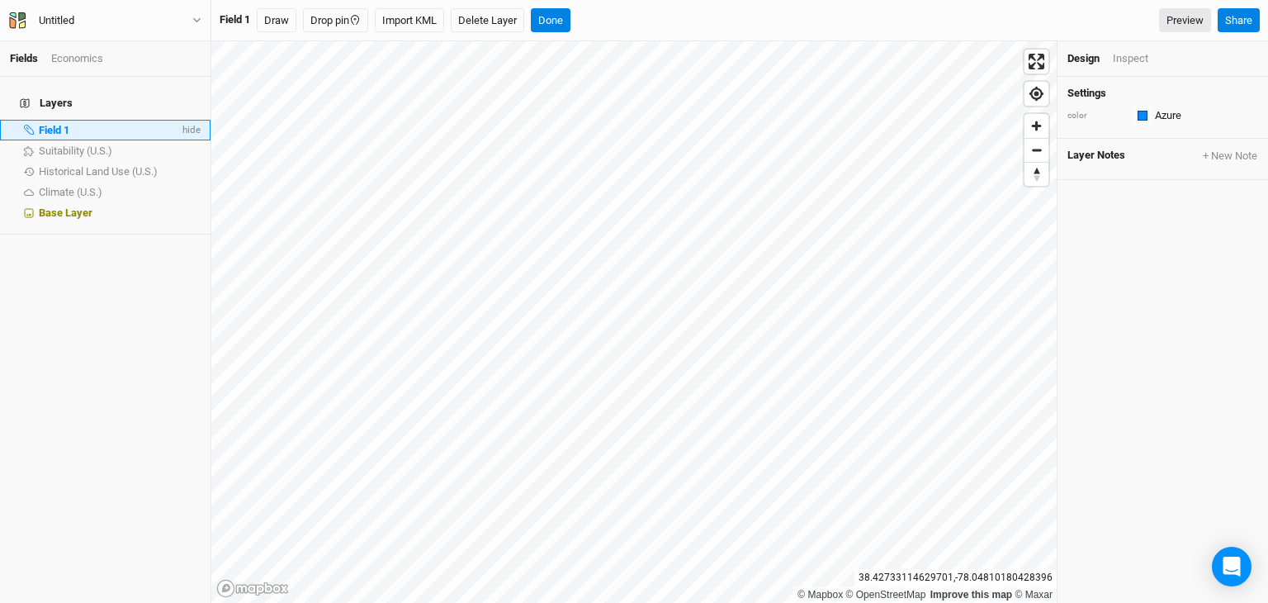
click at [60, 124] on span "Field 1" at bounding box center [54, 130] width 31 height 12
drag, startPoint x: 282, startPoint y: 17, endPoint x: 284, endPoint y: 26, distance: 8.6
click at [282, 17] on button "Draw" at bounding box center [277, 20] width 40 height 25
click at [53, 124] on span "Field 1" at bounding box center [54, 130] width 31 height 12
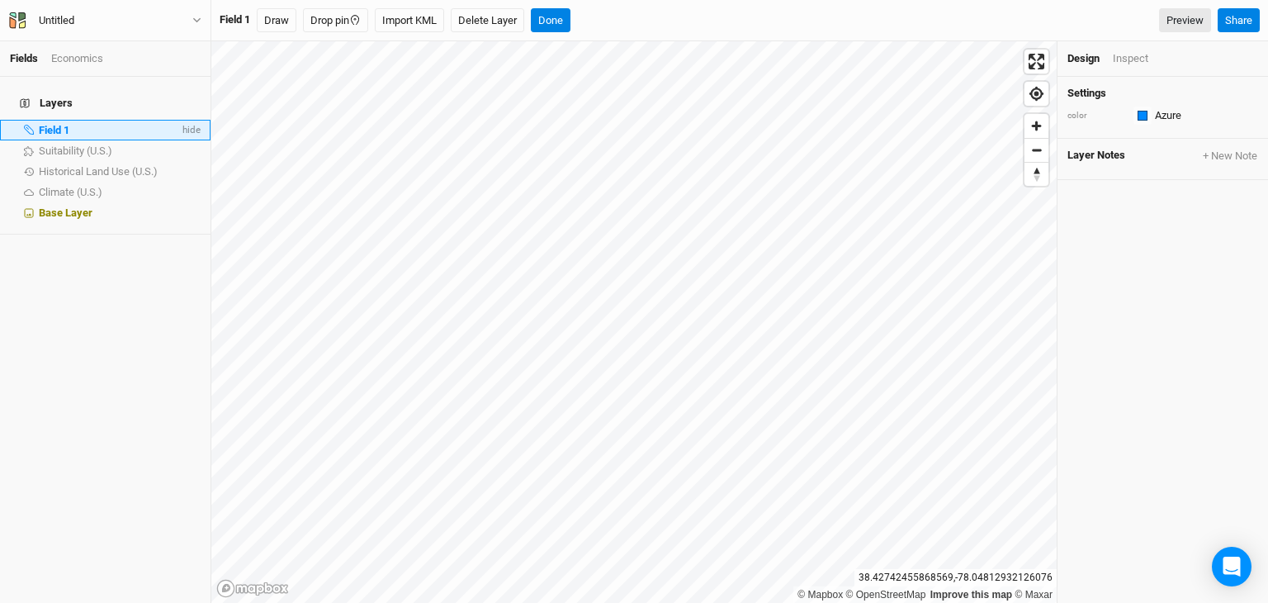
click at [45, 126] on li "Field 1 hide" at bounding box center [105, 130] width 211 height 21
click at [1155, 113] on div "Azure" at bounding box center [1168, 115] width 26 height 15
click at [73, 57] on div "Economics" at bounding box center [77, 58] width 52 height 15
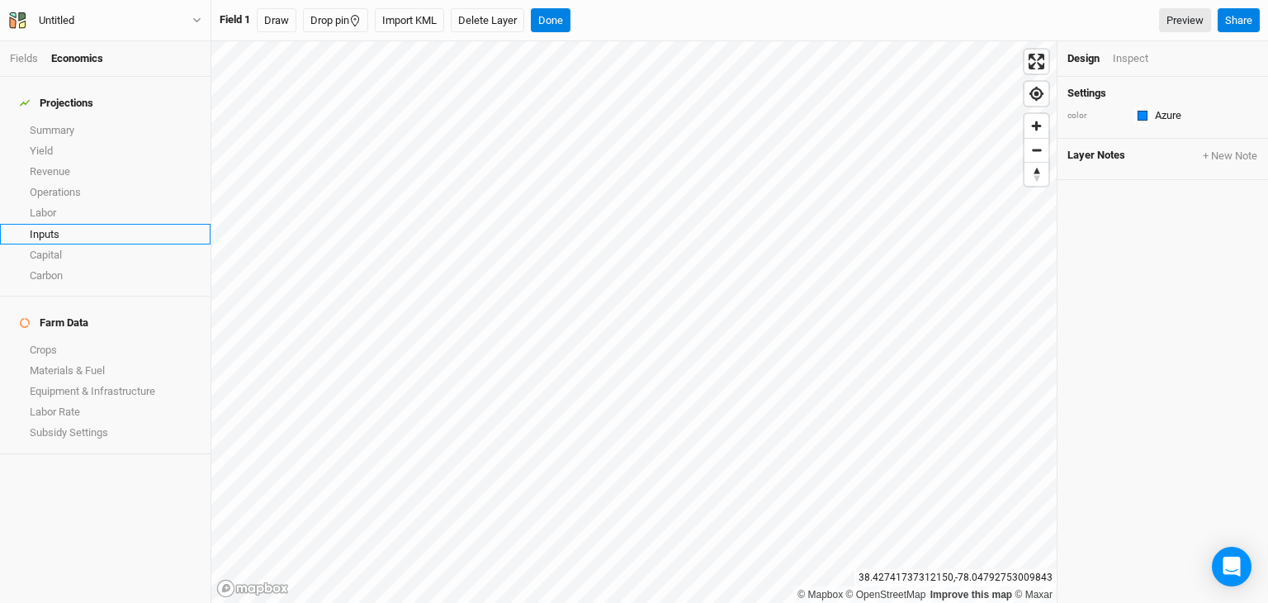
click at [50, 227] on link "Inputs" at bounding box center [105, 234] width 211 height 21
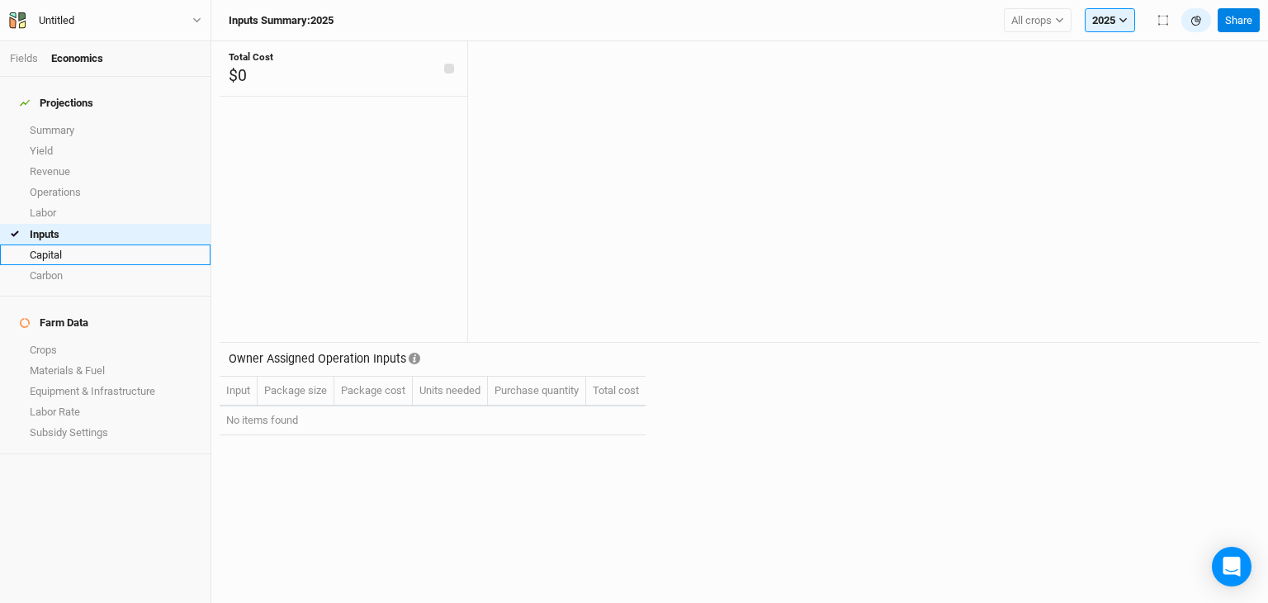
click at [45, 244] on link "Capital" at bounding box center [105, 254] width 211 height 21
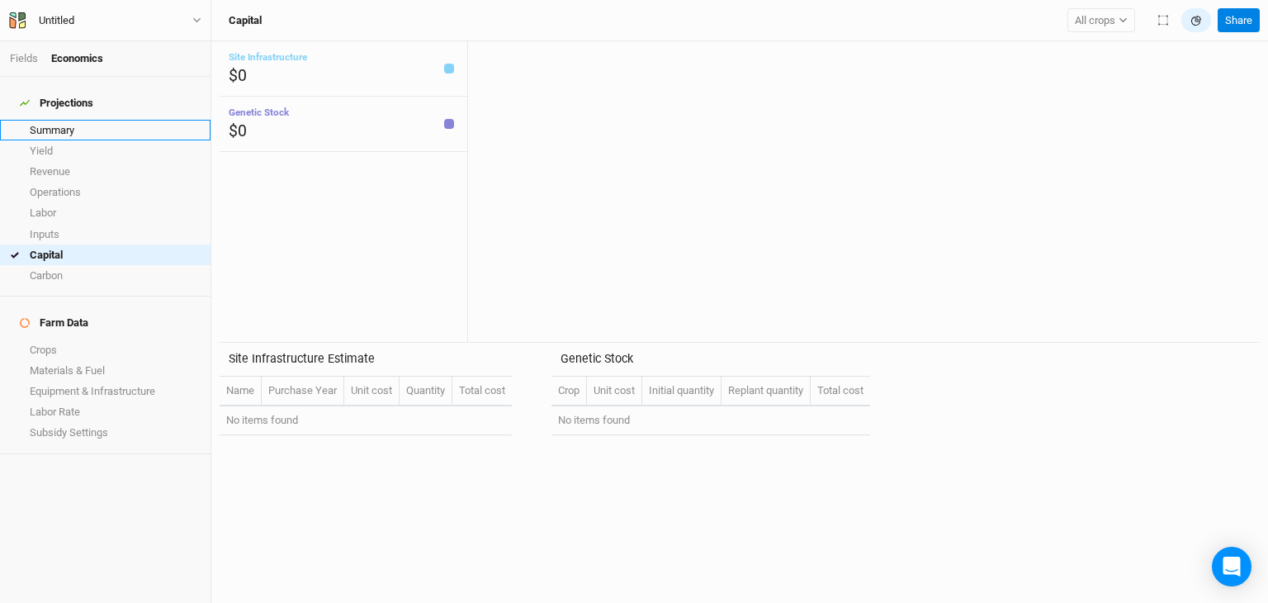
click at [54, 123] on link "Summary" at bounding box center [105, 130] width 211 height 21
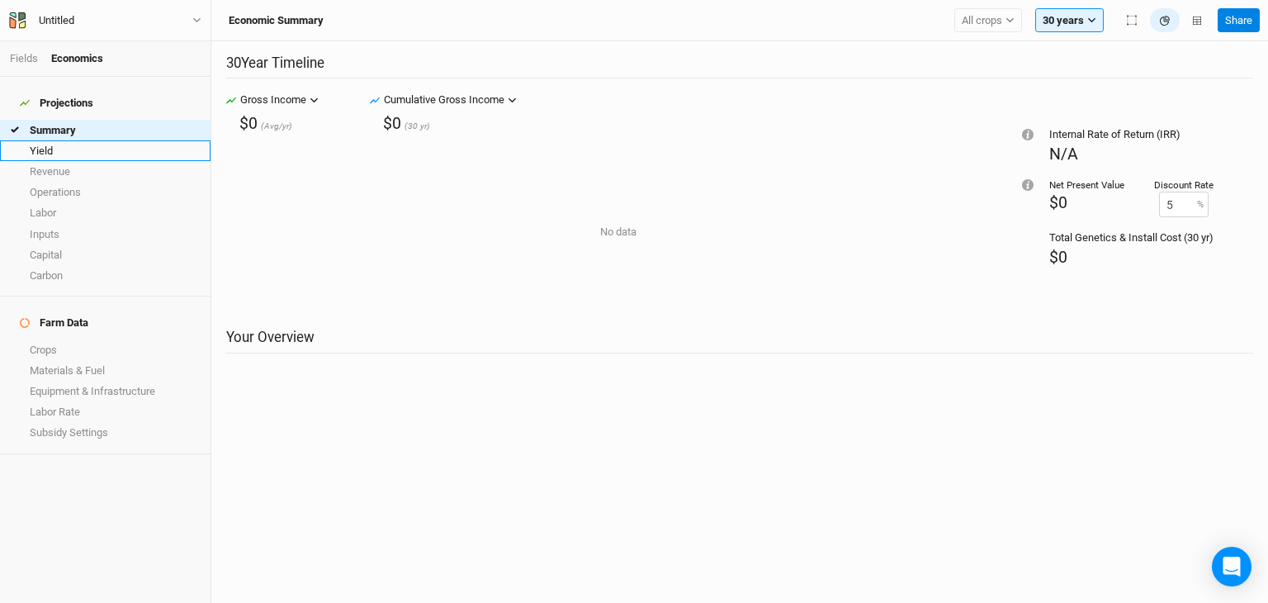
click at [54, 140] on link "Yield" at bounding box center [105, 150] width 211 height 21
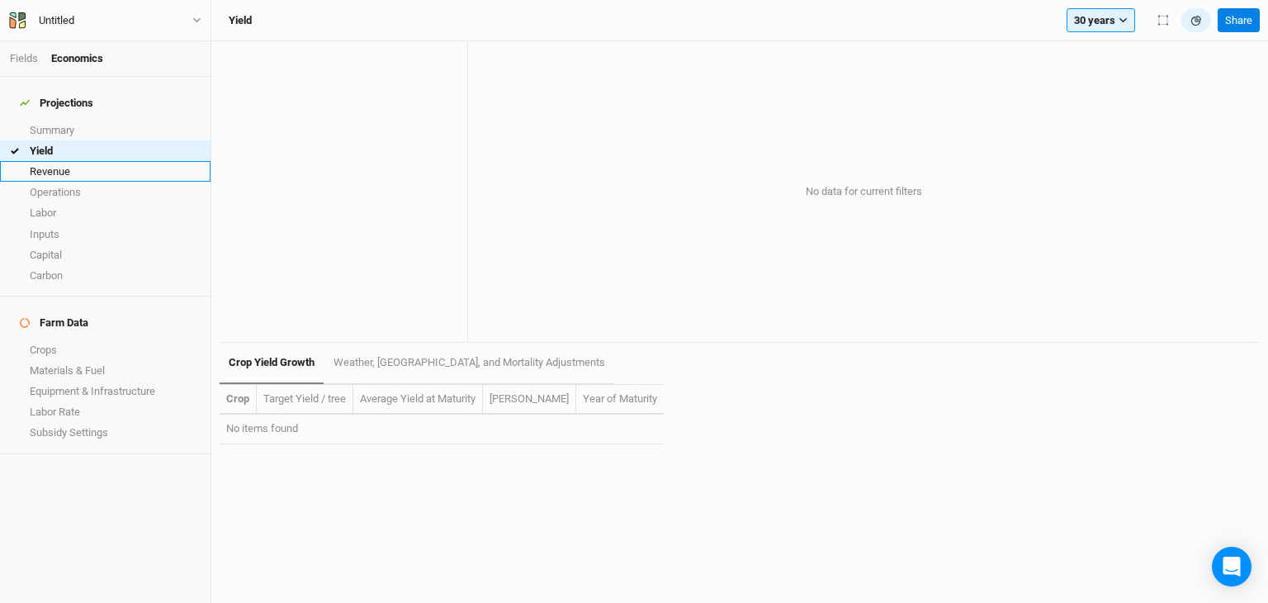
click at [56, 161] on link "Revenue" at bounding box center [105, 171] width 211 height 21
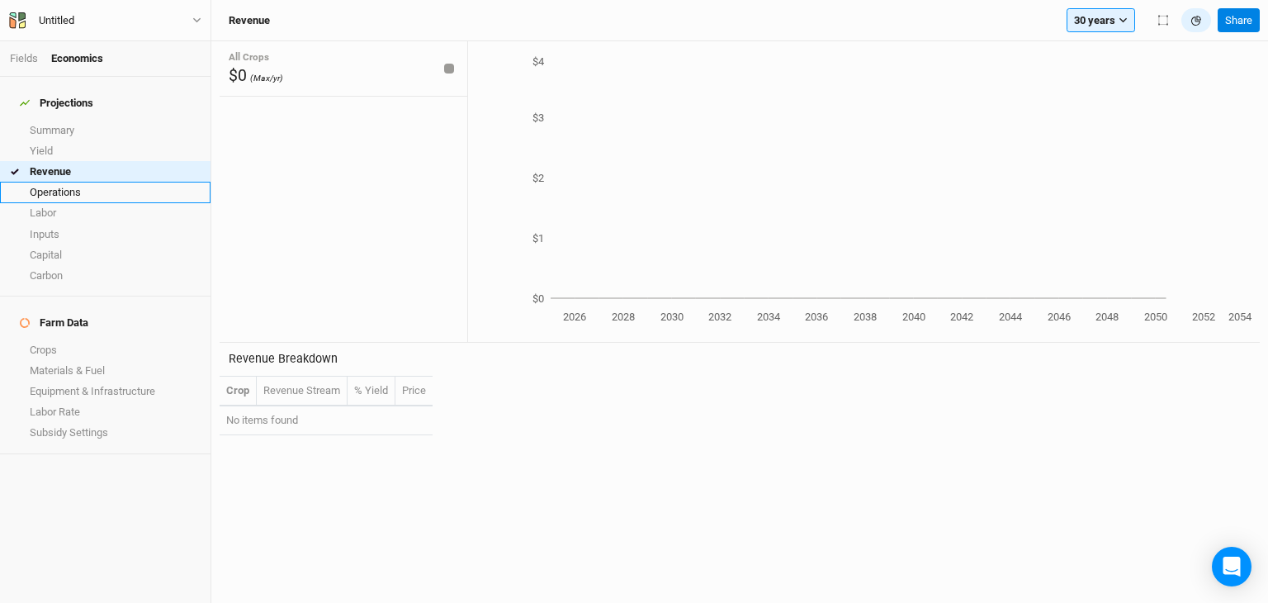
click at [55, 182] on link "Operations" at bounding box center [105, 192] width 211 height 21
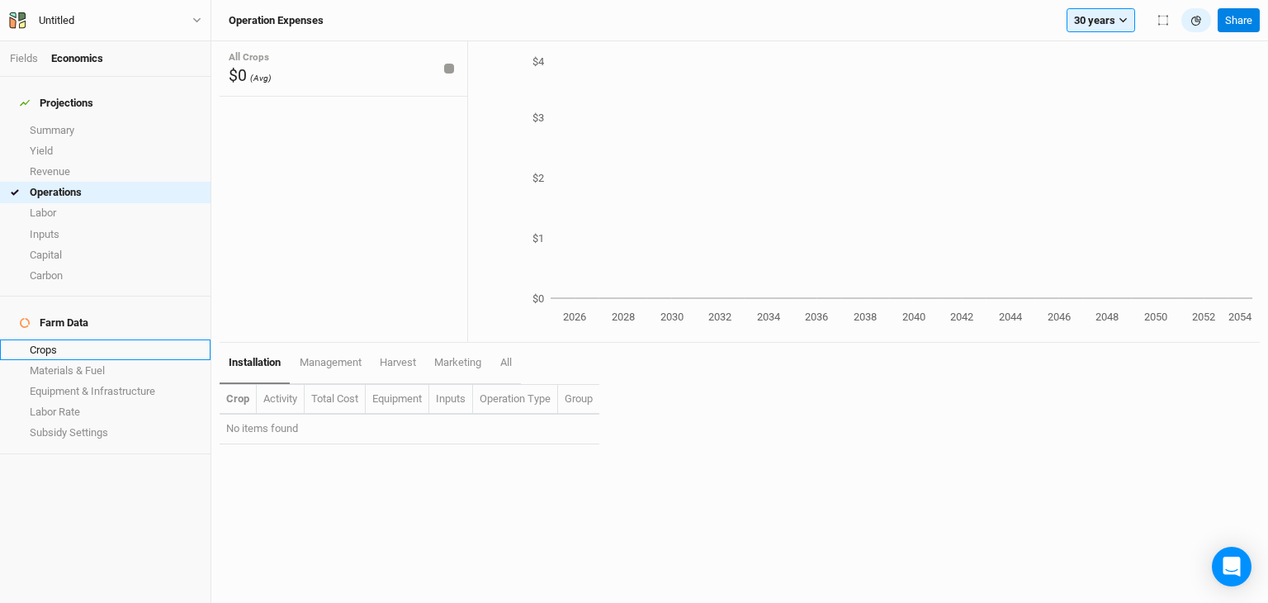
click at [59, 339] on link "Crops" at bounding box center [105, 349] width 211 height 21
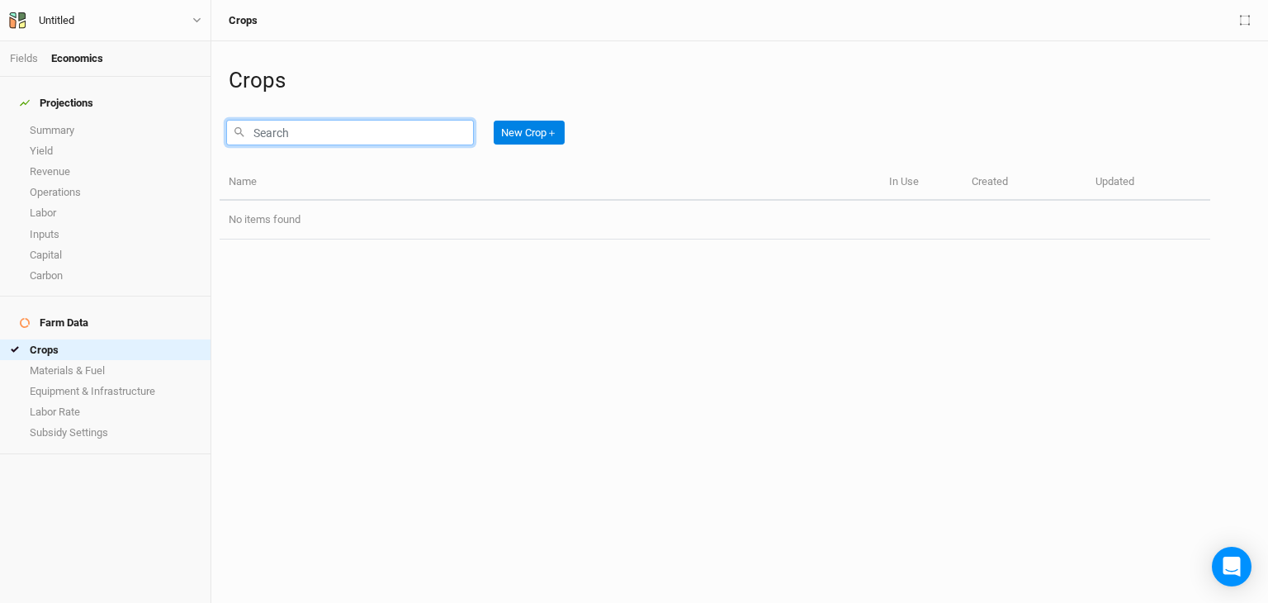
click at [295, 131] on input "text" at bounding box center [350, 133] width 248 height 26
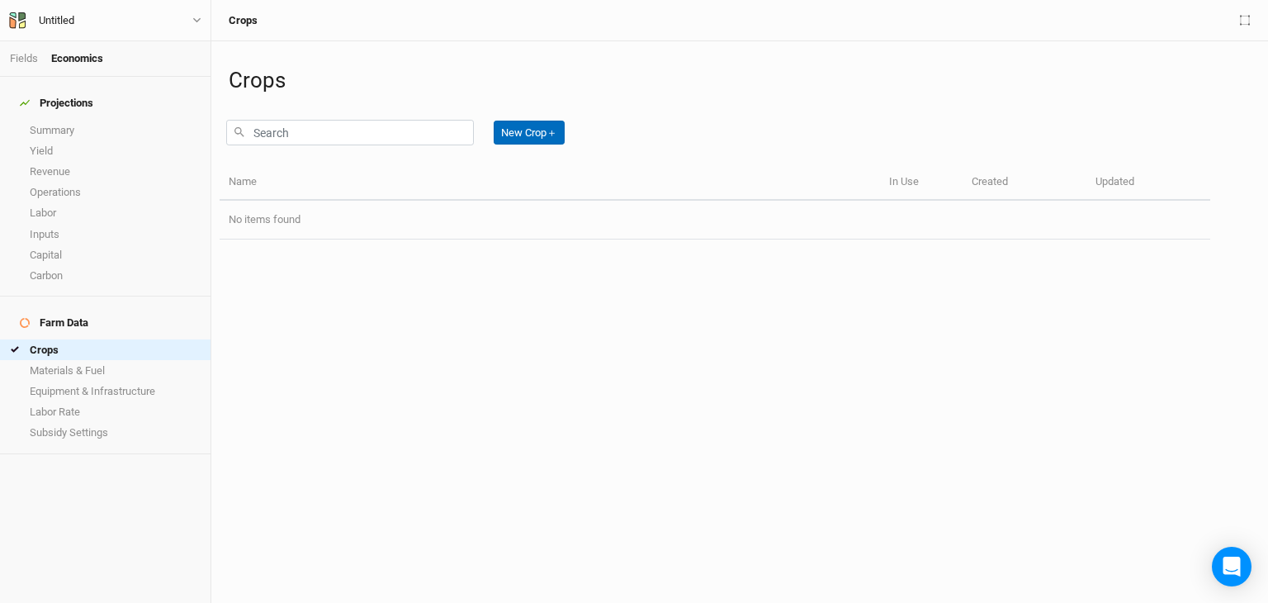
click at [515, 130] on button "New Crop ＋" at bounding box center [529, 133] width 71 height 25
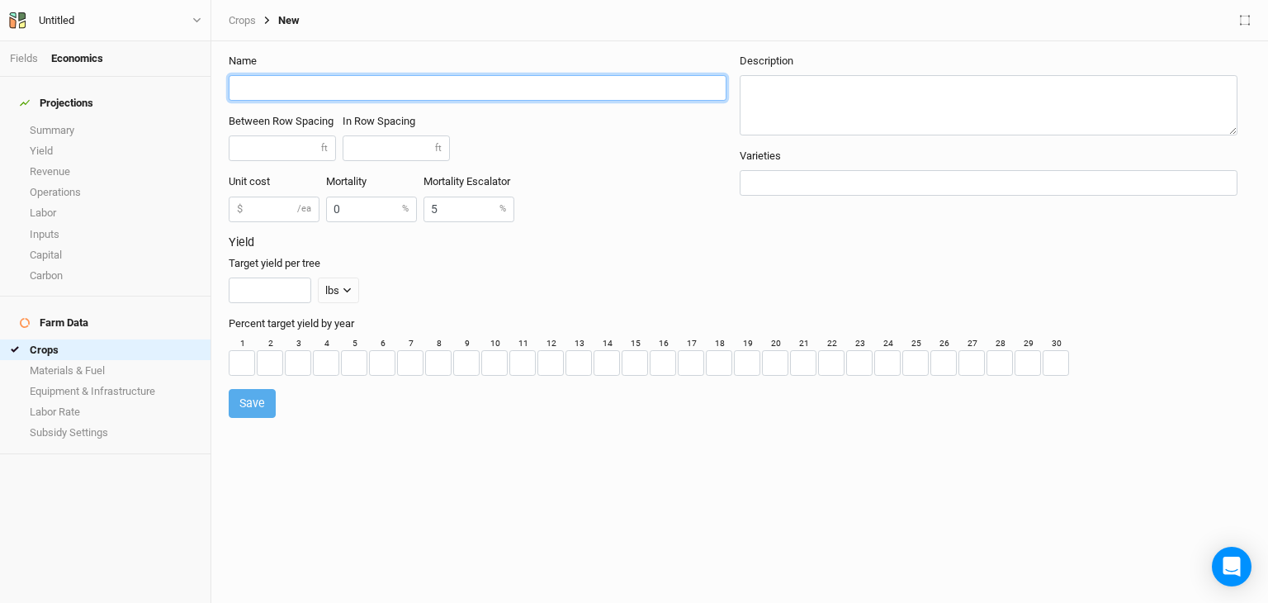
click at [333, 87] on input "text" at bounding box center [478, 88] width 498 height 26
type input "Honey Locust"
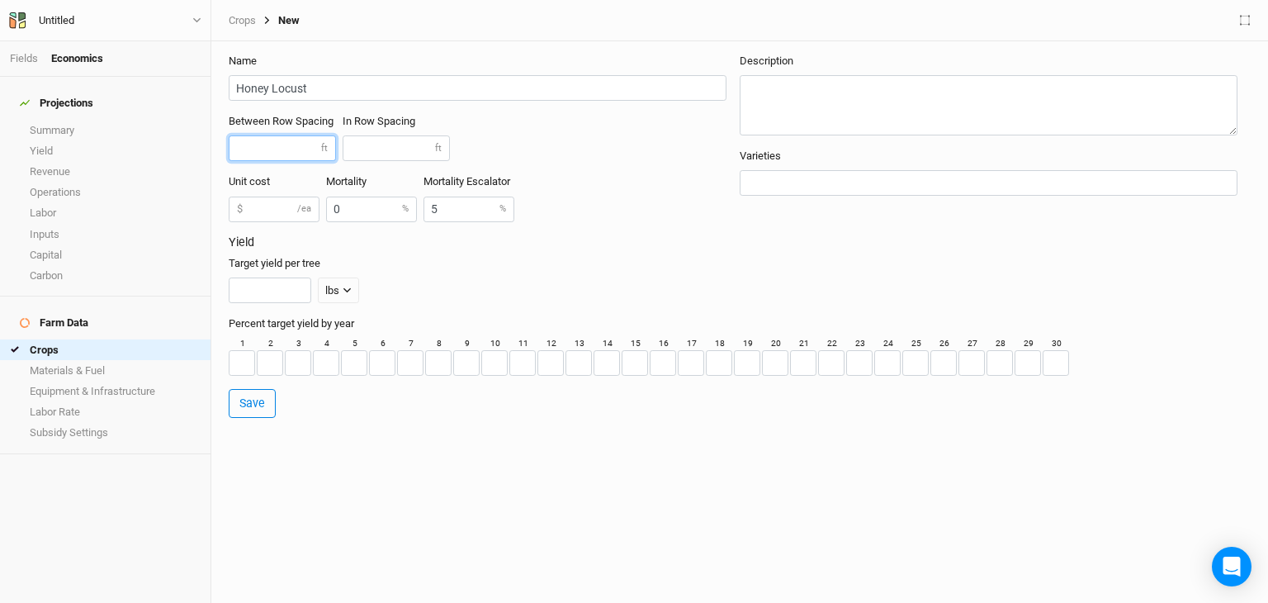
click at [301, 144] on input "number" at bounding box center [282, 148] width 107 height 26
type input "20"
click at [397, 143] on input "number" at bounding box center [396, 148] width 107 height 26
type input "30"
click at [272, 206] on input "number" at bounding box center [274, 209] width 91 height 26
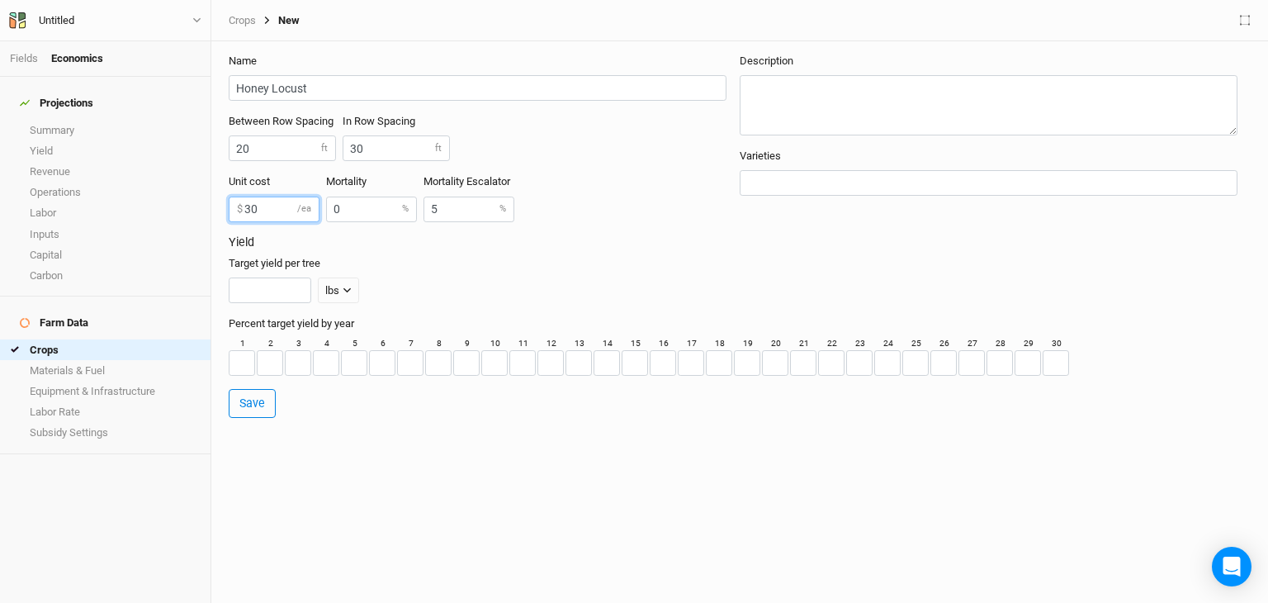
type input "30"
click at [268, 278] on input "number" at bounding box center [270, 290] width 83 height 26
type input "1000"
click at [517, 237] on h3 "Yield" at bounding box center [740, 242] width 1022 height 14
click at [1050, 353] on input "number" at bounding box center [1056, 363] width 26 height 26
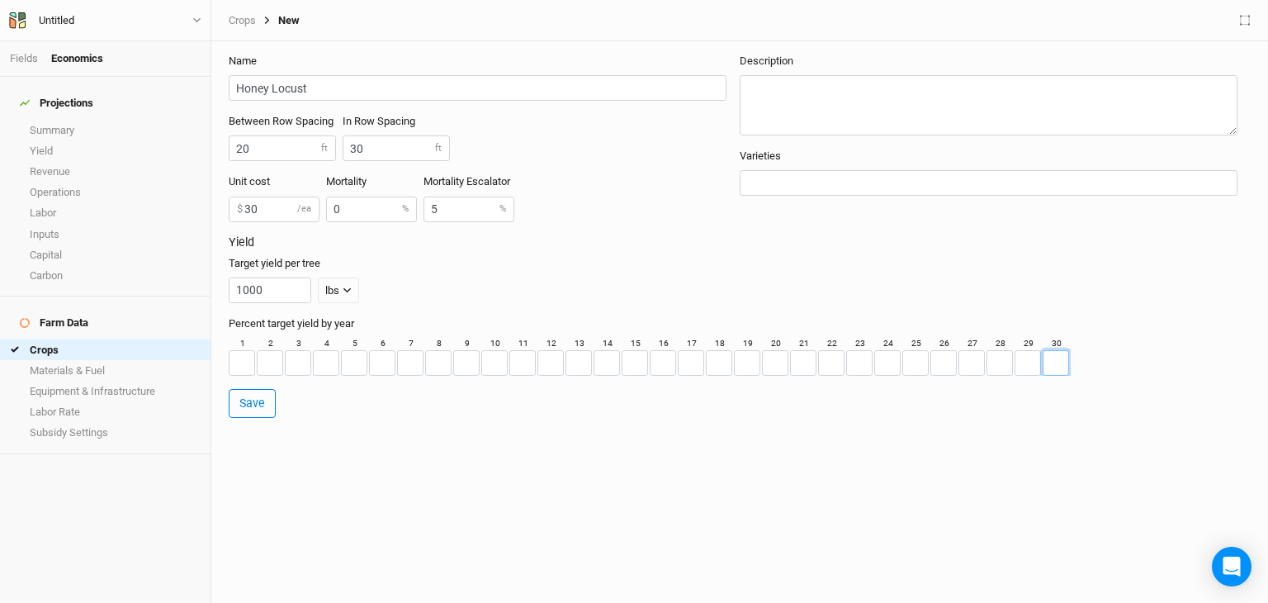
type input "2"
click at [257, 401] on form "Name Honey Locust Between Row Spacing 20 ft In Row Spacing 30 ft Unit cost 30 $…" at bounding box center [740, 243] width 1040 height 405
click at [244, 358] on input "number" at bounding box center [242, 363] width 26 height 26
type input "100"
click at [256, 397] on button "Save" at bounding box center [252, 403] width 47 height 29
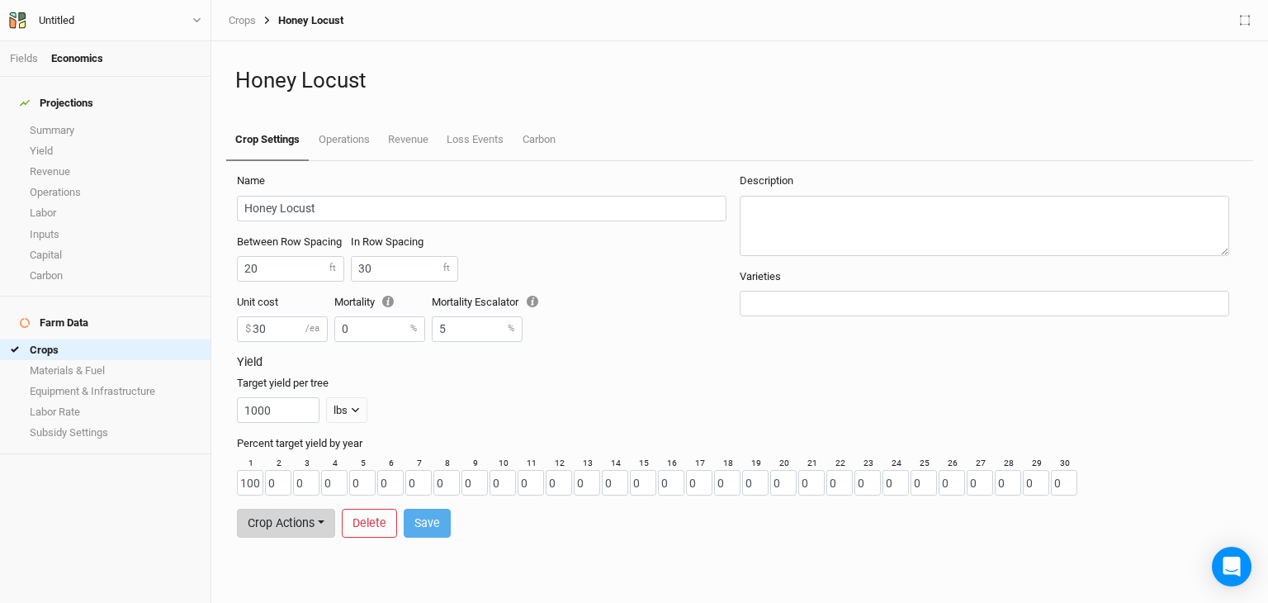
click at [310, 526] on button "Crop Actions" at bounding box center [286, 523] width 98 height 29
click at [307, 528] on button "Crop Actions" at bounding box center [286, 523] width 98 height 29
click at [43, 339] on link "Crops" at bounding box center [105, 349] width 211 height 21
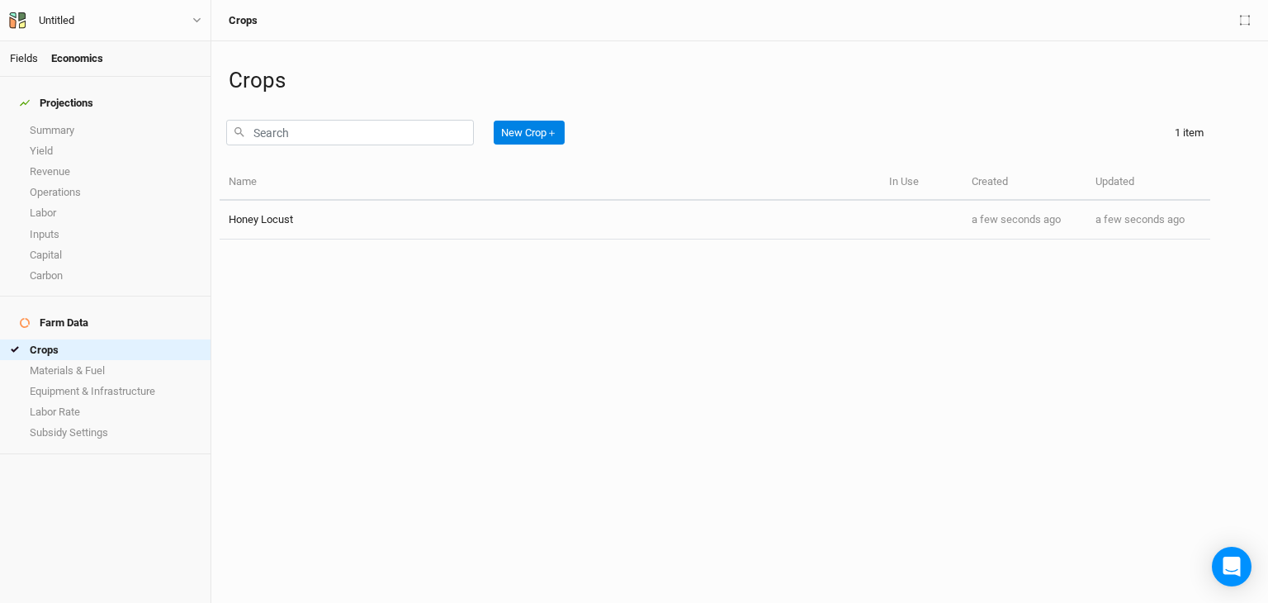
click at [19, 60] on link "Fields" at bounding box center [24, 58] width 28 height 12
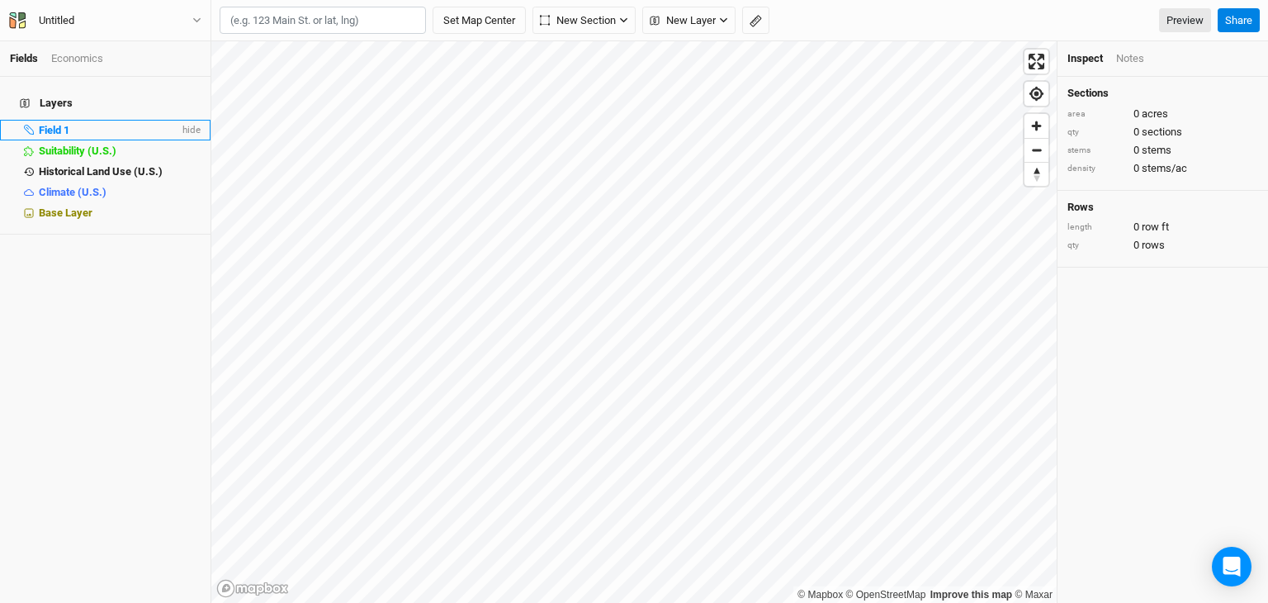
click at [50, 124] on span "Field 1" at bounding box center [54, 130] width 31 height 12
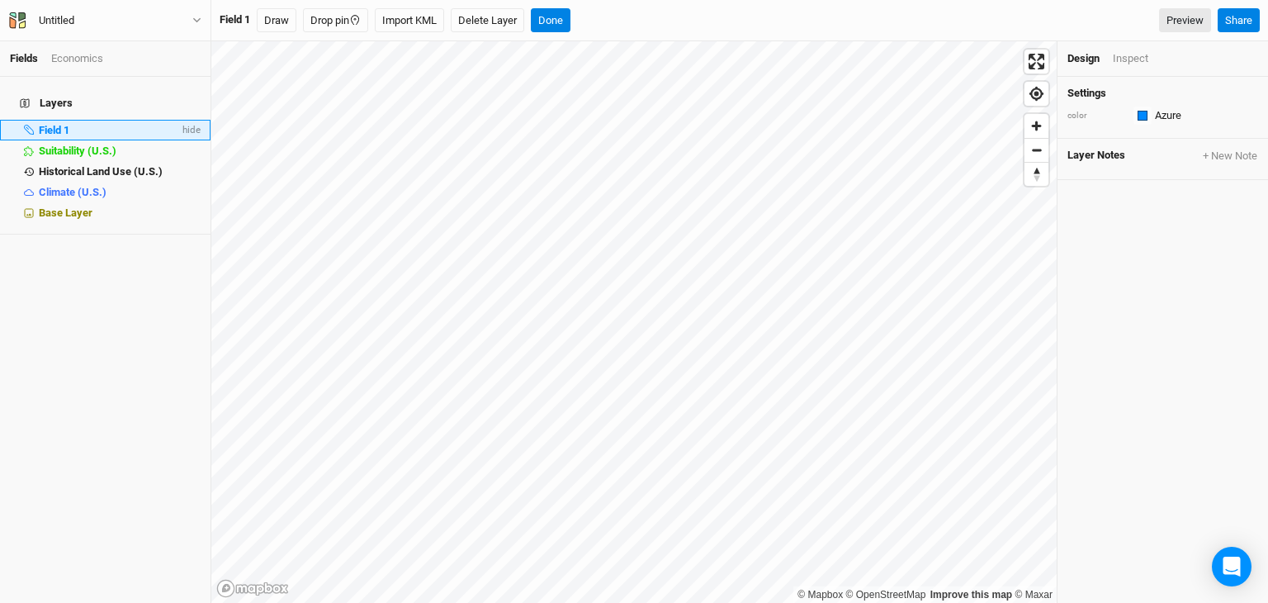
click at [50, 124] on span "Field 1" at bounding box center [54, 130] width 31 height 12
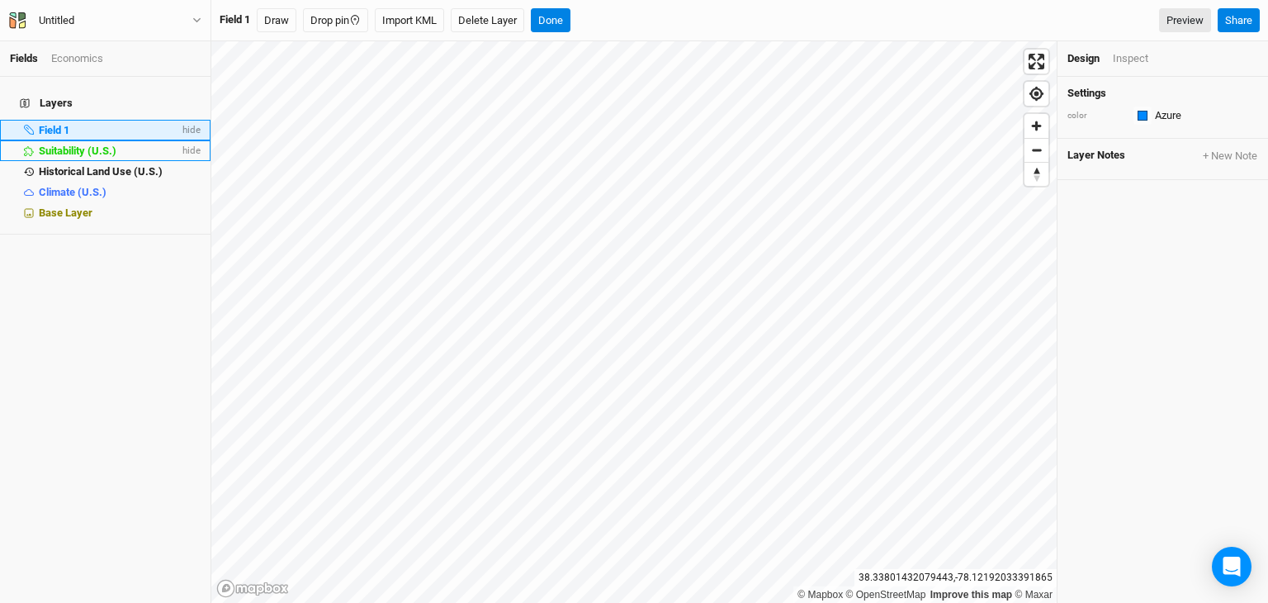
click at [783, 39] on div "Fields Economics Layers Field 1 hide Suitability (U.S.) hide Historical Land Us…" at bounding box center [634, 301] width 1268 height 603
click at [627, 602] on html "Fields Economics Layers Field 1 hide Suitability (U.S.) hide Historical Land Us…" at bounding box center [634, 301] width 1268 height 603
click at [568, 602] on html "Fields Economics Layers Field 1 hide Suitability (U.S.) hide Historical Land Us…" at bounding box center [634, 301] width 1268 height 603
click at [662, 602] on html "Fields Economics Layers Field 1 hide Suitability (U.S.) hide Historical Land Us…" at bounding box center [634, 301] width 1268 height 603
click at [323, 21] on button "Drop pin" at bounding box center [335, 20] width 65 height 25
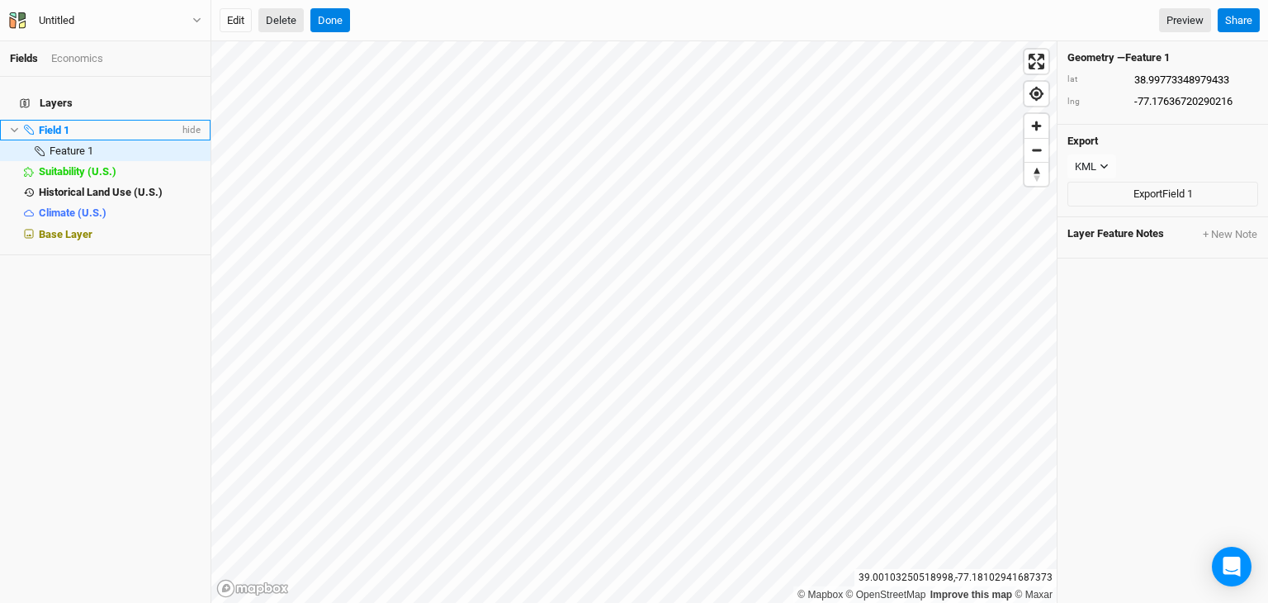
click at [282, 19] on button "Delete" at bounding box center [280, 20] width 45 height 25
click at [514, 21] on button "Confirm" at bounding box center [500, 20] width 51 height 25
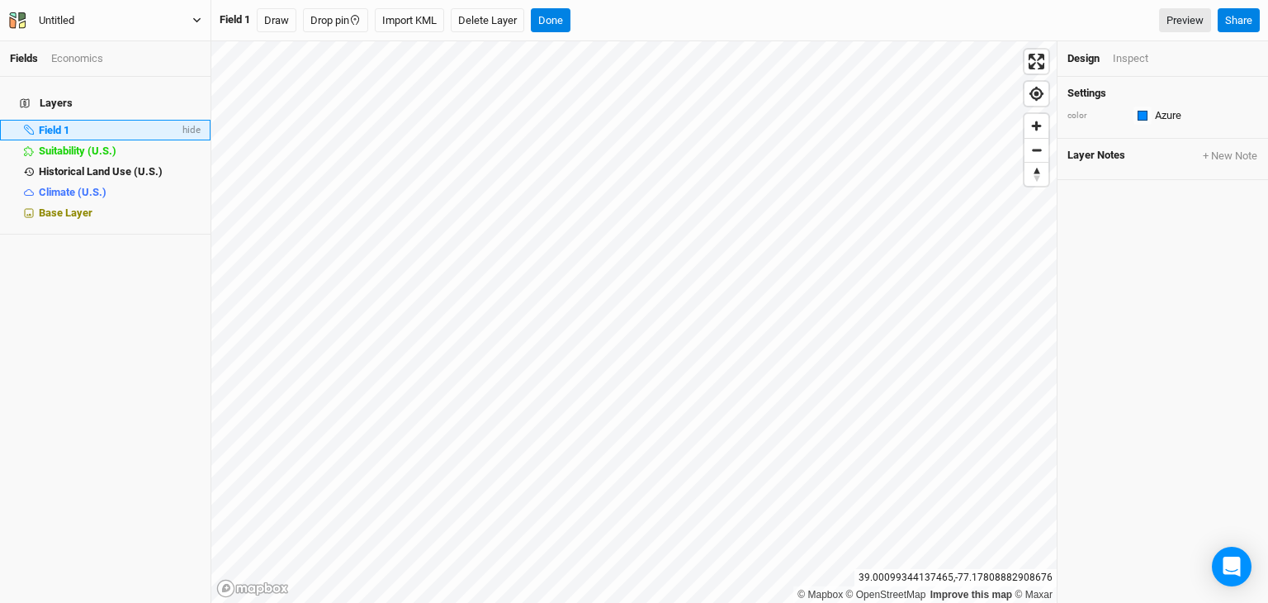
click at [49, 19] on div "Untitled" at bounding box center [57, 20] width 36 height 17
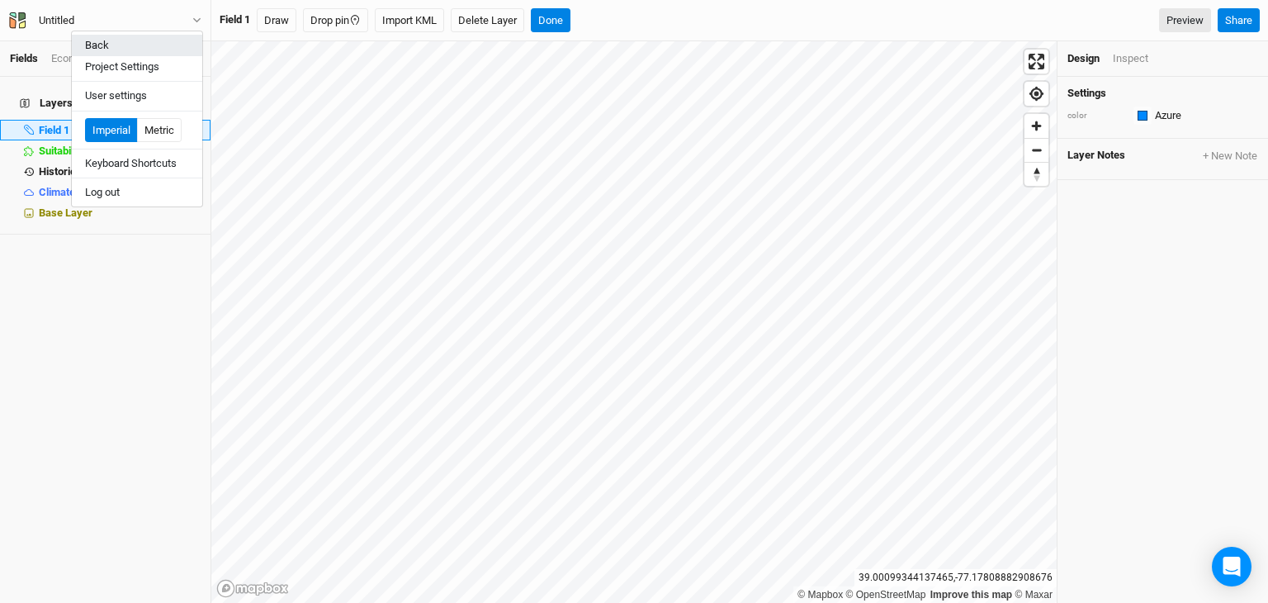
click at [94, 42] on button "Back" at bounding box center [137, 45] width 130 height 21
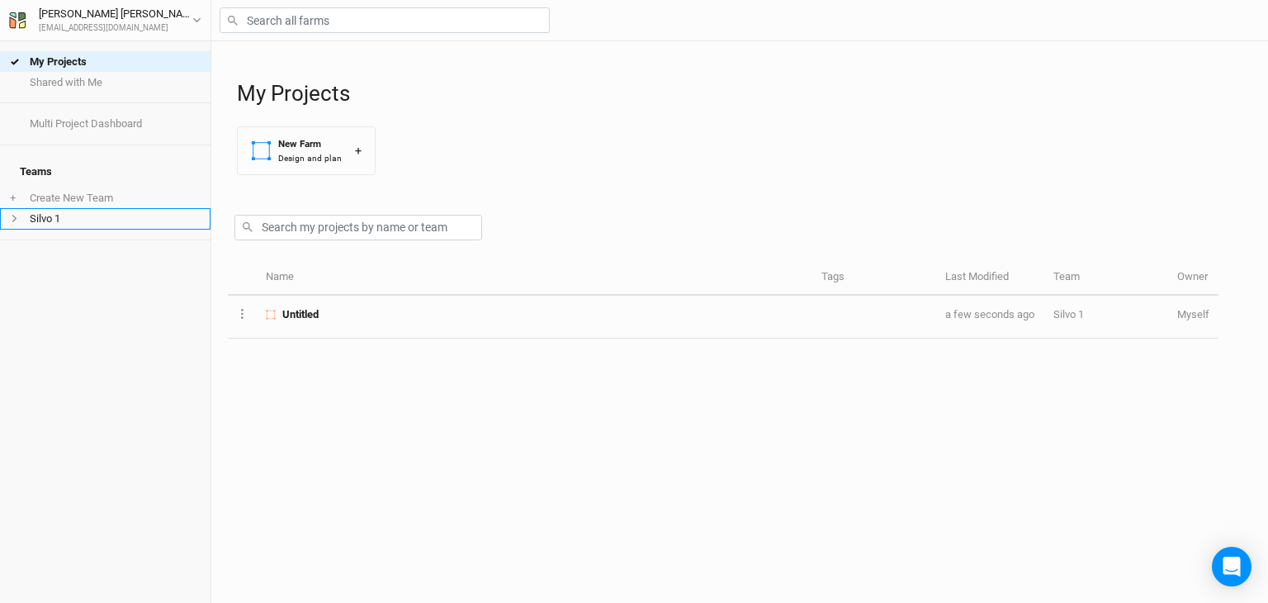
click at [14, 215] on li "Silvo 1" at bounding box center [105, 218] width 211 height 21
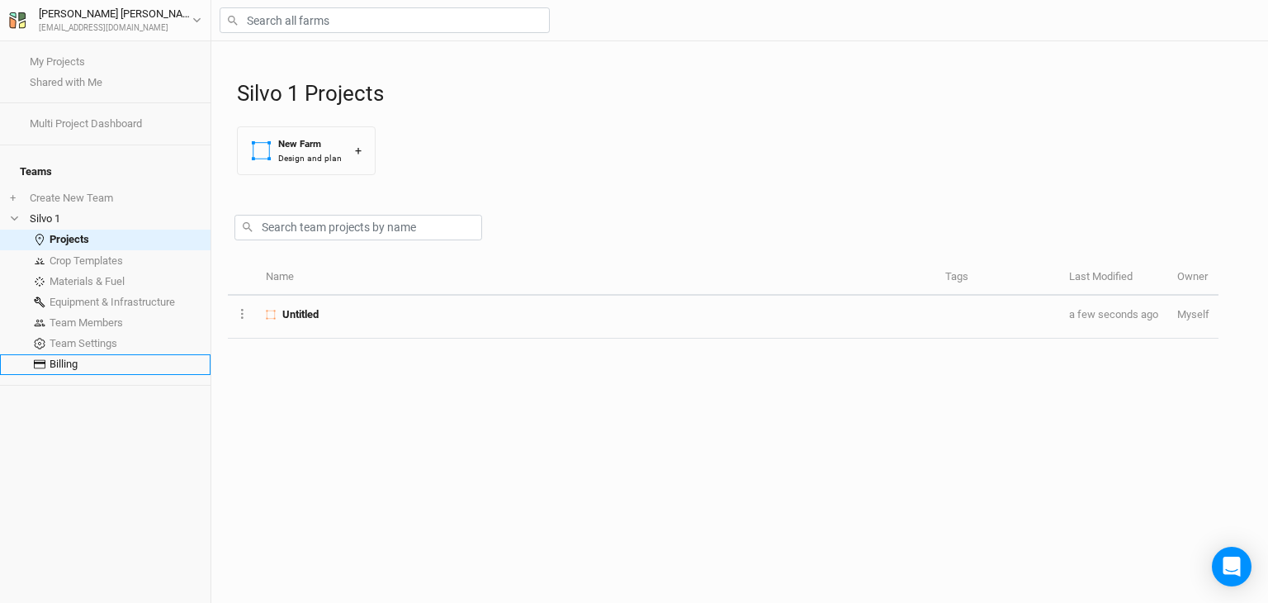
click at [55, 354] on link "Billing" at bounding box center [105, 364] width 211 height 21
